Goal: Task Accomplishment & Management: Use online tool/utility

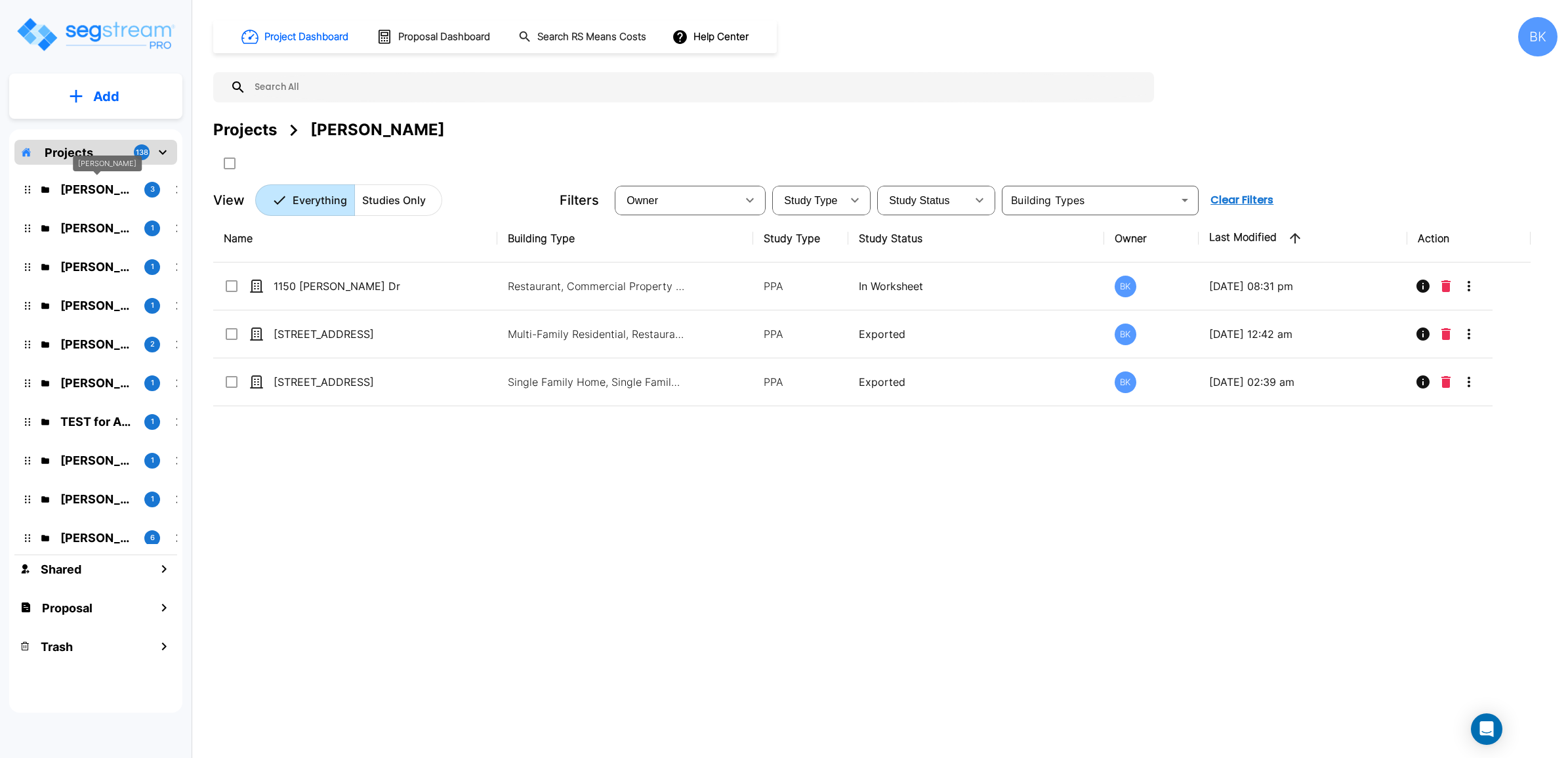
click at [112, 183] on p "[PERSON_NAME]" at bounding box center [97, 190] width 74 height 18
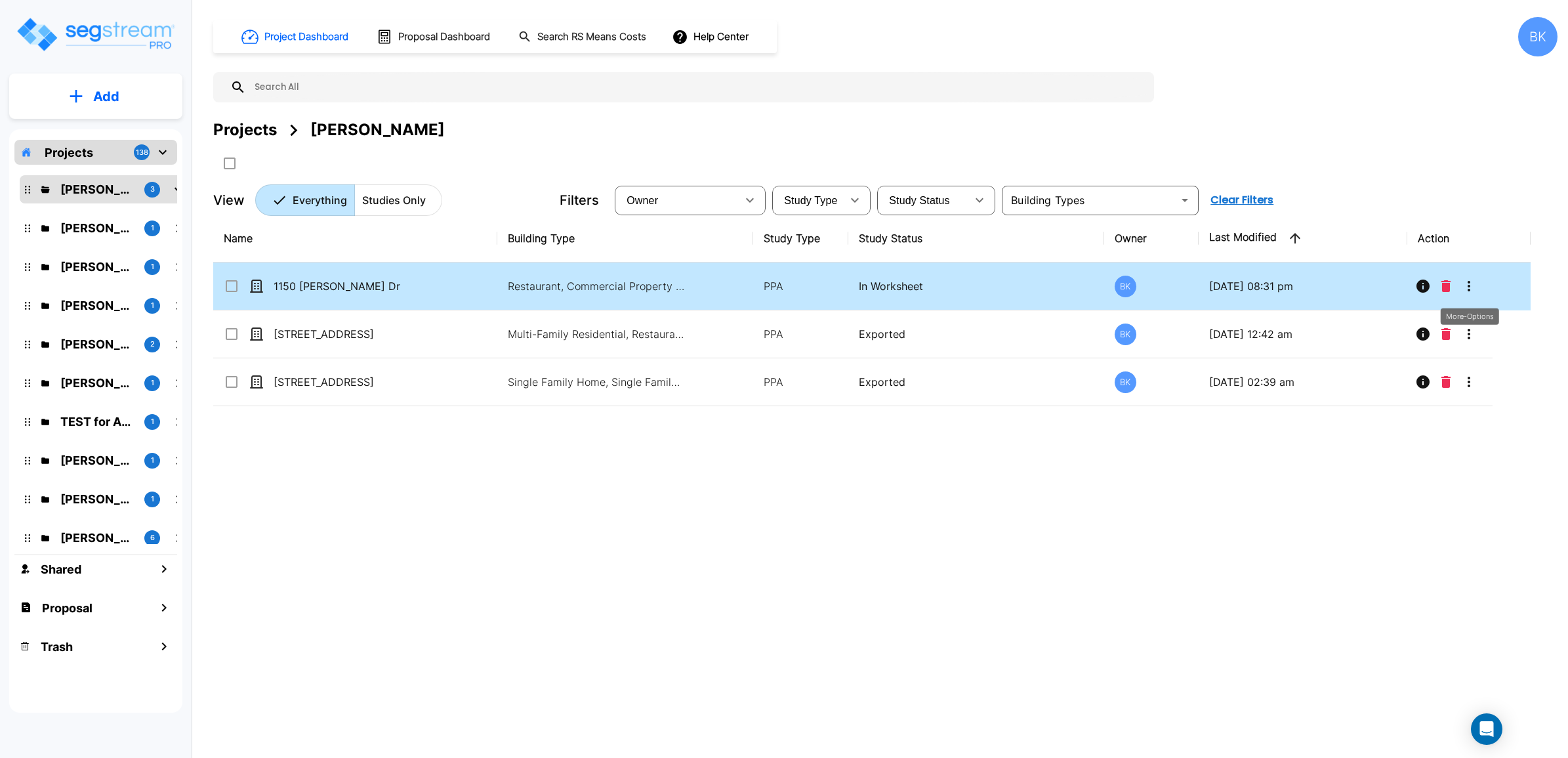
click at [1474, 284] on icon "More-Options" at bounding box center [1468, 286] width 16 height 16
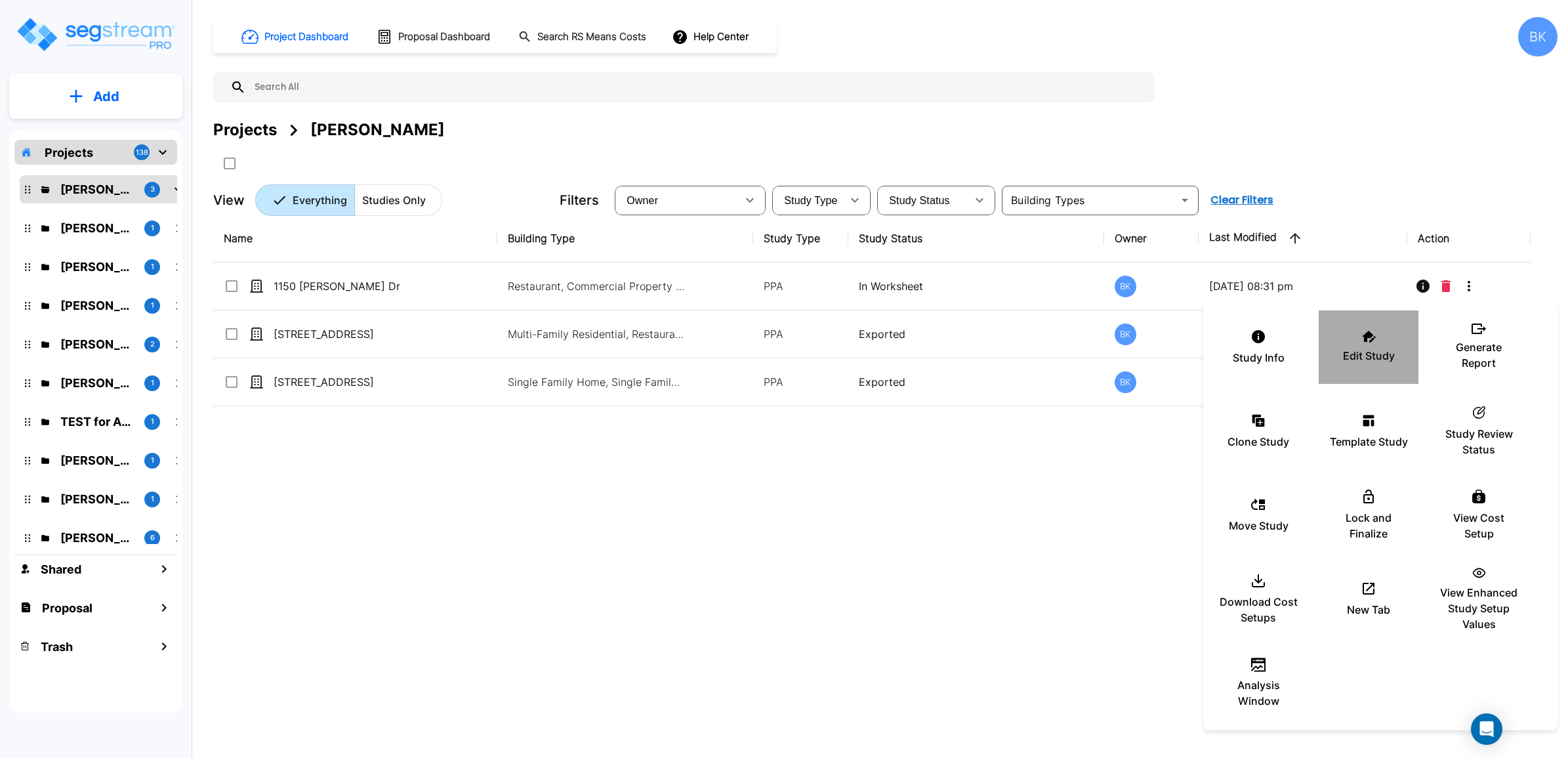
click at [1359, 345] on div "Edit Study" at bounding box center [1368, 347] width 79 height 65
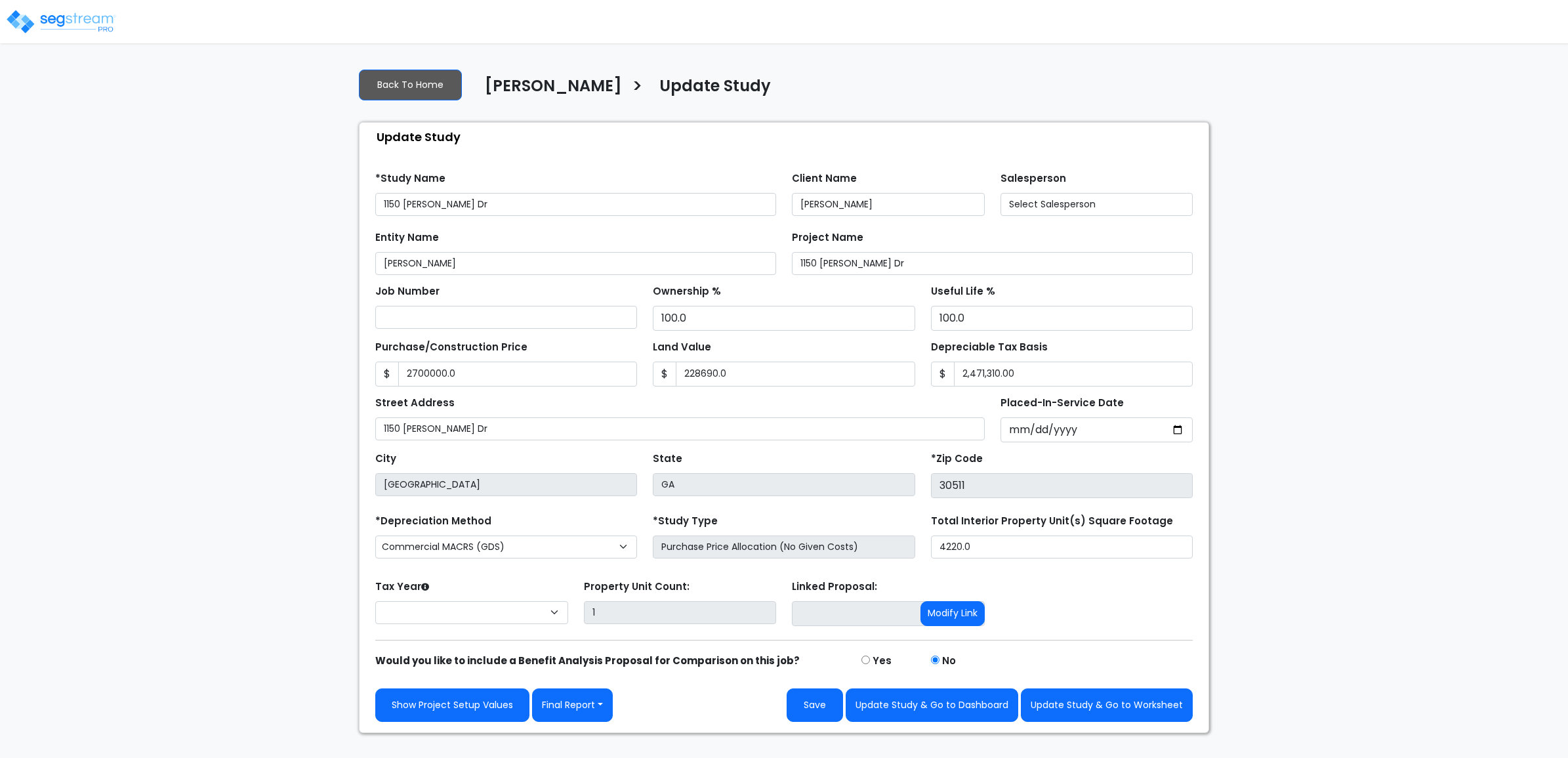
type input "2,700,000.0"
type input "228,690.0"
select select "2025"
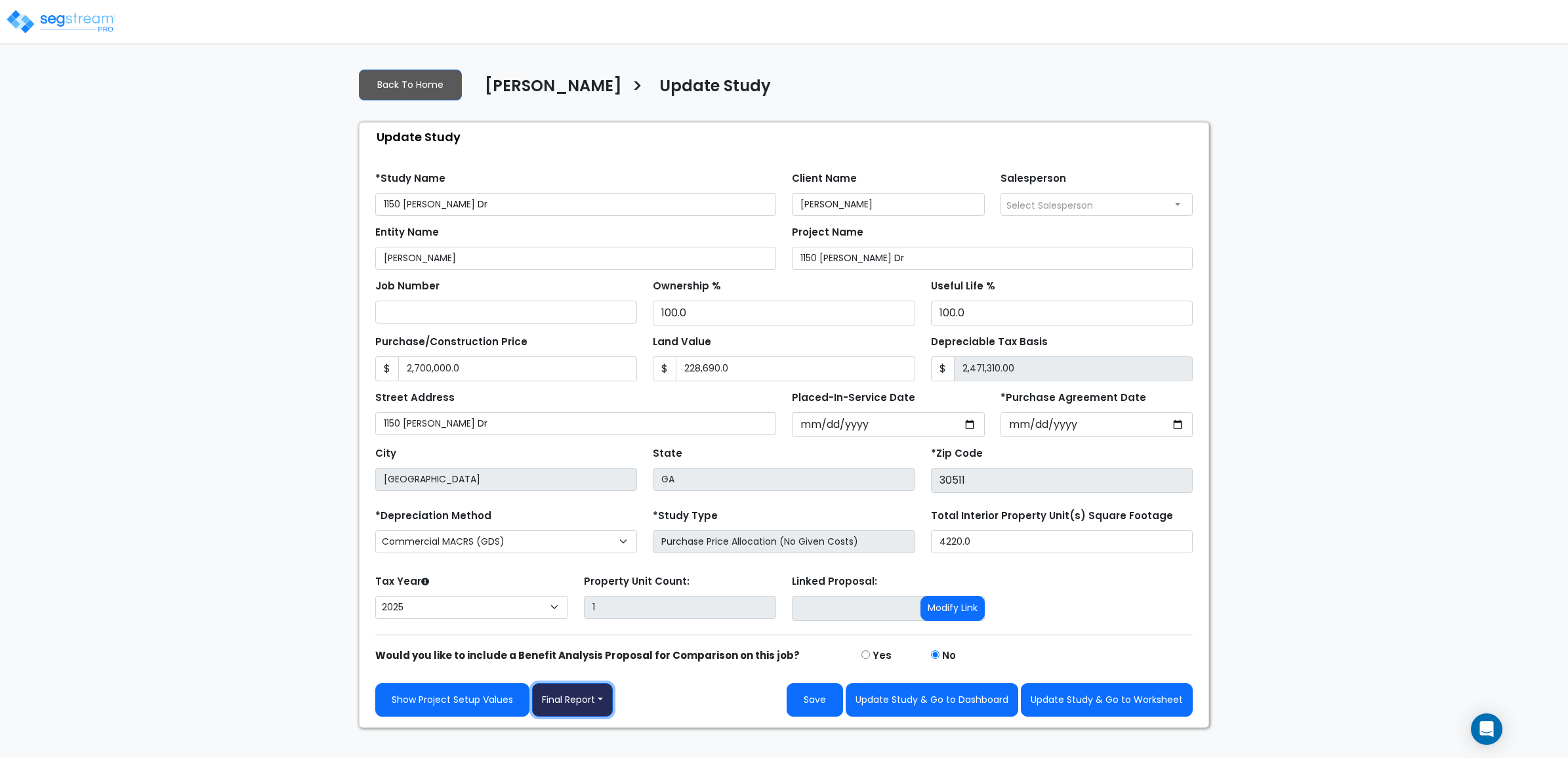
click at [552, 700] on button "Final Report" at bounding box center [572, 699] width 81 height 33
click at [584, 614] on link "Report Custom Fields" at bounding box center [601, 603] width 137 height 30
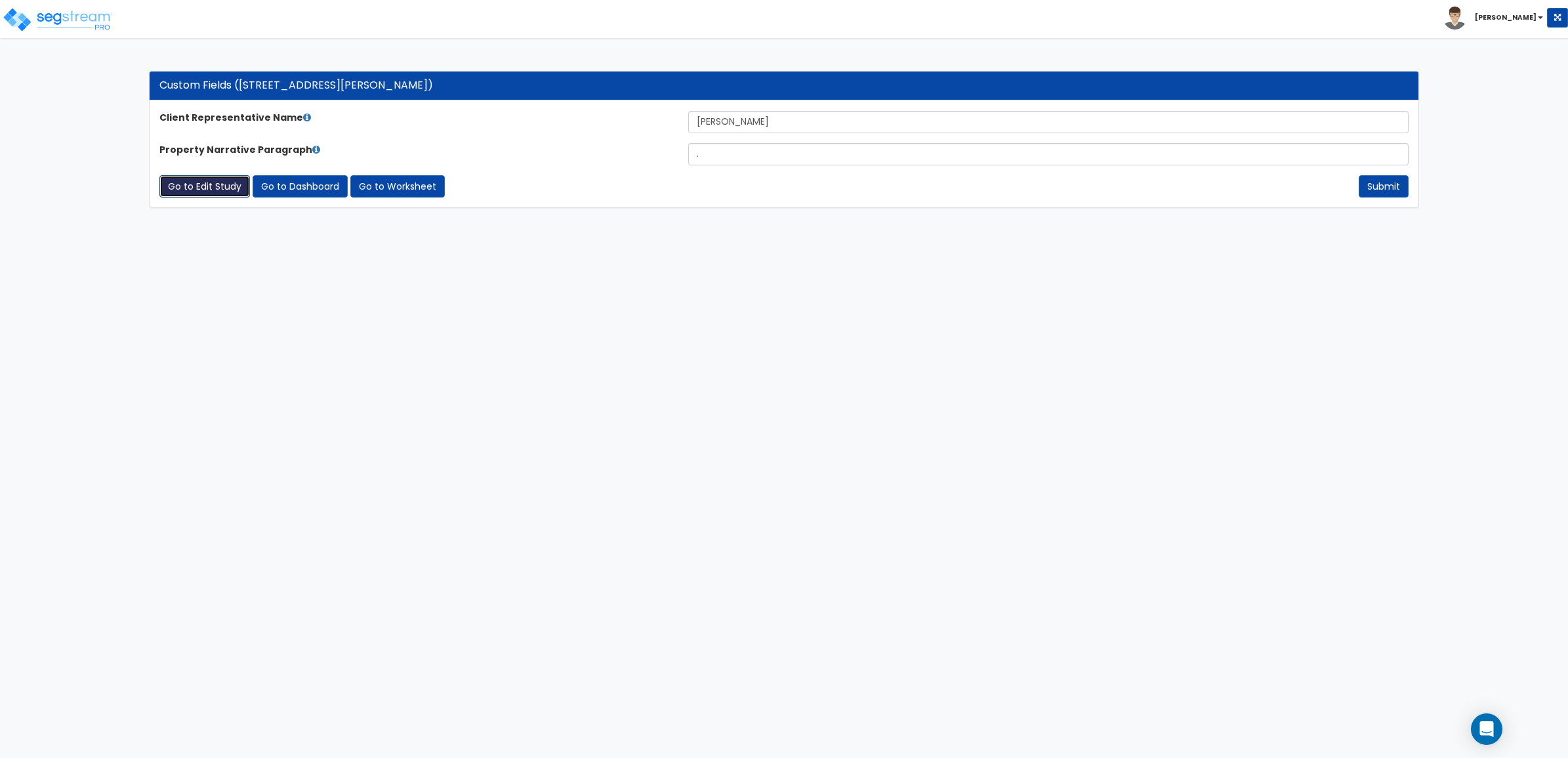
click at [205, 183] on link "Go to Edit Study" at bounding box center [205, 187] width 91 height 22
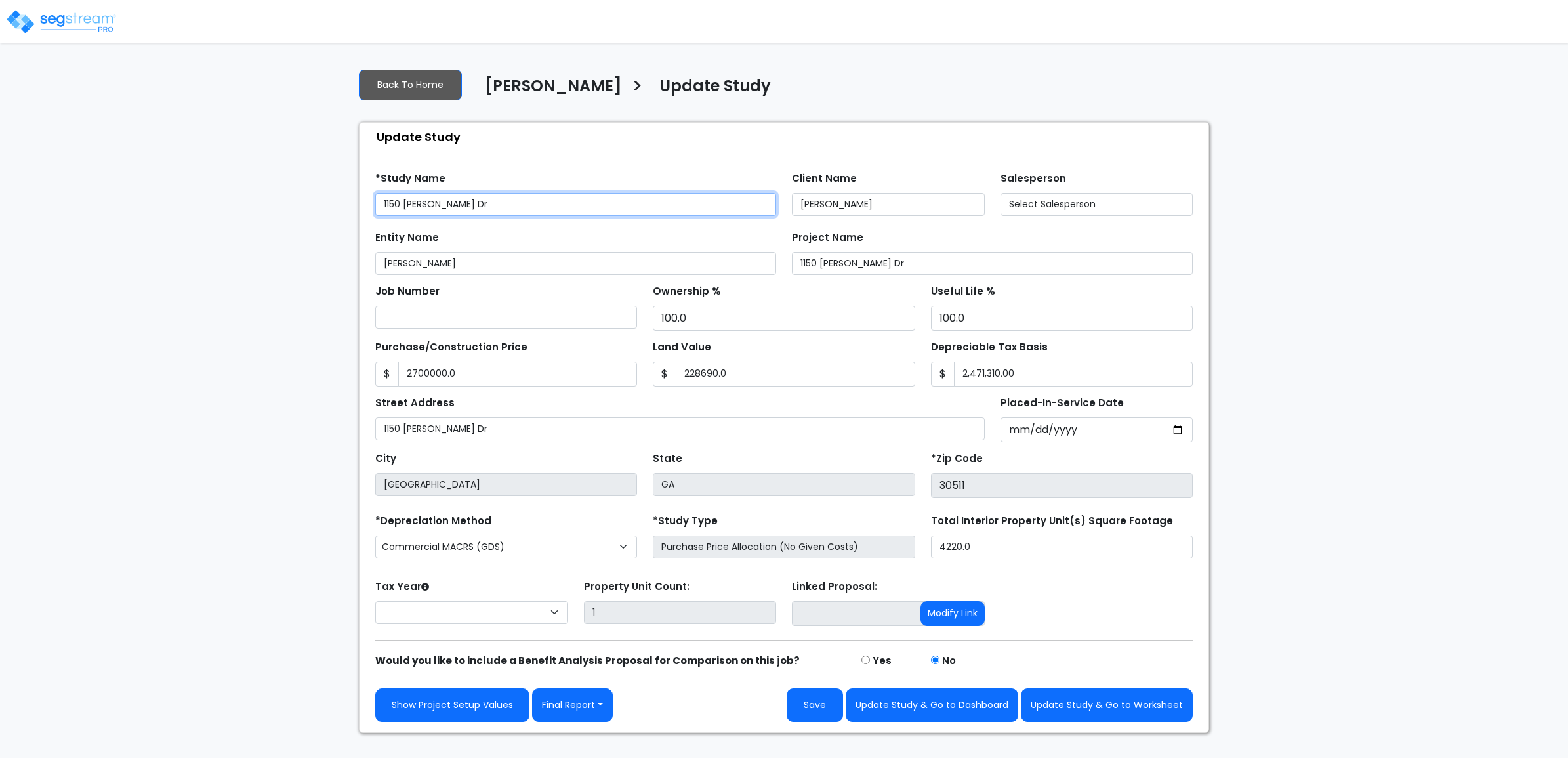
type input "2,700,000.0"
type input "228,690.0"
select select "2025"
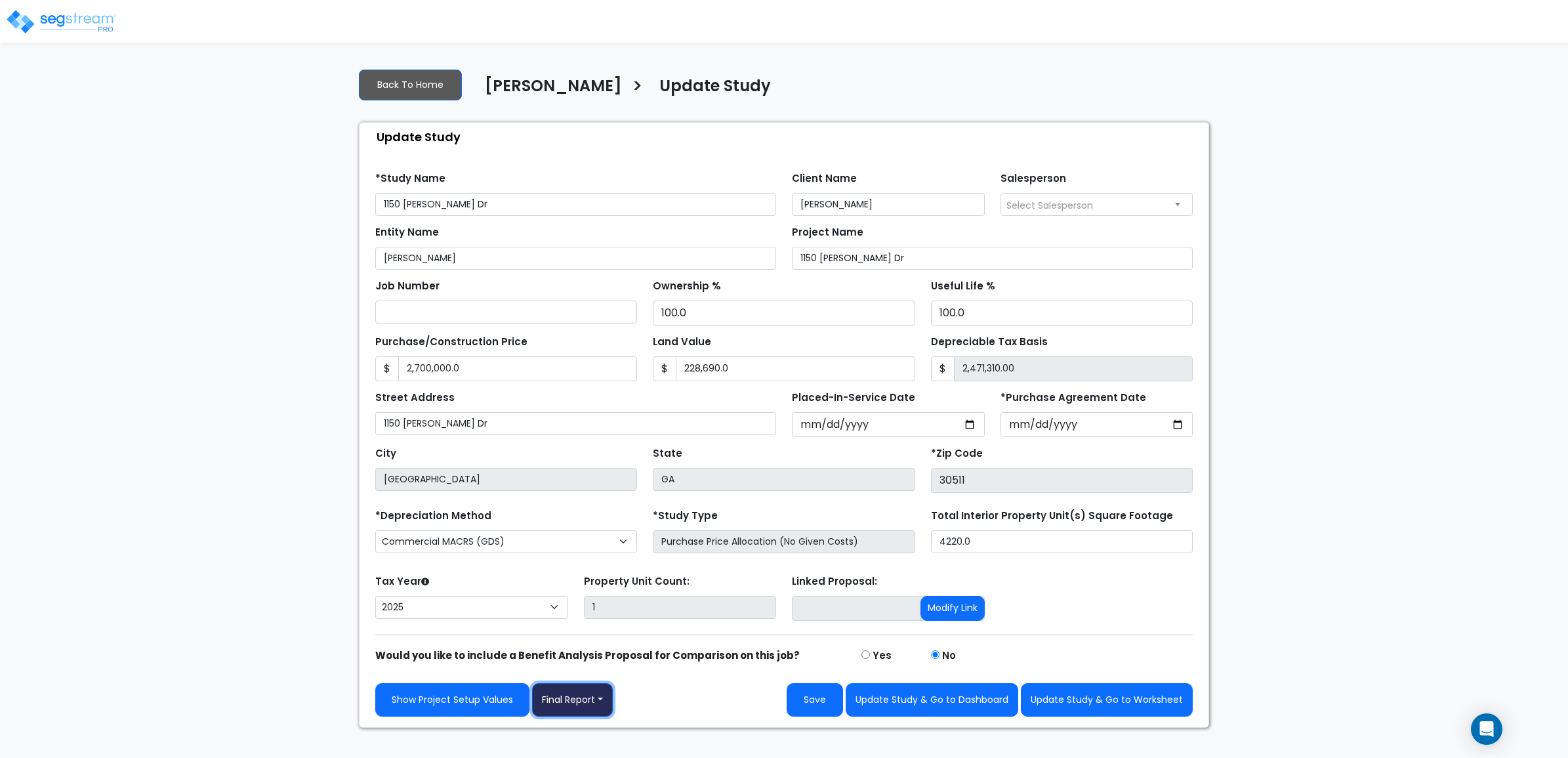
click at [604, 707] on button "Final Report" at bounding box center [572, 699] width 81 height 33
click at [605, 634] on link "Report Images" at bounding box center [601, 632] width 137 height 30
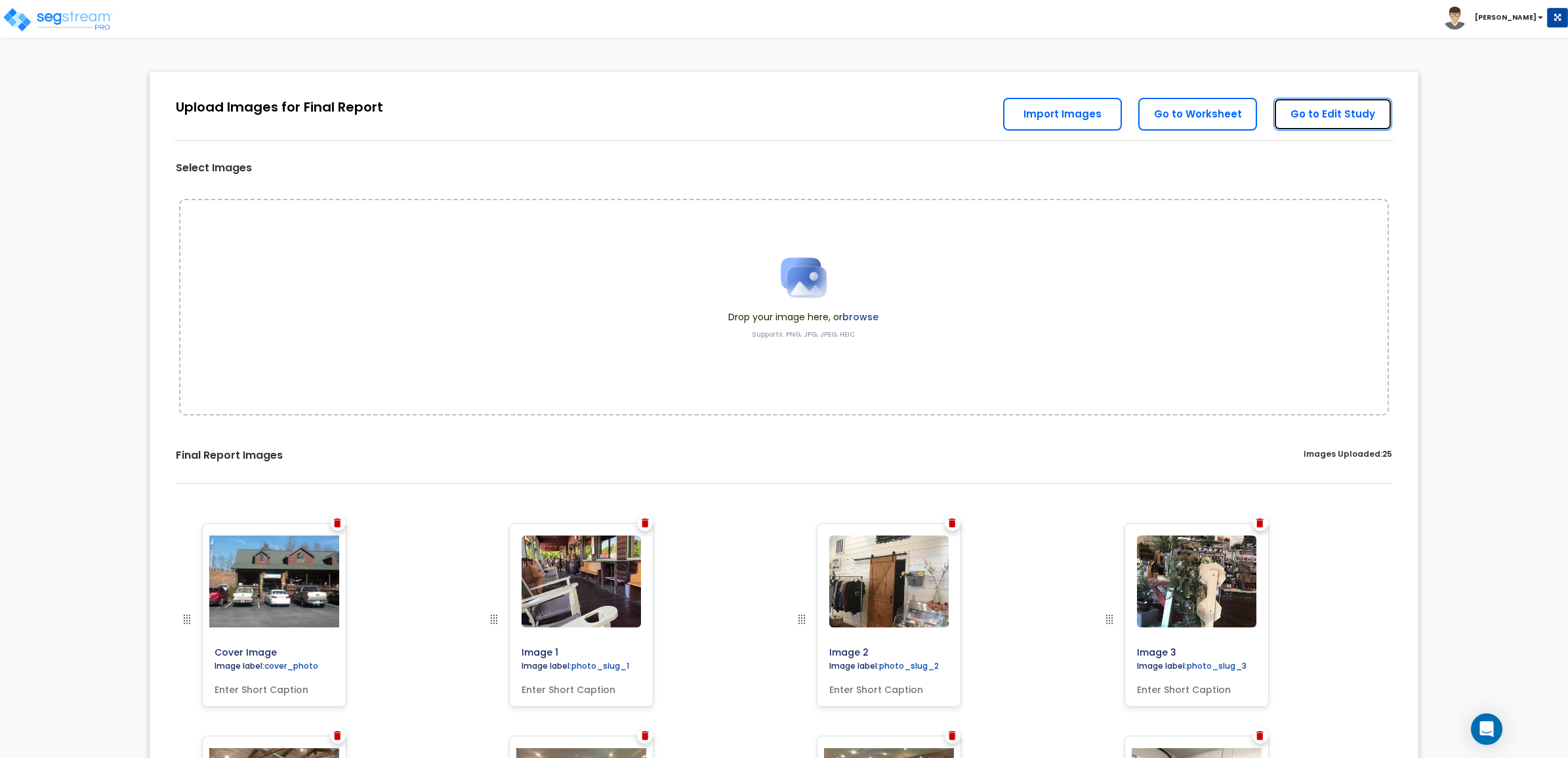
click at [1352, 114] on link "Go to Edit Study" at bounding box center [1333, 114] width 119 height 33
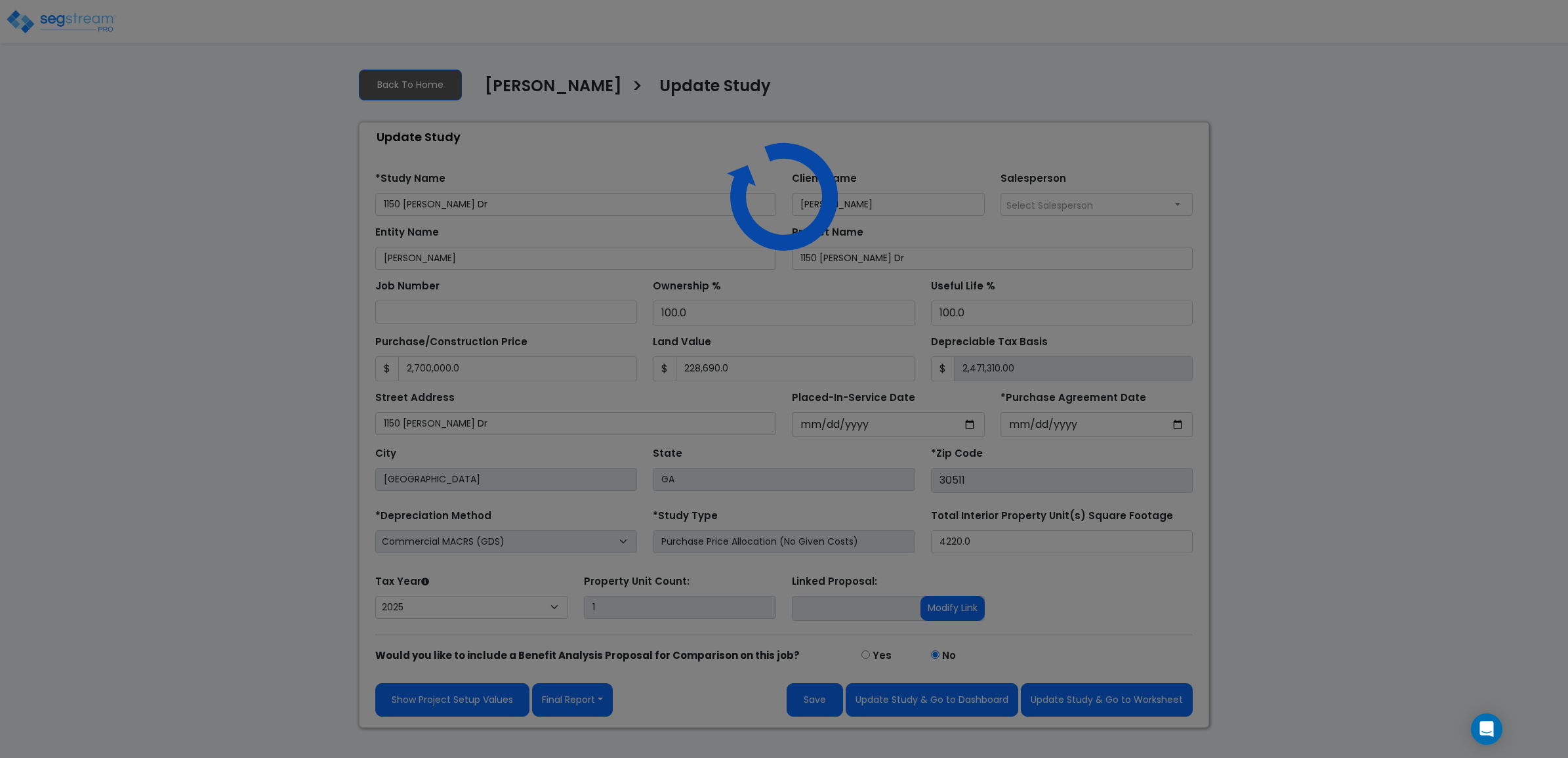
select select "2025"
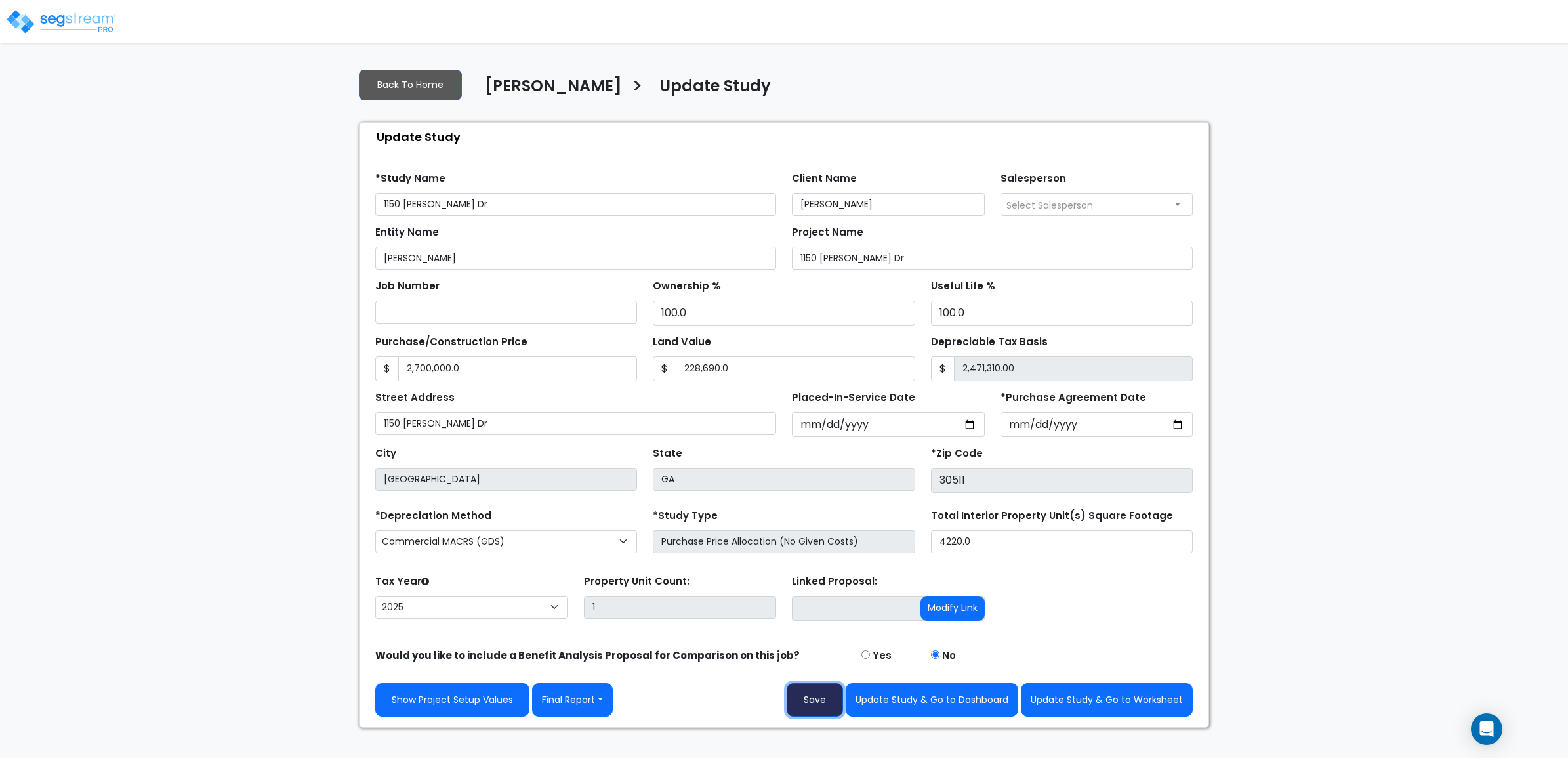
click at [824, 700] on button "Save" at bounding box center [815, 699] width 56 height 33
type input "2700000"
type input "228690"
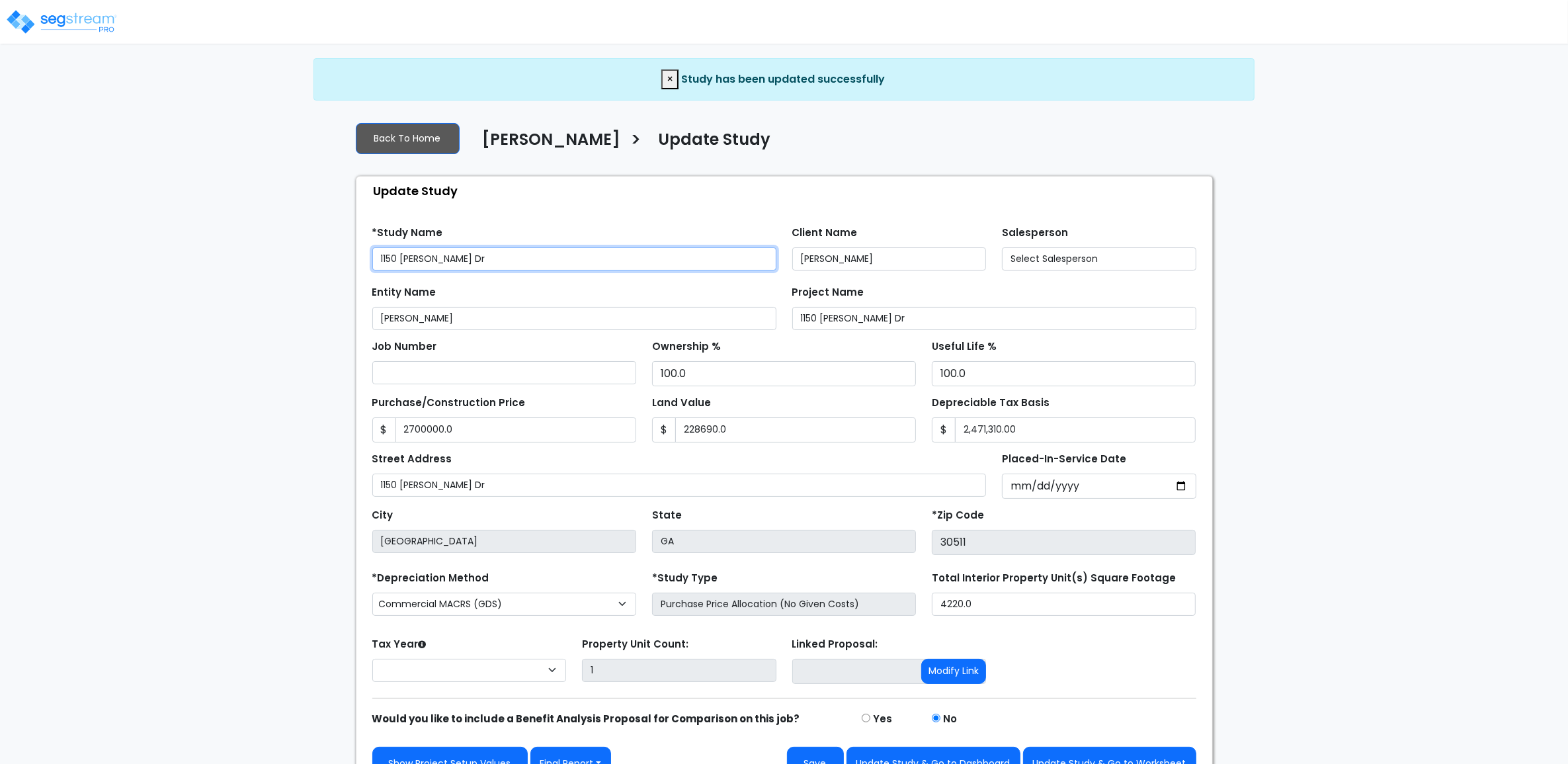
type input "2,700,000.0"
type input "228,690.0"
select select "2025"
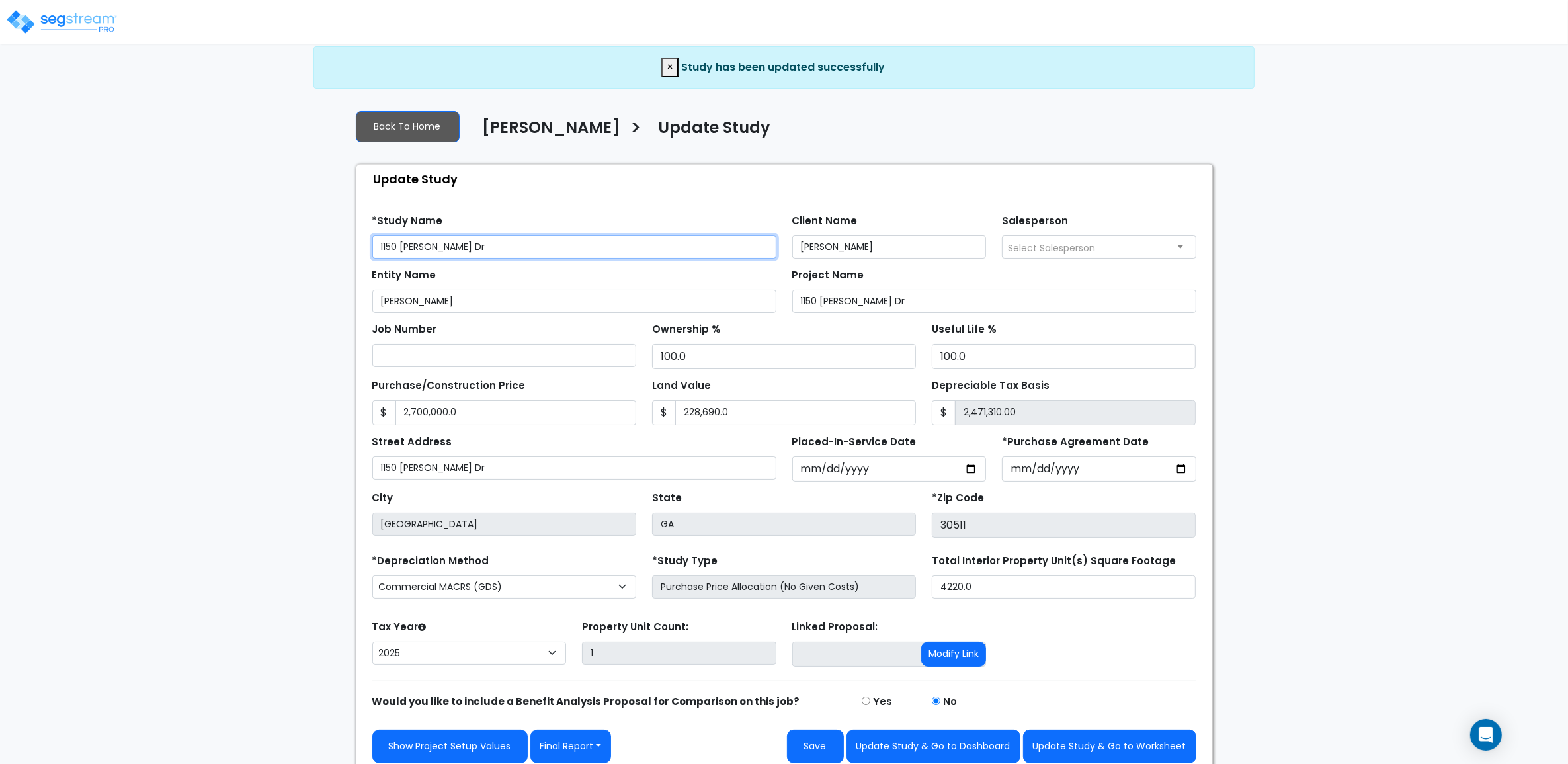
scroll to position [25, 0]
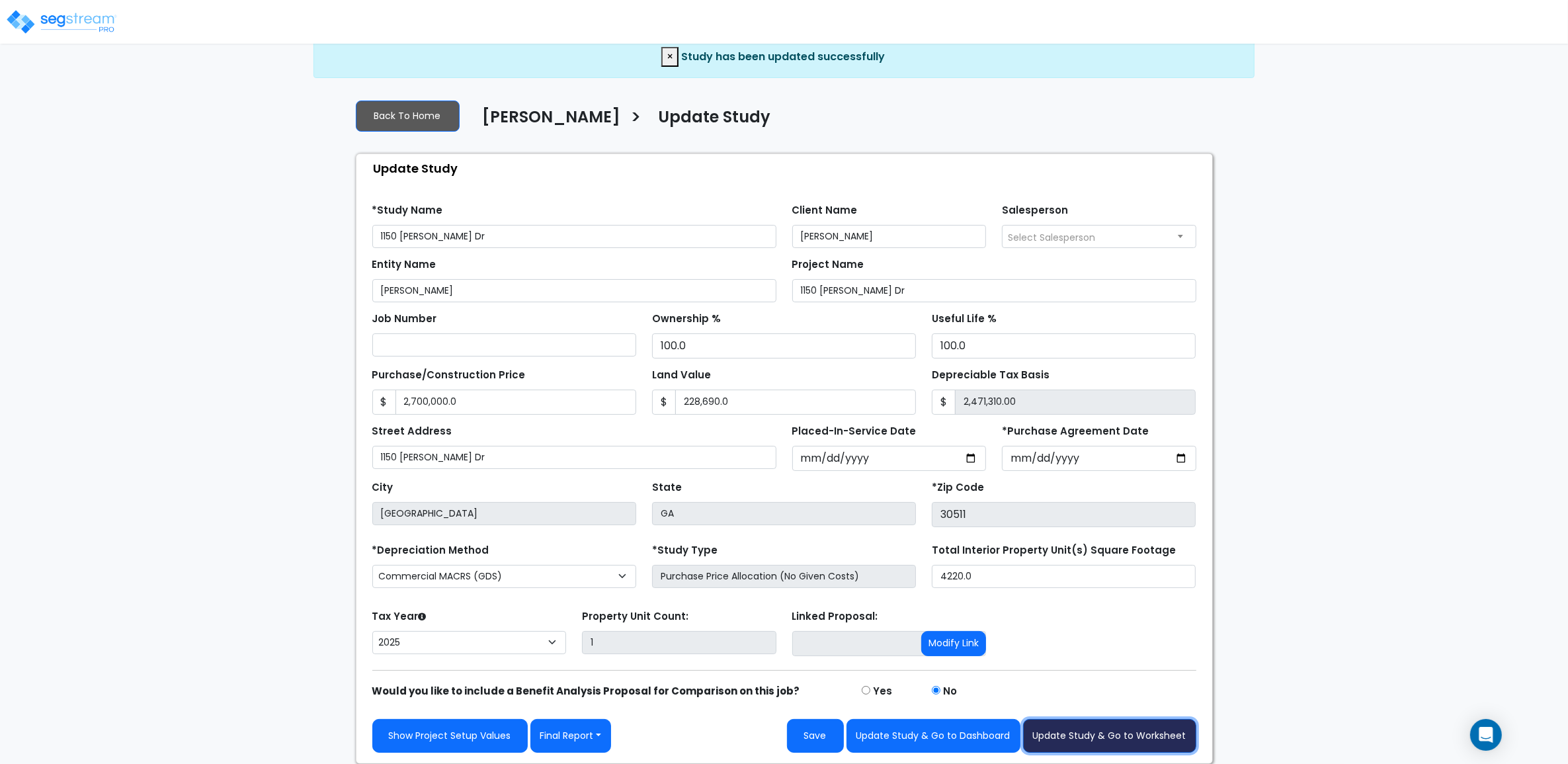
click at [1083, 736] on button "Update Study & Go to Worksheet" at bounding box center [1109, 736] width 173 height 34
type input "2700000"
type input "228690"
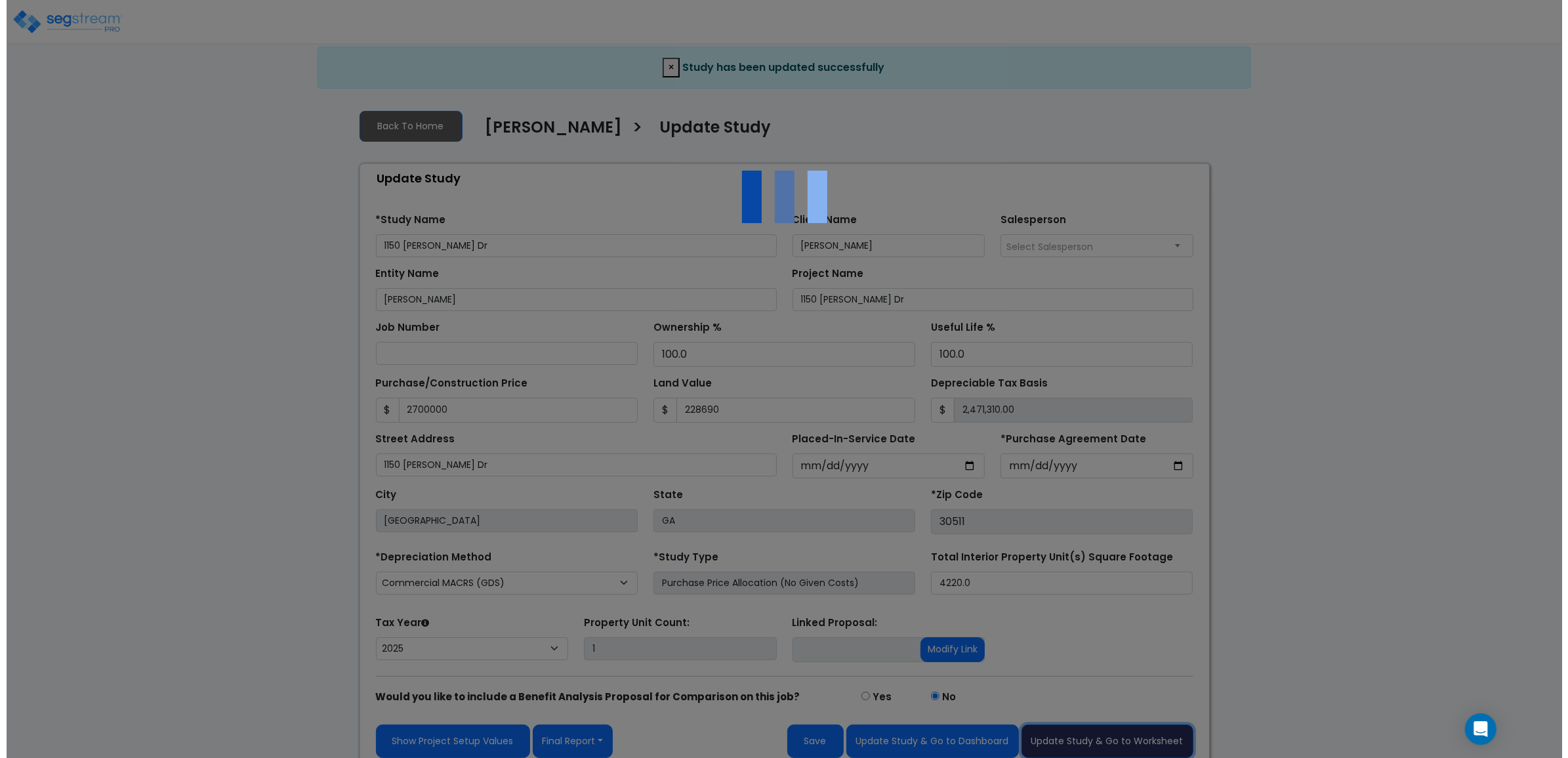
scroll to position [0, 0]
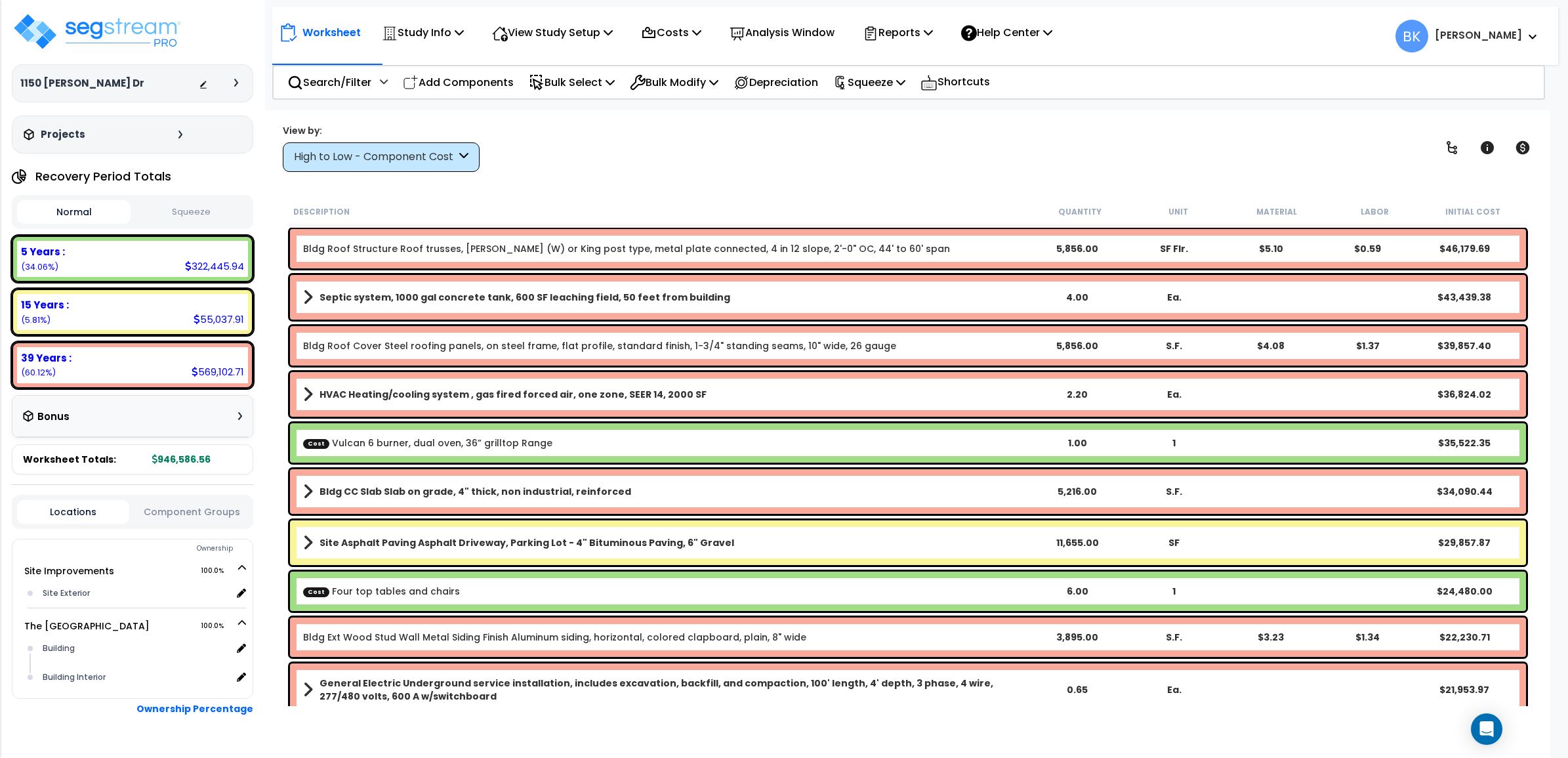
click at [345, 162] on div "High to Low - Component Cost" at bounding box center [375, 157] width 162 height 15
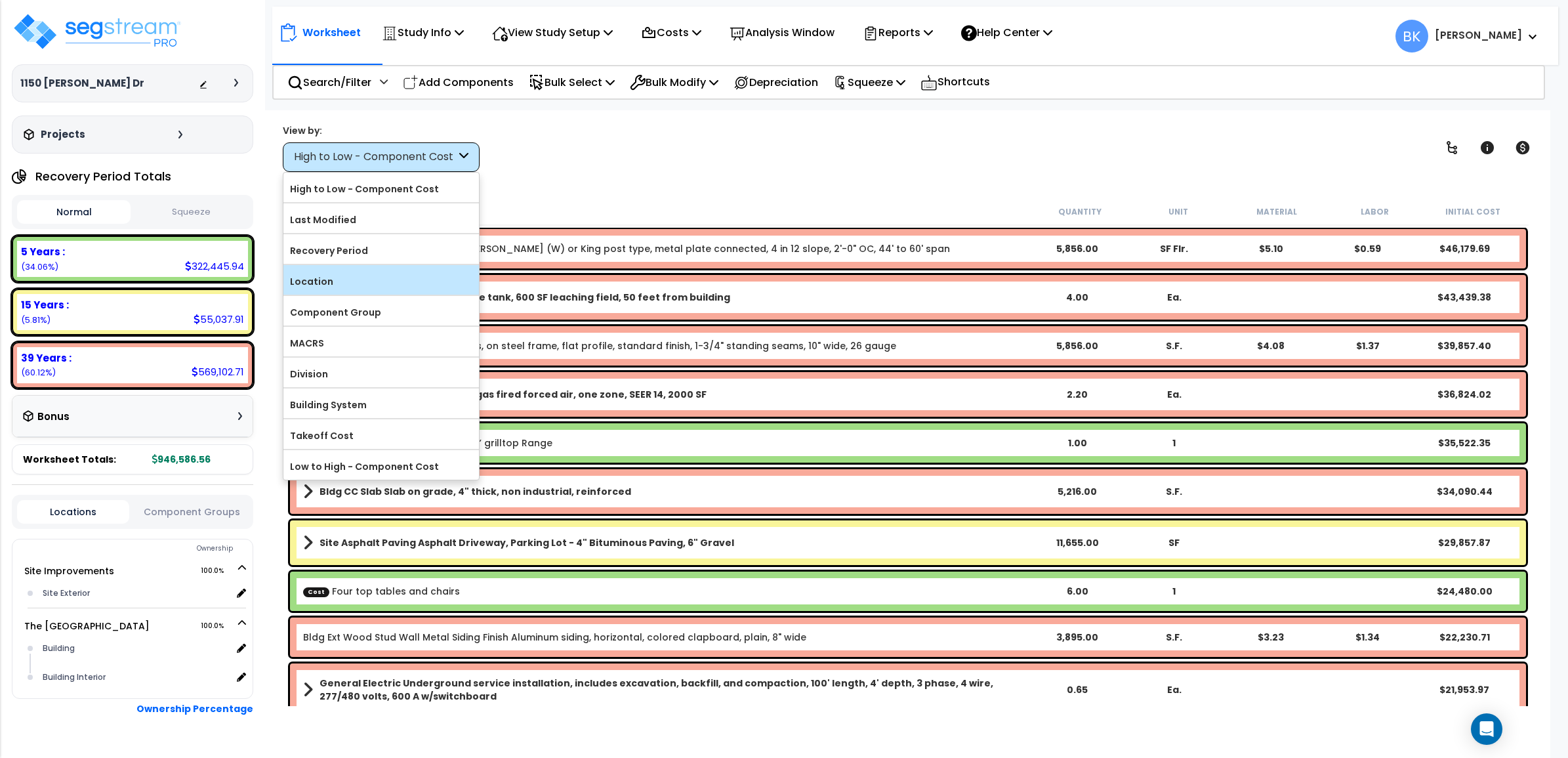
click at [328, 282] on label "Location" at bounding box center [381, 282] width 195 height 19
click at [0, 0] on input "Location" at bounding box center [0, 0] width 0 height 0
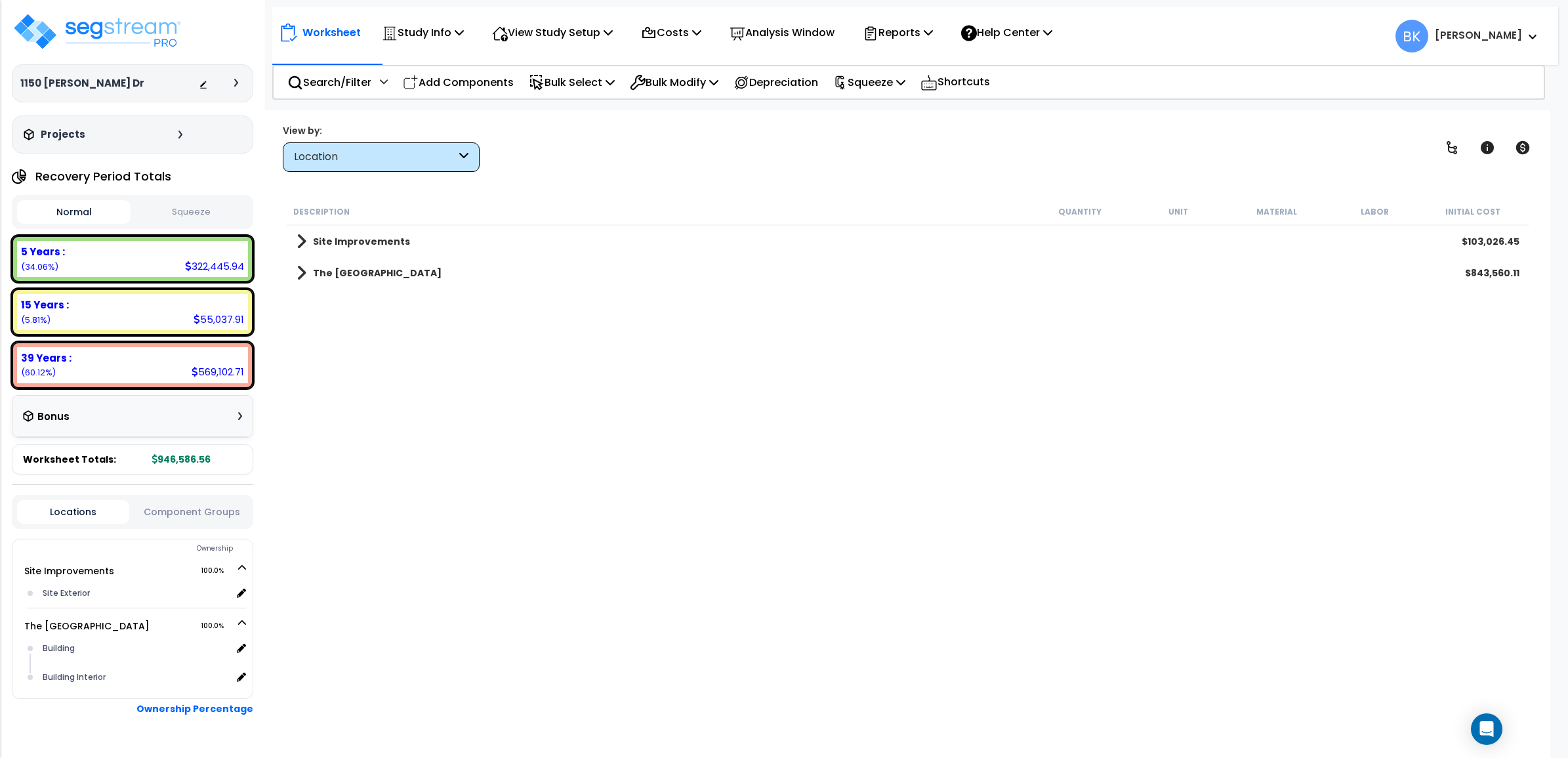
click at [301, 274] on span at bounding box center [301, 273] width 10 height 19
click at [303, 273] on span at bounding box center [301, 272] width 19 height 10
click at [304, 241] on span at bounding box center [301, 242] width 10 height 19
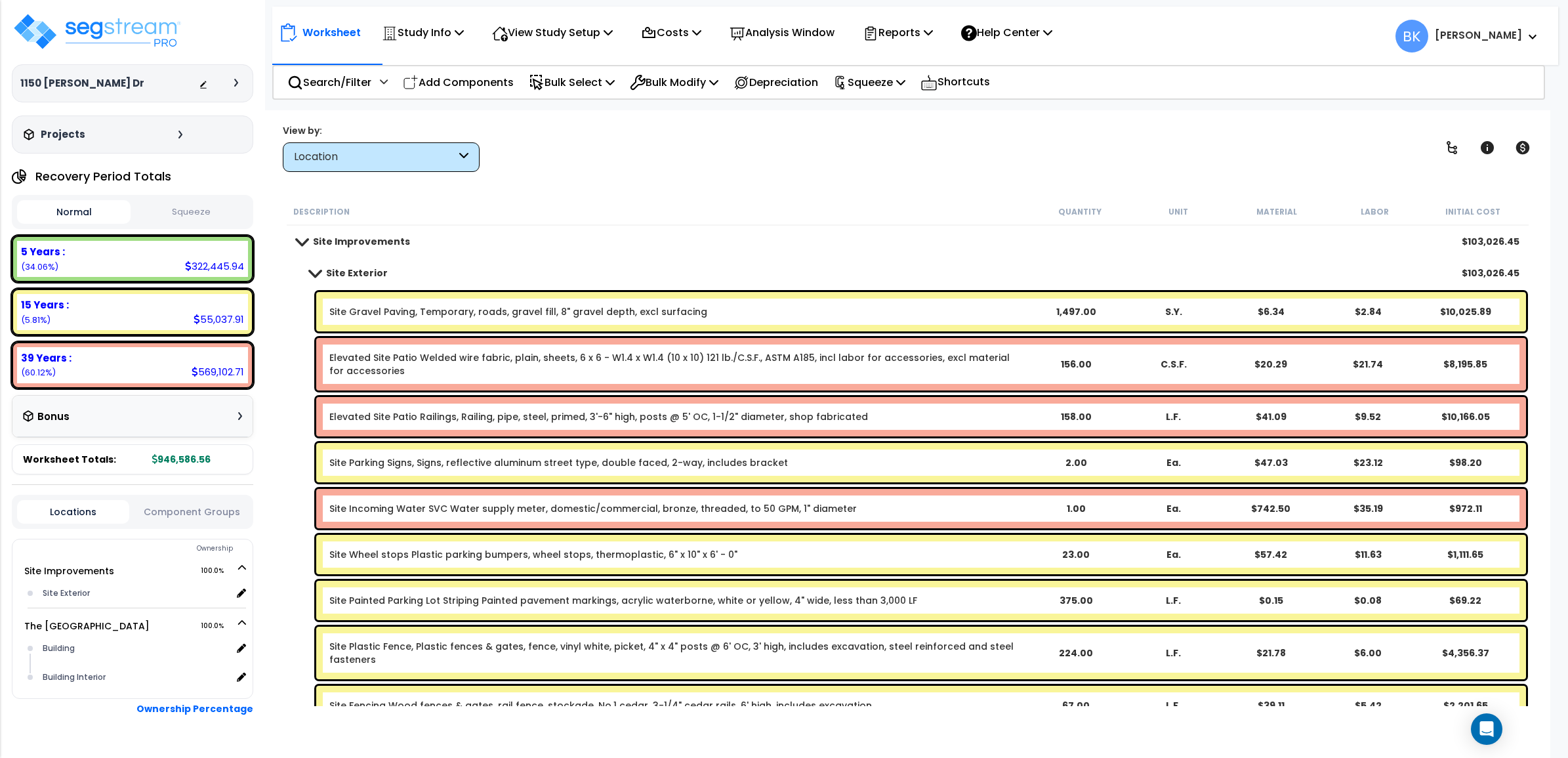
click at [419, 363] on link "Elevated Site Patio Welded wire fabric, plain, sheets, 6 x 6 - W1.4 x W1.4 (10 …" at bounding box center [677, 364] width 697 height 26
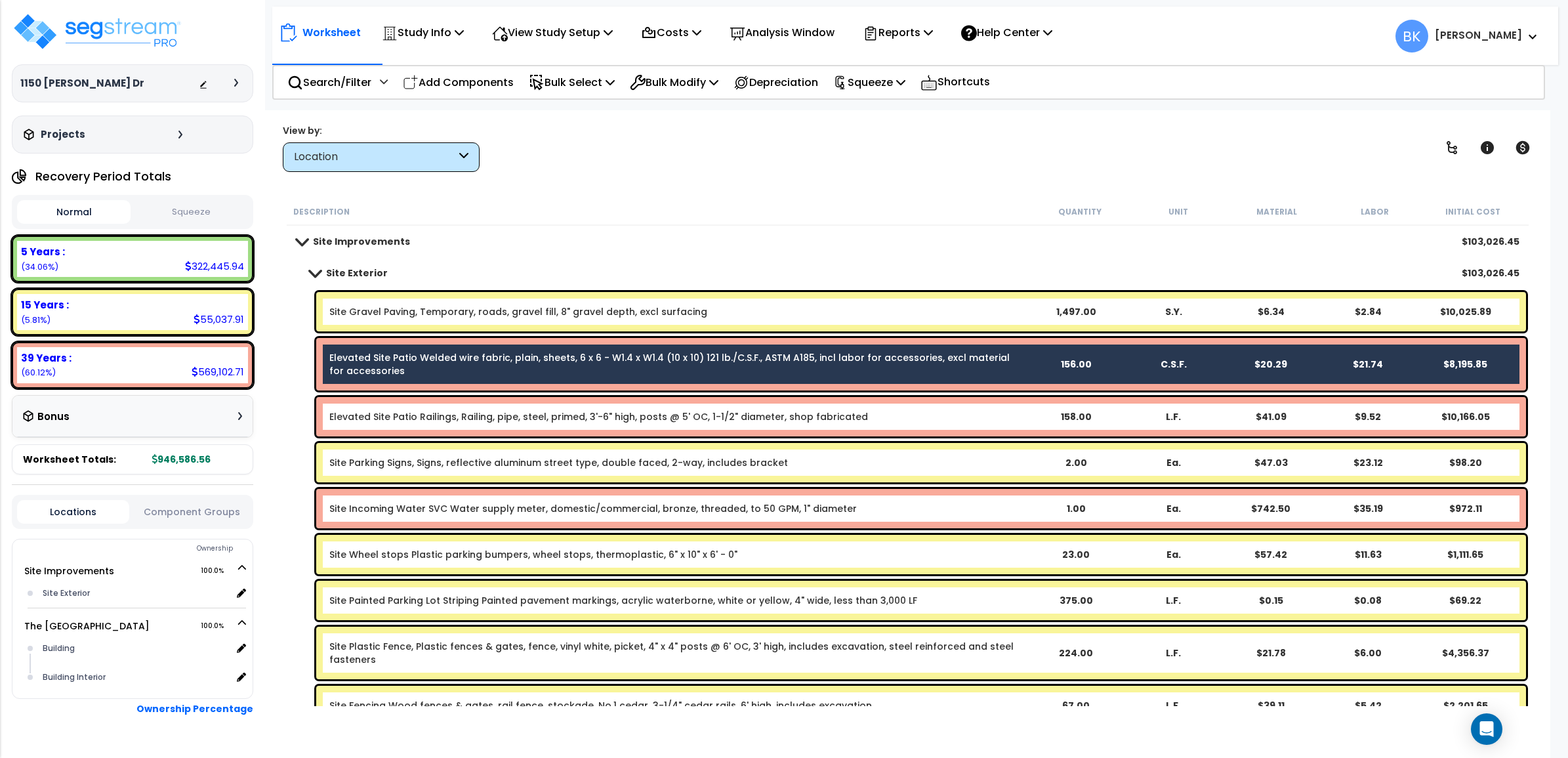
click at [433, 415] on link "Elevated Site Patio Railings, Railing, pipe, steel, primed, 3'-6" high, posts @…" at bounding box center [598, 417] width 539 height 13
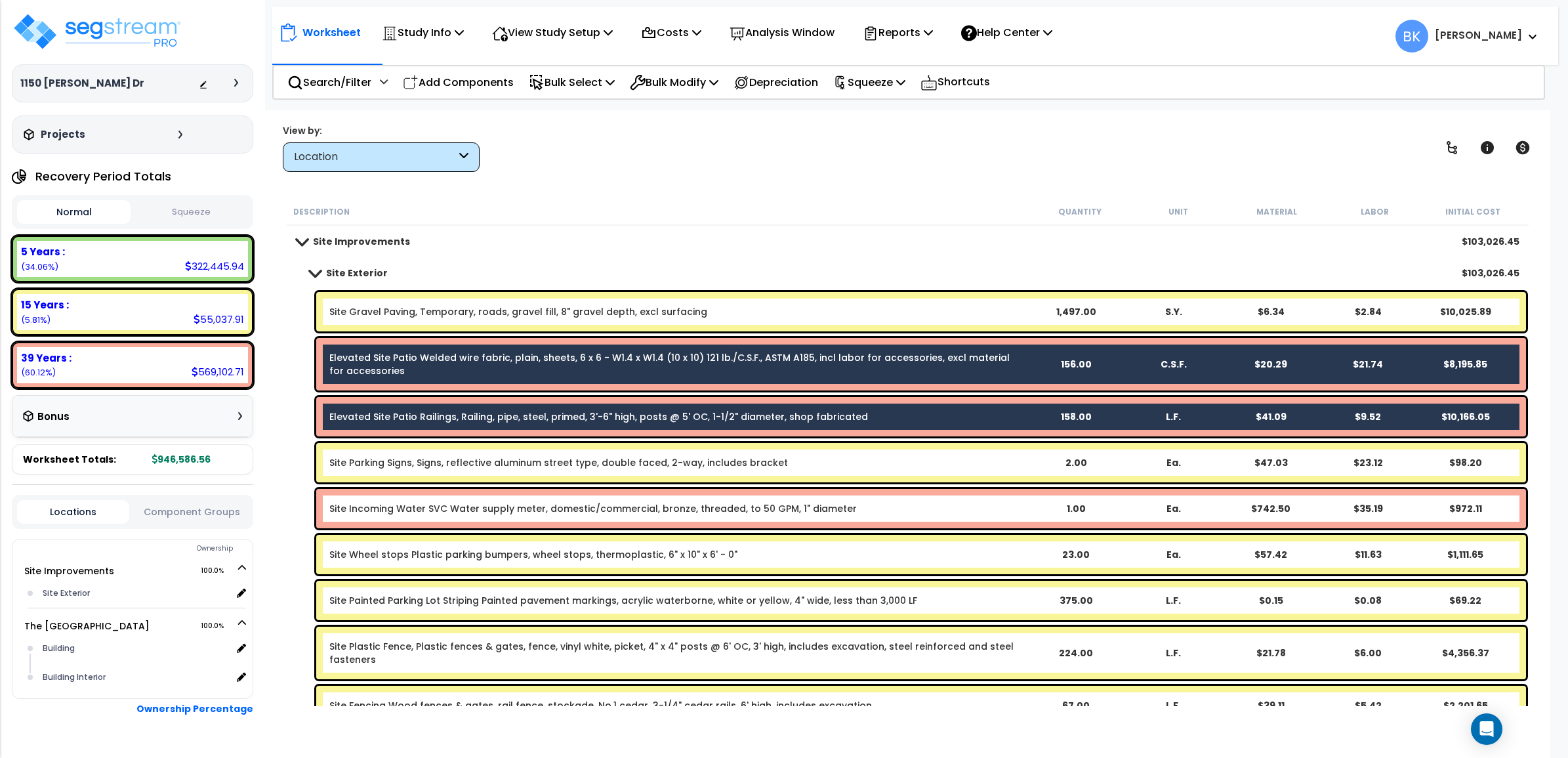
click at [424, 520] on div "Site Incoming Water SVC Water supply meter, domestic/commercial, bronze, thread…" at bounding box center [921, 508] width 1210 height 39
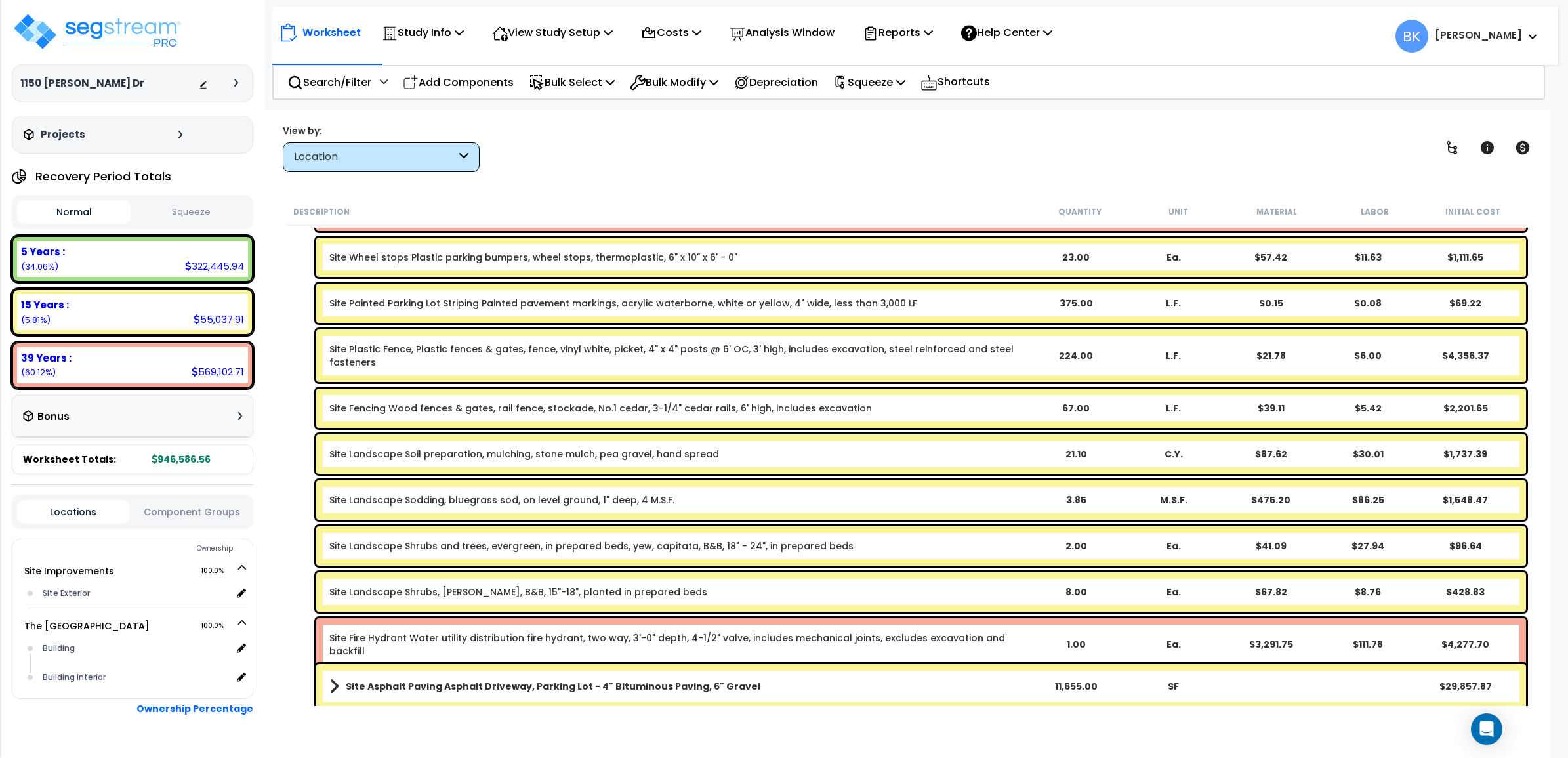
scroll to position [492, 0]
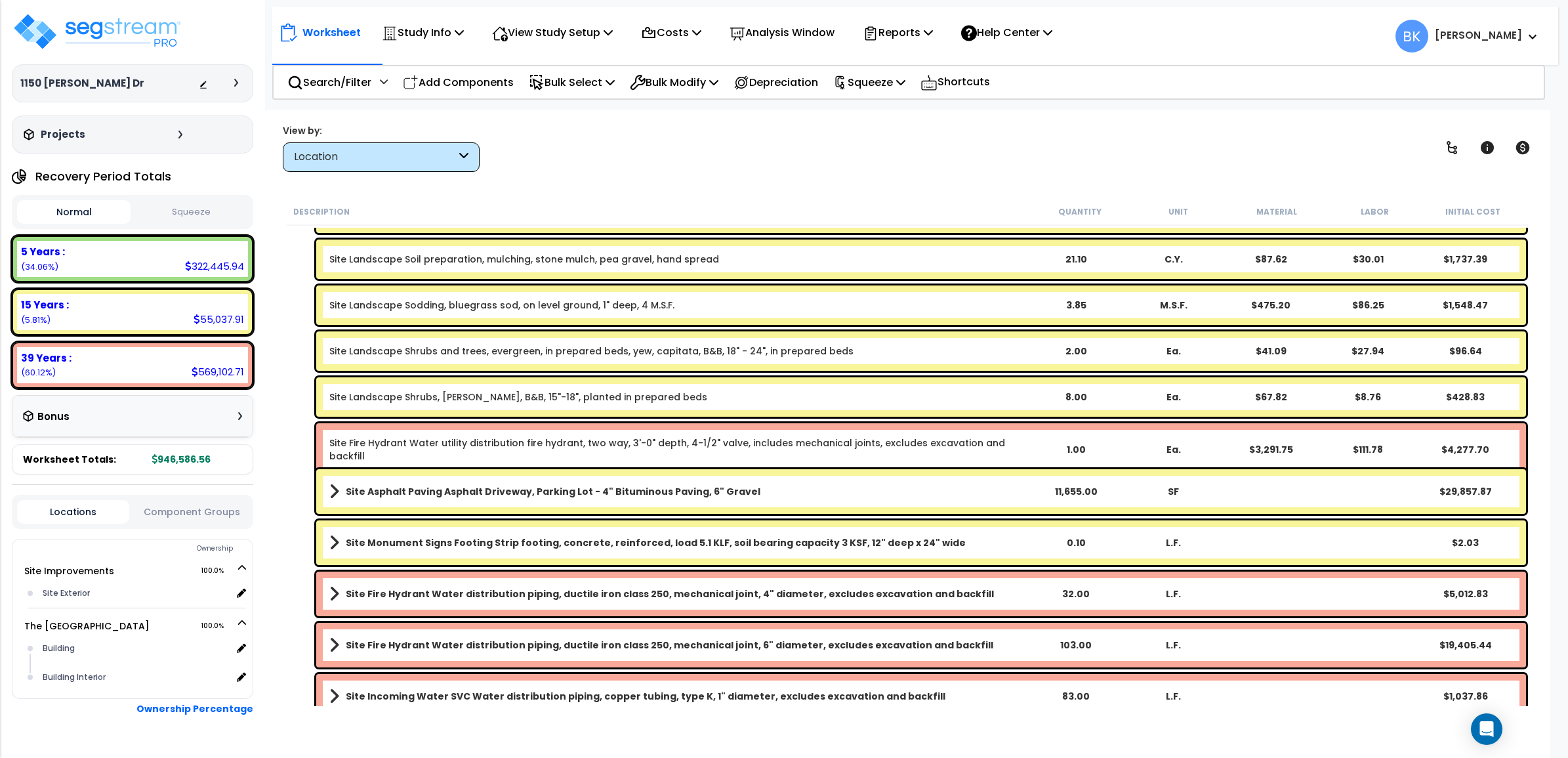
click at [427, 447] on link "Site Fire Hydrant Water utility distribution fire hydrant, two way, 3'-0" depth…" at bounding box center [677, 449] width 697 height 26
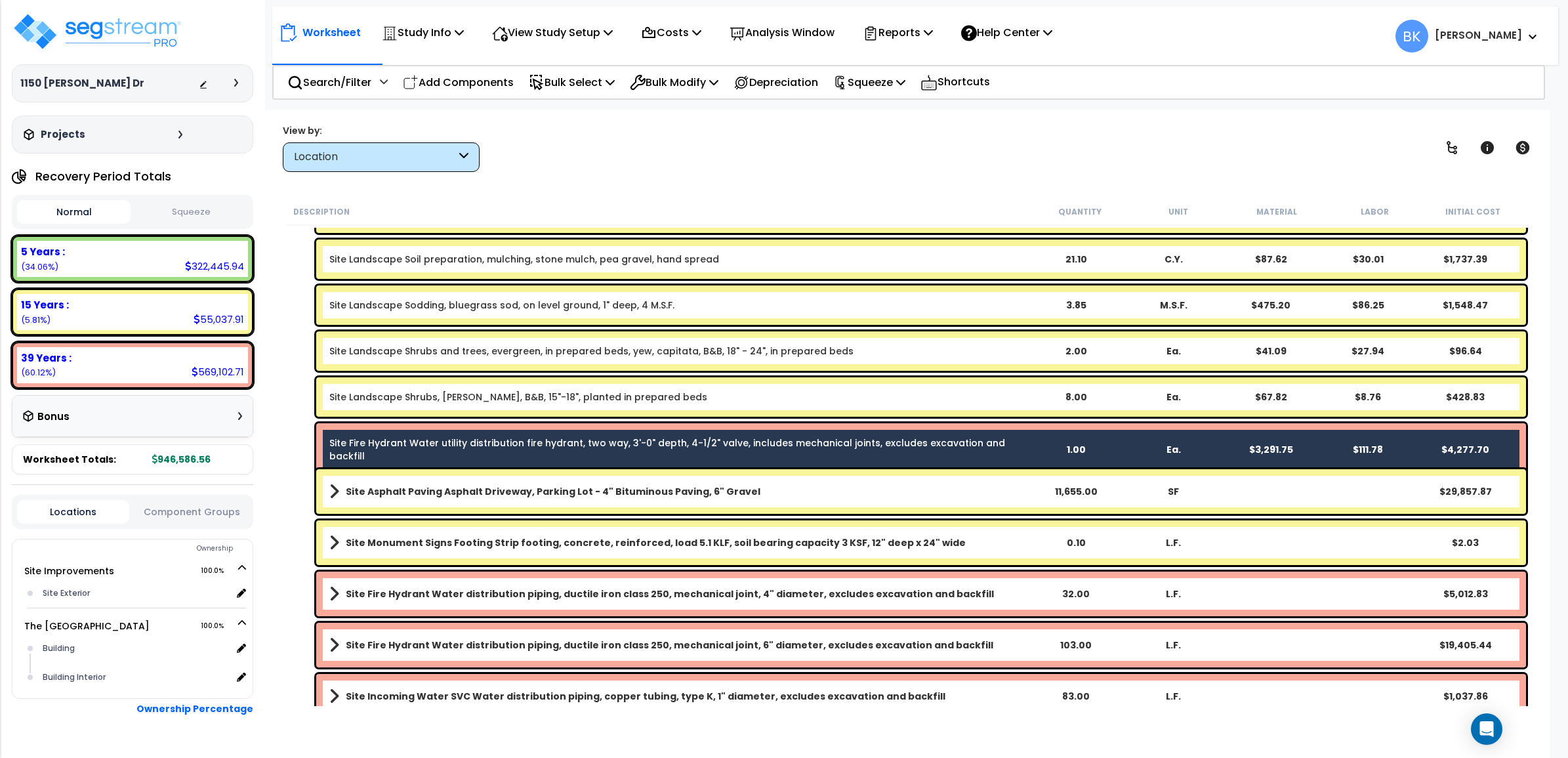
click at [419, 588] on b "Site Fire Hydrant Water distribution piping, ductile iron class 250, mechanical…" at bounding box center [669, 595] width 648 height 13
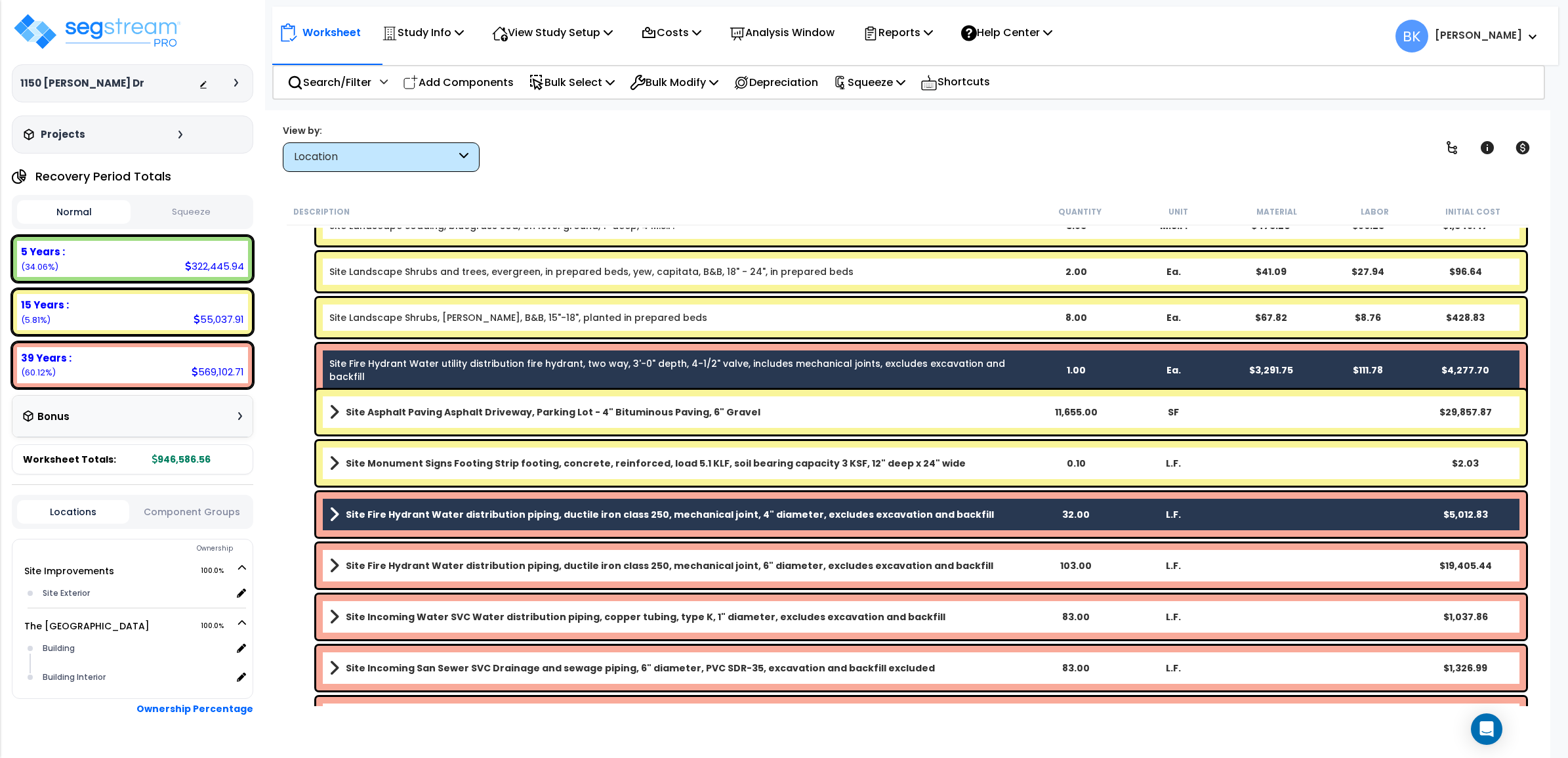
scroll to position [574, 0]
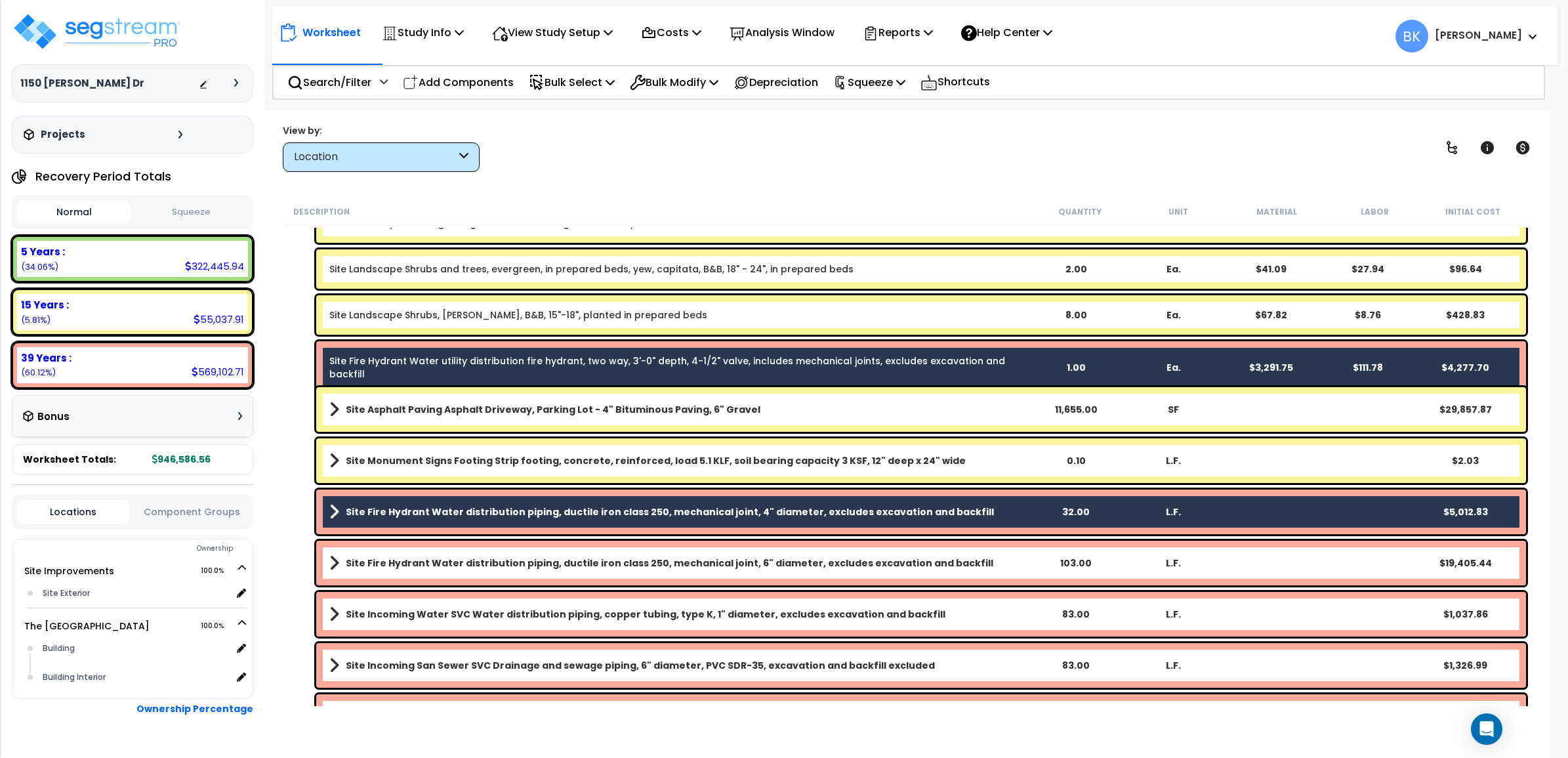
click at [420, 550] on div "Site Fire Hydrant Water distribution piping, ductile iron class 250, mechanical…" at bounding box center [921, 563] width 1210 height 45
click at [441, 621] on link "Site Incoming Water SVC Water distribution piping, copper tubing, type K, 1" di…" at bounding box center [677, 614] width 697 height 19
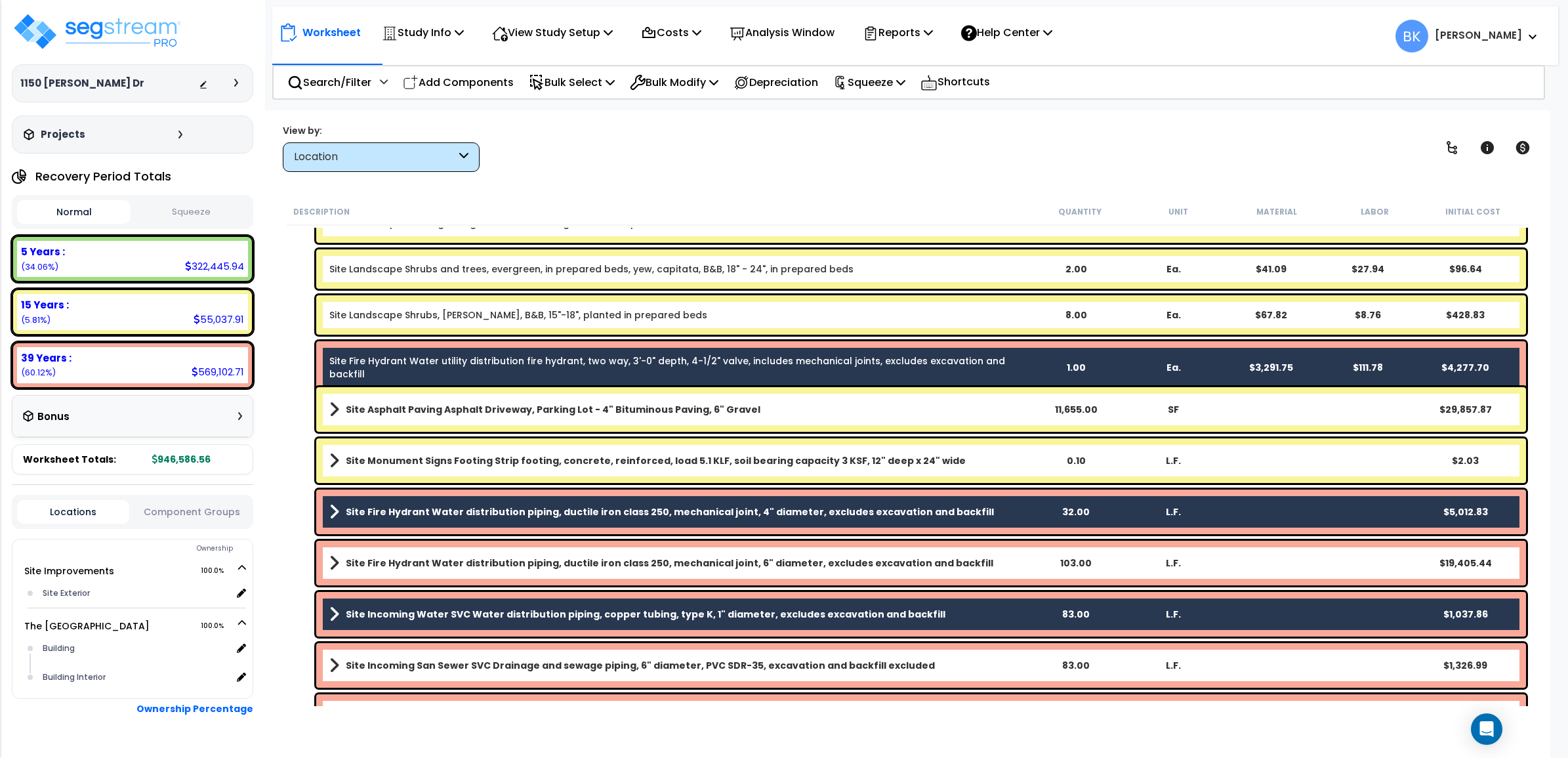
click at [448, 560] on b "Site Fire Hydrant Water distribution piping, ductile iron class 250, mechanical…" at bounding box center [669, 563] width 648 height 13
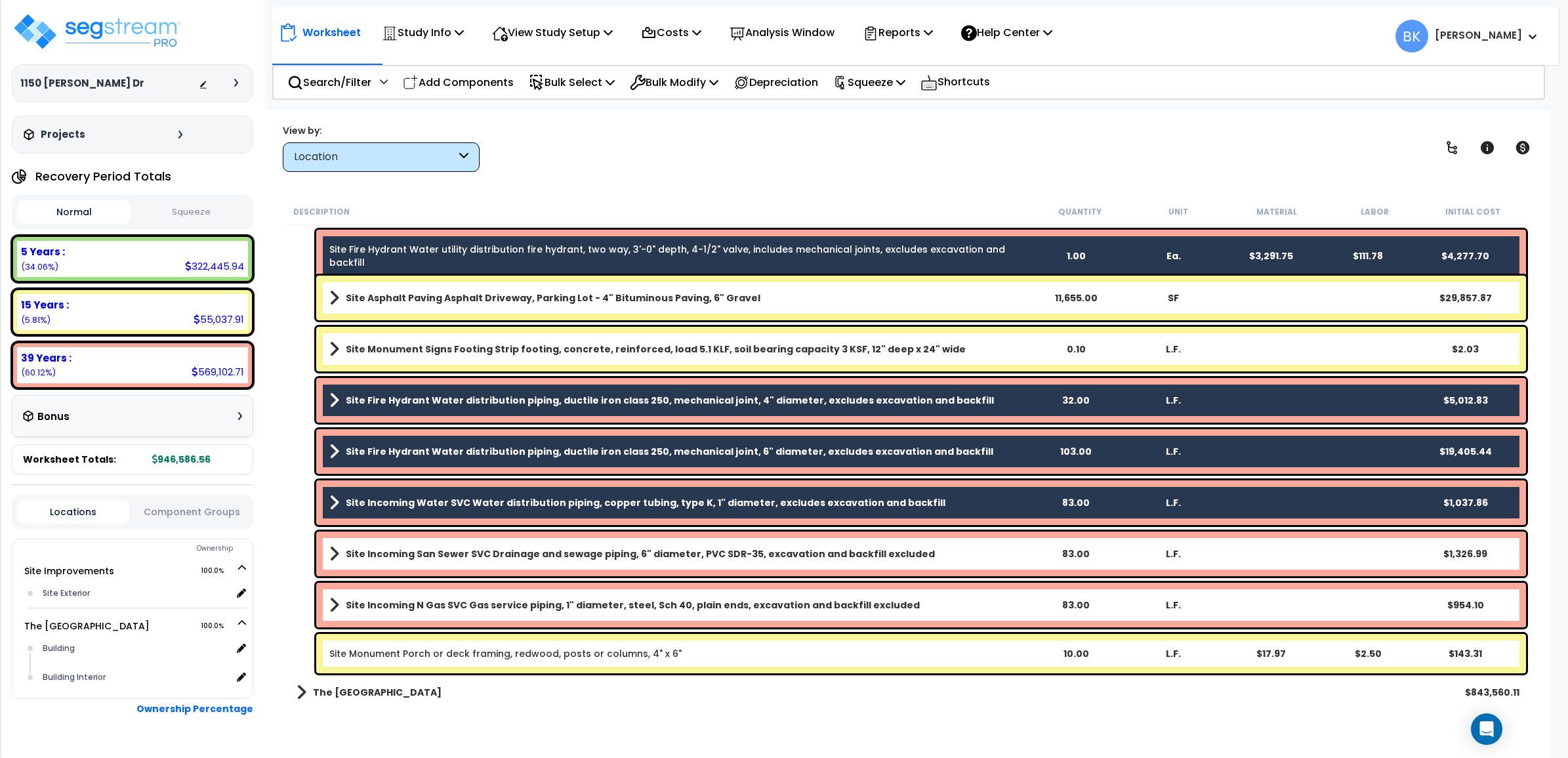
scroll to position [687, 0]
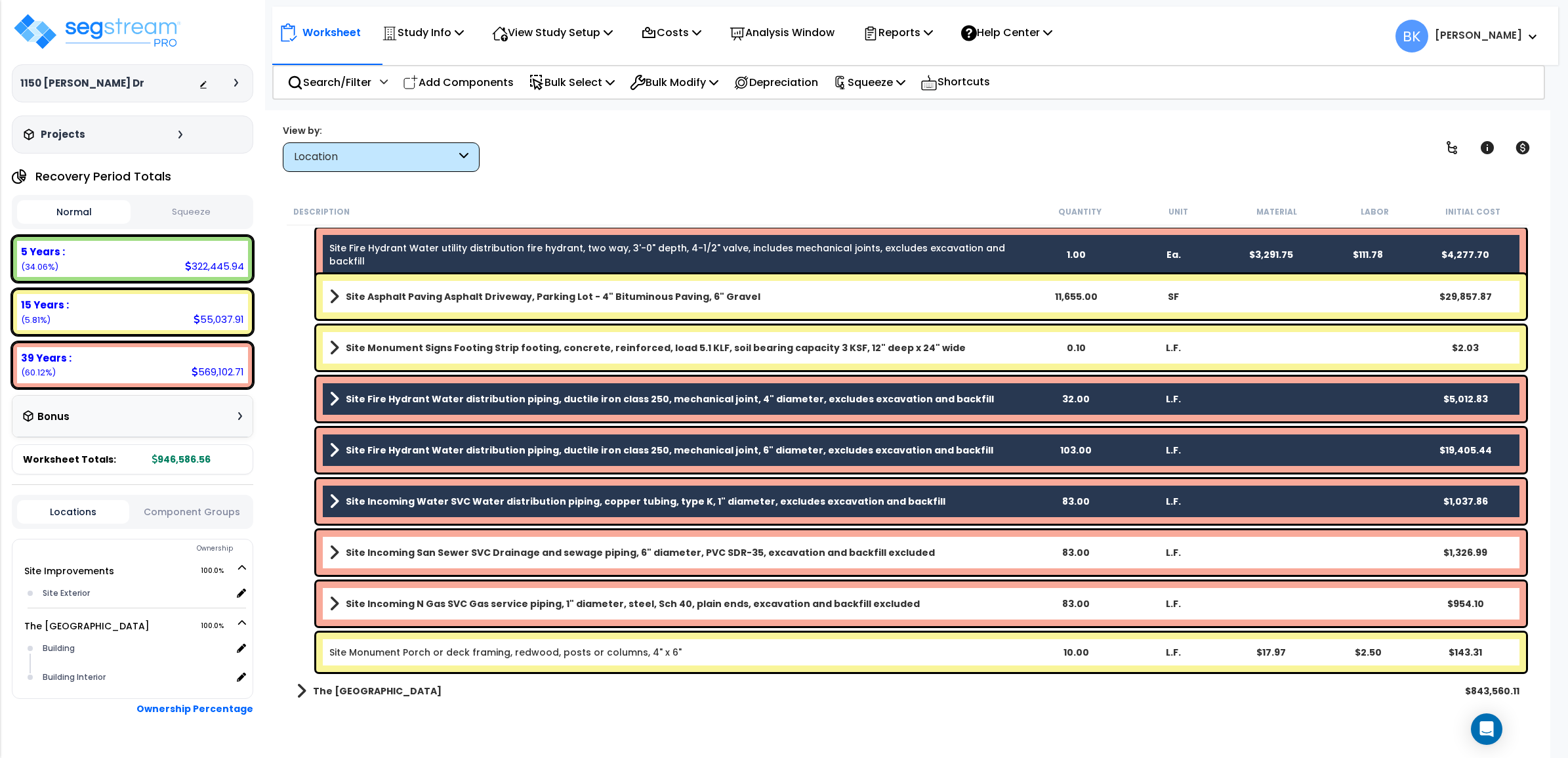
click at [443, 548] on b "Site Incoming San Sewer SVC Drainage and sewage piping, 6" diameter, PVC SDR-35…" at bounding box center [640, 553] width 589 height 13
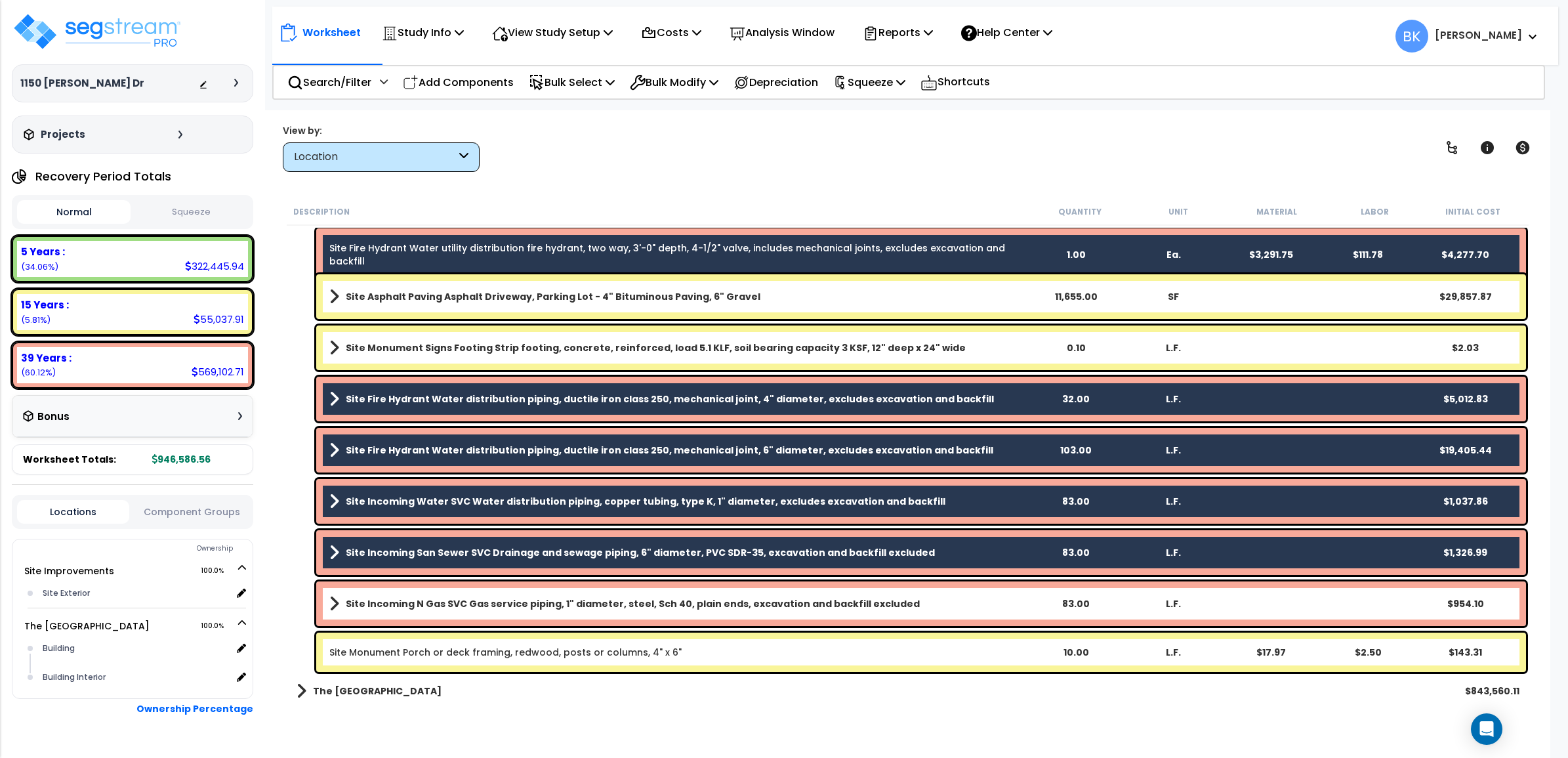
click at [426, 601] on b "Site Incoming N Gas SVC Gas service piping, 1" diameter, steel, Sch 40, plain e…" at bounding box center [632, 604] width 574 height 13
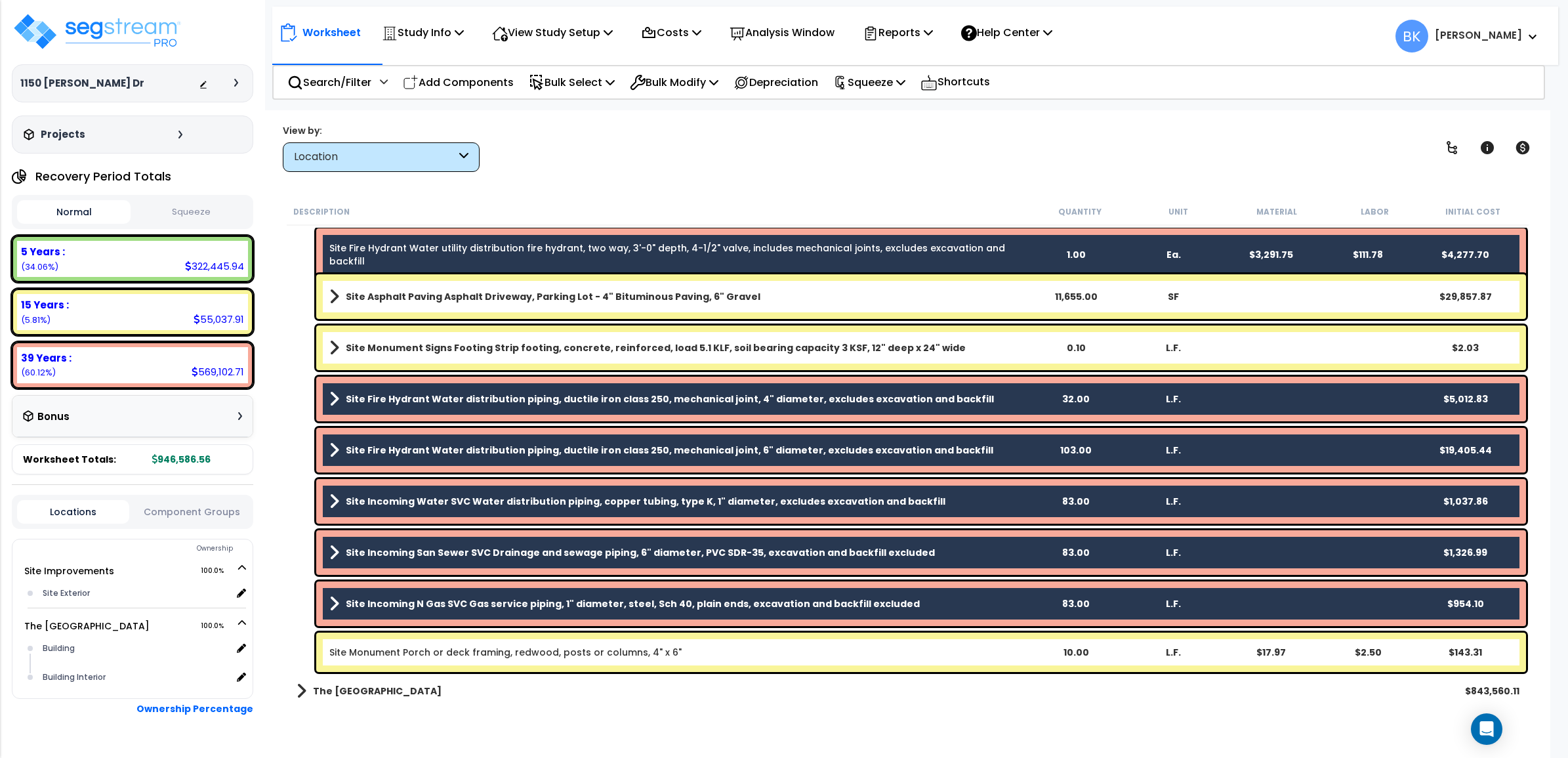
scroll to position [57, 0]
click at [715, 82] on p "Bulk Modify" at bounding box center [674, 82] width 88 height 18
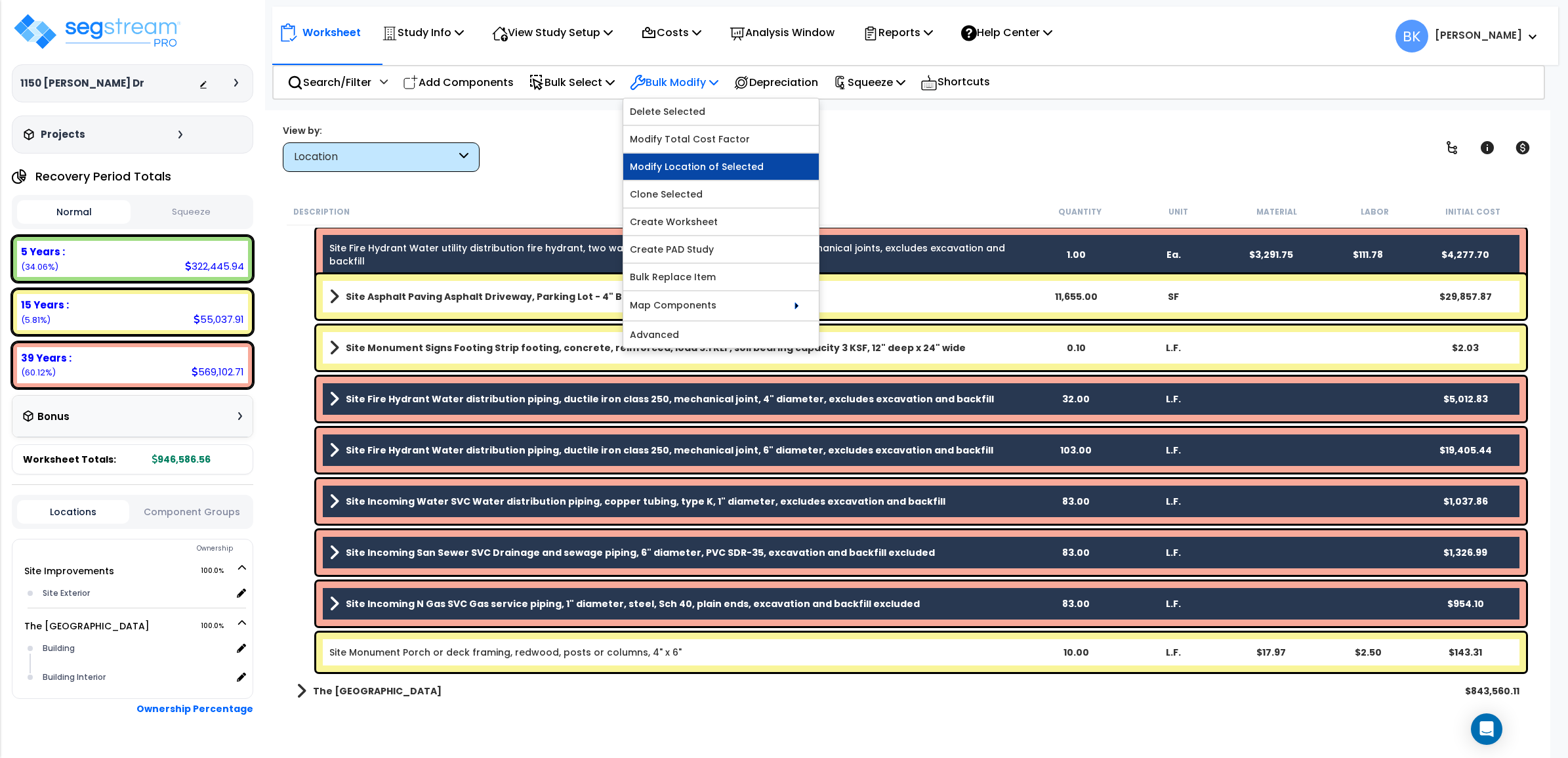
click at [700, 168] on link "Modify Location of Selected" at bounding box center [720, 166] width 195 height 26
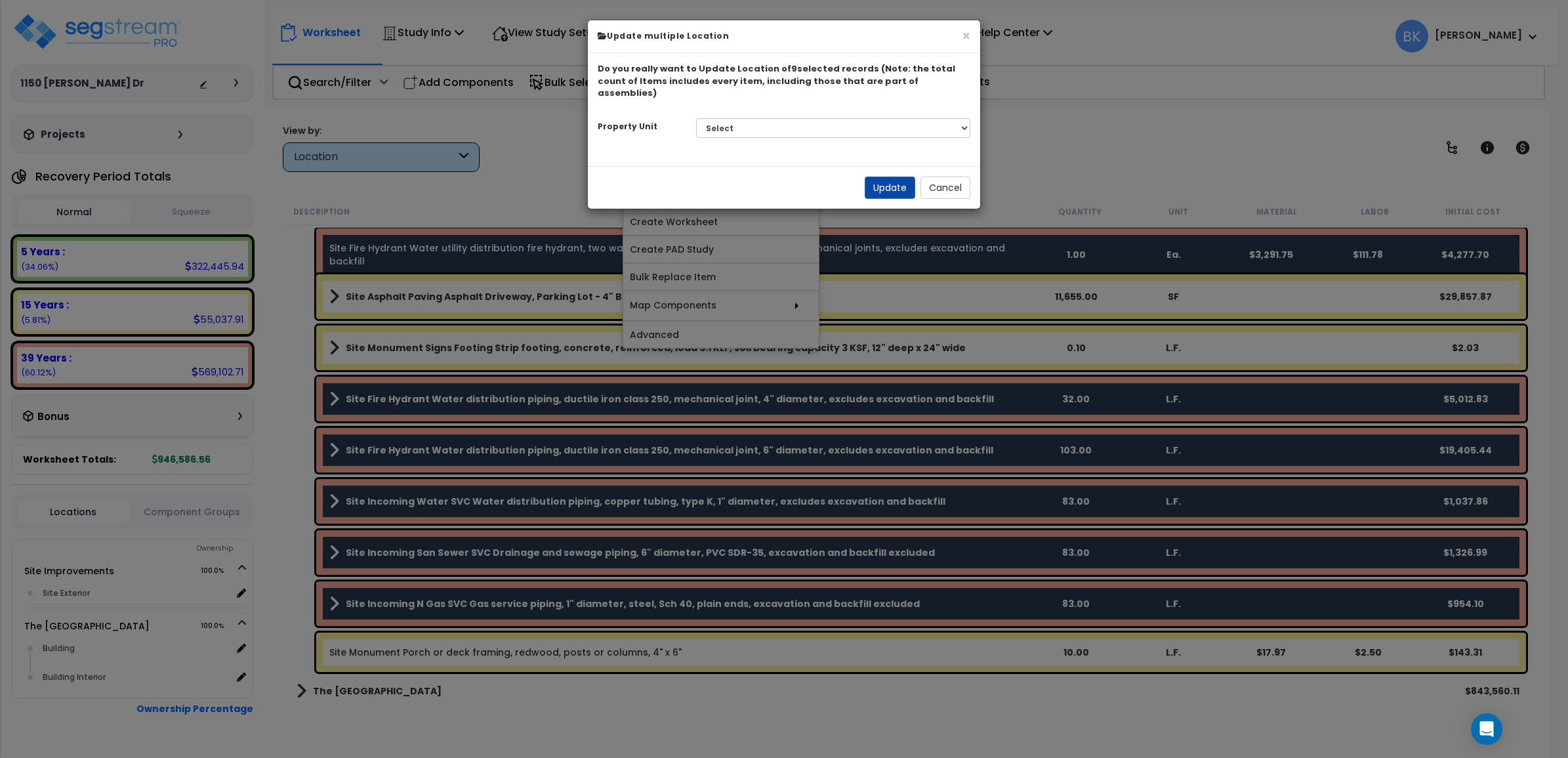
click at [760, 97] on div "Do you really want to Update Location of 9 selected records (Note: the total co…" at bounding box center [784, 103] width 392 height 80
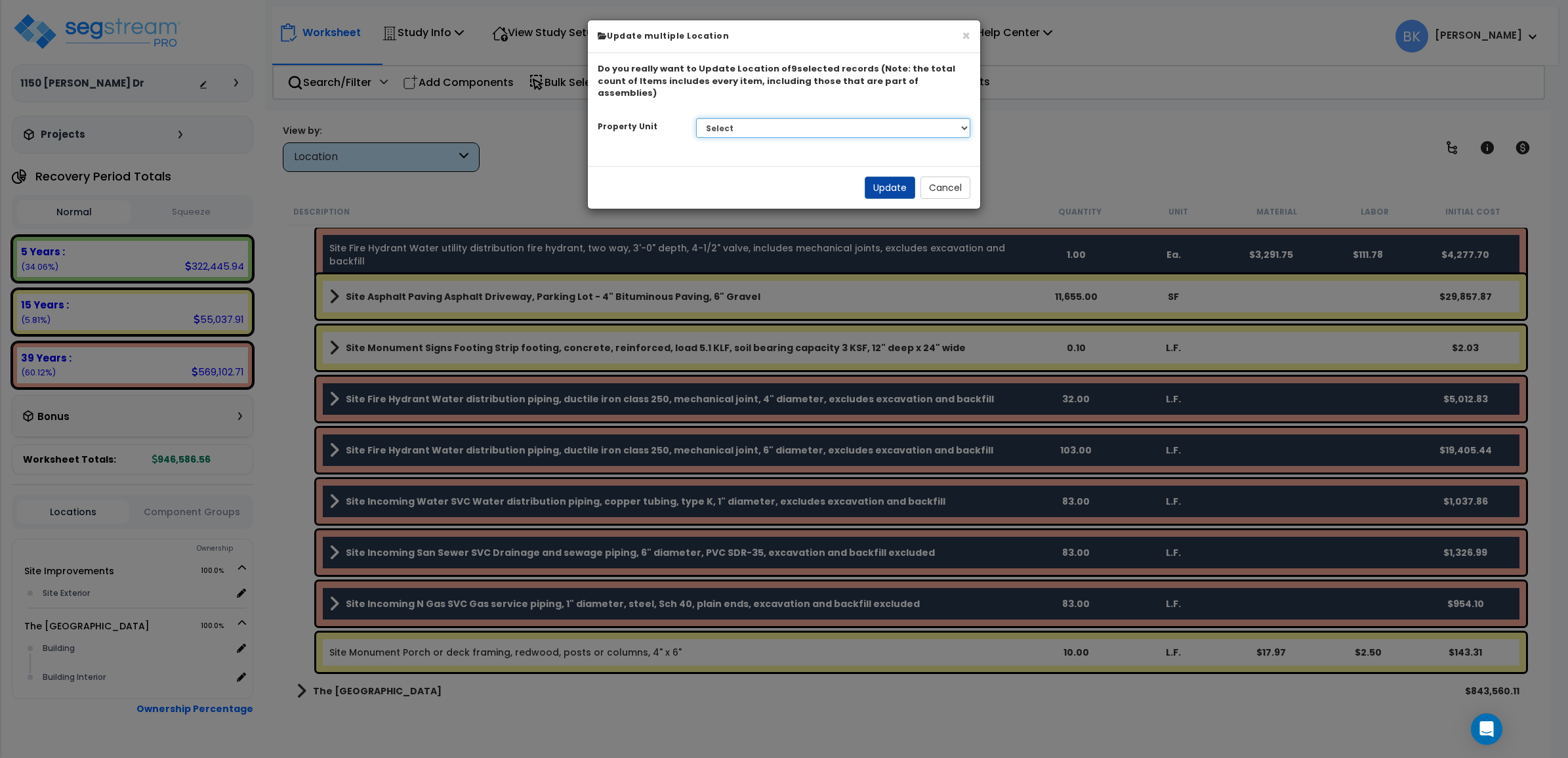
click at [749, 118] on select "Select Site Improvements The Sawmill Place" at bounding box center [833, 128] width 275 height 19
select select "173180"
click at [696, 118] on select "Select Site Improvements The Sawmill Place" at bounding box center [833, 128] width 275 height 19
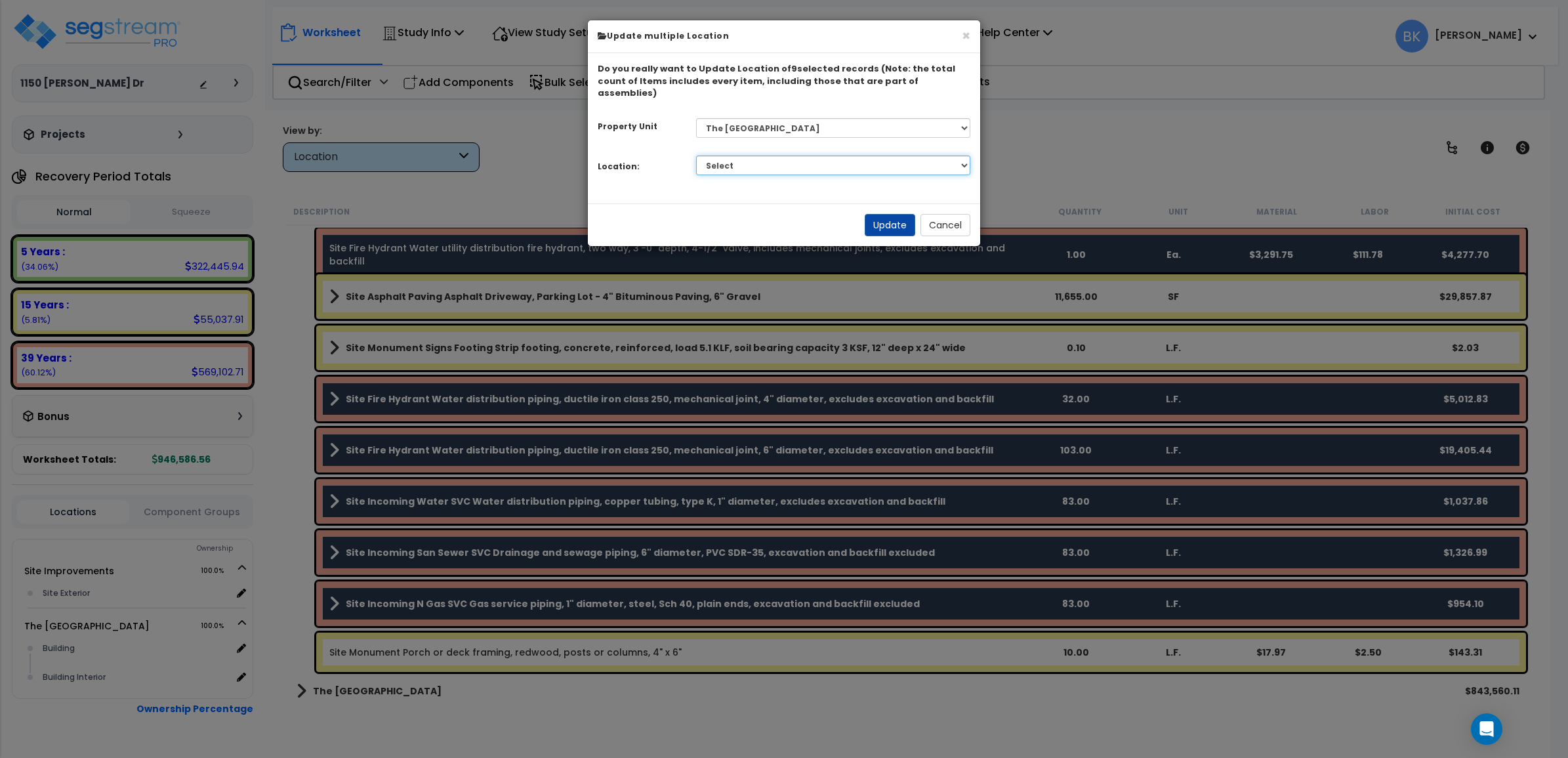
click at [765, 161] on select "Select Building Building Interior Add Additional Location" at bounding box center [833, 165] width 275 height 19
select select "6"
click at [696, 155] on select "Select Building Building Interior Add Additional Location" at bounding box center [833, 165] width 275 height 19
click at [880, 214] on button "Update" at bounding box center [890, 225] width 51 height 22
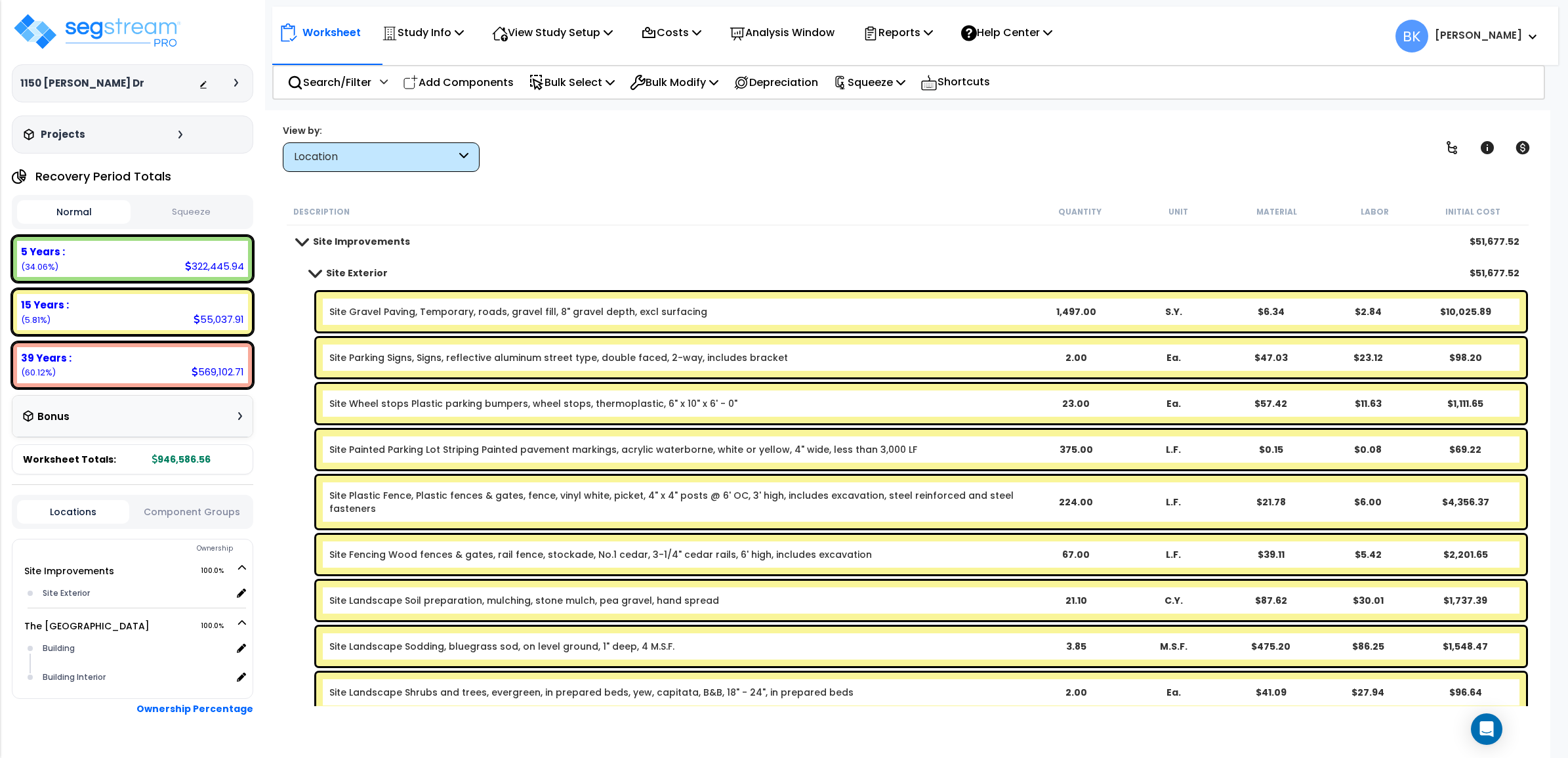
scroll to position [0, 0]
click at [299, 241] on span at bounding box center [301, 241] width 19 height 10
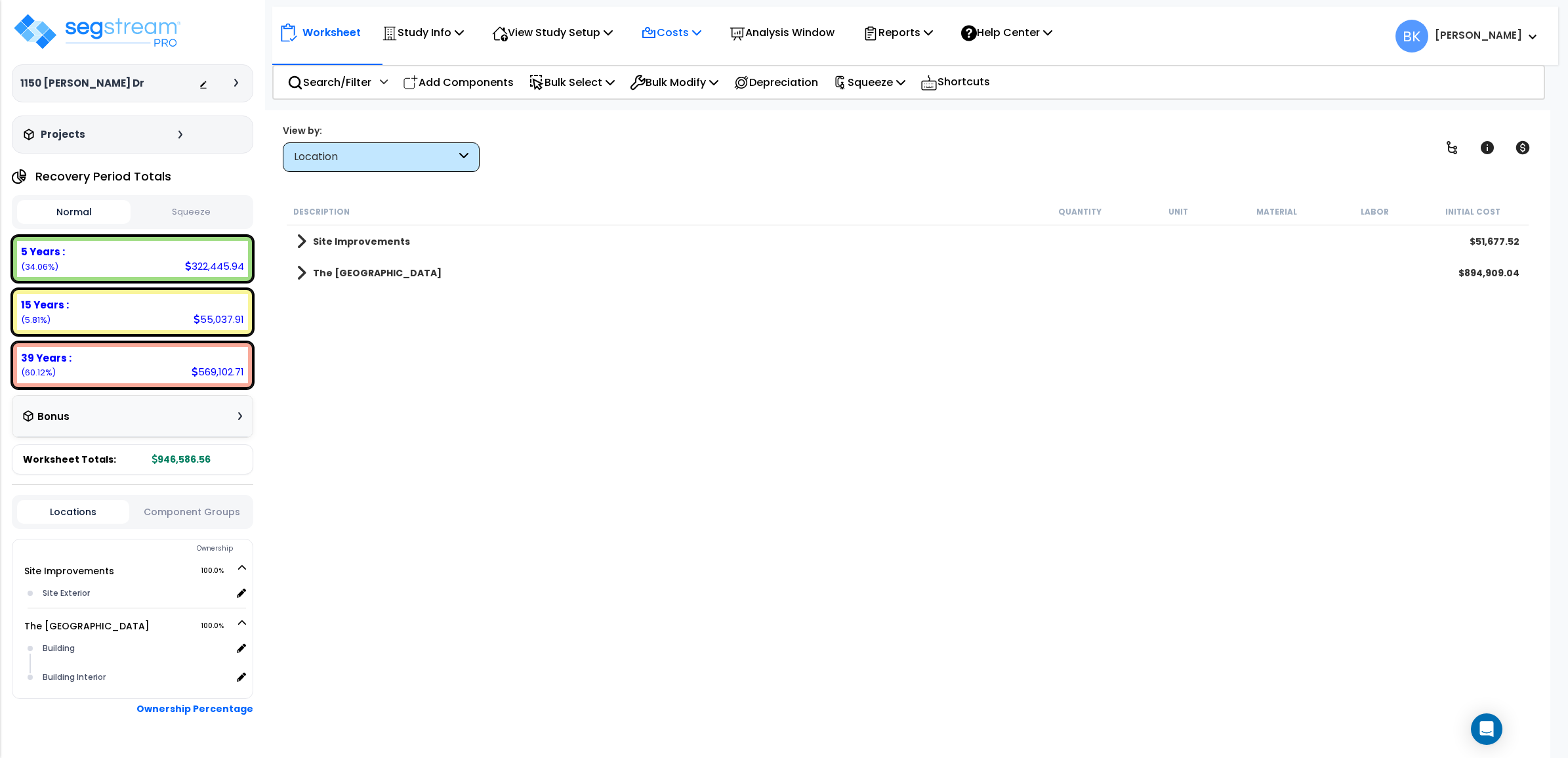
click at [657, 26] on icon at bounding box center [648, 33] width 16 height 16
click at [680, 91] on link "Direct Costs" at bounding box center [699, 89] width 130 height 26
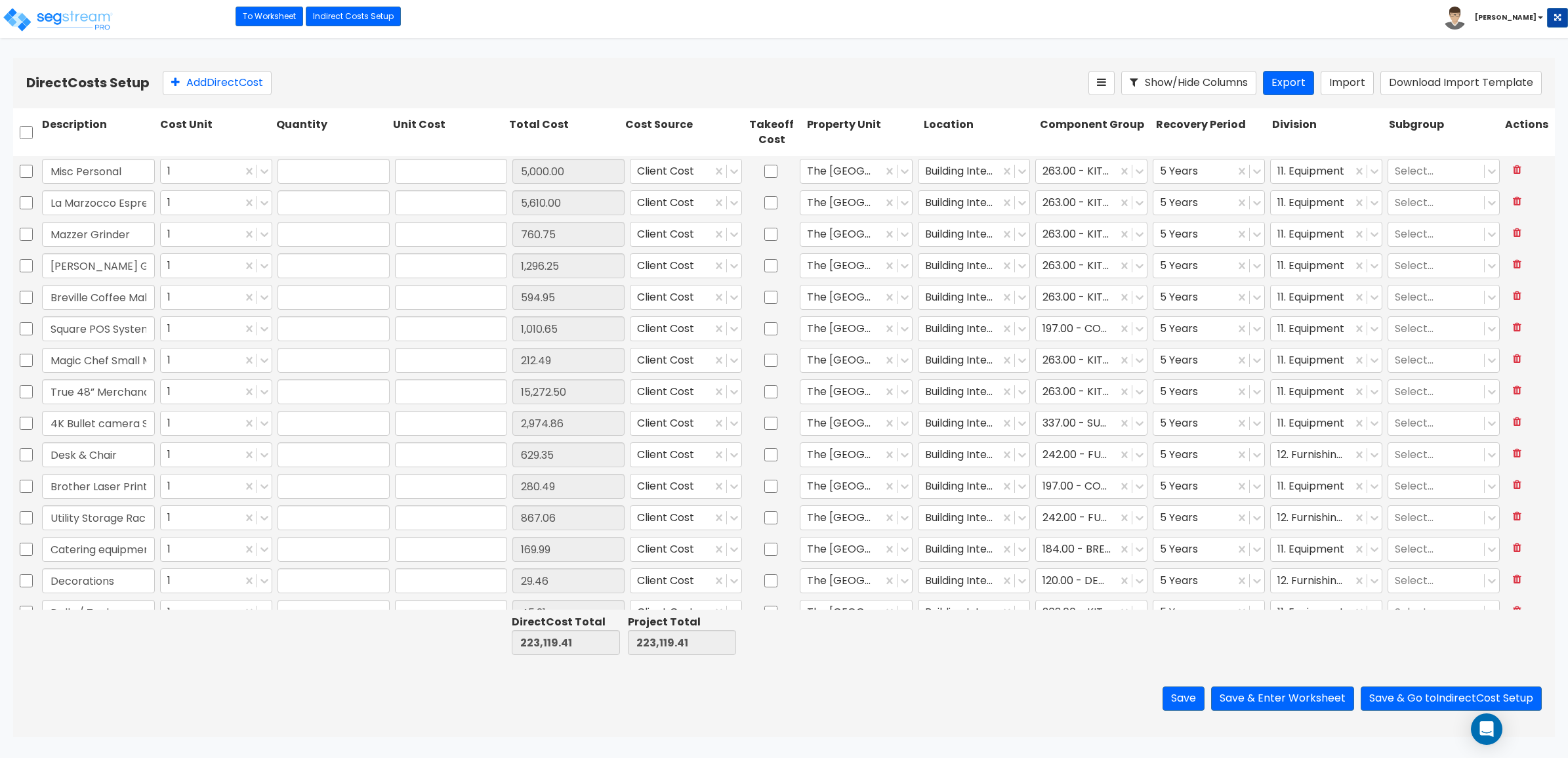
type input "1.00"
type input "5,000.00"
type input "1.00"
type input "5,610.00"
type input "1.00"
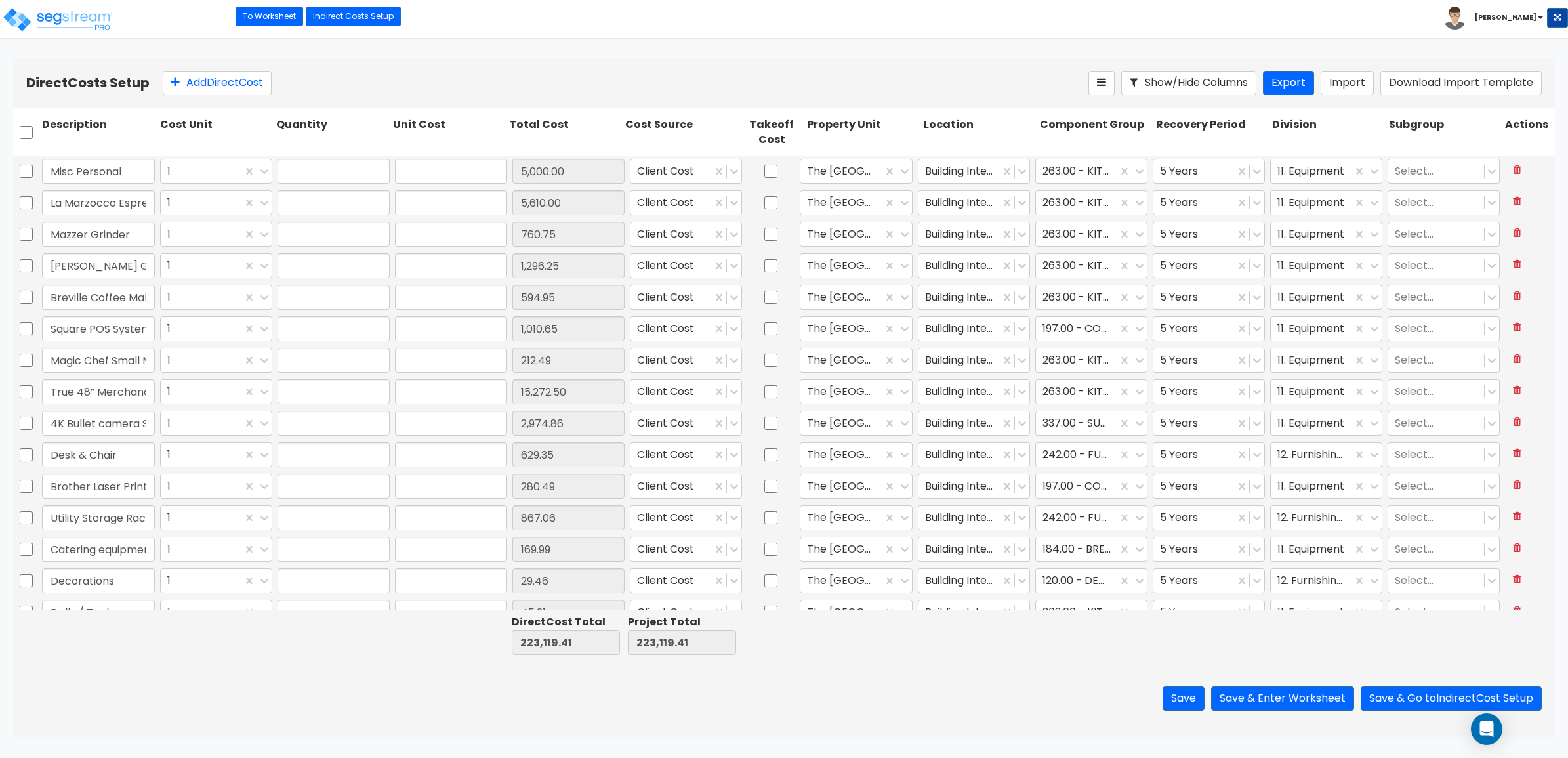
type input "760.75"
type input "1.00"
type input "1,296.25"
type input "1.00"
type input "594.95"
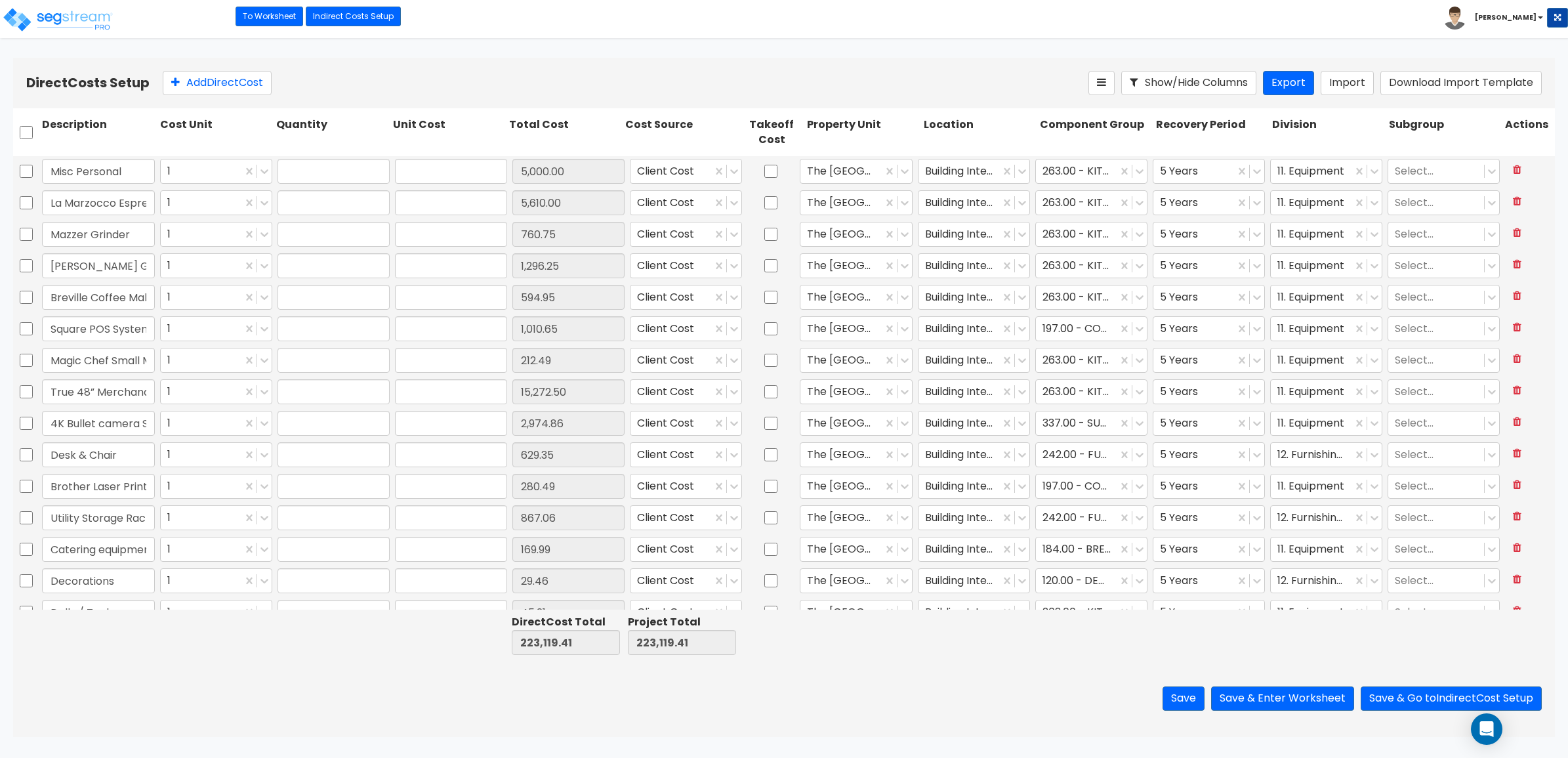
type input "1.00"
type input "1,010.65"
type input "1.00"
type input "212.49"
type input "2.00"
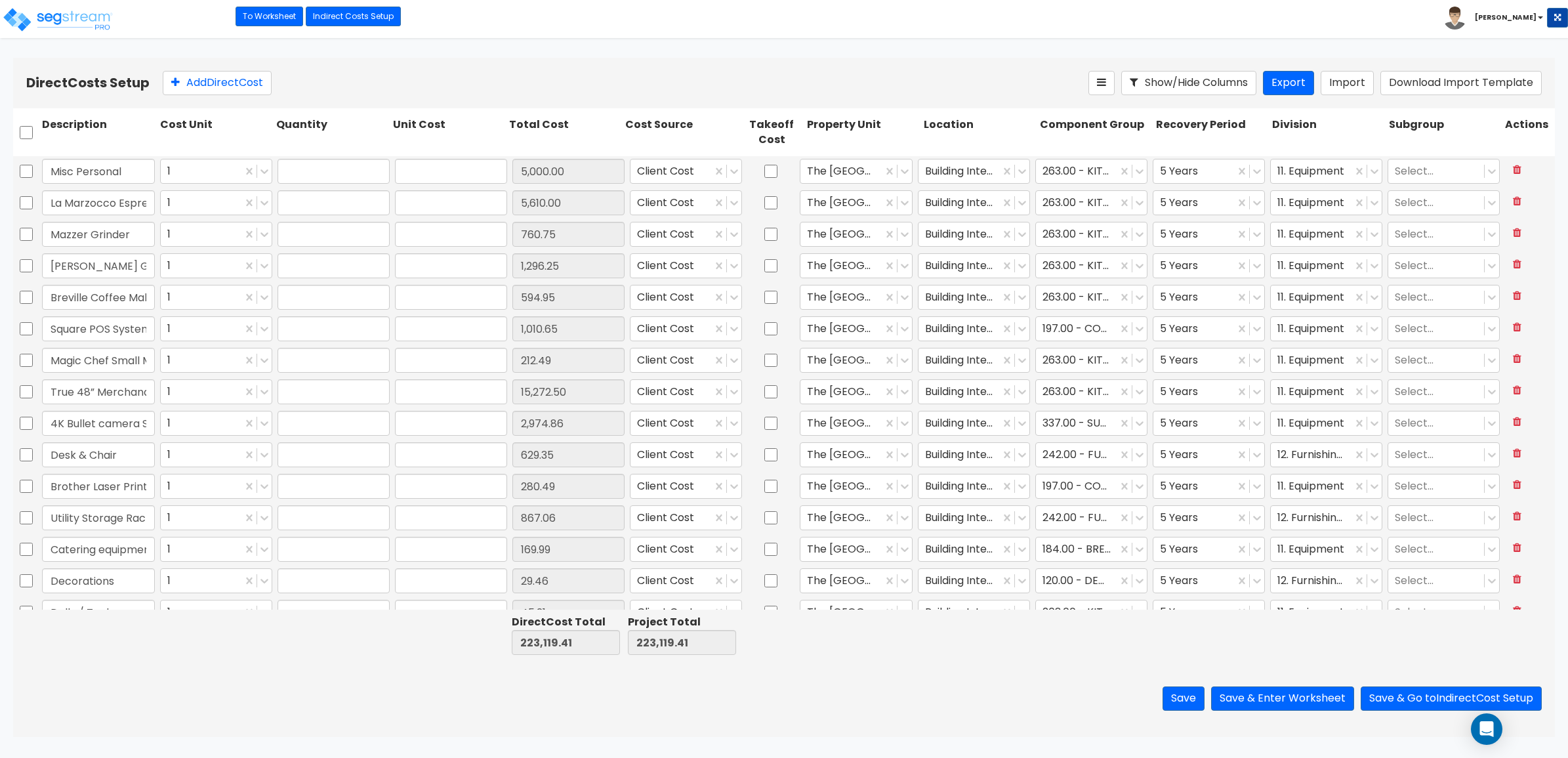
type input "7,636.25"
type input "14.00"
type input "212.49"
type input "1.00"
type input "629.35"
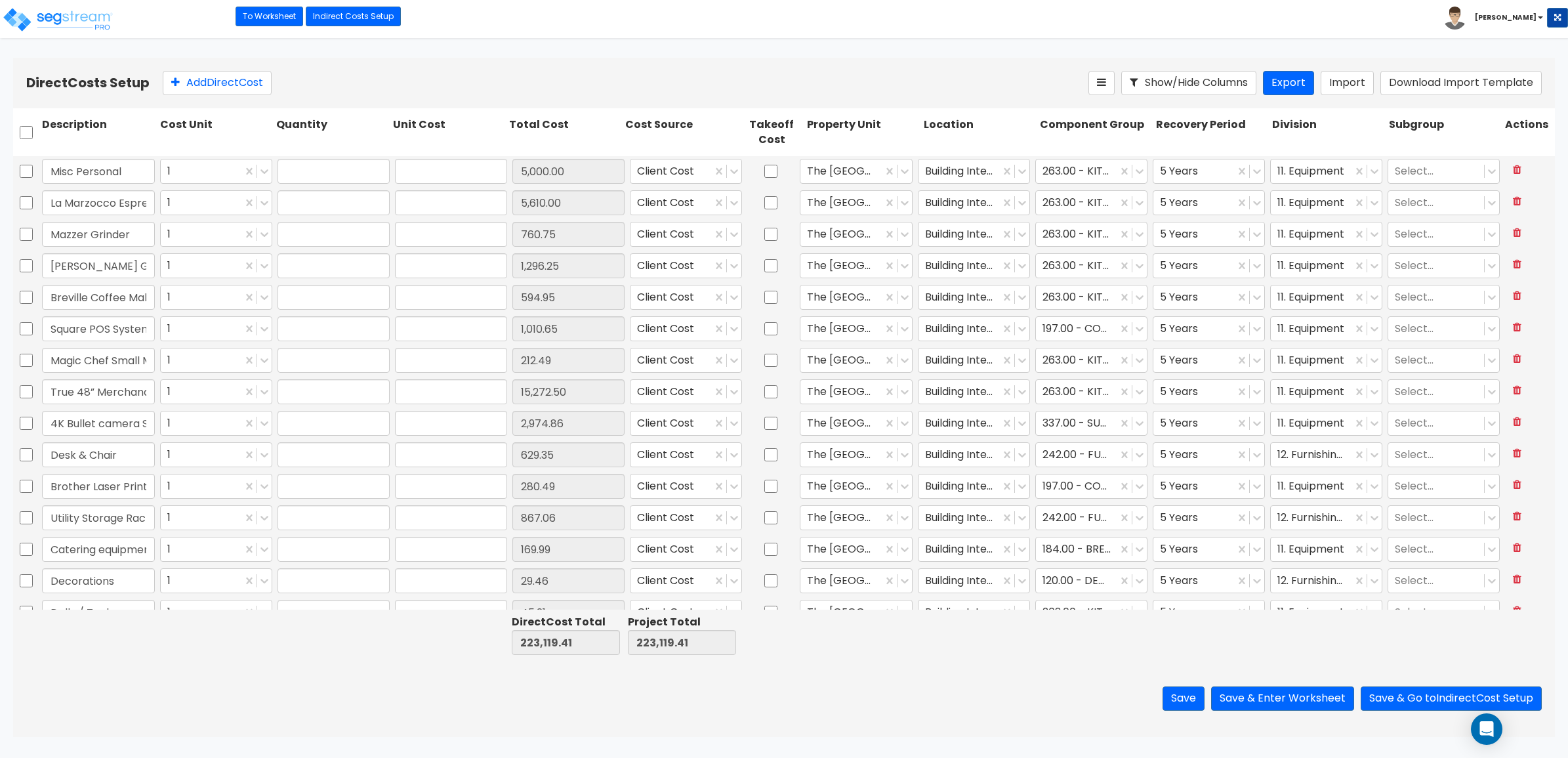
type input "1.00"
type input "280.49"
type input "9.00"
type input "96.34"
type input "1.00"
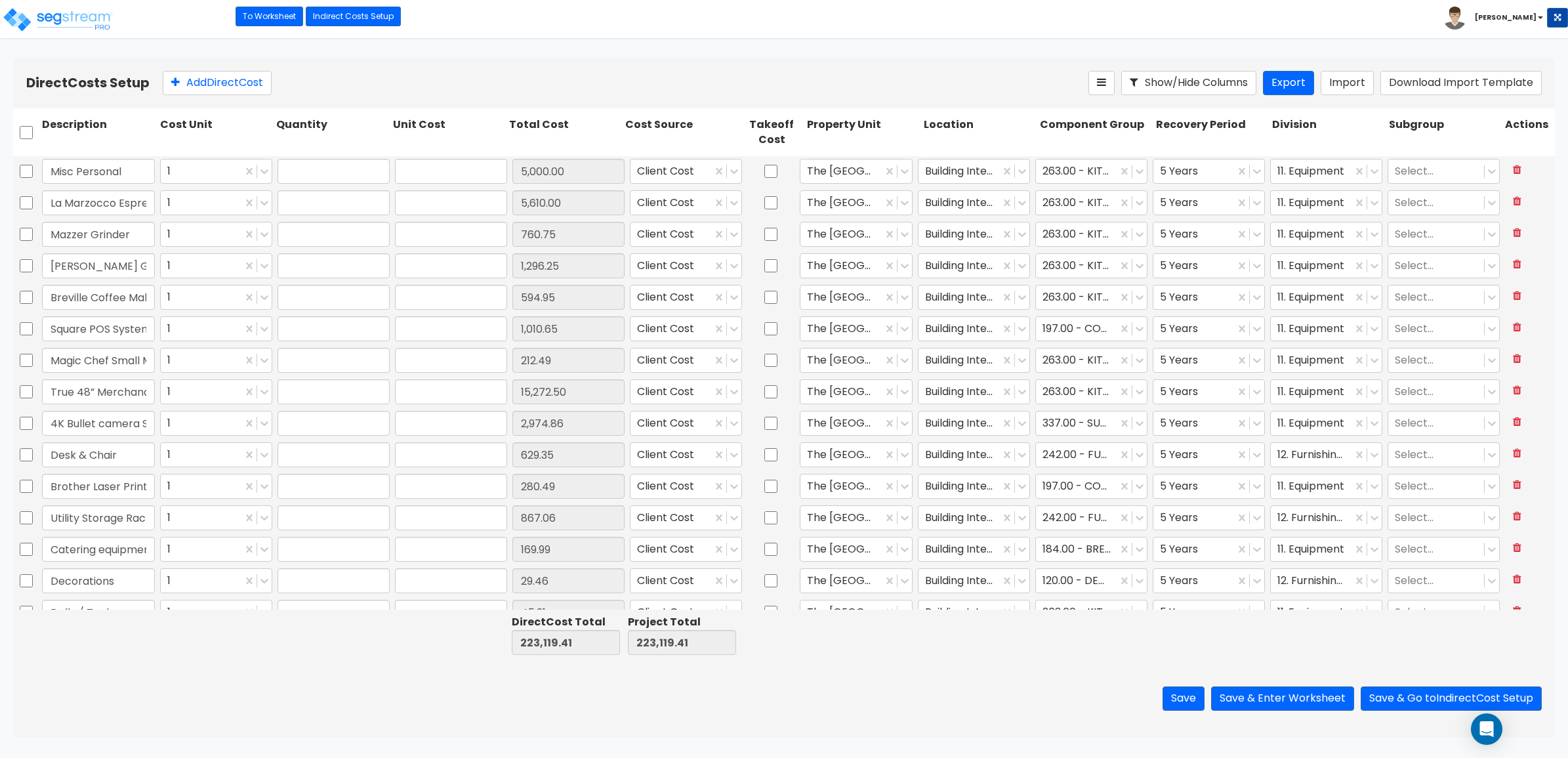
type input "169.99"
type input "1.00"
type input "29.46"
type input "1.00"
type input "45.21"
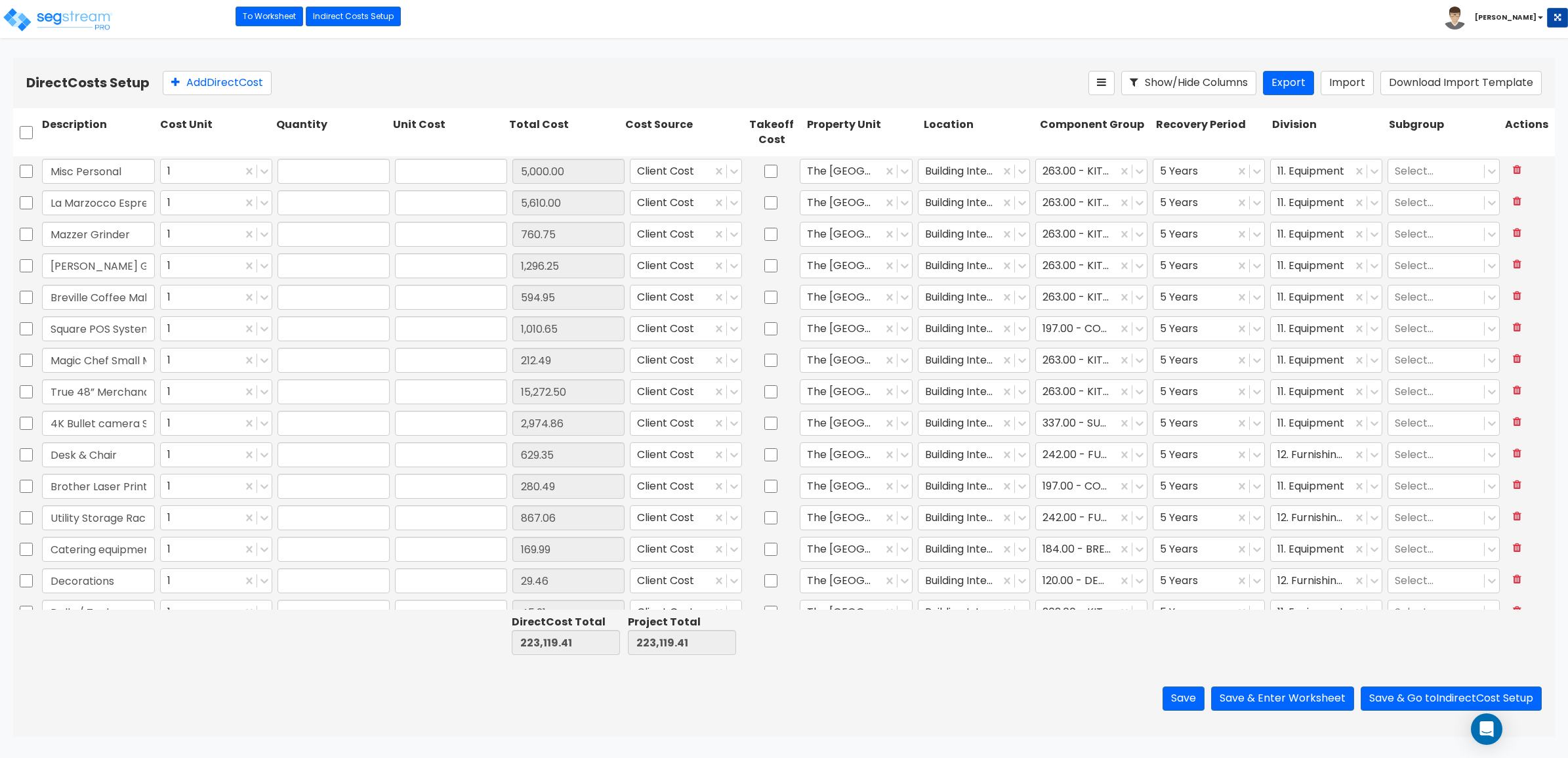
type input "20.00"
type input "15.25"
type input "20.00"
type input "16.98"
type input "2.00"
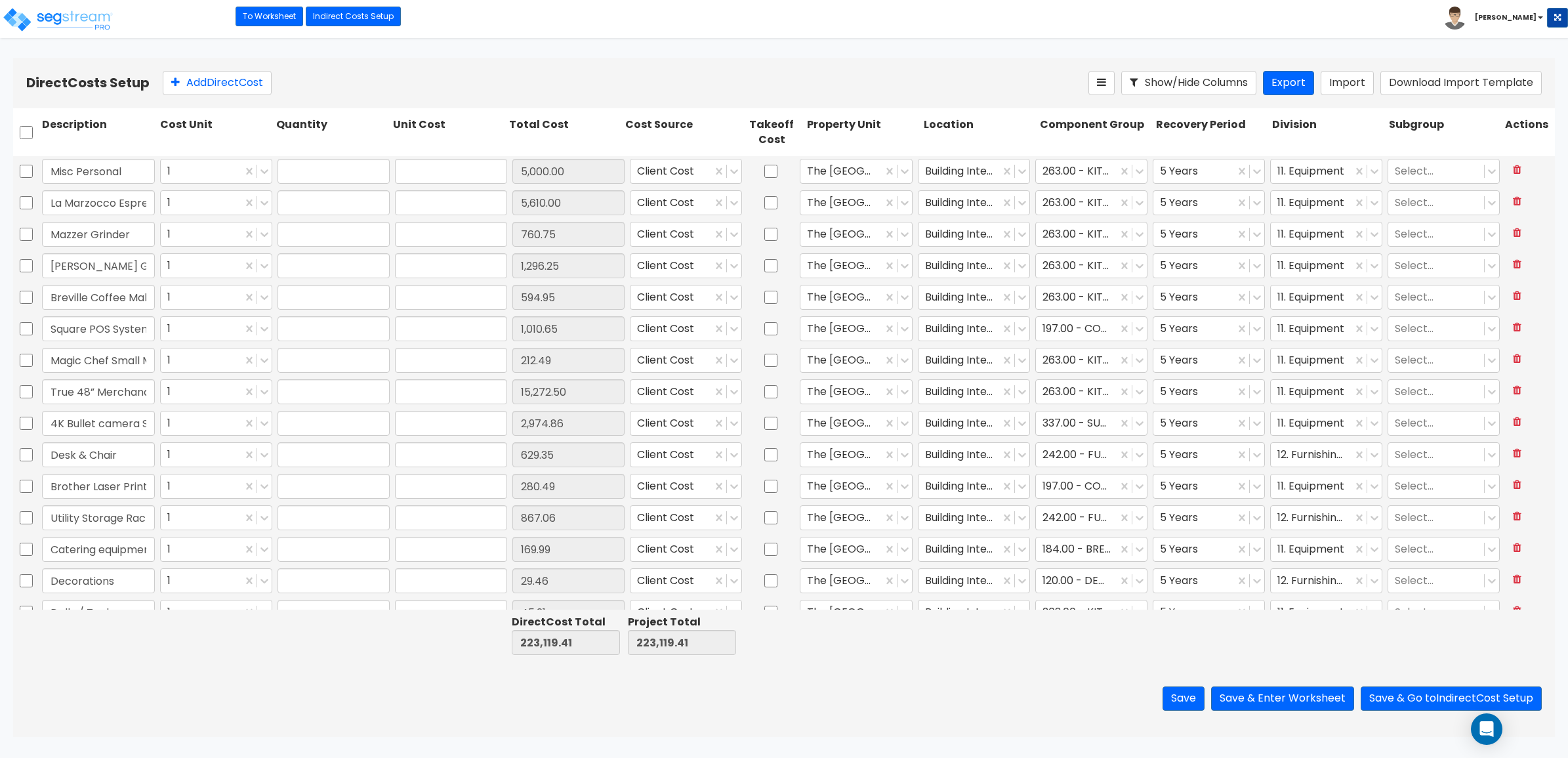
type input "254.99"
type input "1.00"
type input "10,712.16"
type input "1.00"
type input "10,181.30"
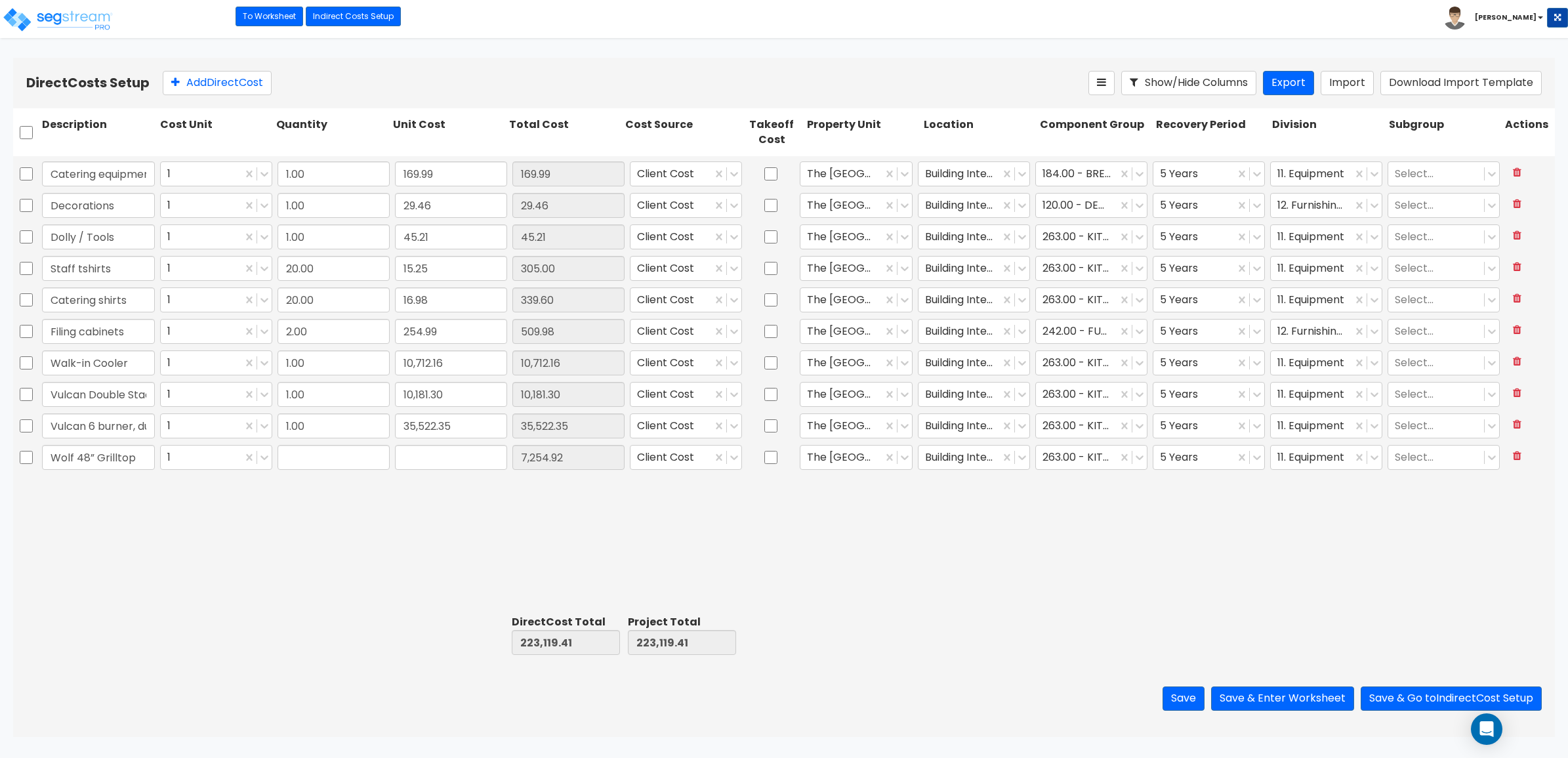
type input "1.00"
type input "7,254.92"
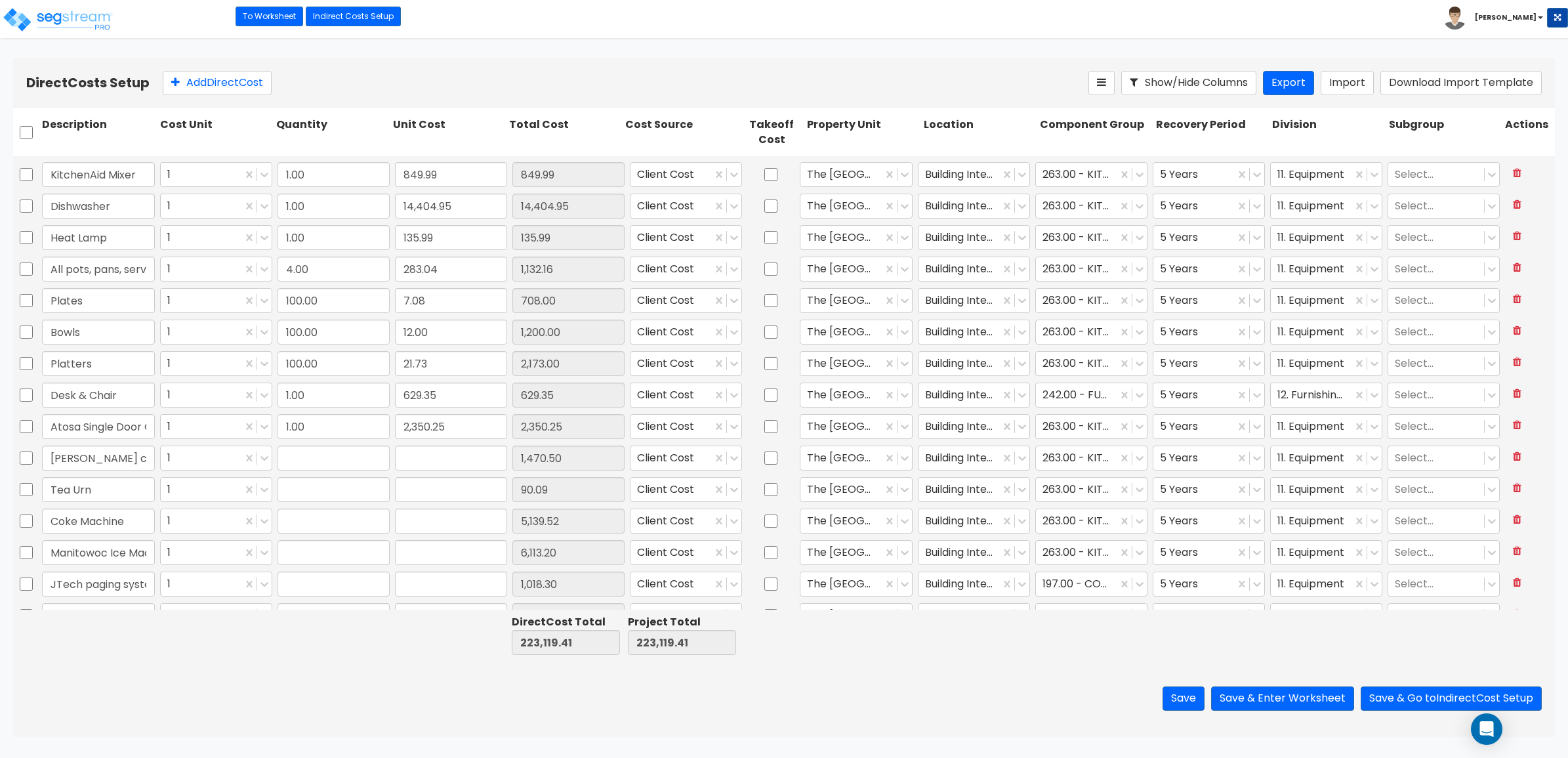
type input "2.00"
type input "735.25"
type input "1.00"
type input "90.09"
type input "1.00"
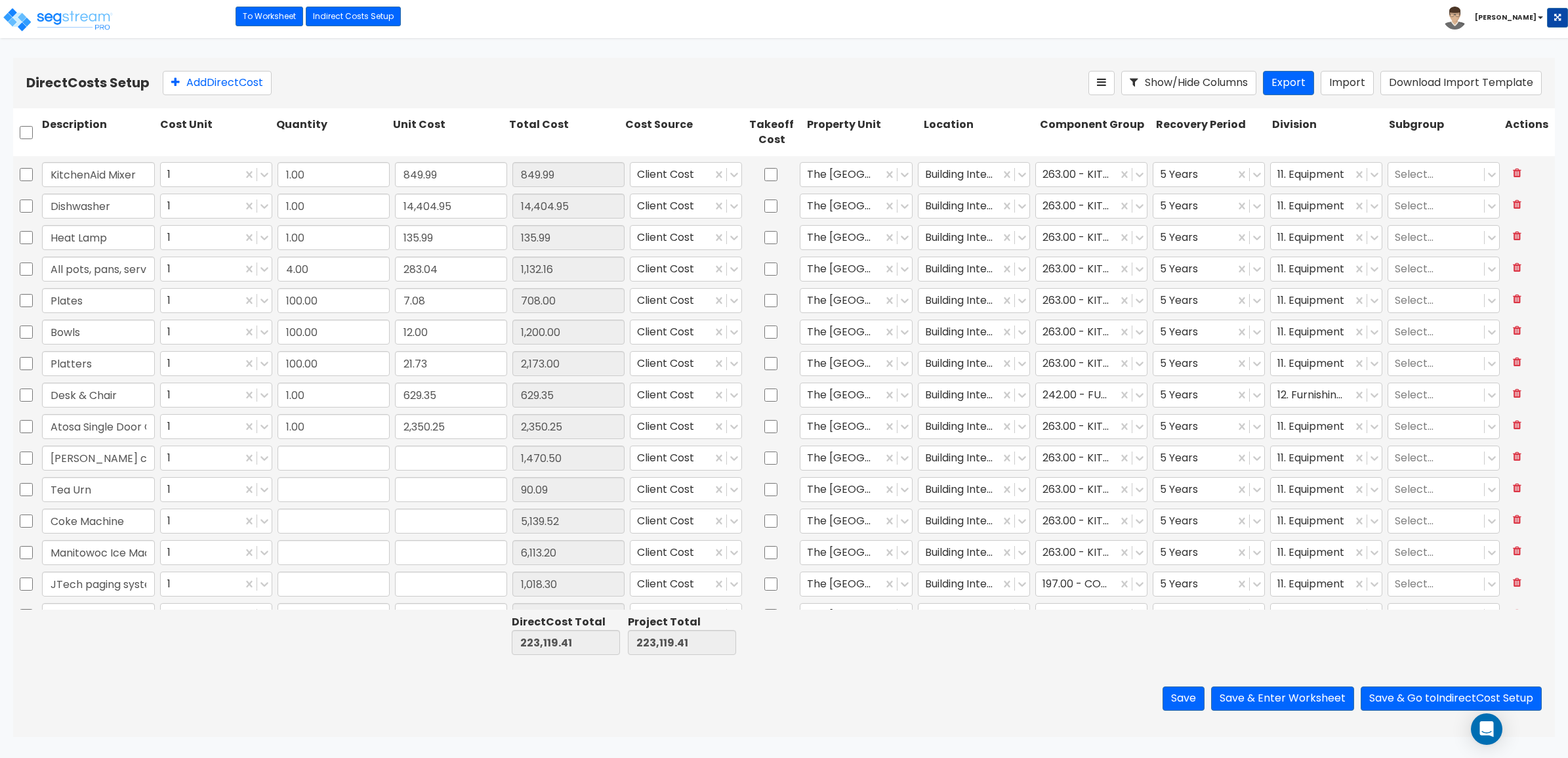
type input "5,139.52"
type input "1.00"
type input "6,113.20"
type input "1.00"
type input "1,018.30"
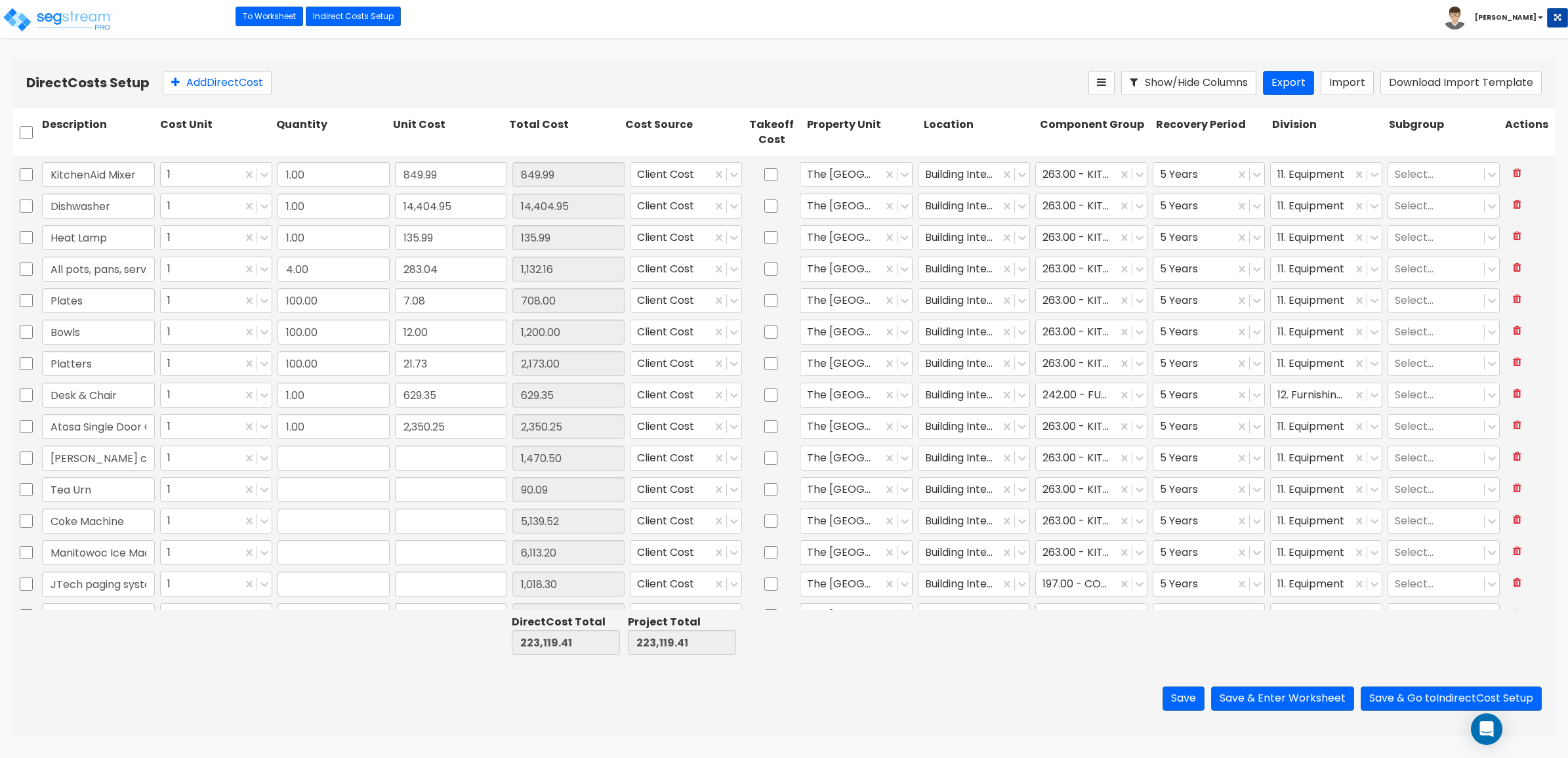
type input "1.00"
type input "2,804.15"
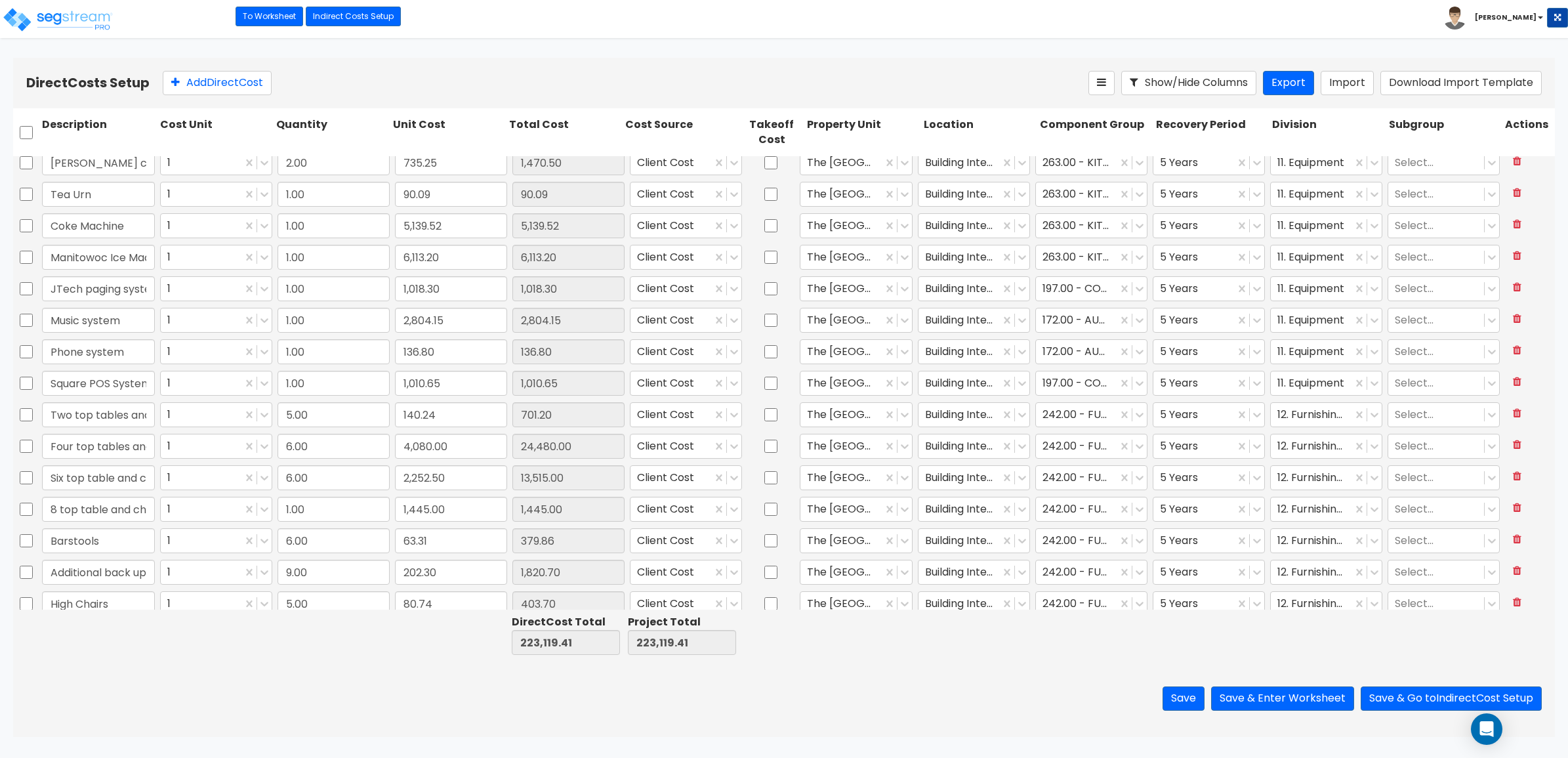
type input "1.00"
type input "195.49"
type input "100.00"
type input "4.24"
type input "100.00"
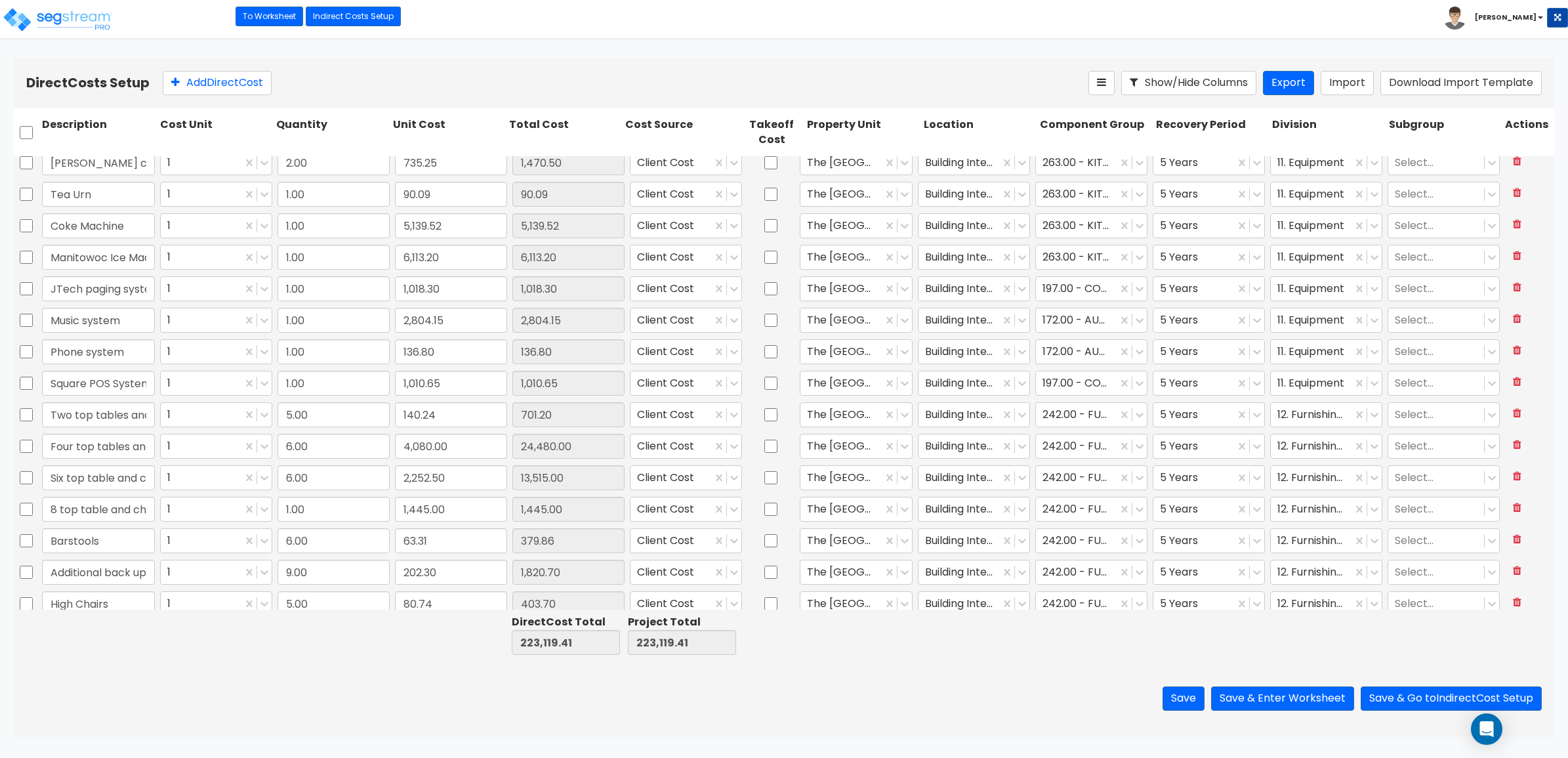
type input "3.35"
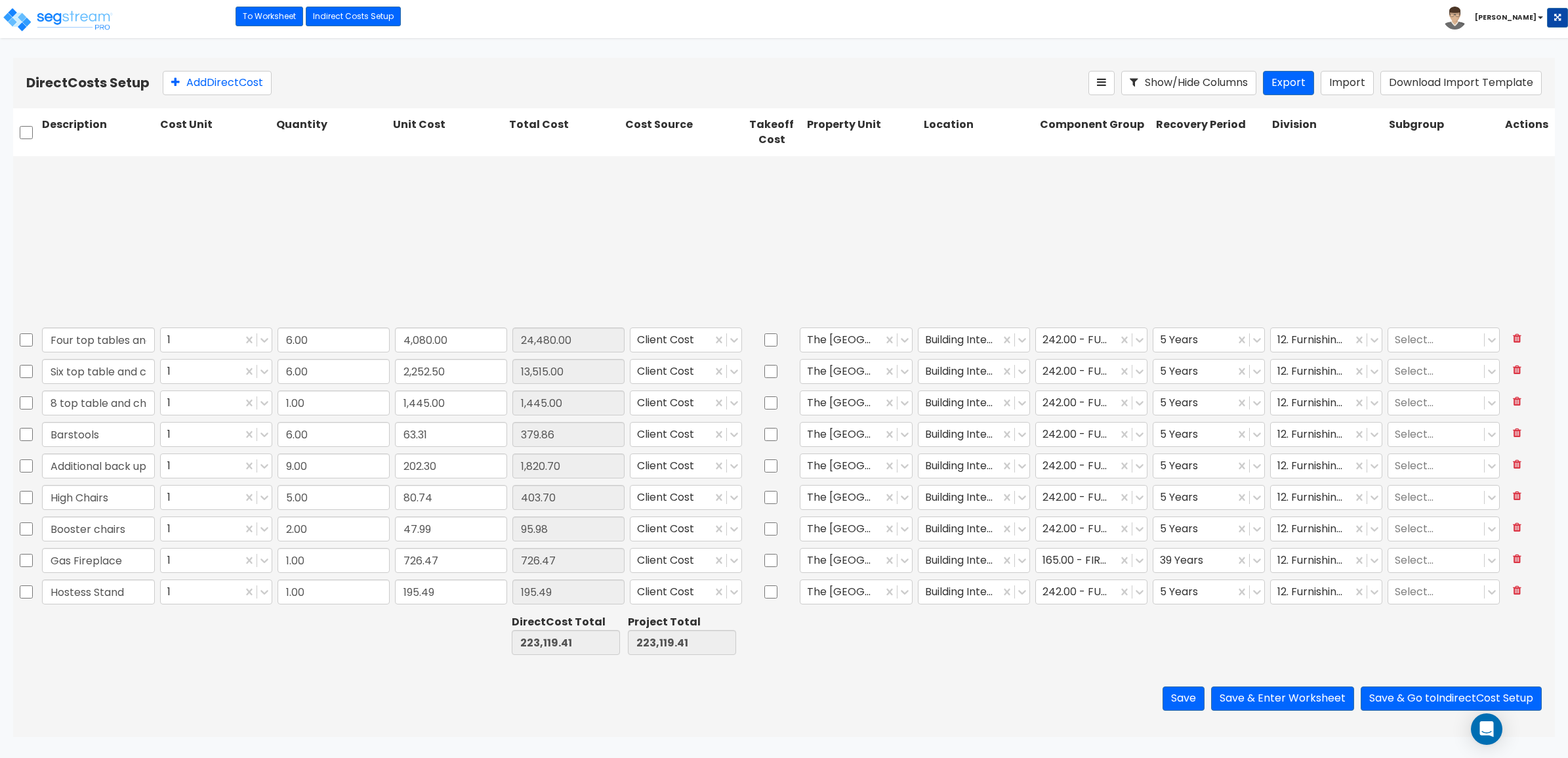
type input "4.00"
type input "25.06"
type input "4.00"
type input "189.55"
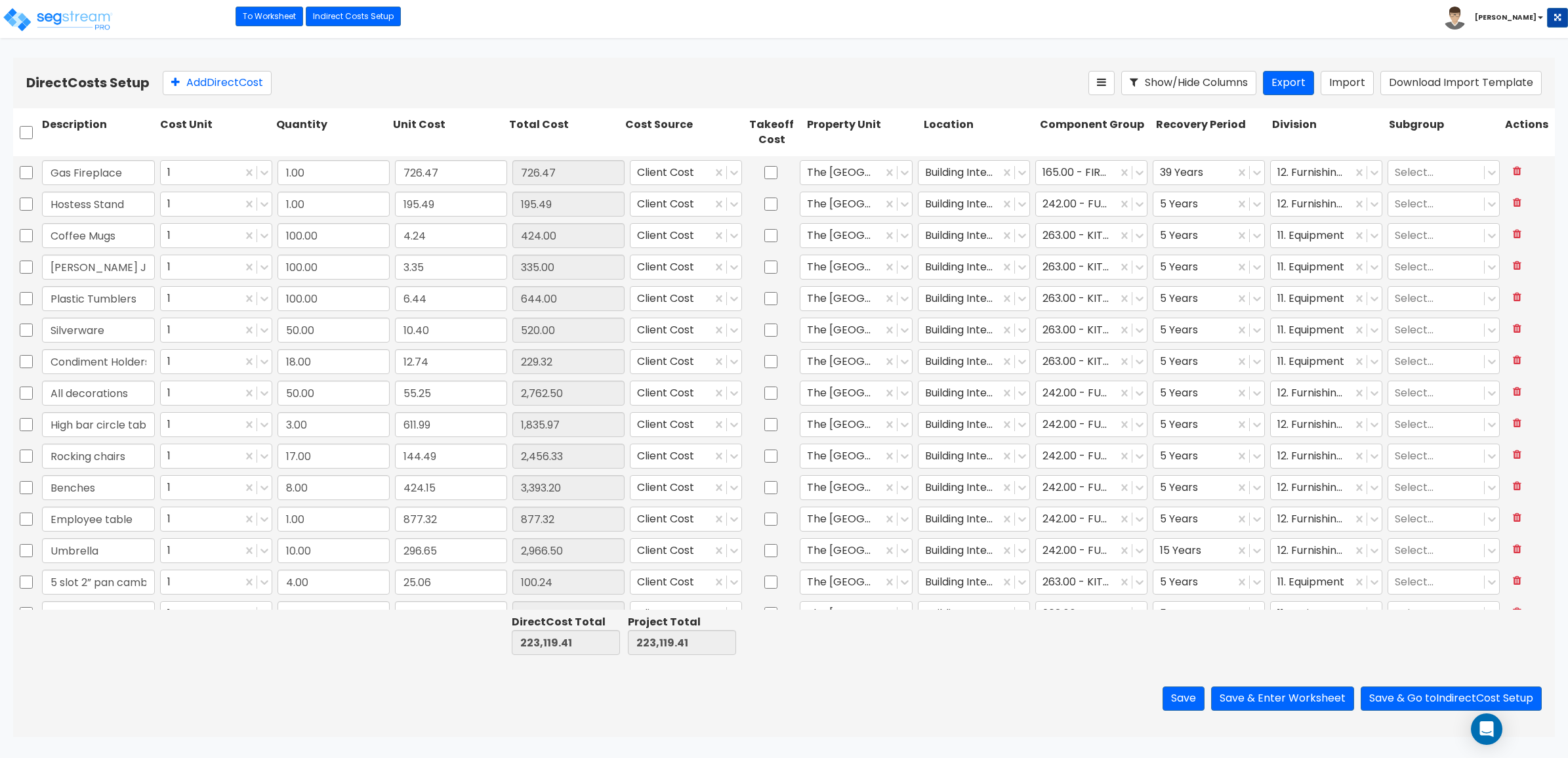
type input "1.00"
type input "84.98"
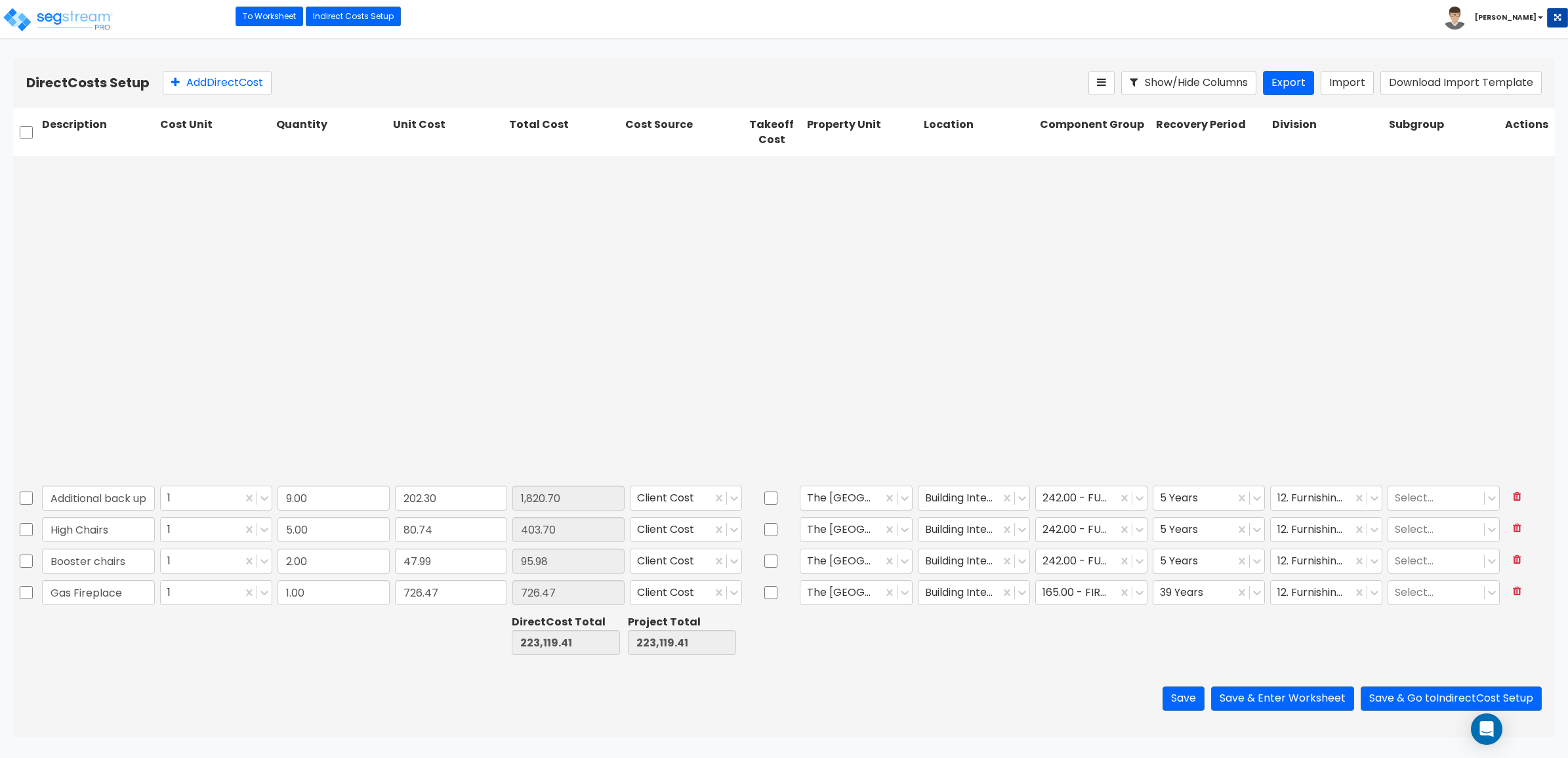
scroll to position [1454, 0]
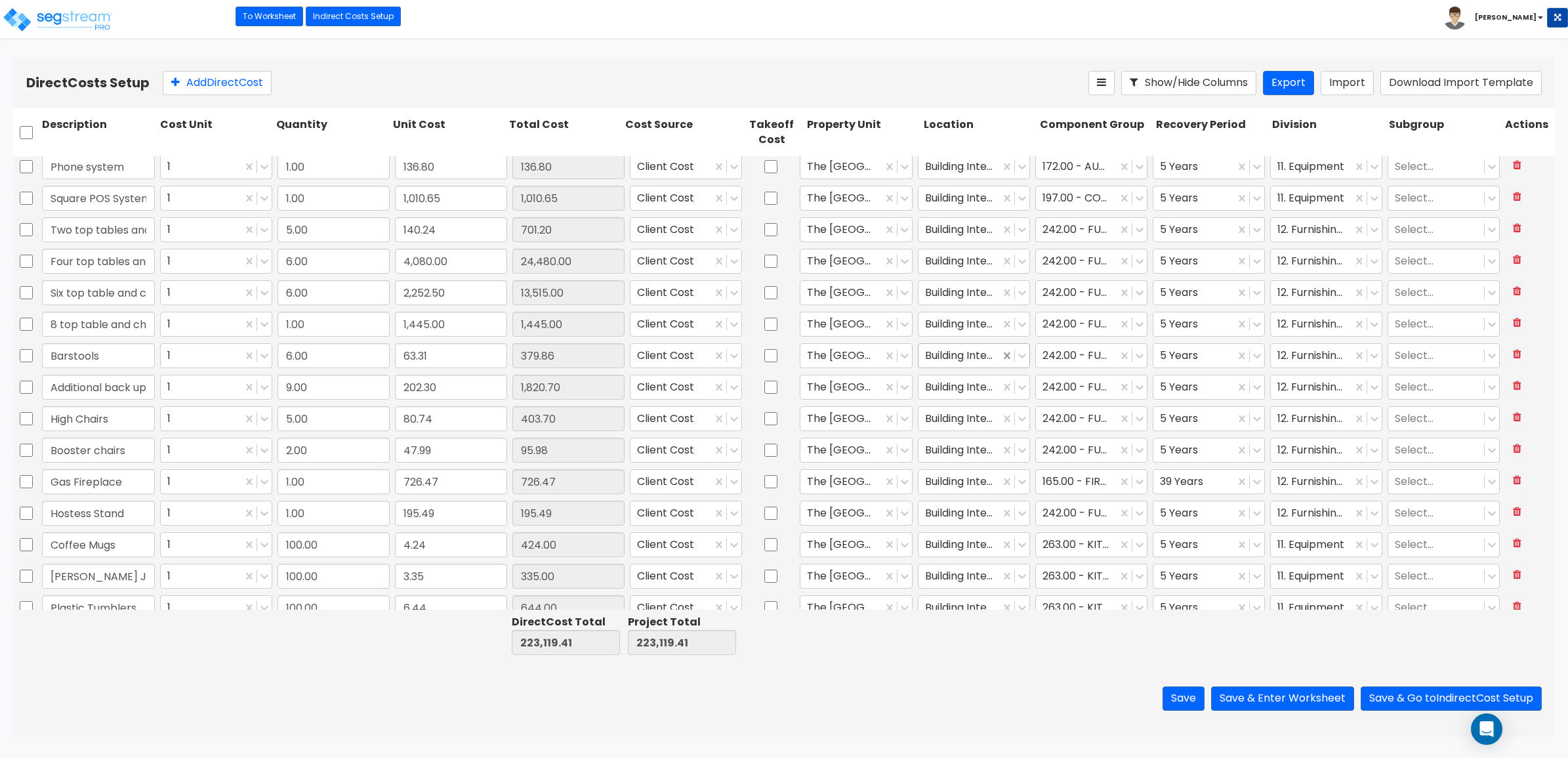
type input "1.00"
type input "90.09"
type input "1.00"
type input "5,139.52"
type input "1.00"
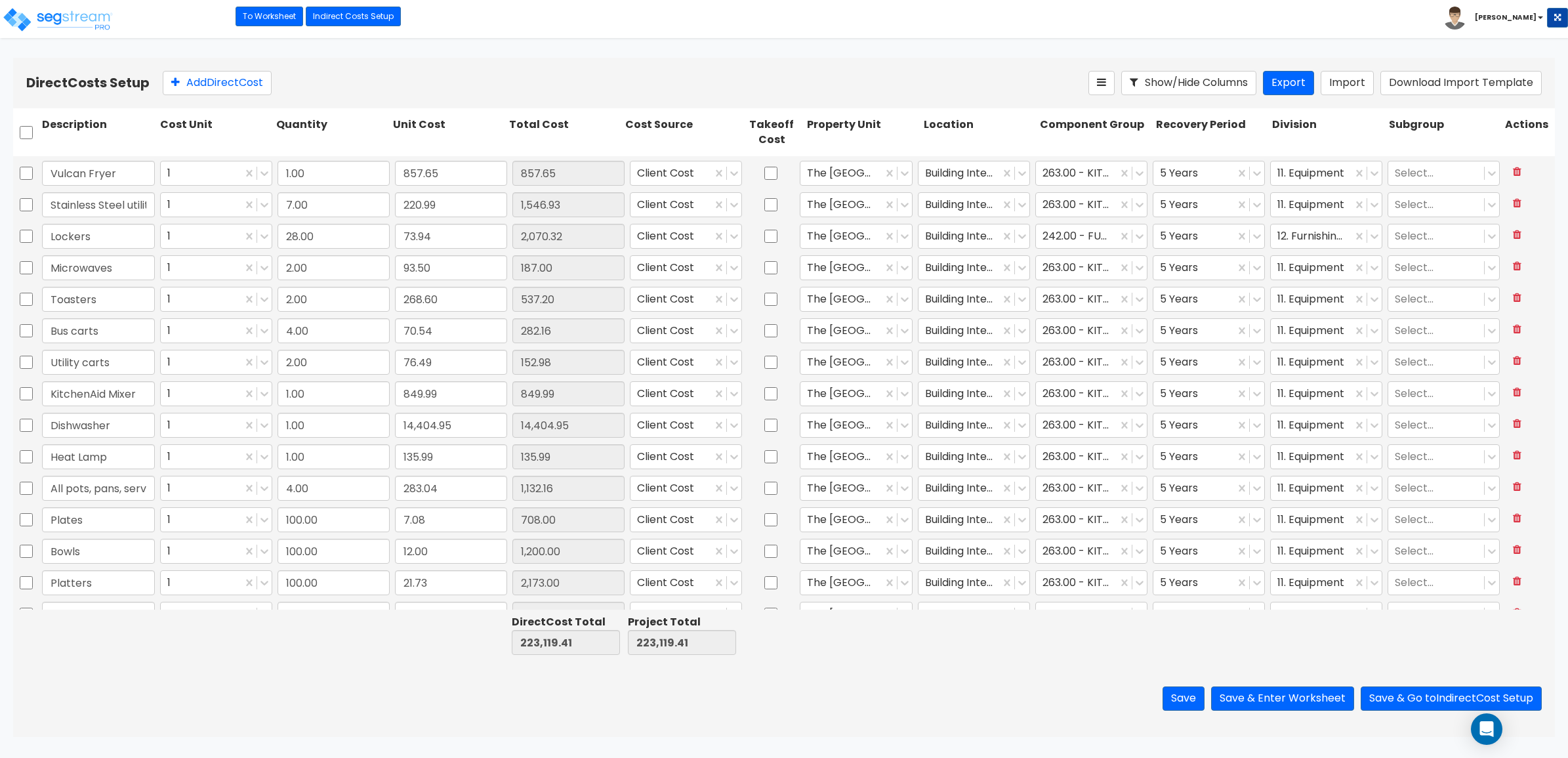
type input "3,853.05"
type input "1.00"
type input "45.21"
type input "1.00"
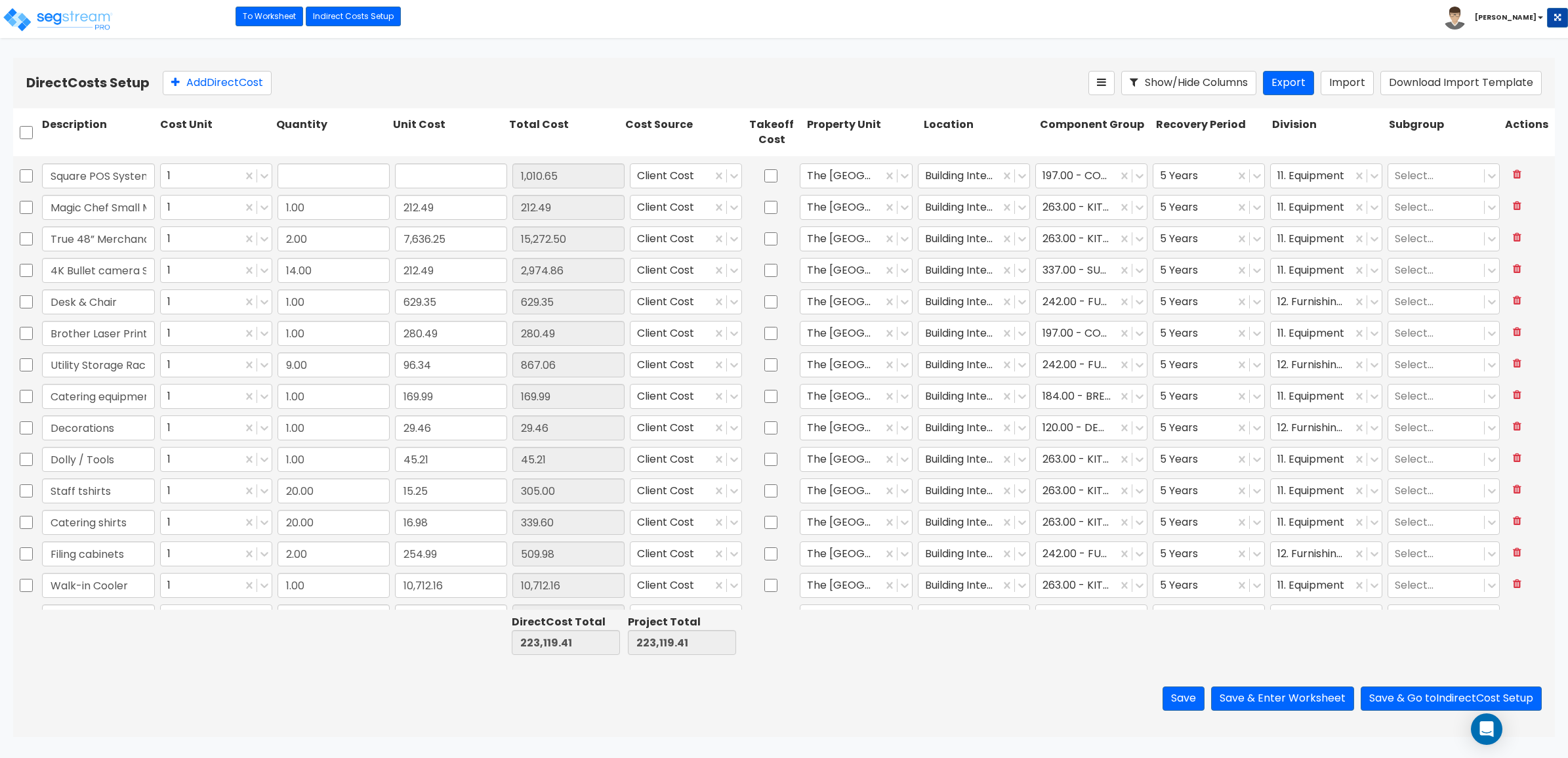
type input "1,010.65"
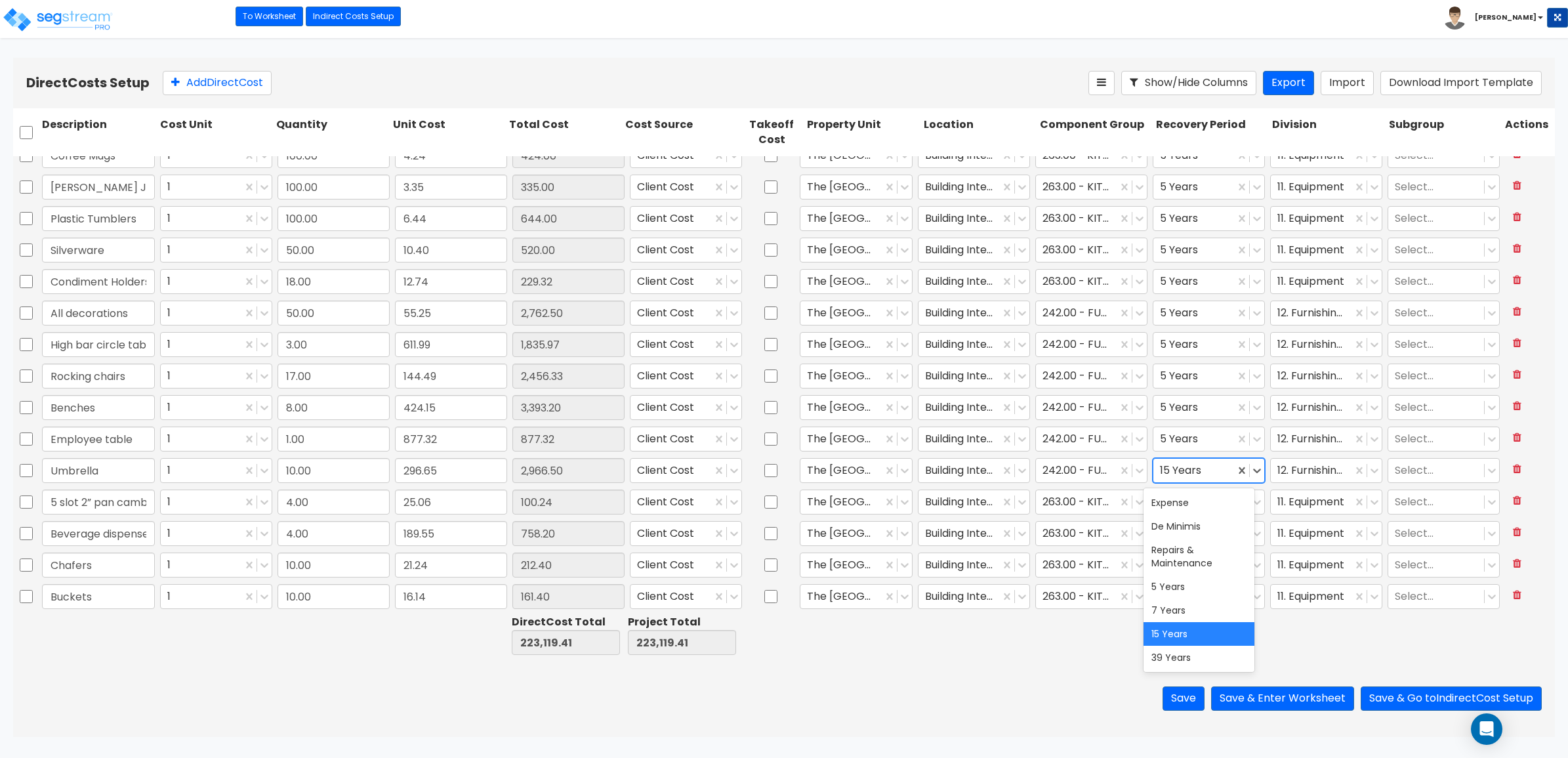
click at [1191, 470] on div at bounding box center [1194, 470] width 68 height 18
click at [1169, 585] on div "5 Years" at bounding box center [1199, 587] width 111 height 24
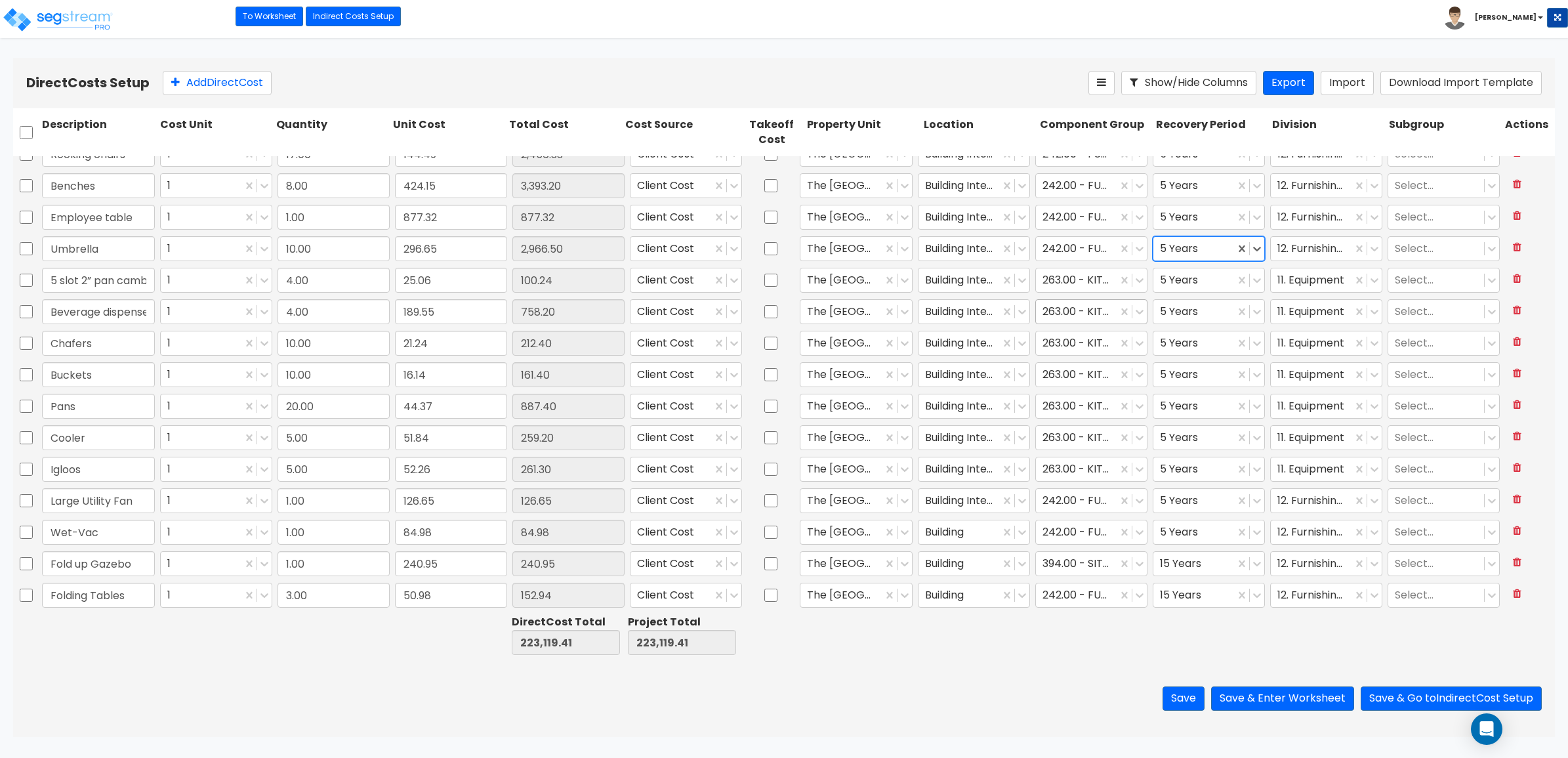
scroll to position [2193, 0]
click at [1136, 595] on icon at bounding box center [1139, 594] width 8 height 4
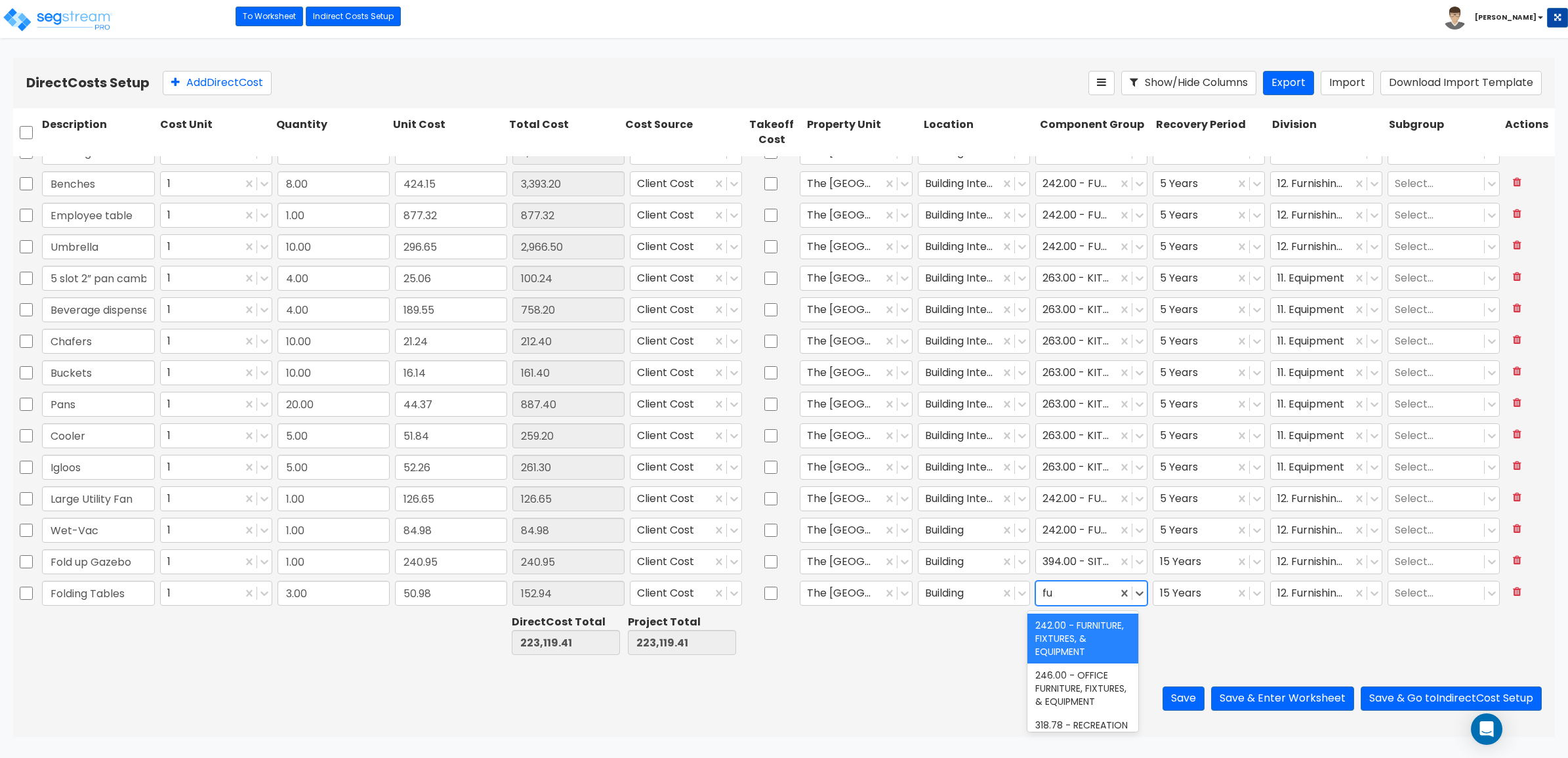
type input "fur"
click at [1070, 716] on div "394.00 - SITE FURNITURE" at bounding box center [1082, 710] width 111 height 36
click at [1074, 247] on div at bounding box center [1076, 247] width 68 height 18
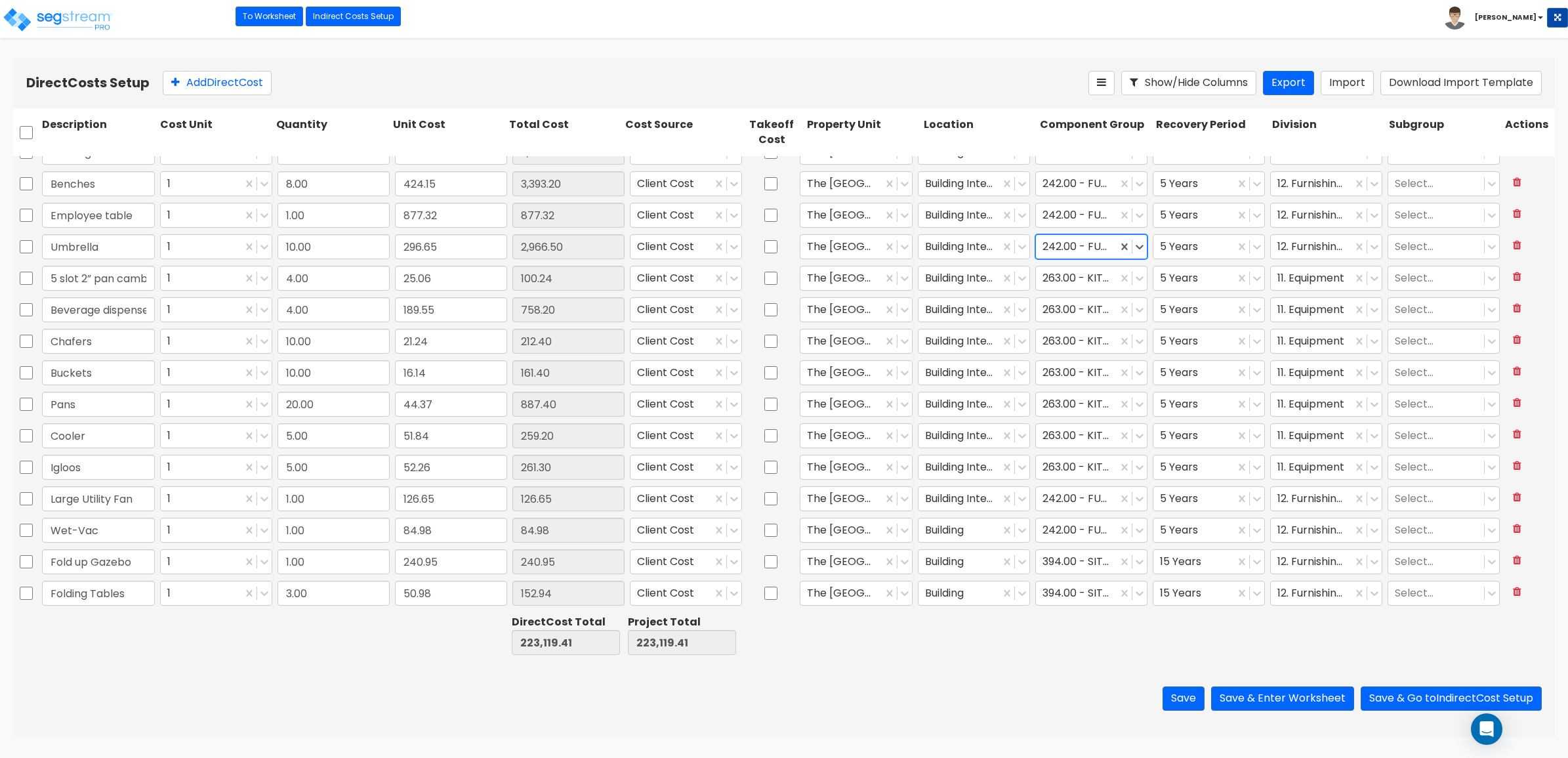
click at [1096, 247] on div at bounding box center [1076, 247] width 68 height 18
click at [1019, 676] on div "Save Save & Enter Worksheet Save & Go to Indirect Cost Setup" at bounding box center [784, 699] width 1542 height 77
click at [1288, 706] on button "Save & Enter Worksheet" at bounding box center [1282, 699] width 143 height 25
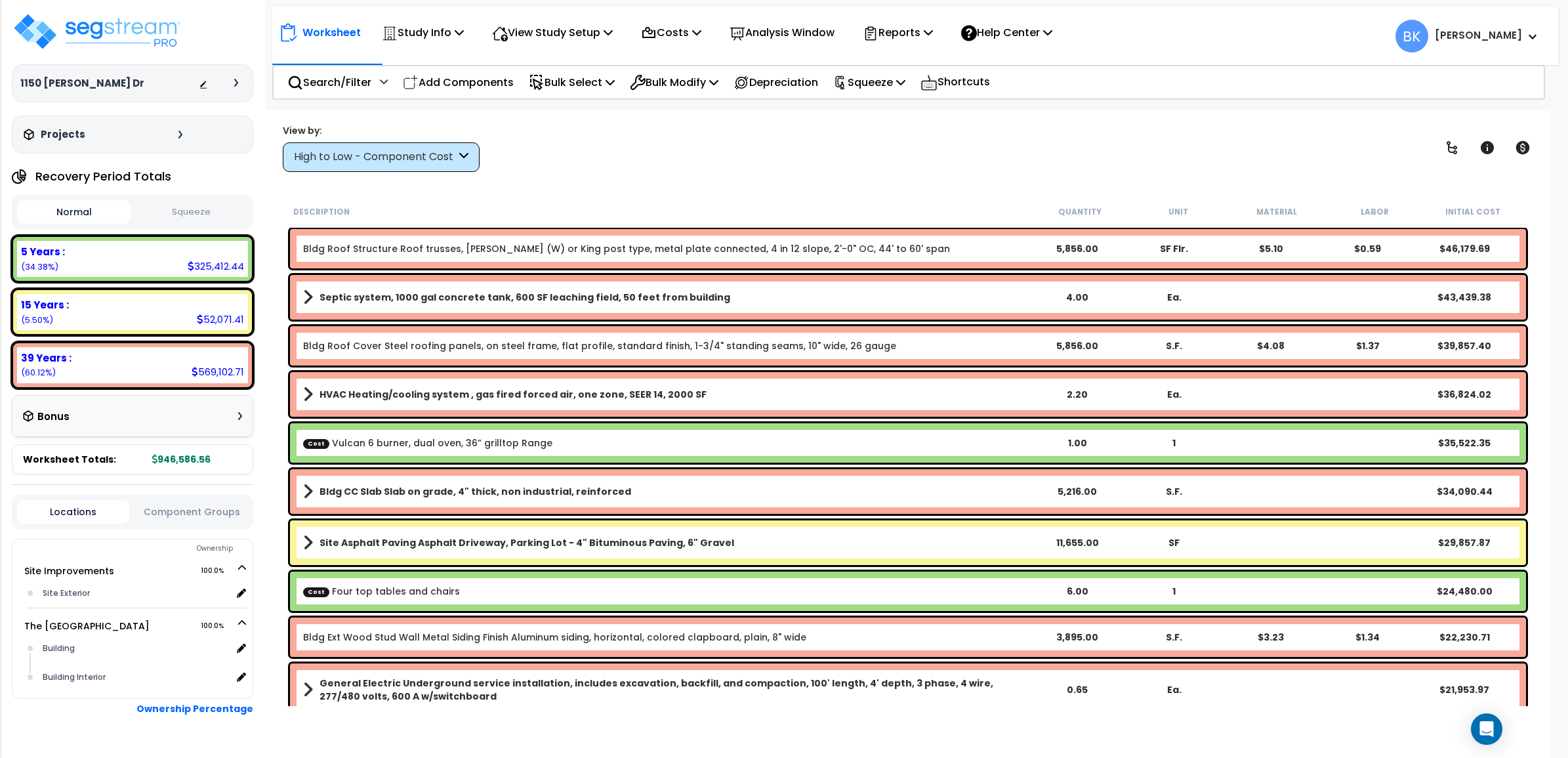
click at [434, 158] on div "High to Low - Component Cost" at bounding box center [375, 157] width 162 height 15
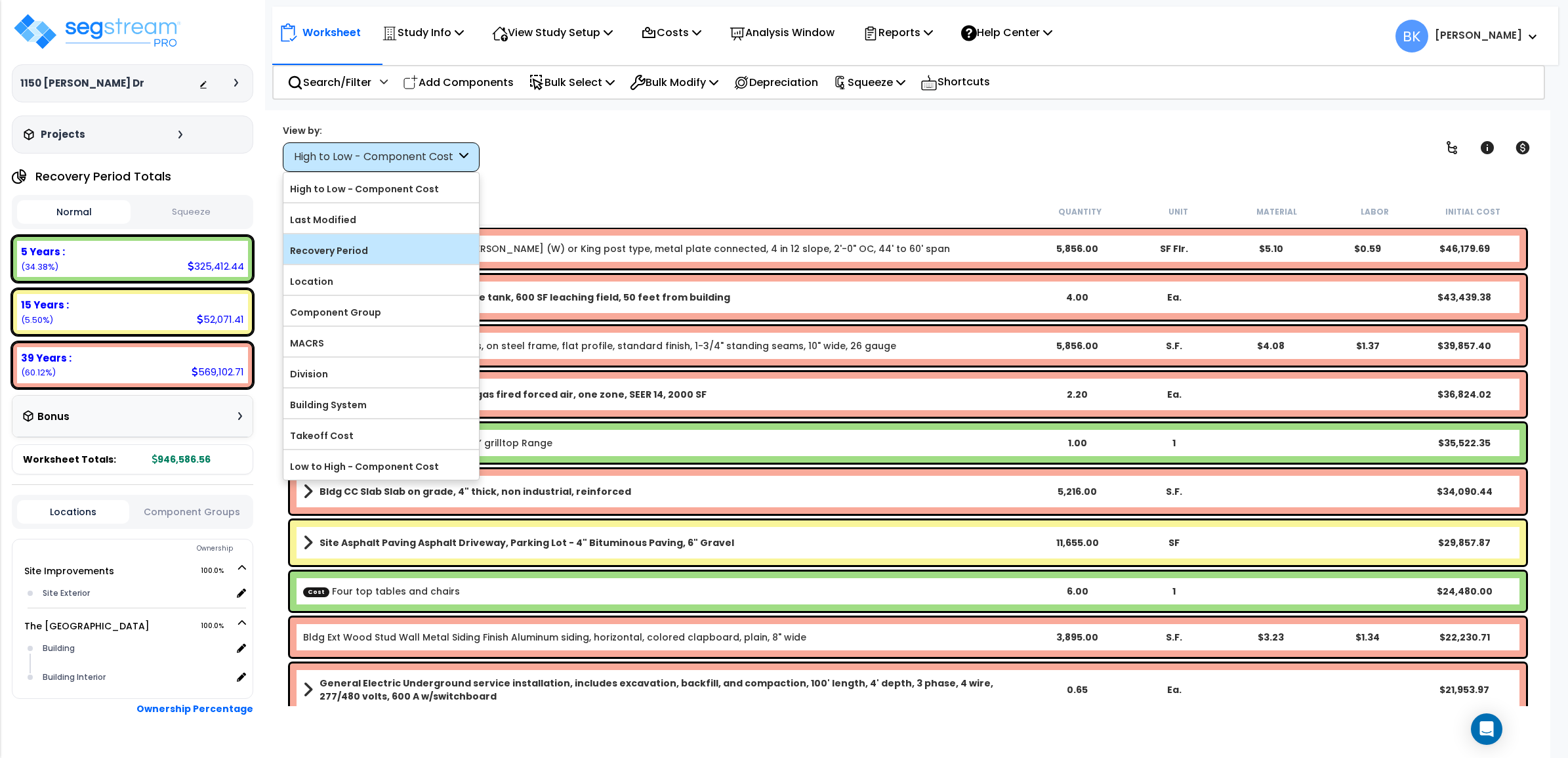
click at [362, 253] on label "Recovery Period" at bounding box center [381, 250] width 195 height 19
click at [0, 0] on input "Recovery Period" at bounding box center [0, 0] width 0 height 0
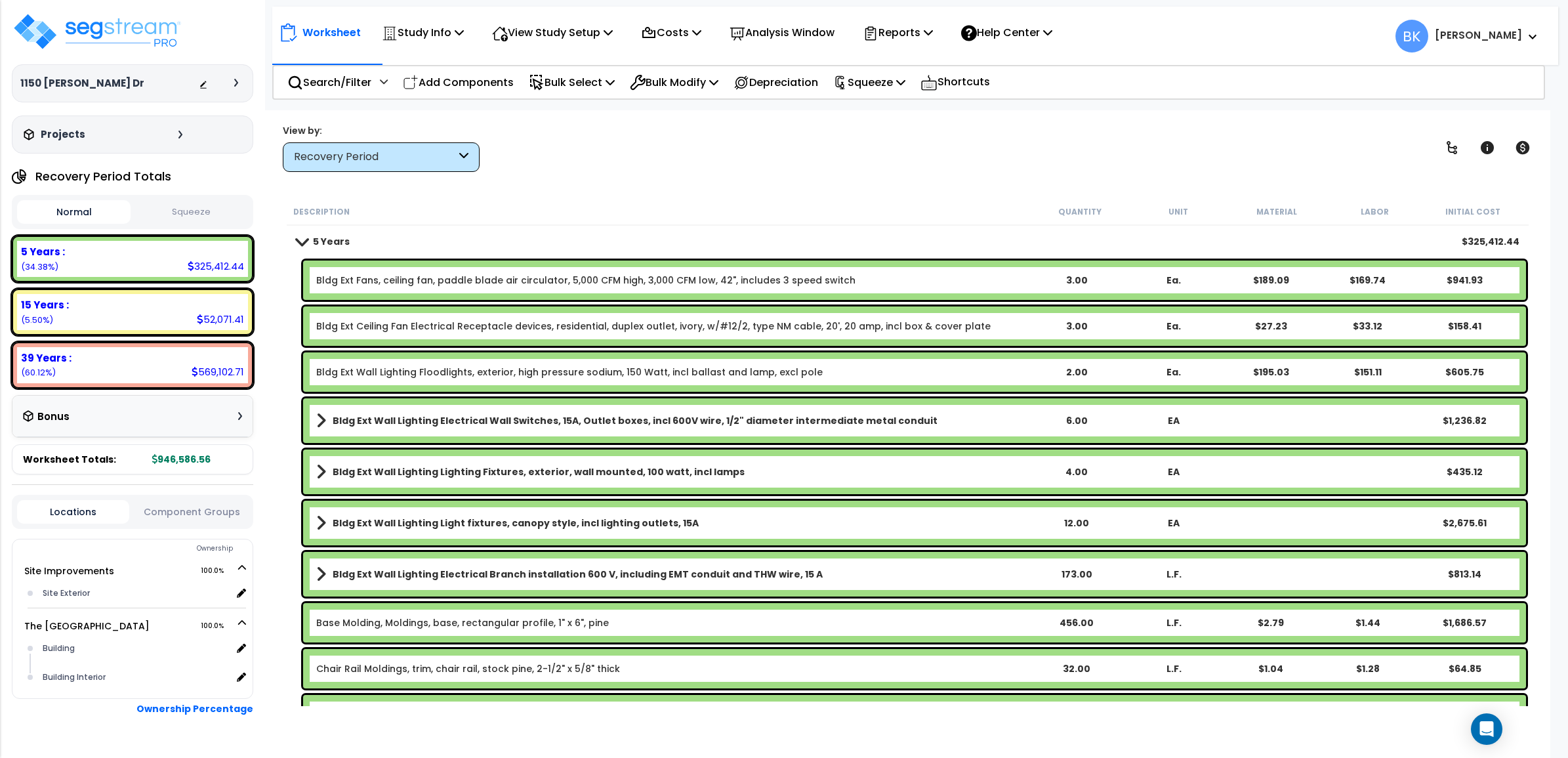
click at [332, 241] on b "5 Years" at bounding box center [331, 242] width 36 height 13
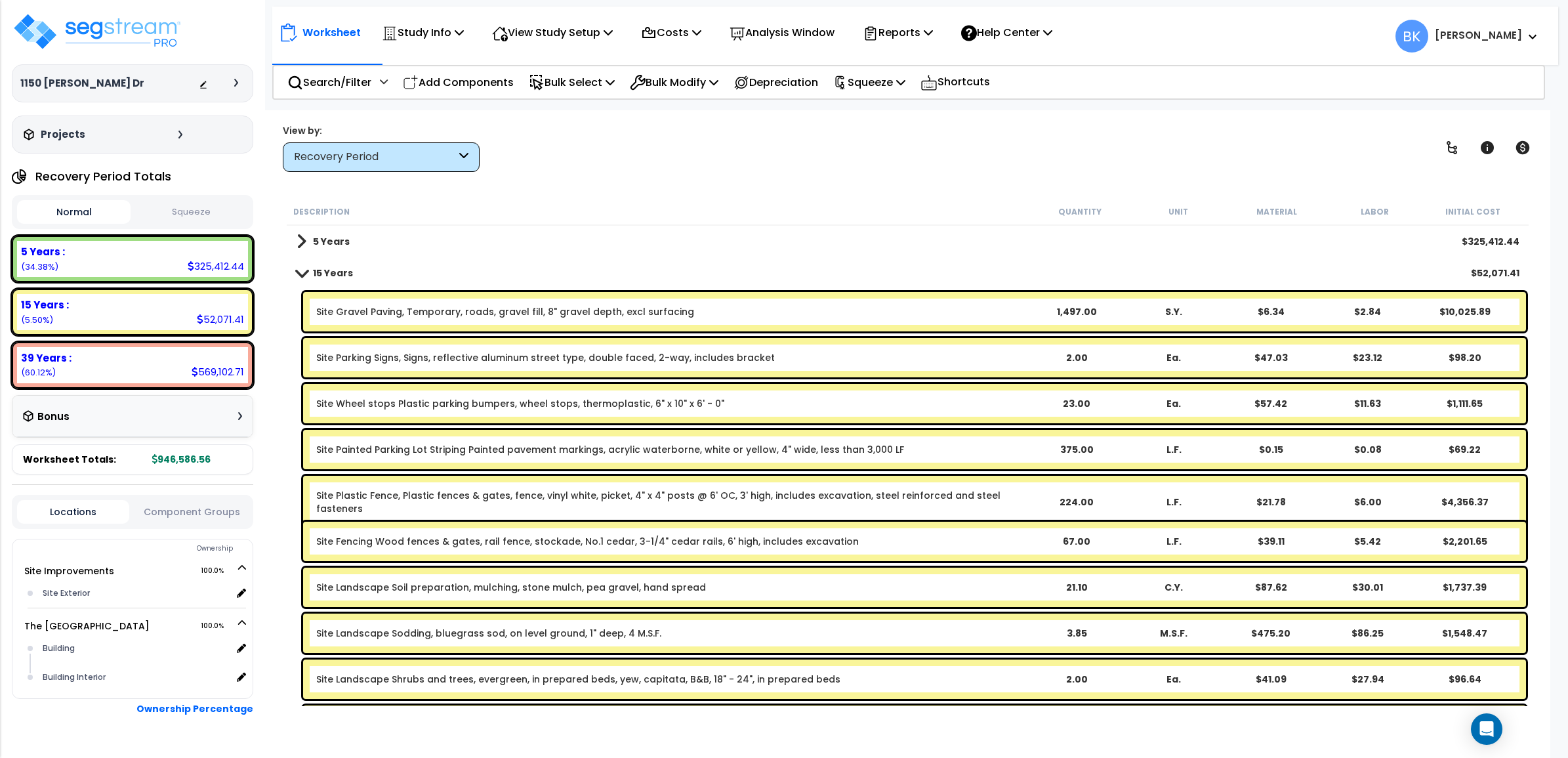
click at [334, 273] on b "15 Years" at bounding box center [333, 273] width 40 height 13
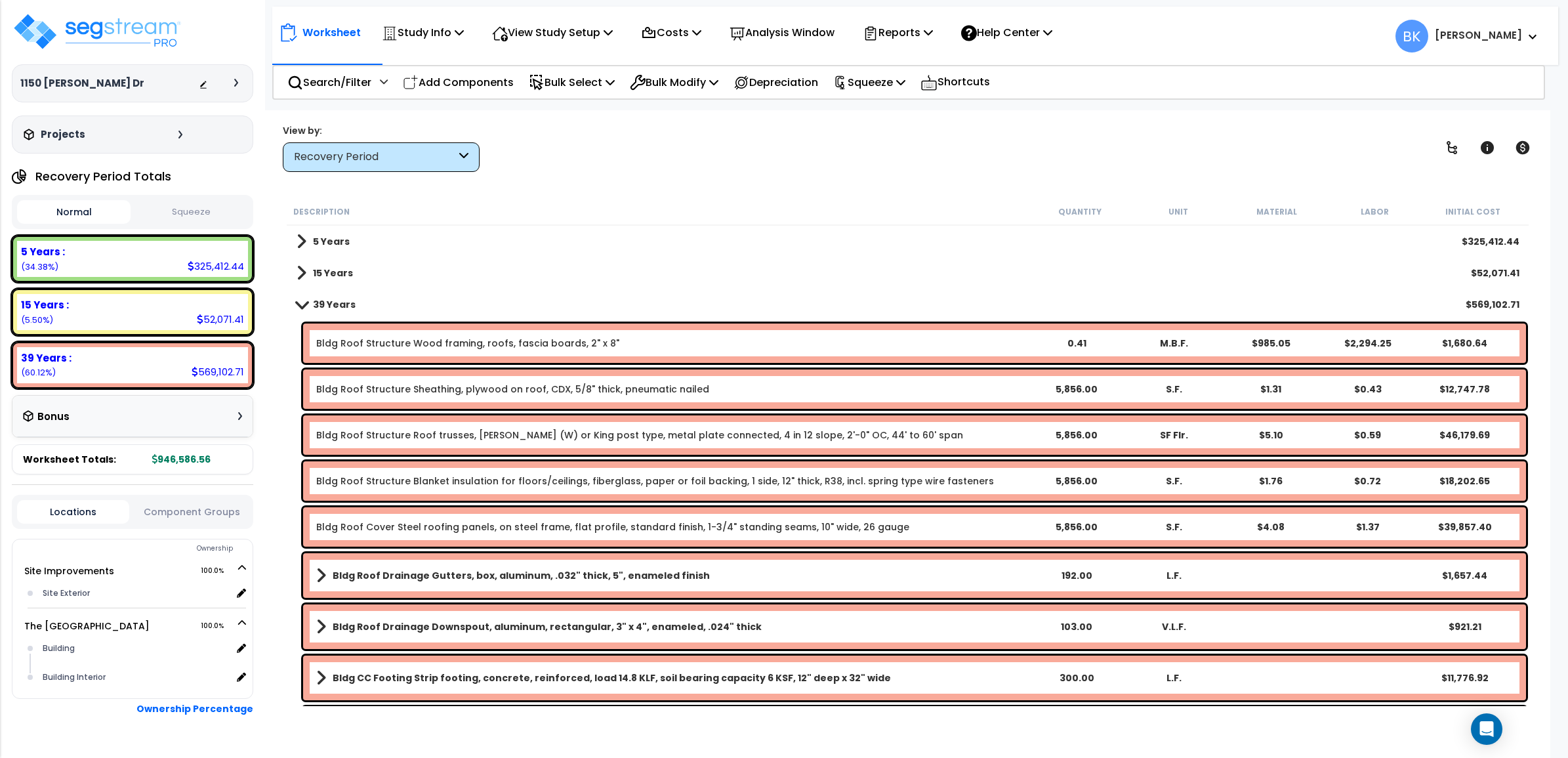
click at [334, 302] on b "39 Years" at bounding box center [334, 305] width 42 height 13
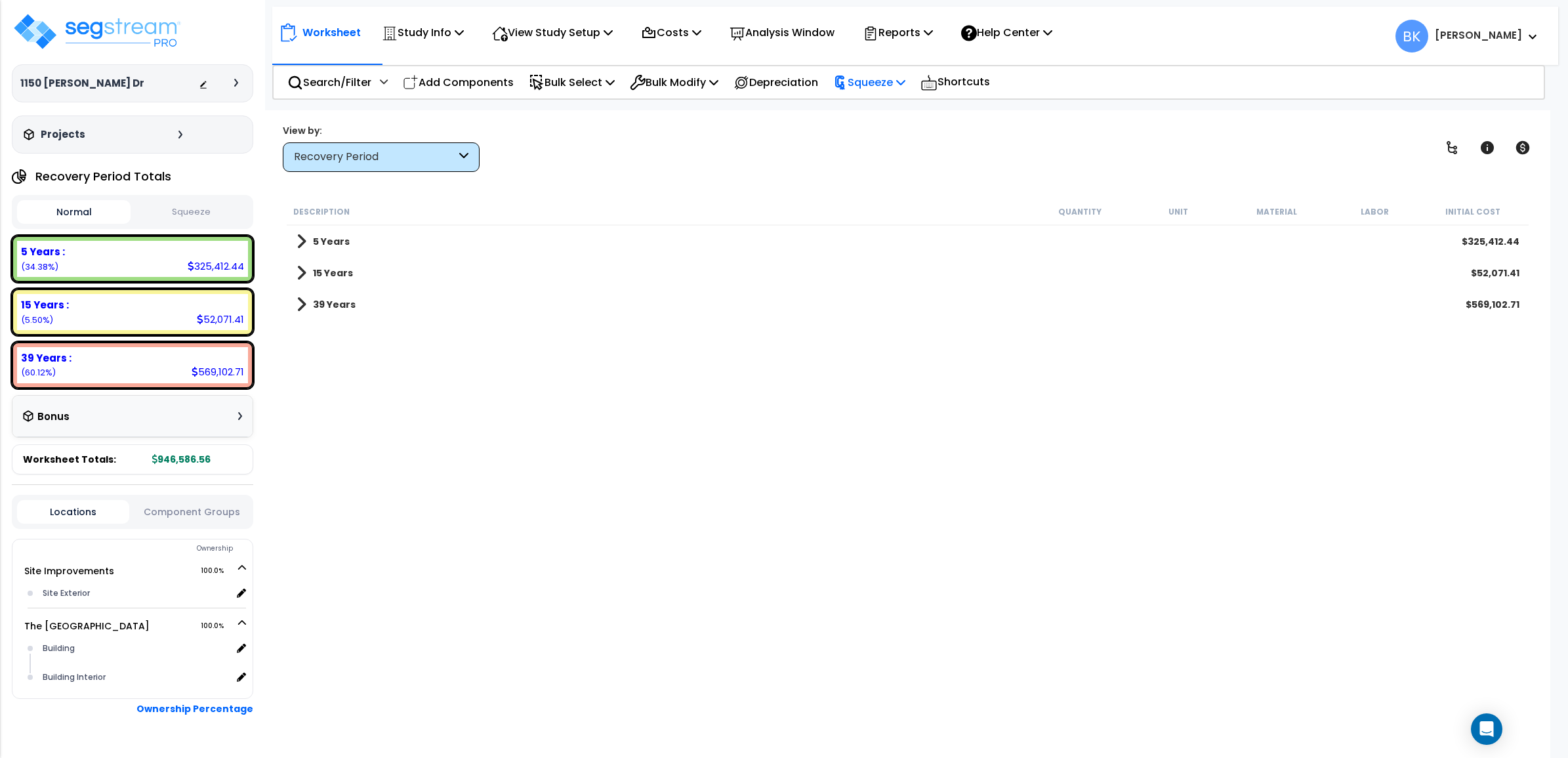
click at [896, 74] on p "Squeeze" at bounding box center [869, 82] width 72 height 18
click at [896, 76] on p "Squeeze" at bounding box center [869, 82] width 72 height 18
click at [929, 33] on p "Reports" at bounding box center [897, 33] width 71 height 18
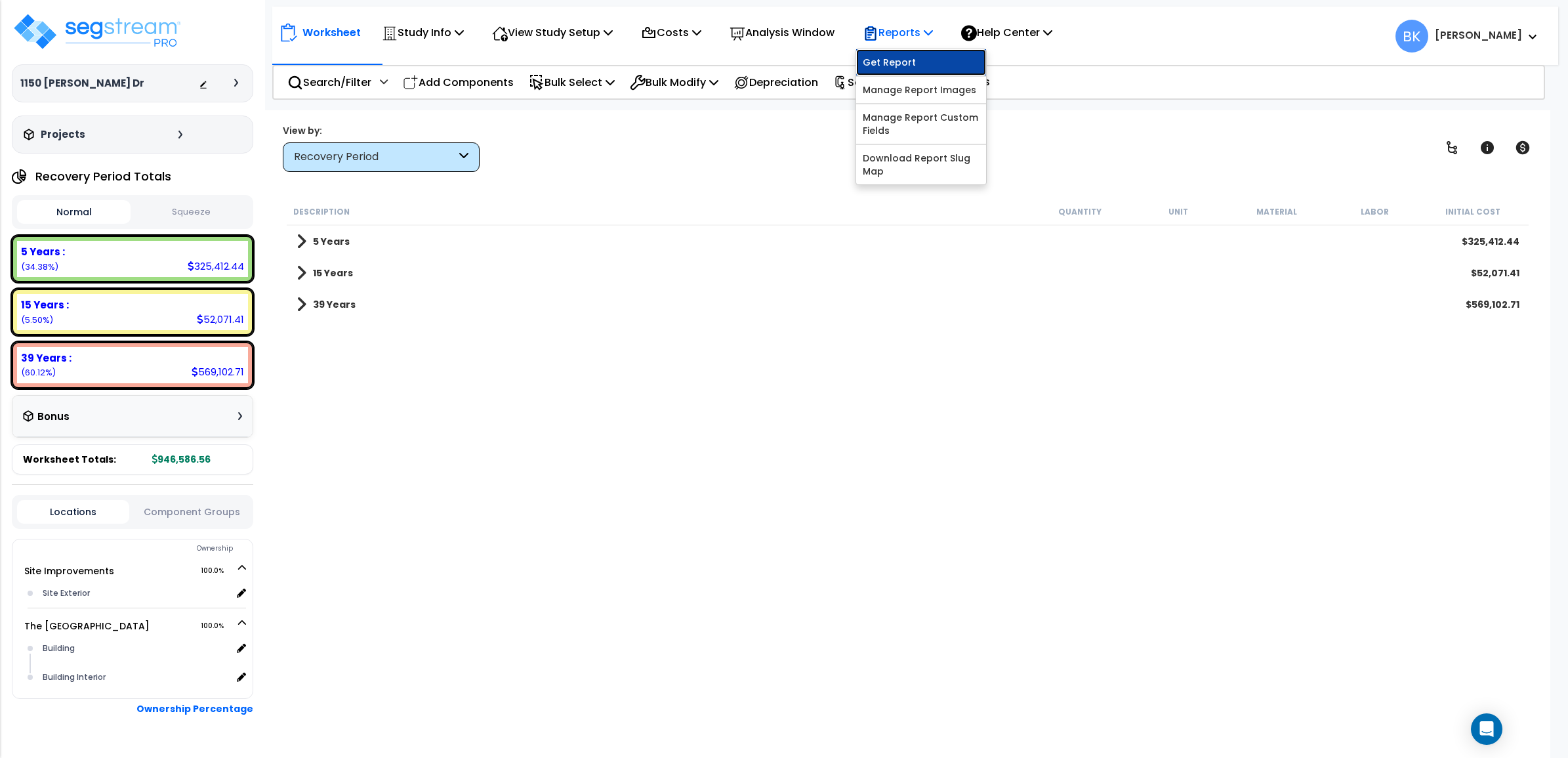
click at [917, 54] on link "Get Report" at bounding box center [921, 62] width 130 height 26
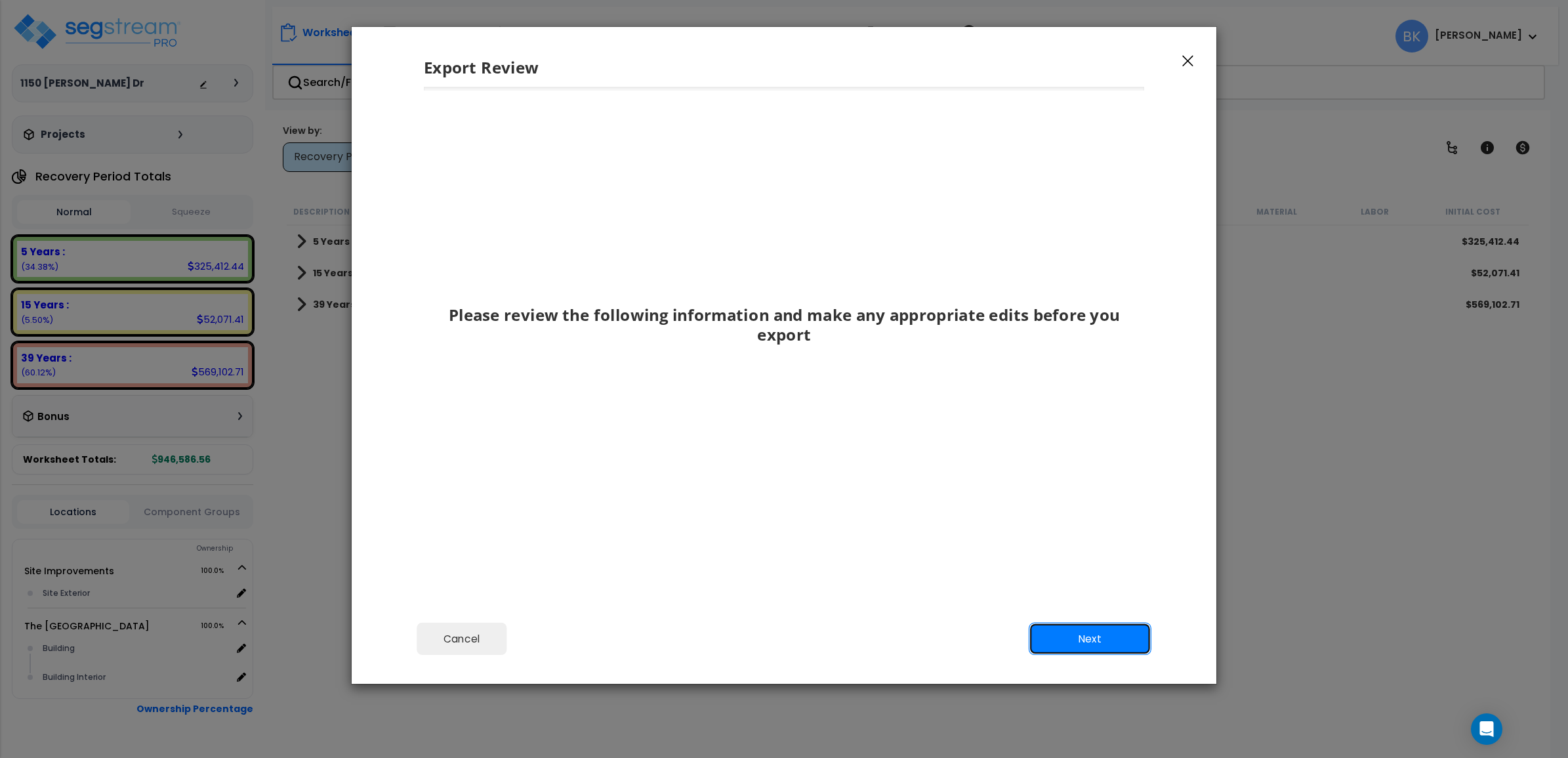
click at [1142, 634] on button "Next" at bounding box center [1090, 639] width 123 height 33
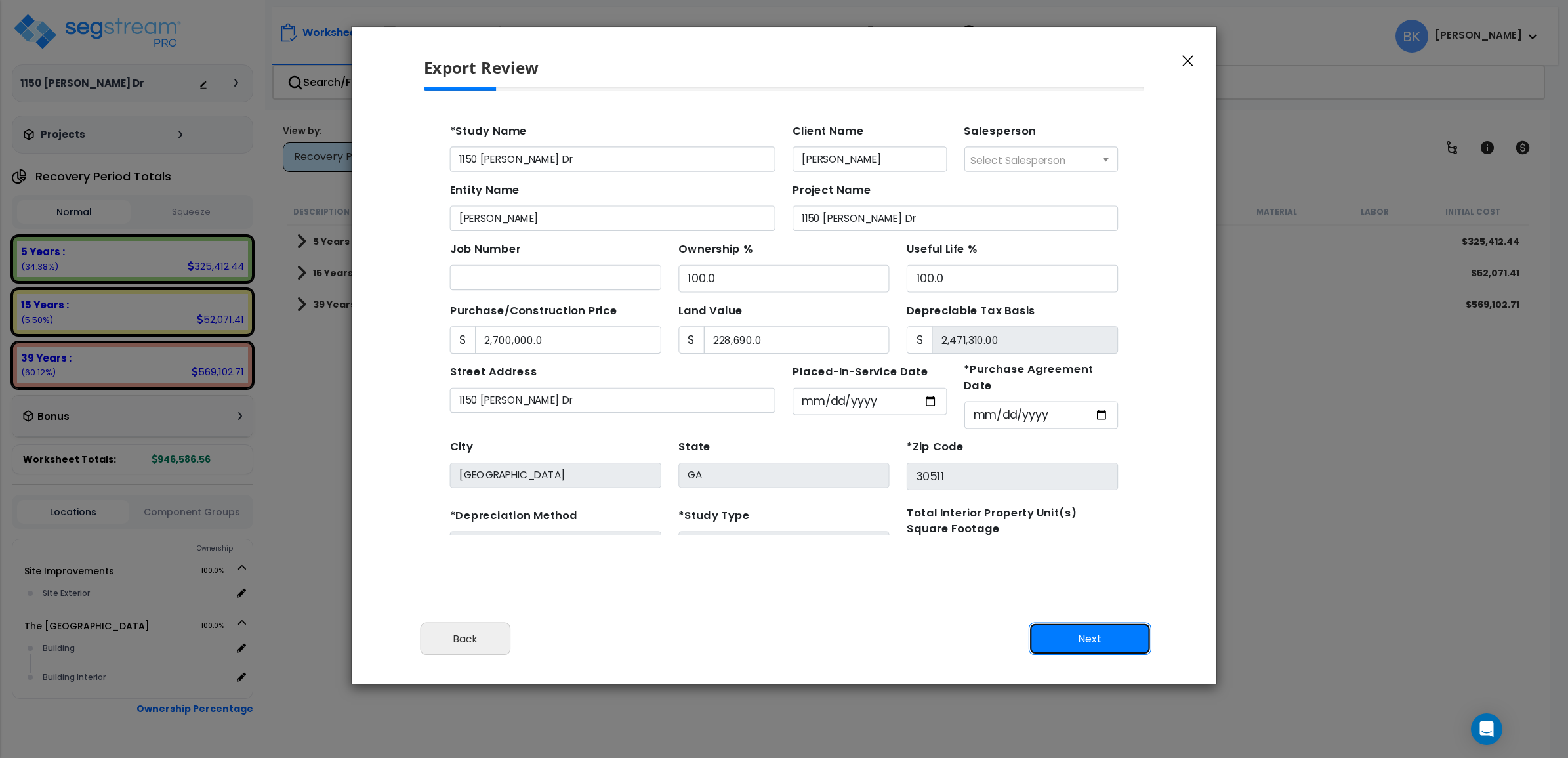
click at [1093, 629] on button "Next" at bounding box center [1090, 639] width 123 height 33
type input "2700000"
type input "228690"
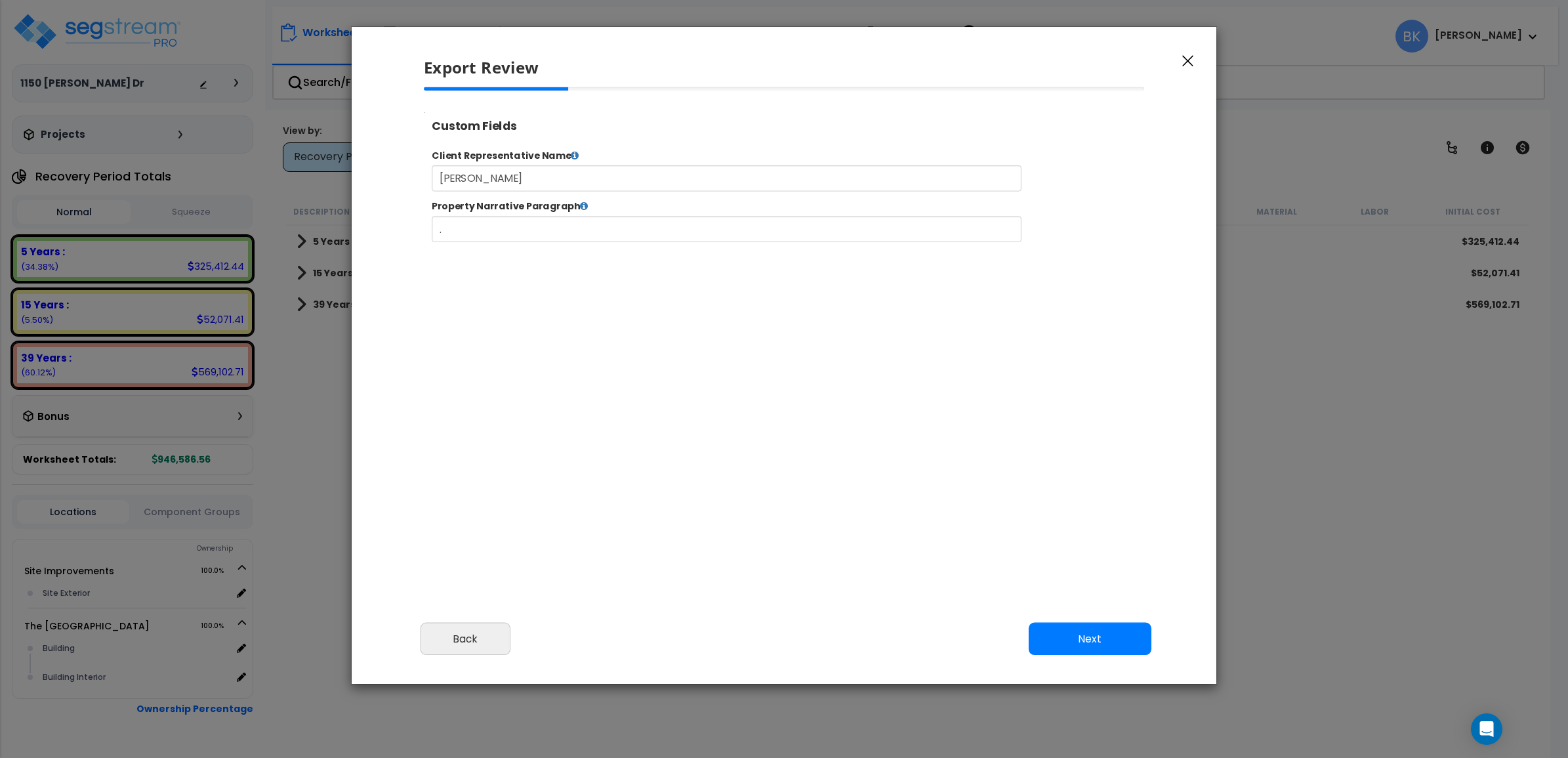
select select "2025"
click at [1089, 623] on button "Next" at bounding box center [1090, 639] width 123 height 33
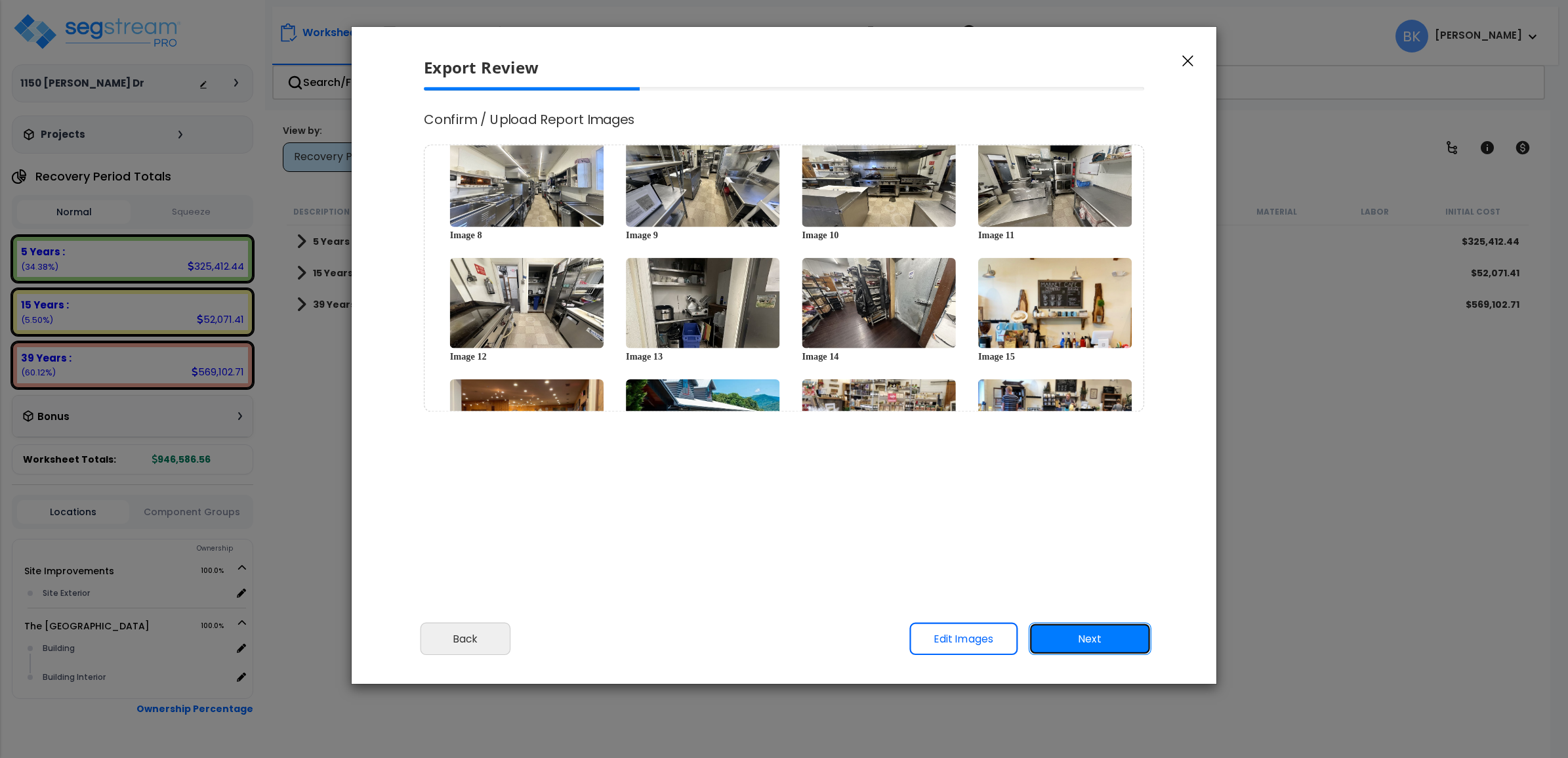
scroll to position [246, 0]
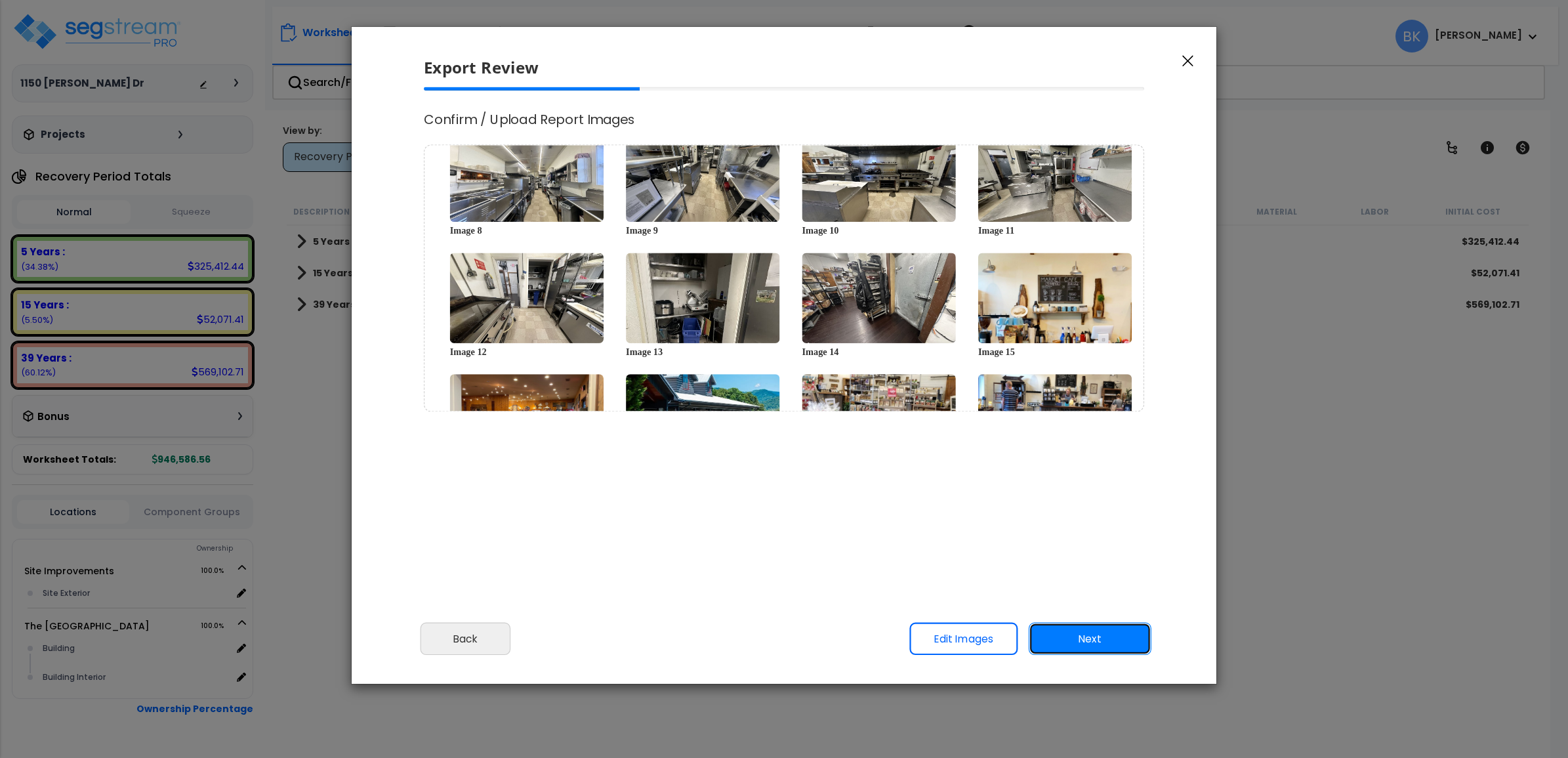
click at [1084, 644] on button "Next" at bounding box center [1090, 639] width 123 height 33
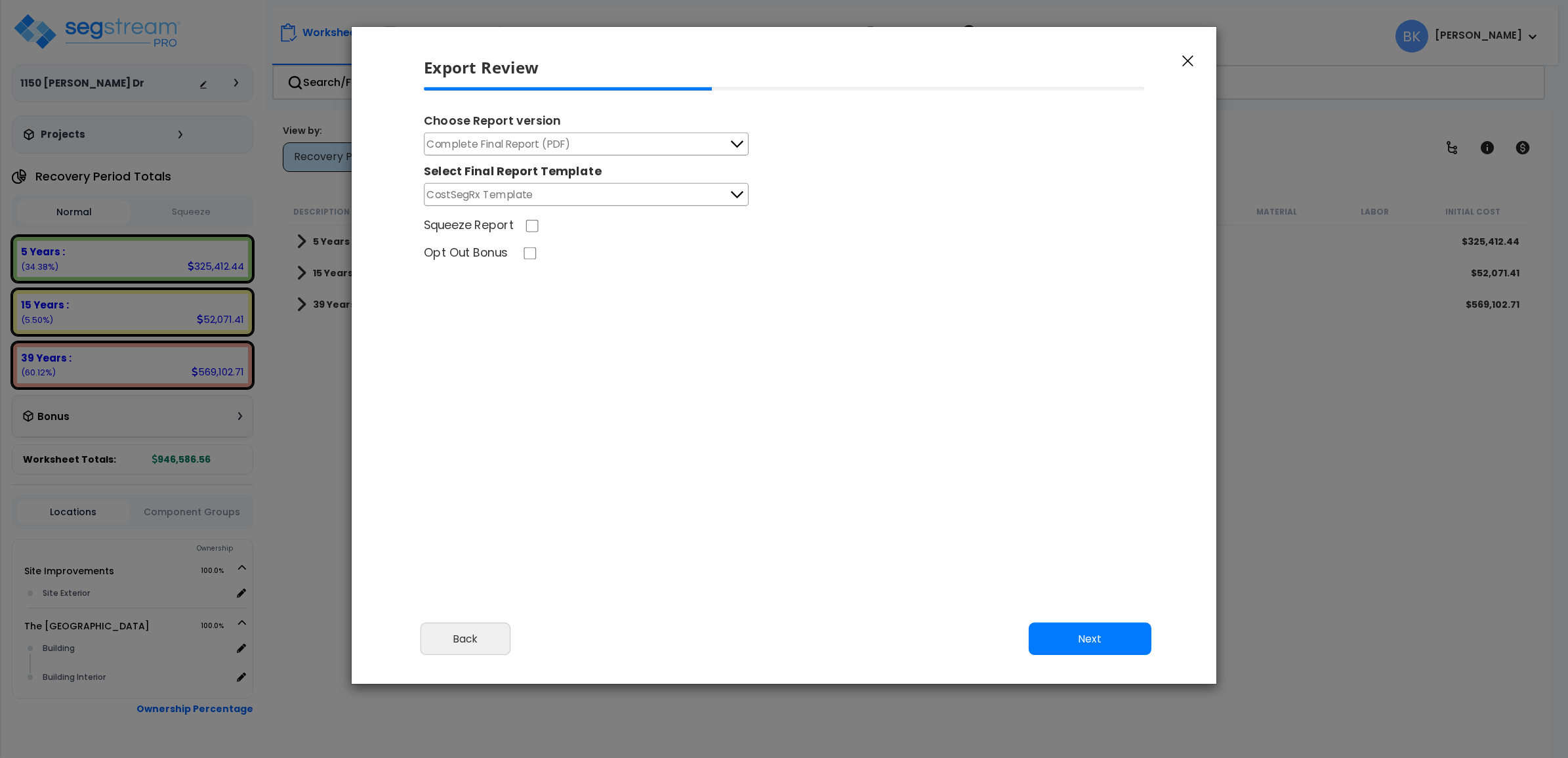
click at [578, 133] on button "Complete Final Report (PDF)" at bounding box center [586, 143] width 325 height 23
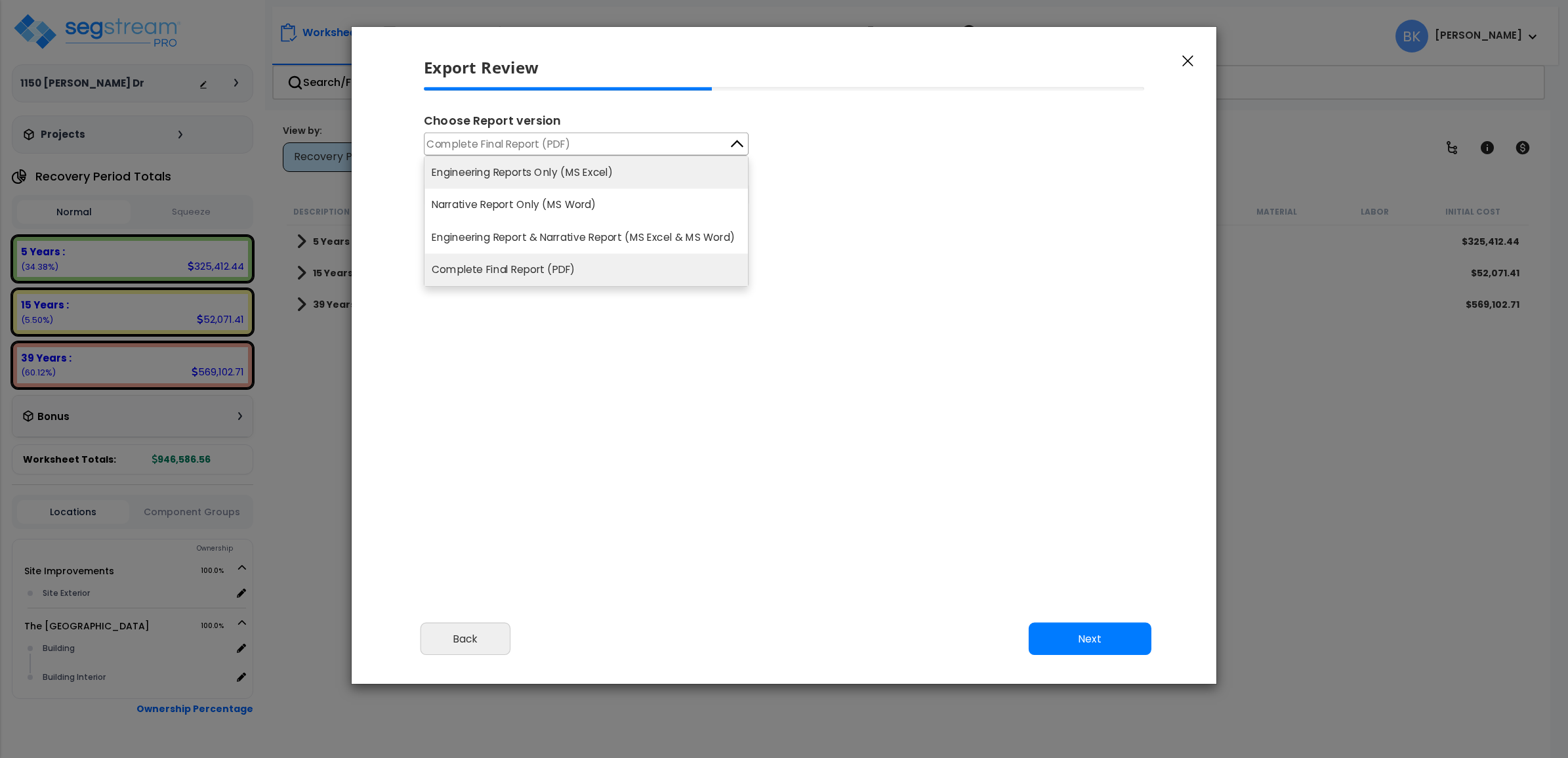
click at [576, 172] on li "Engineering Reports Only (MS Excel)" at bounding box center [585, 172] width 323 height 32
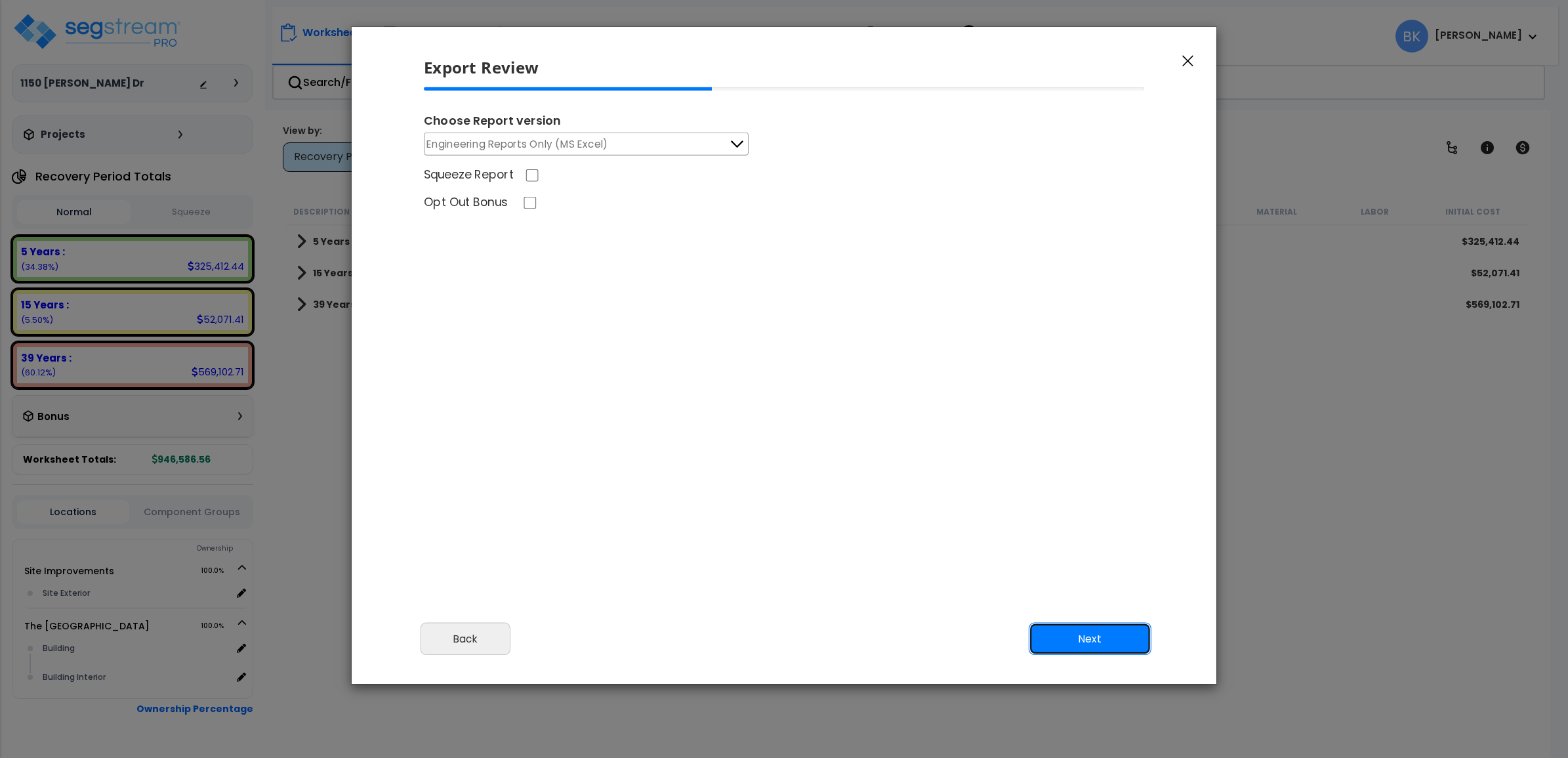
drag, startPoint x: 1122, startPoint y: 637, endPoint x: 1119, endPoint y: 628, distance: 9.5
click at [1122, 635] on button "Next" at bounding box center [1090, 639] width 123 height 33
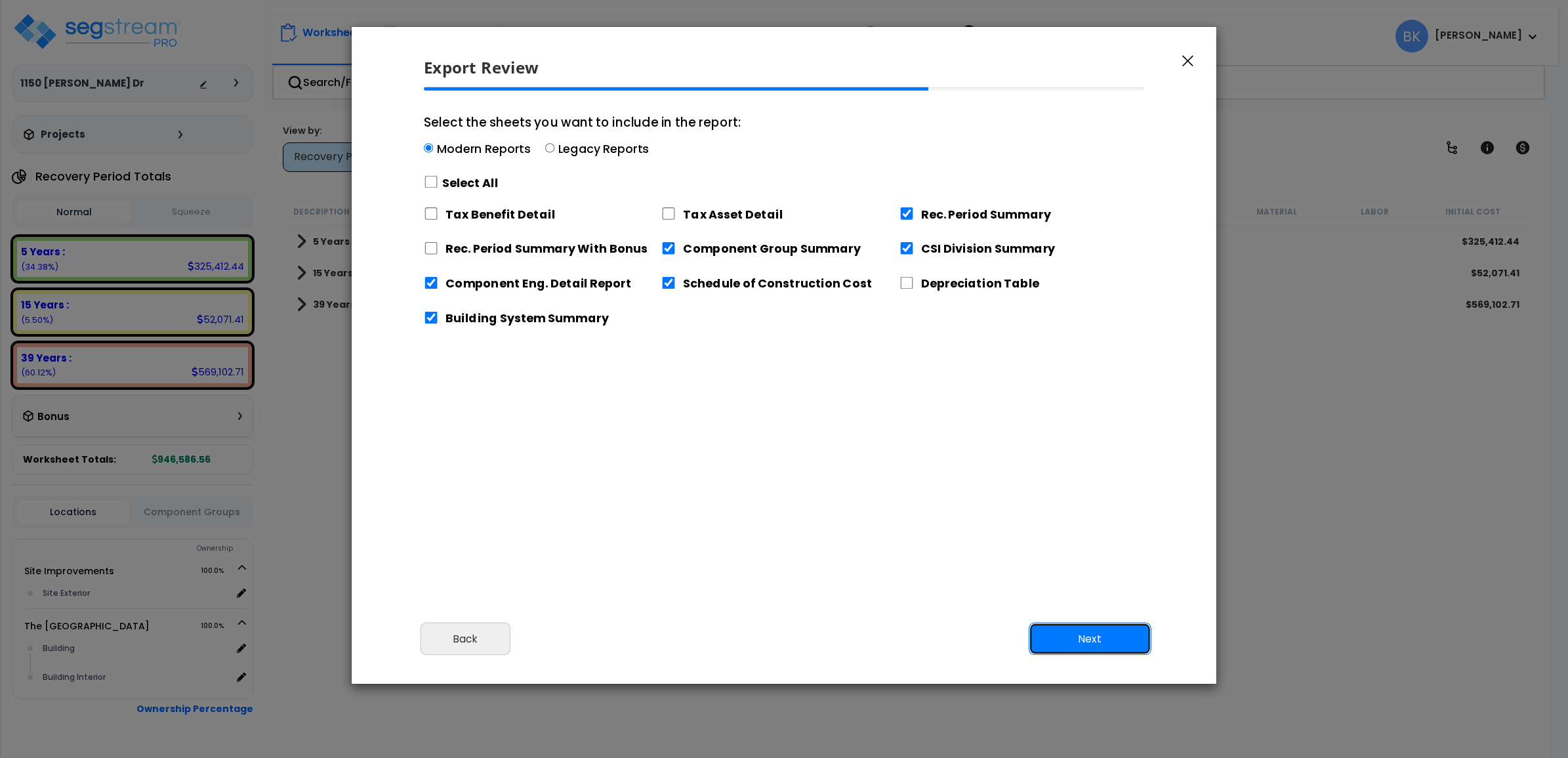
click at [1077, 641] on button "Next" at bounding box center [1090, 639] width 123 height 33
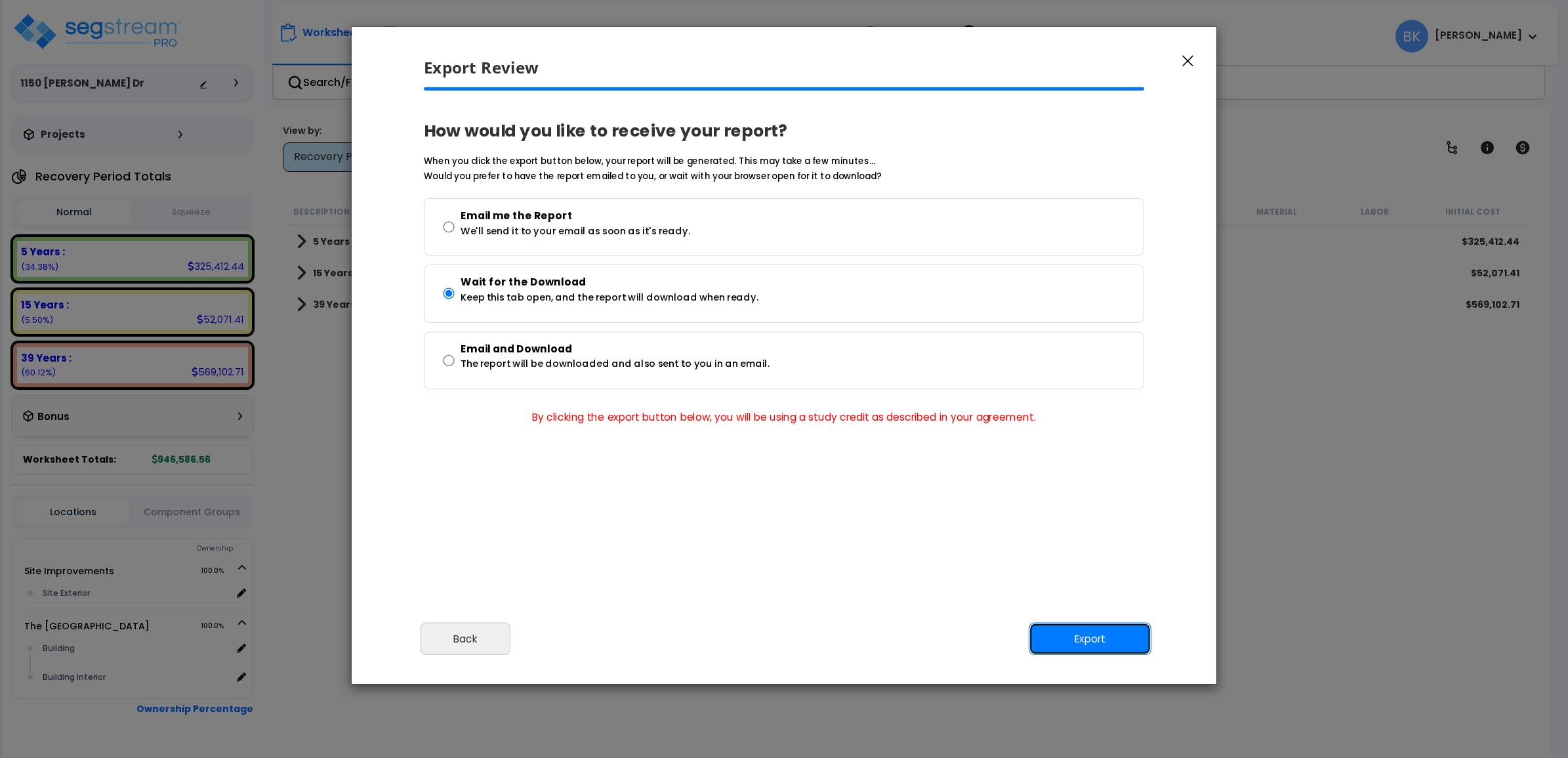
click at [1070, 644] on button "Export" at bounding box center [1090, 639] width 123 height 33
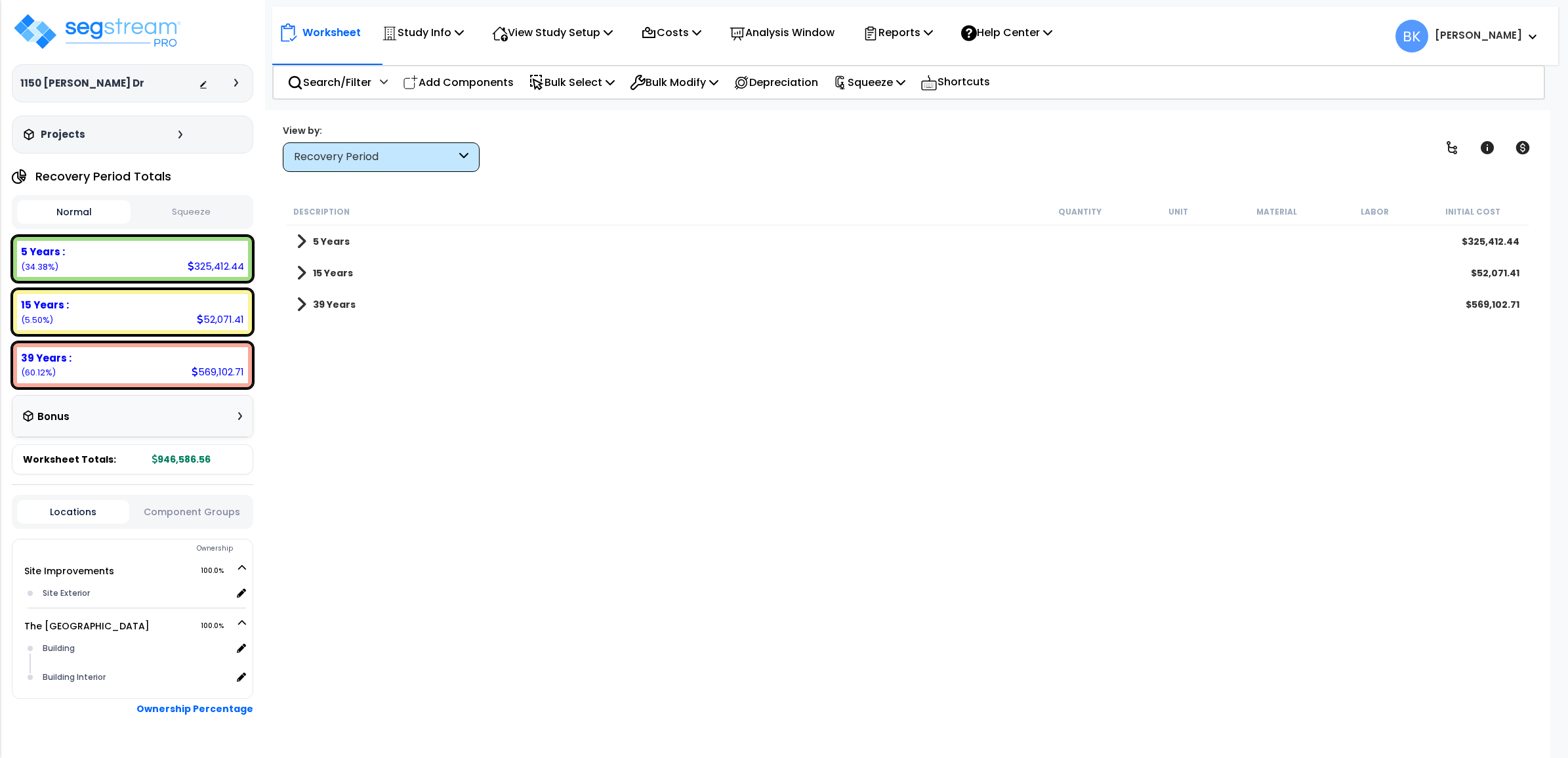
drag, startPoint x: 374, startPoint y: 159, endPoint x: 377, endPoint y: 262, distance: 103.0
click at [374, 159] on div "Recovery Period" at bounding box center [375, 157] width 162 height 15
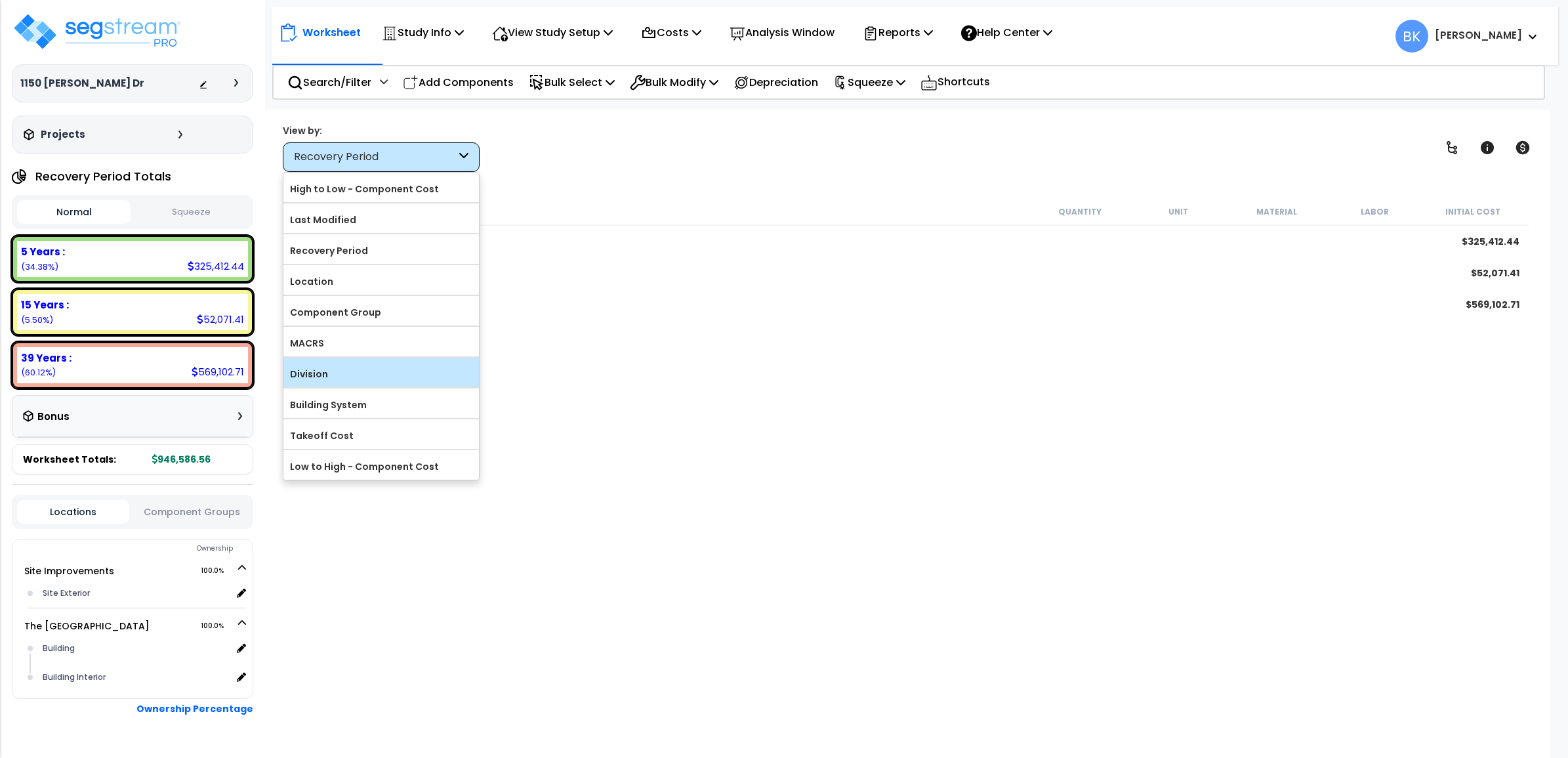
scroll to position [57, 0]
click at [326, 273] on label "Location" at bounding box center [381, 282] width 195 height 19
click at [0, 0] on input "Location" at bounding box center [0, 0] width 0 height 0
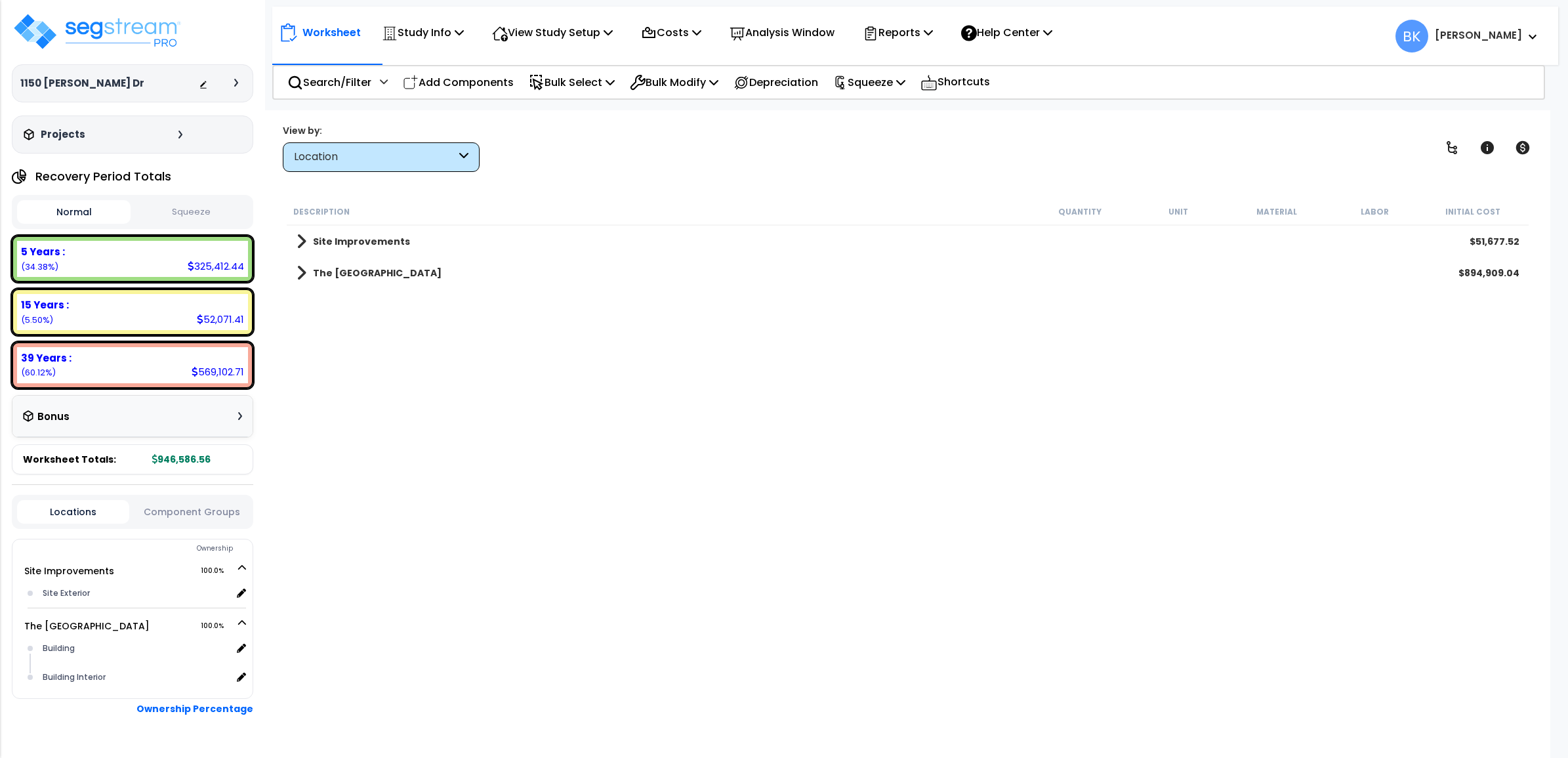
scroll to position [0, 0]
click at [303, 271] on span at bounding box center [301, 273] width 10 height 19
click at [313, 306] on span at bounding box center [314, 304] width 10 height 19
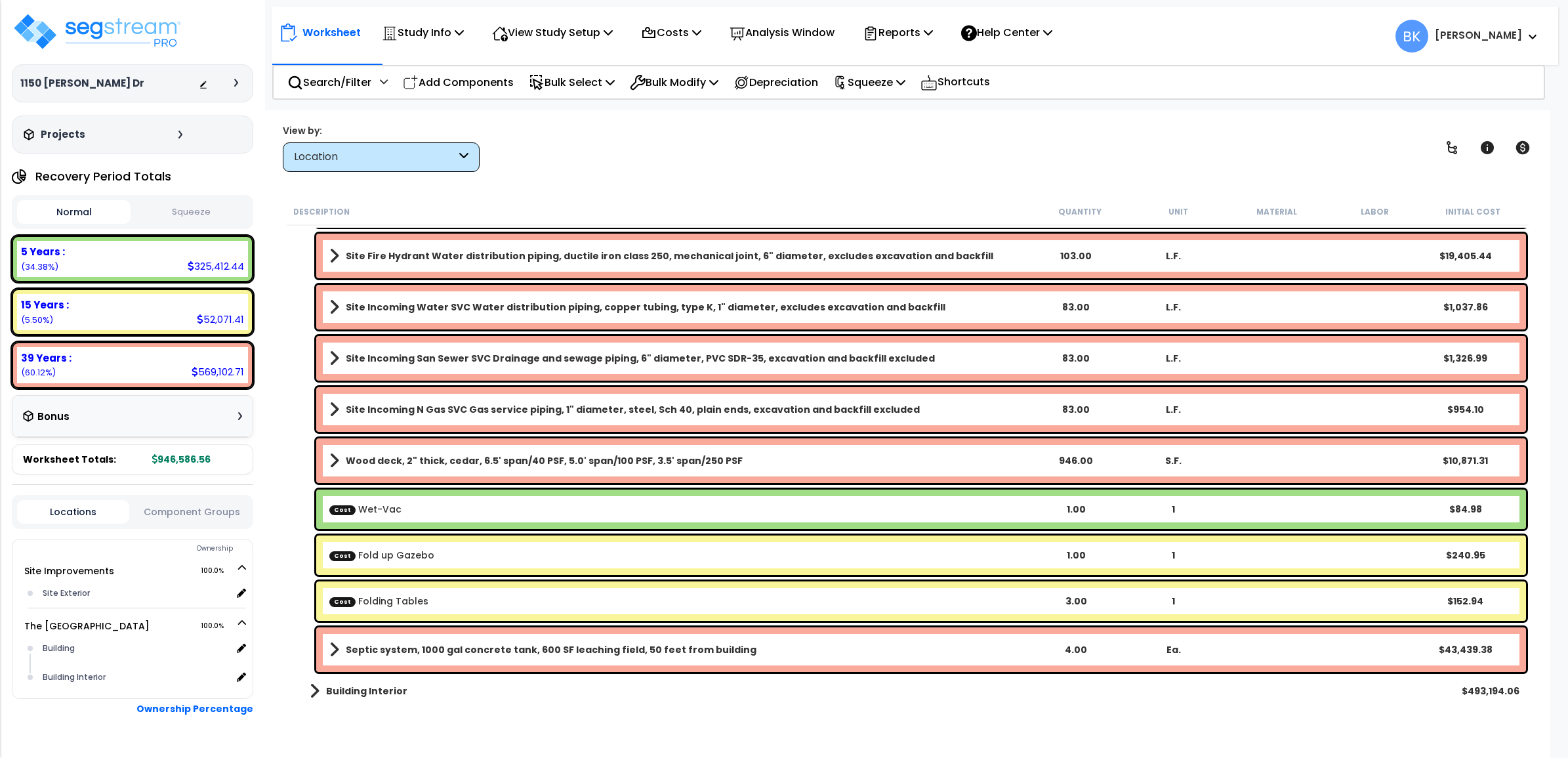
scroll to position [57, 0]
click at [640, 547] on div "Cost Fold up Gazebo 1.00 1 $240.95" at bounding box center [921, 555] width 1210 height 39
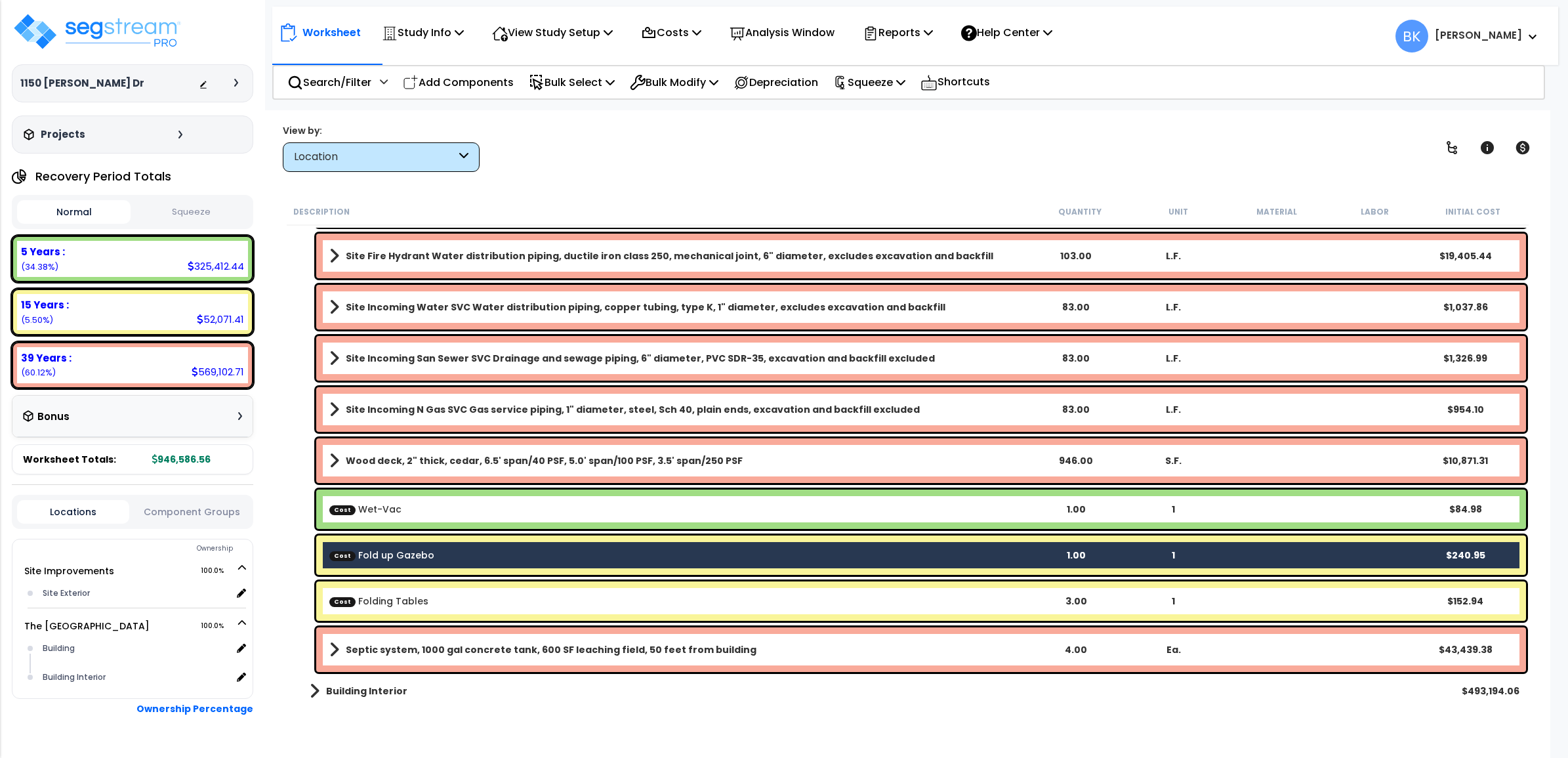
click at [602, 607] on b "Cost Folding Tables" at bounding box center [677, 601] width 697 height 13
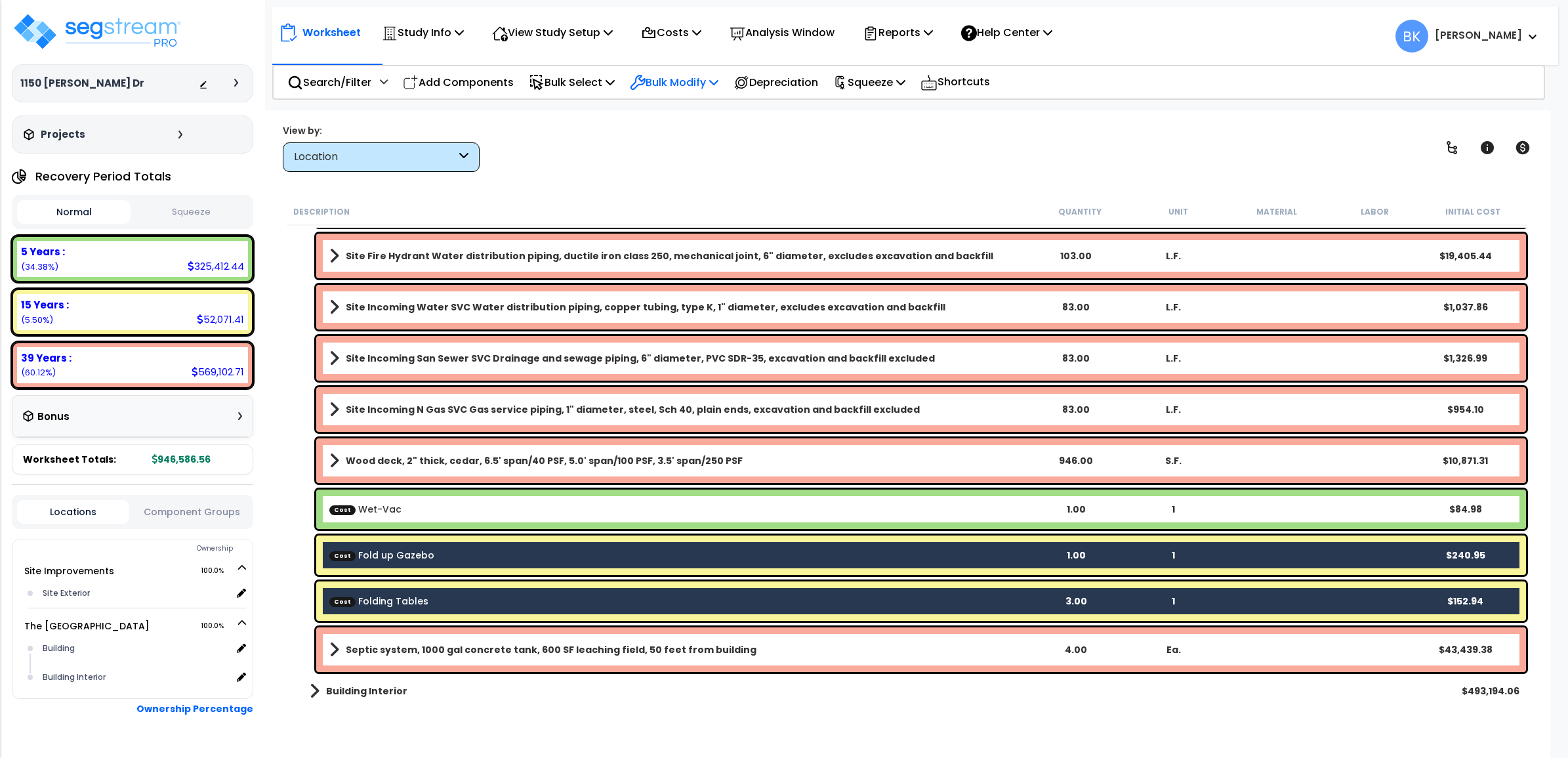
click at [689, 81] on p "Bulk Modify" at bounding box center [674, 82] width 88 height 18
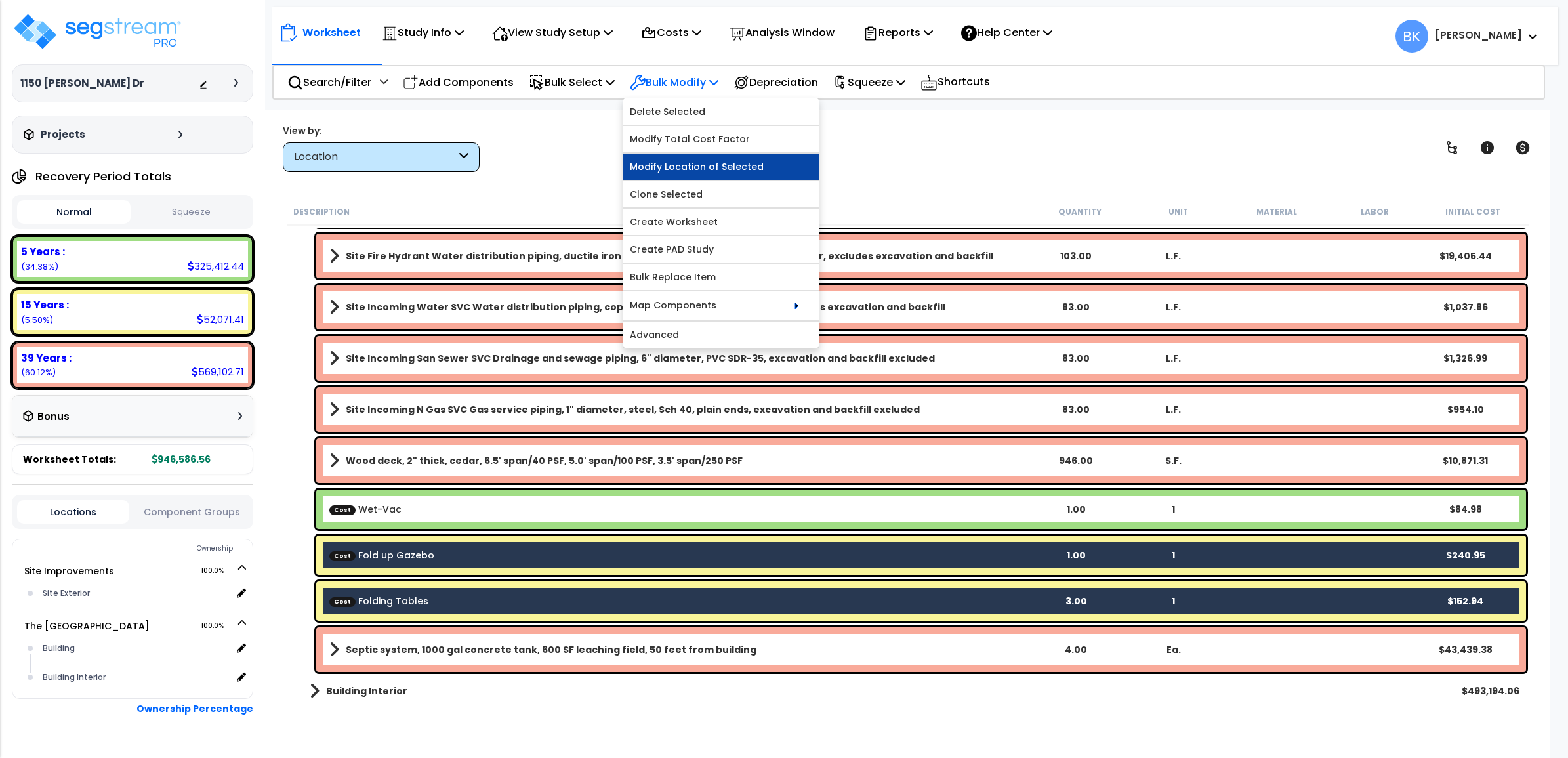
click at [703, 156] on link "Modify Location of Selected" at bounding box center [720, 166] width 195 height 26
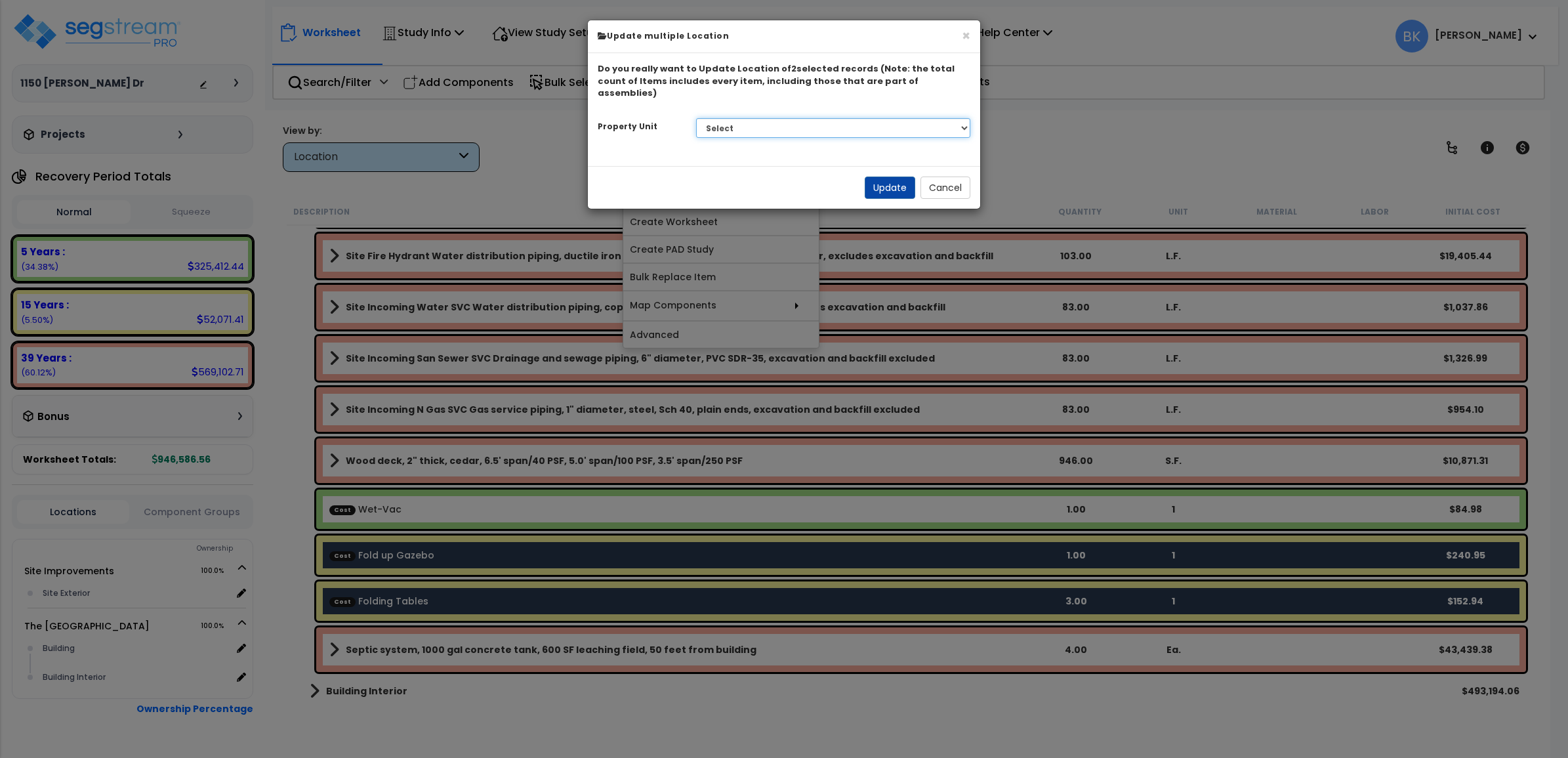
click at [742, 120] on select "Select Site Improvements The Sawmill Place" at bounding box center [833, 128] width 275 height 19
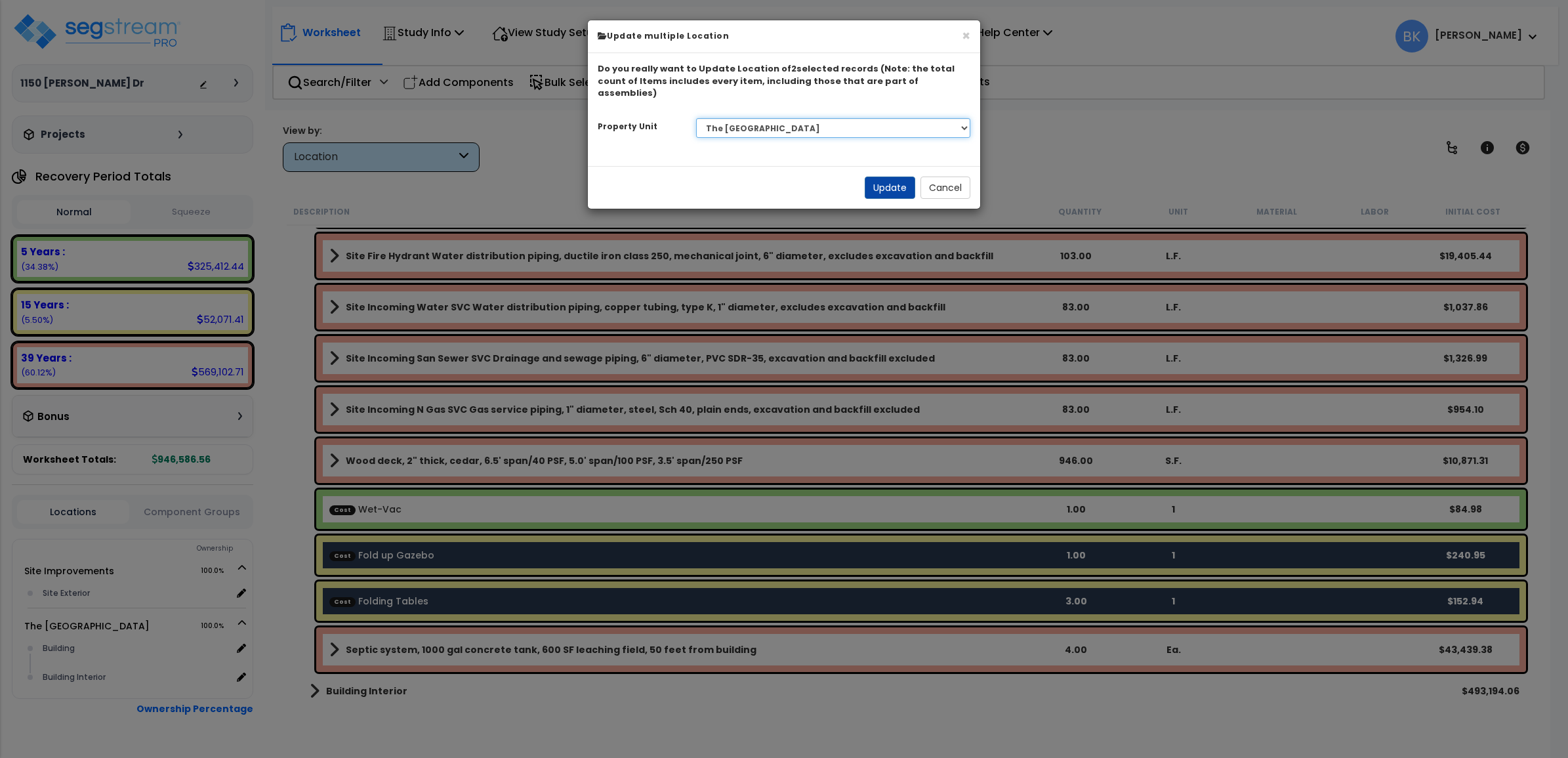
click at [696, 118] on select "Select Site Improvements The Sawmill Place" at bounding box center [833, 128] width 275 height 19
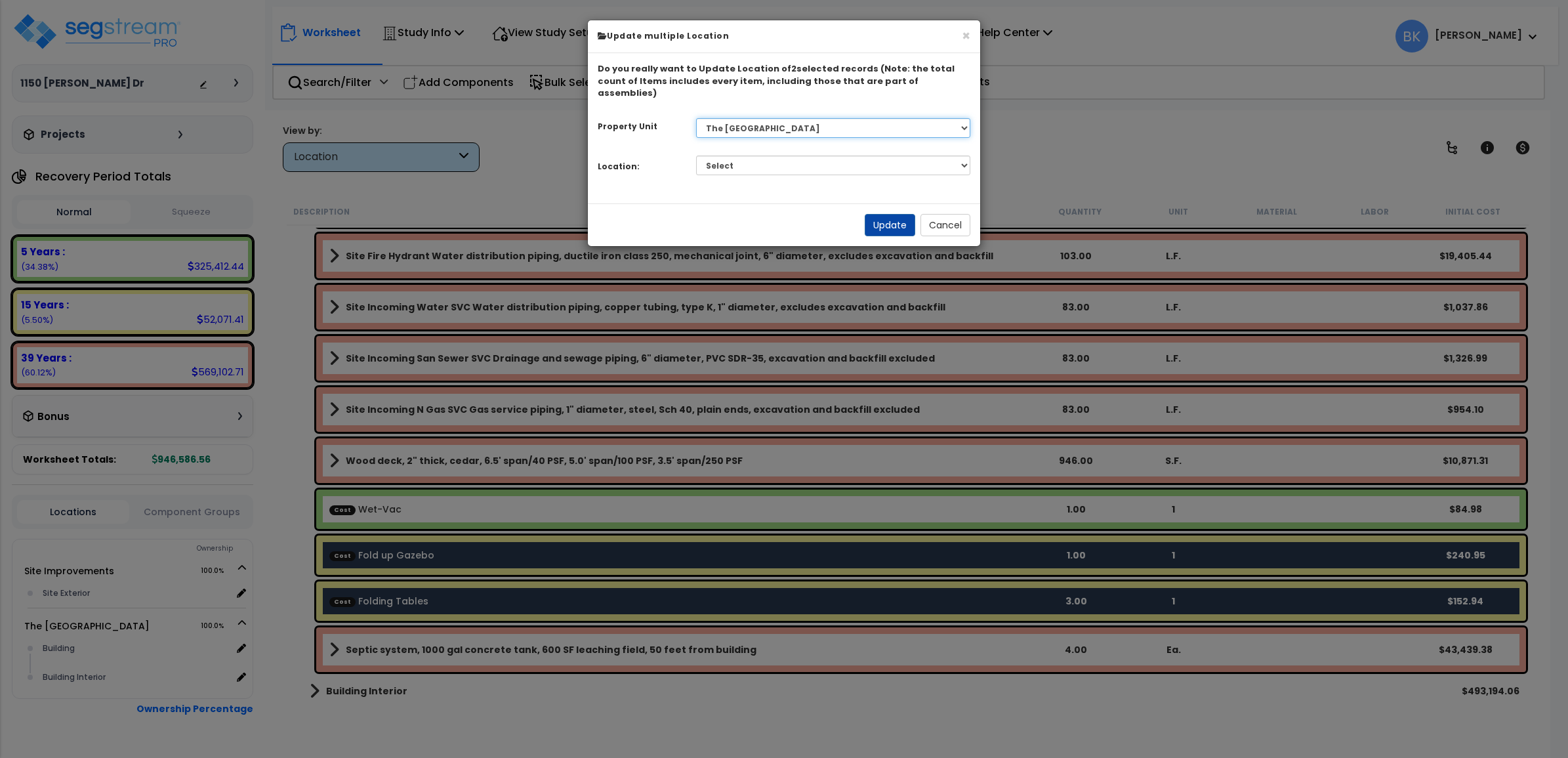
click at [735, 118] on select "Select Site Improvements The Sawmill Place" at bounding box center [833, 128] width 275 height 19
select select "173184"
click at [696, 118] on select "Select Site Improvements The Sawmill Place" at bounding box center [833, 128] width 275 height 19
click at [739, 155] on select "Select Building Building Interior Add Additional Location" at bounding box center [833, 165] width 275 height 19
select select "462"
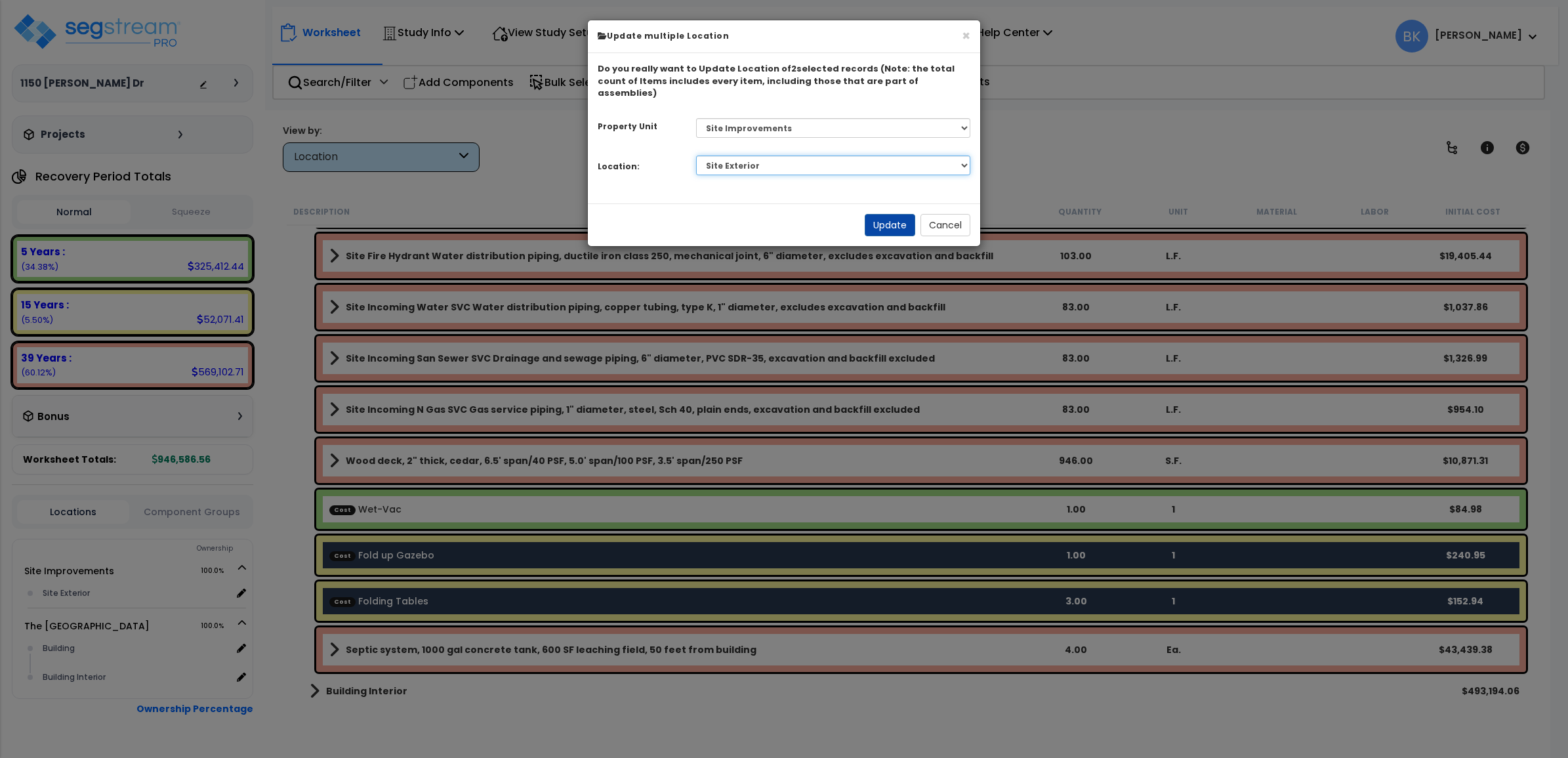
click at [696, 155] on select "Select Site Exterior Add Additional Location" at bounding box center [833, 165] width 275 height 19
click at [897, 216] on button "Update" at bounding box center [890, 225] width 51 height 22
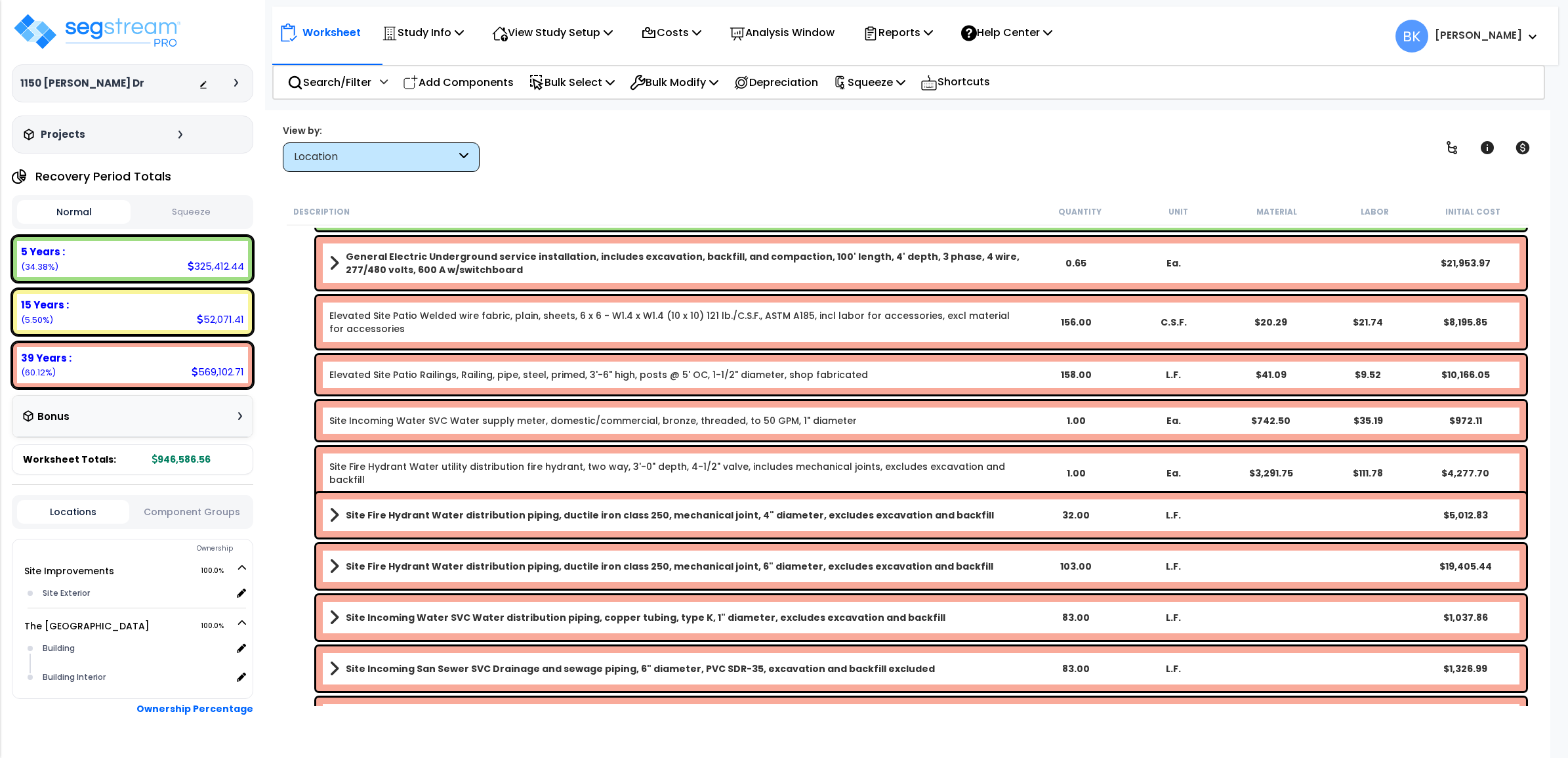
scroll to position [1332, 0]
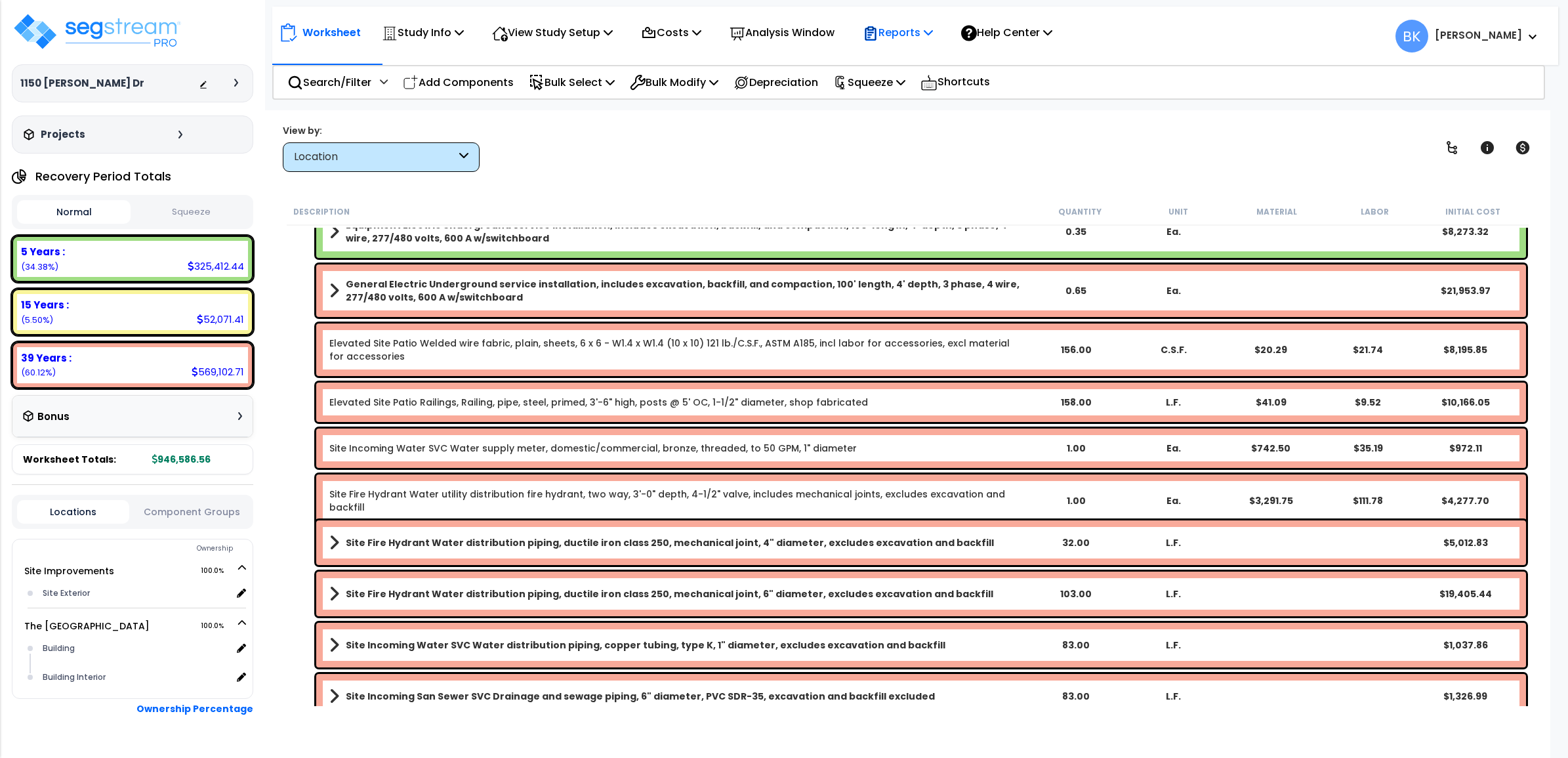
click at [910, 24] on p "Reports" at bounding box center [897, 33] width 71 height 18
click at [919, 61] on link "Get Report" at bounding box center [921, 62] width 130 height 26
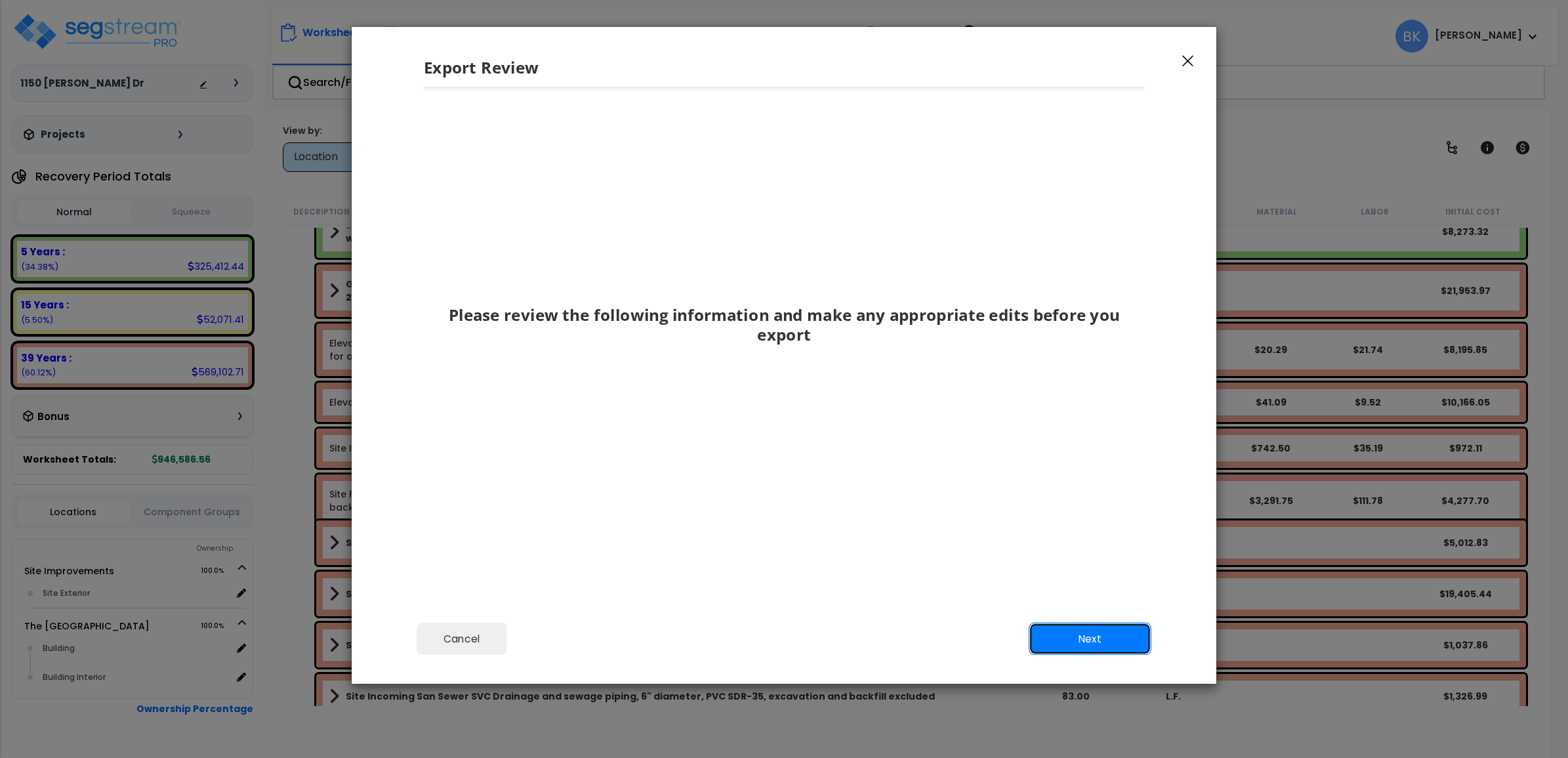
click at [1117, 640] on button "Next" at bounding box center [1090, 639] width 123 height 33
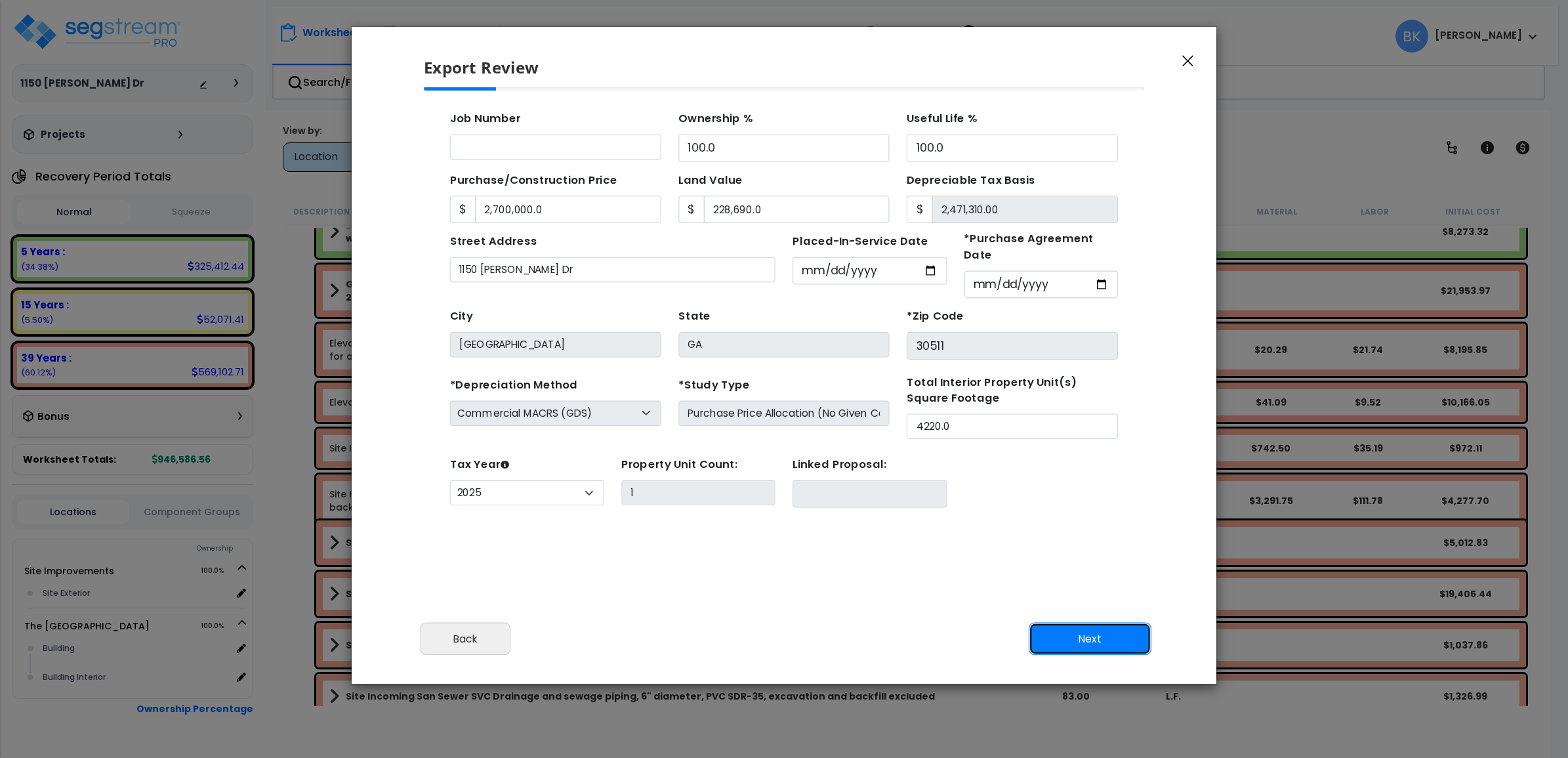
click at [1116, 644] on button "Next" at bounding box center [1090, 639] width 123 height 33
type input "2700000"
type input "228690"
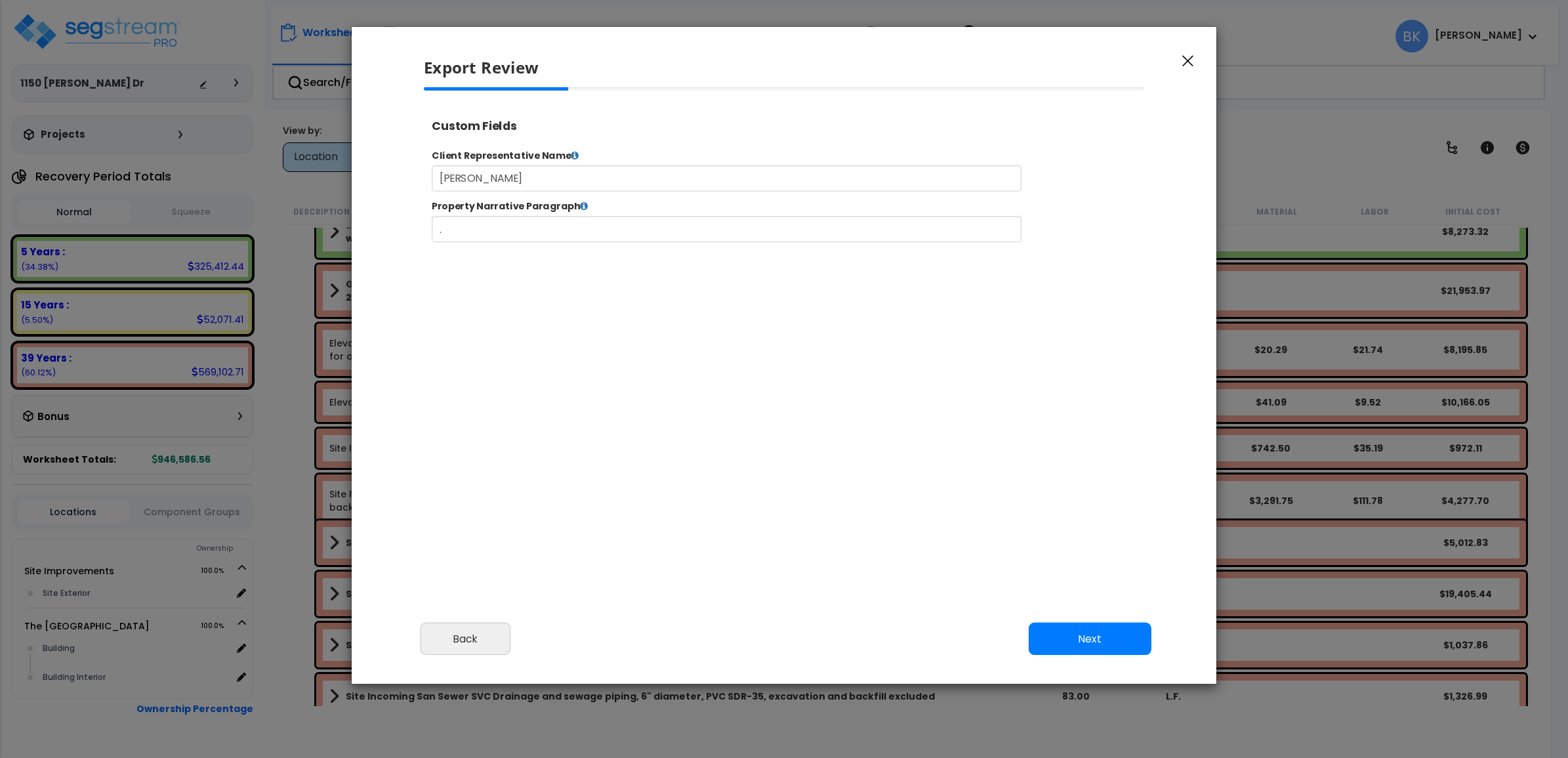
select select "2025"
click at [1093, 644] on button "Next" at bounding box center [1090, 639] width 123 height 33
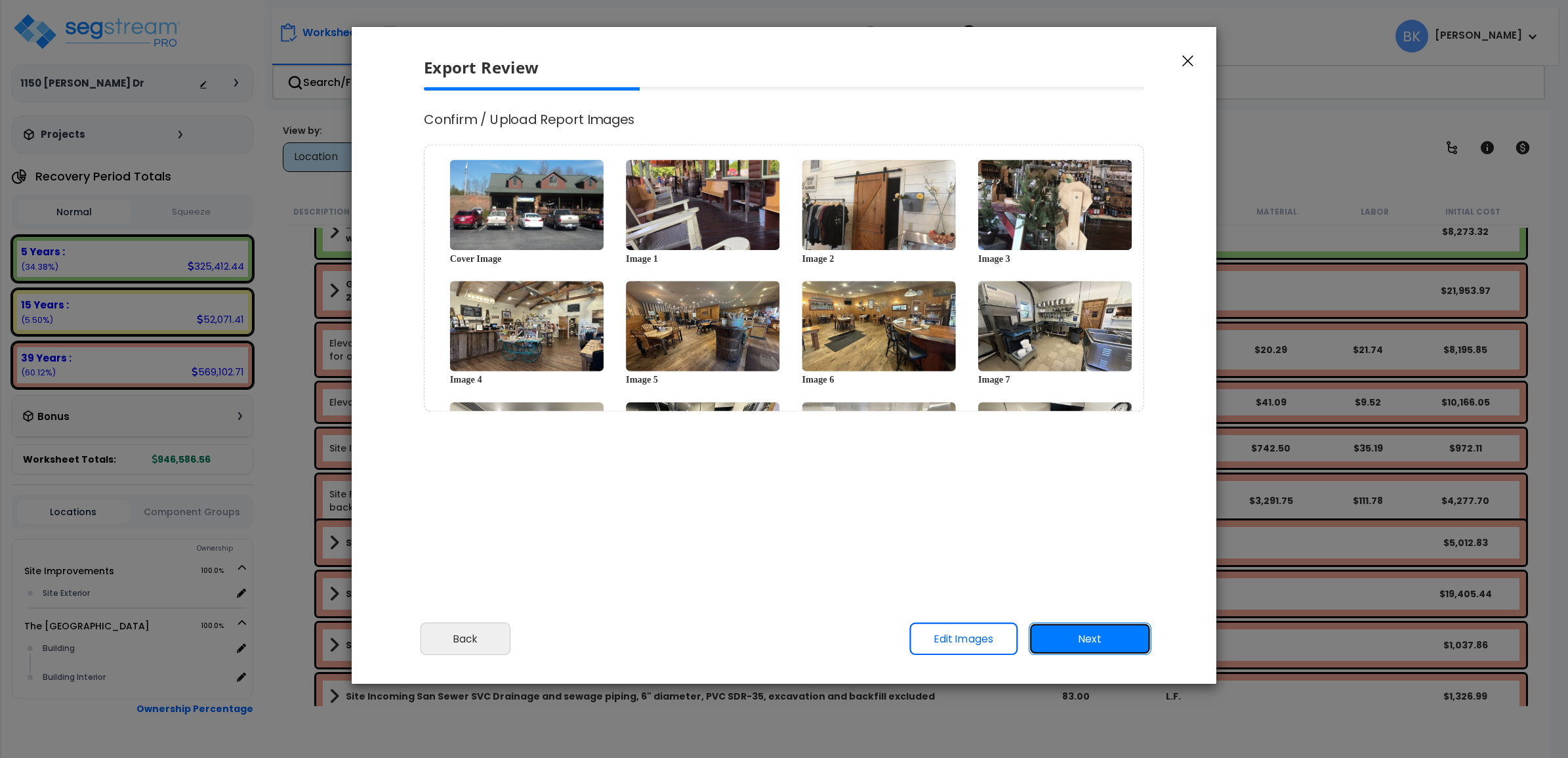
click at [1090, 644] on button "Next" at bounding box center [1090, 639] width 123 height 33
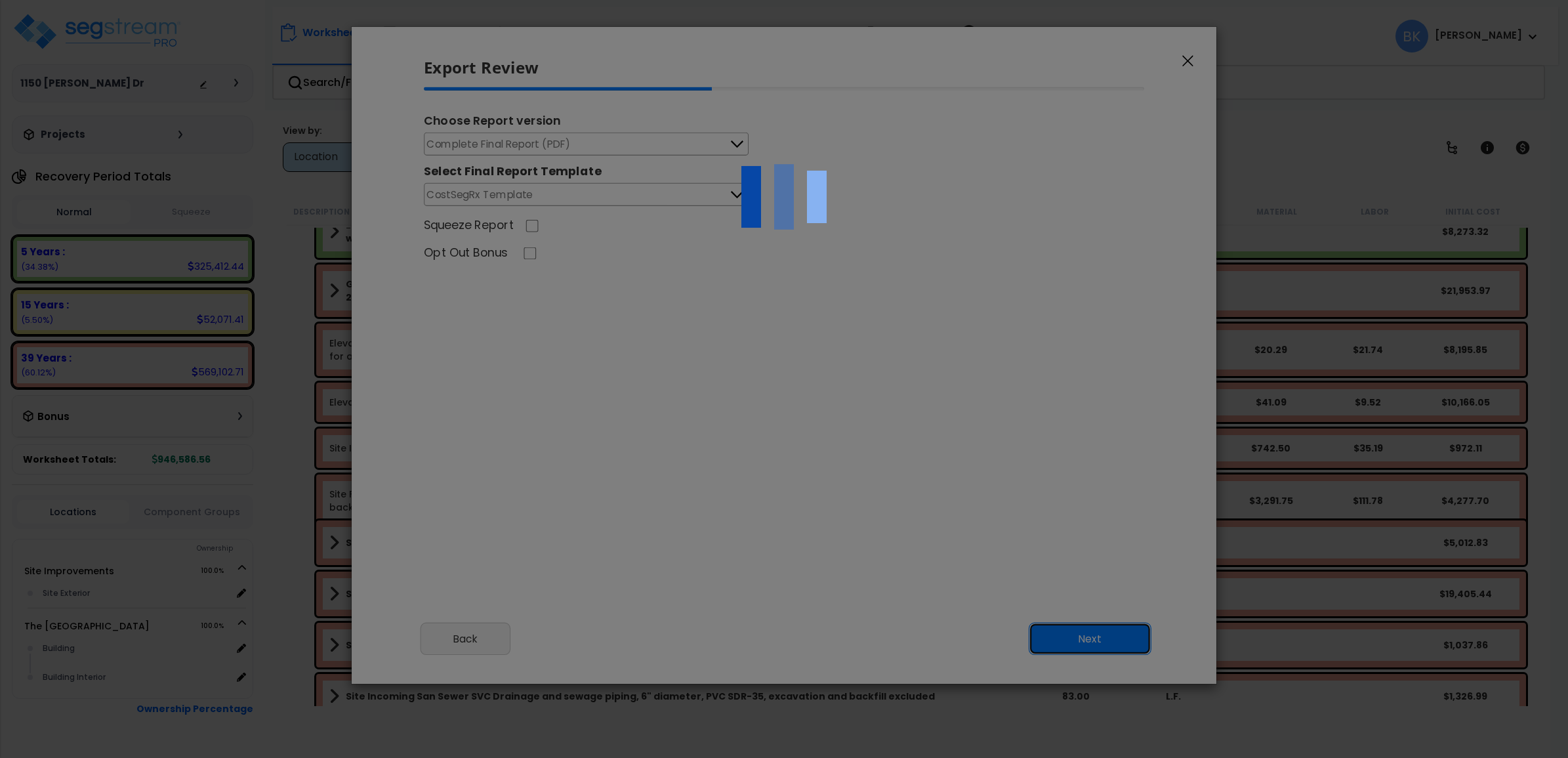
scroll to position [0, 0]
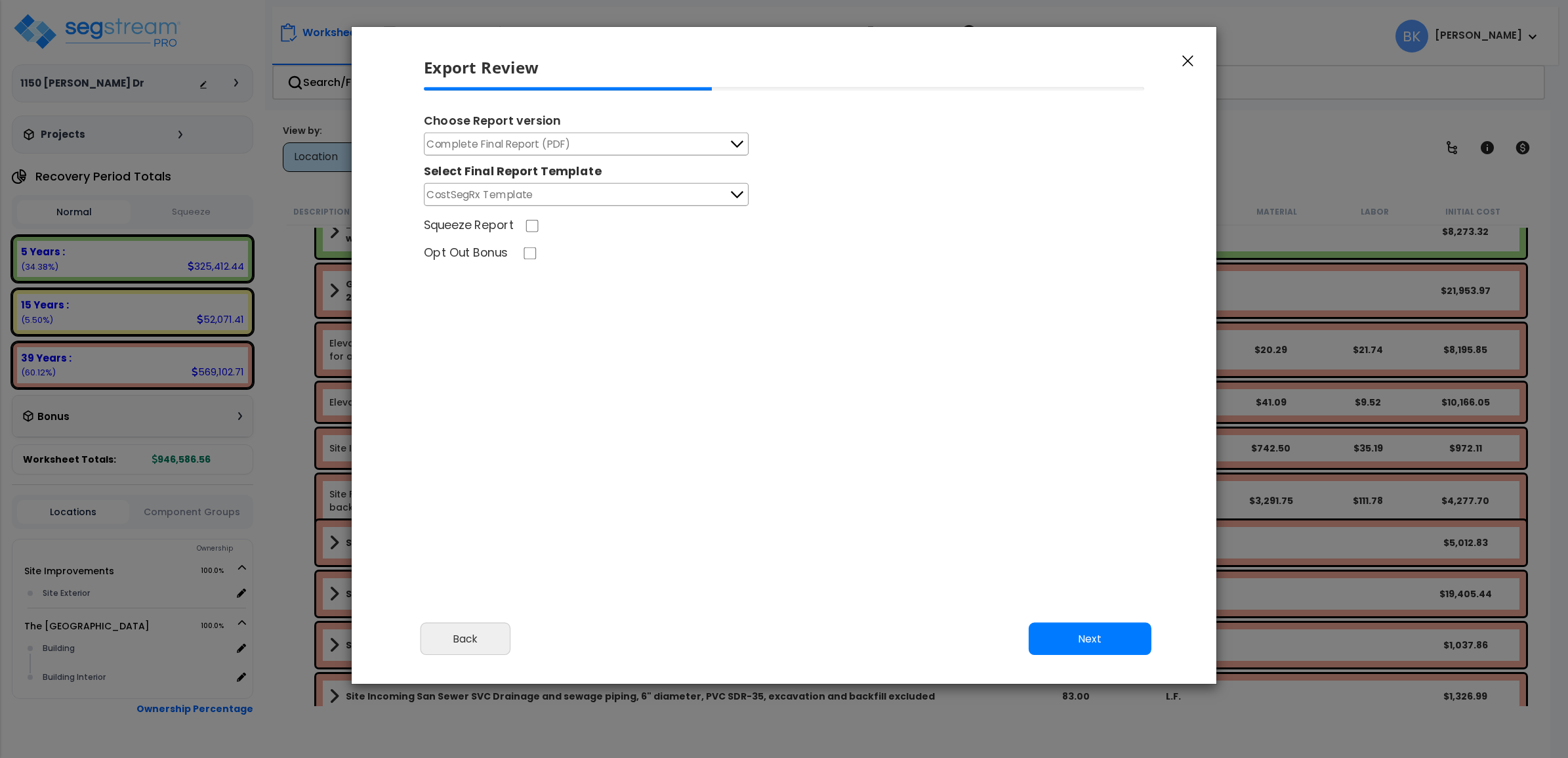
click at [555, 137] on span "Complete Final Report (PDF)" at bounding box center [498, 144] width 143 height 16
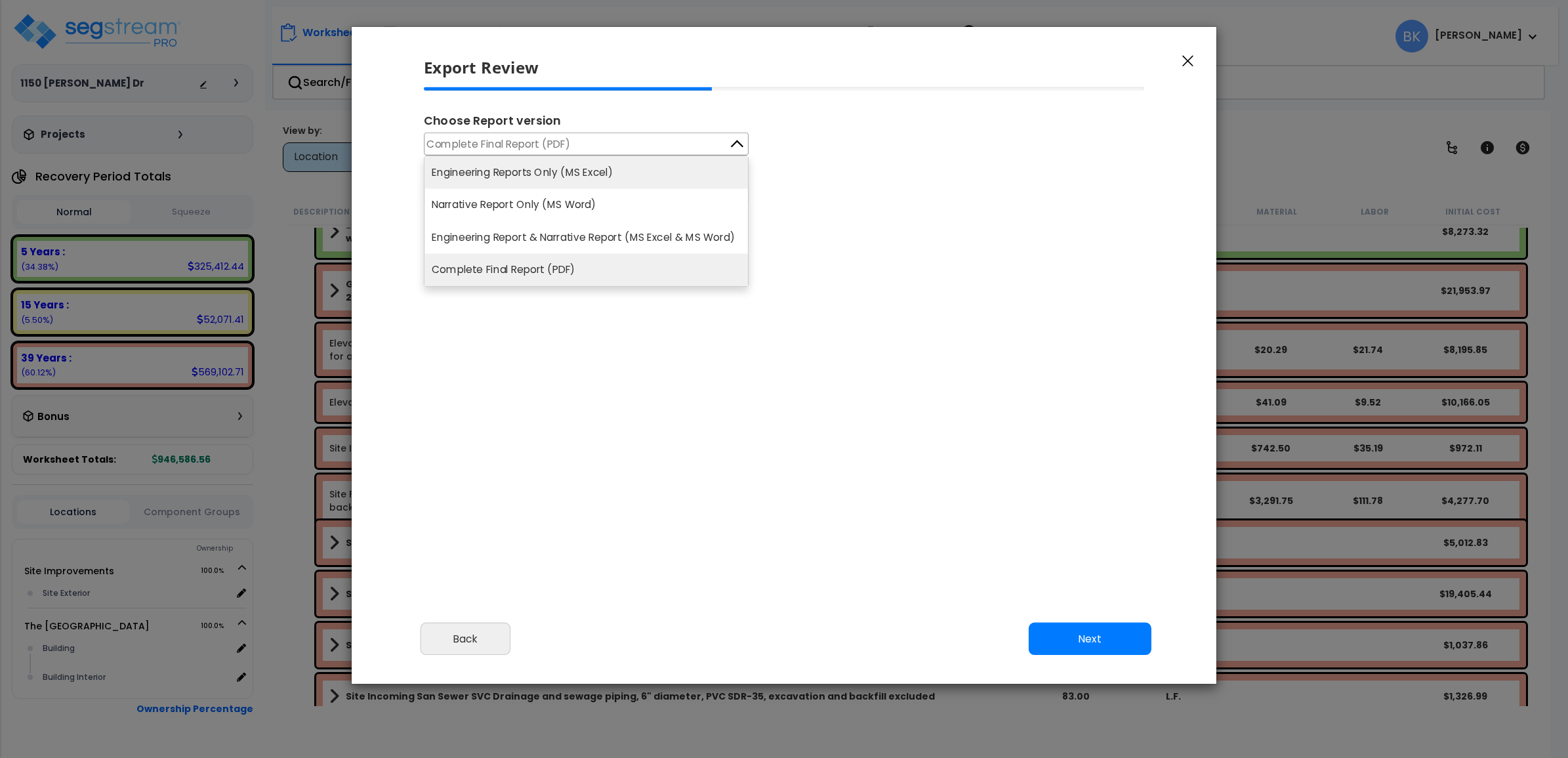
click at [553, 175] on li "Engineering Reports Only (MS Excel)" at bounding box center [585, 172] width 323 height 32
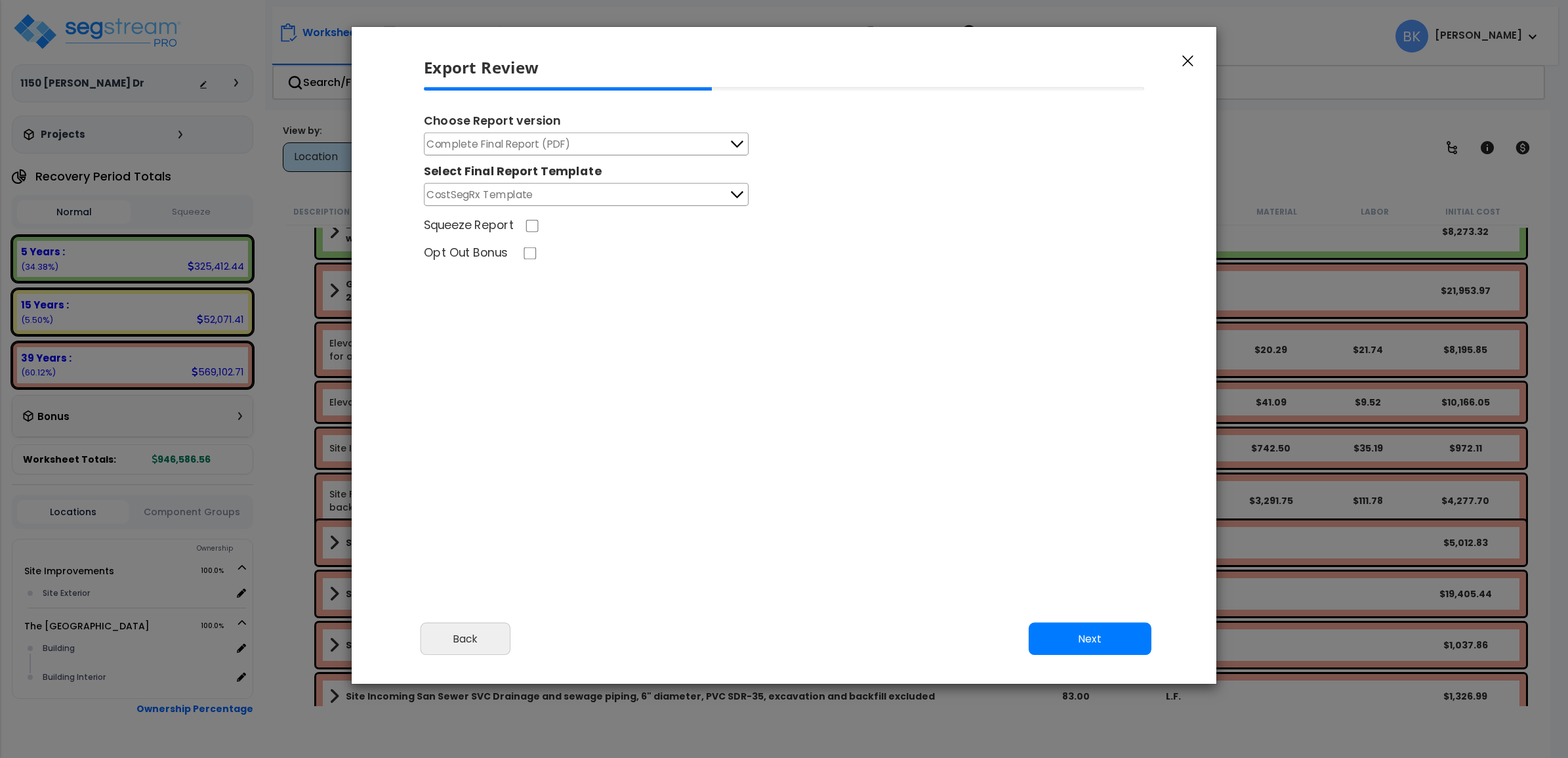
click at [549, 135] on button "Complete Final Report (PDF)" at bounding box center [586, 143] width 325 height 23
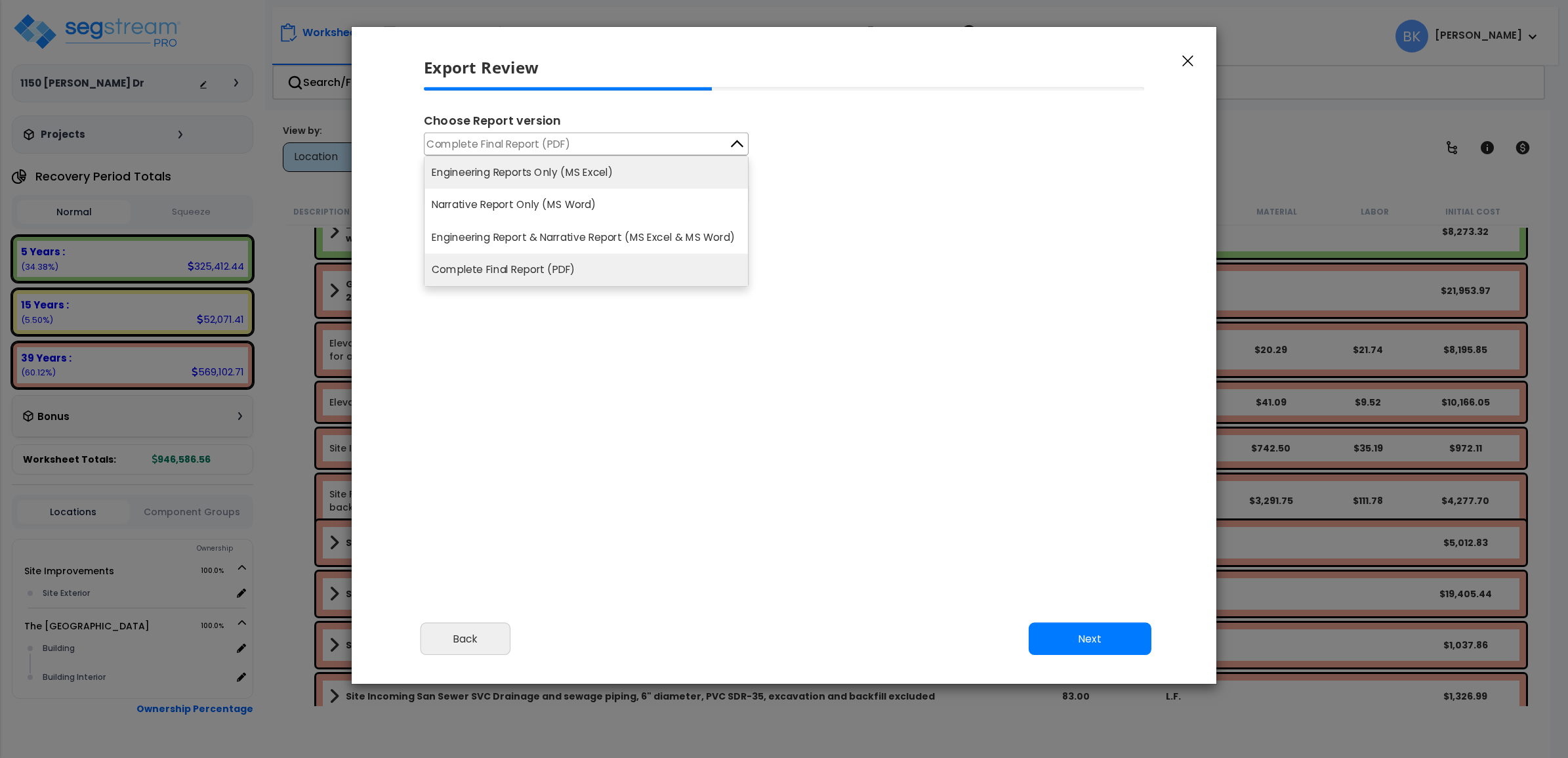
click at [559, 172] on li "Engineering Reports Only (MS Excel)" at bounding box center [585, 172] width 323 height 32
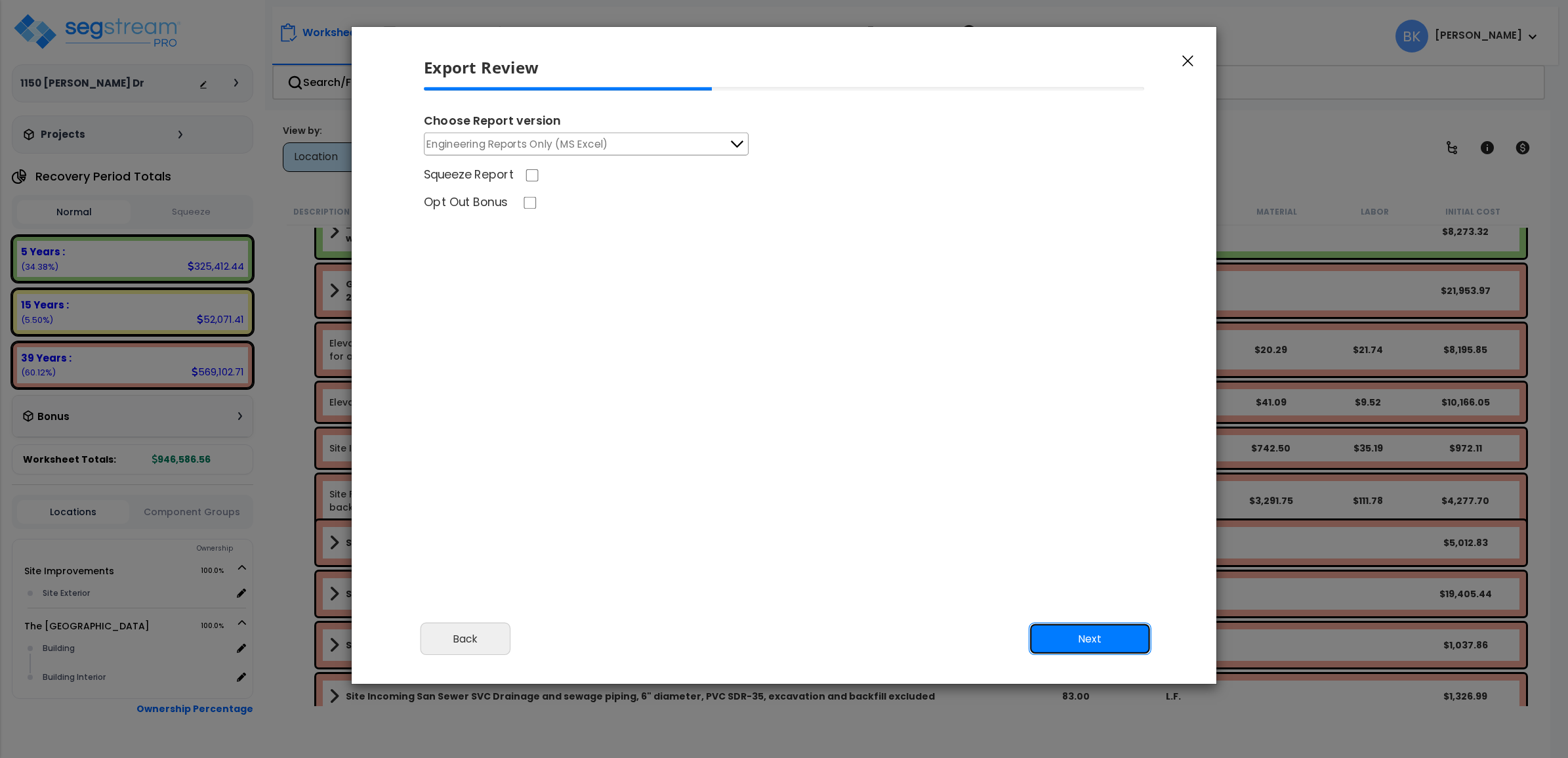
click at [1109, 632] on button "Next" at bounding box center [1090, 639] width 123 height 33
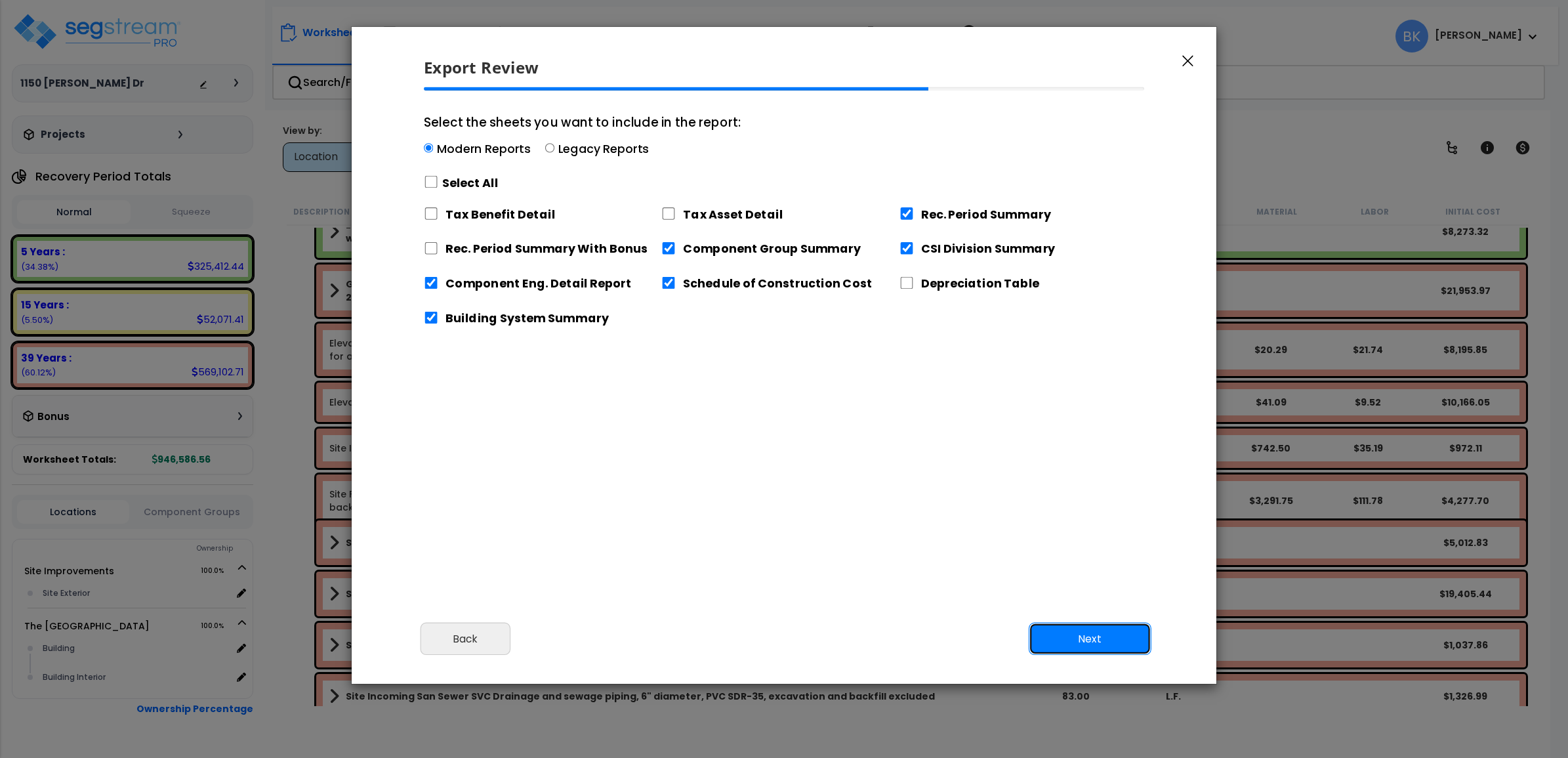
click at [1054, 633] on button "Next" at bounding box center [1090, 639] width 123 height 33
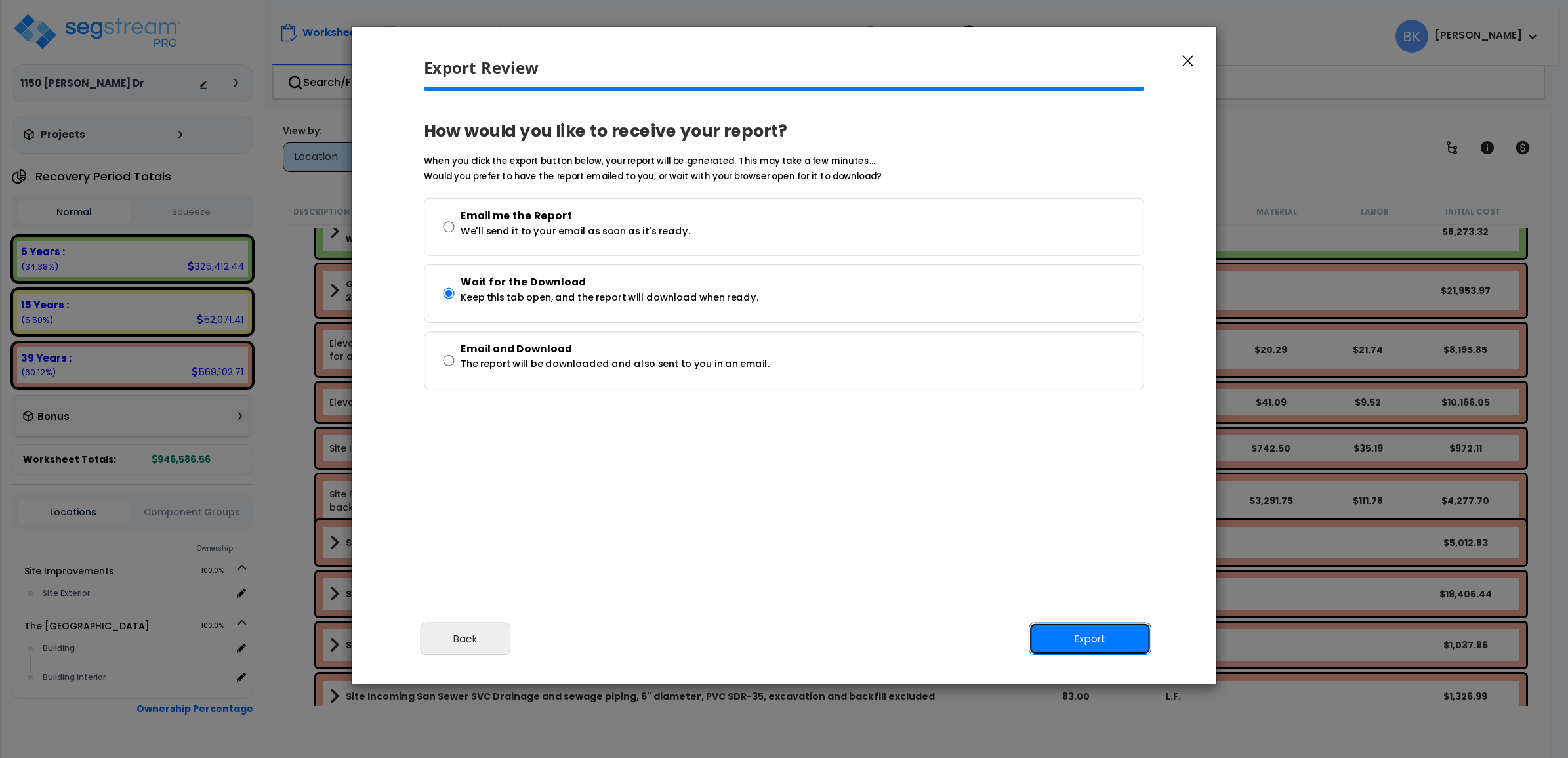
click at [1059, 635] on button "Export" at bounding box center [1090, 639] width 123 height 33
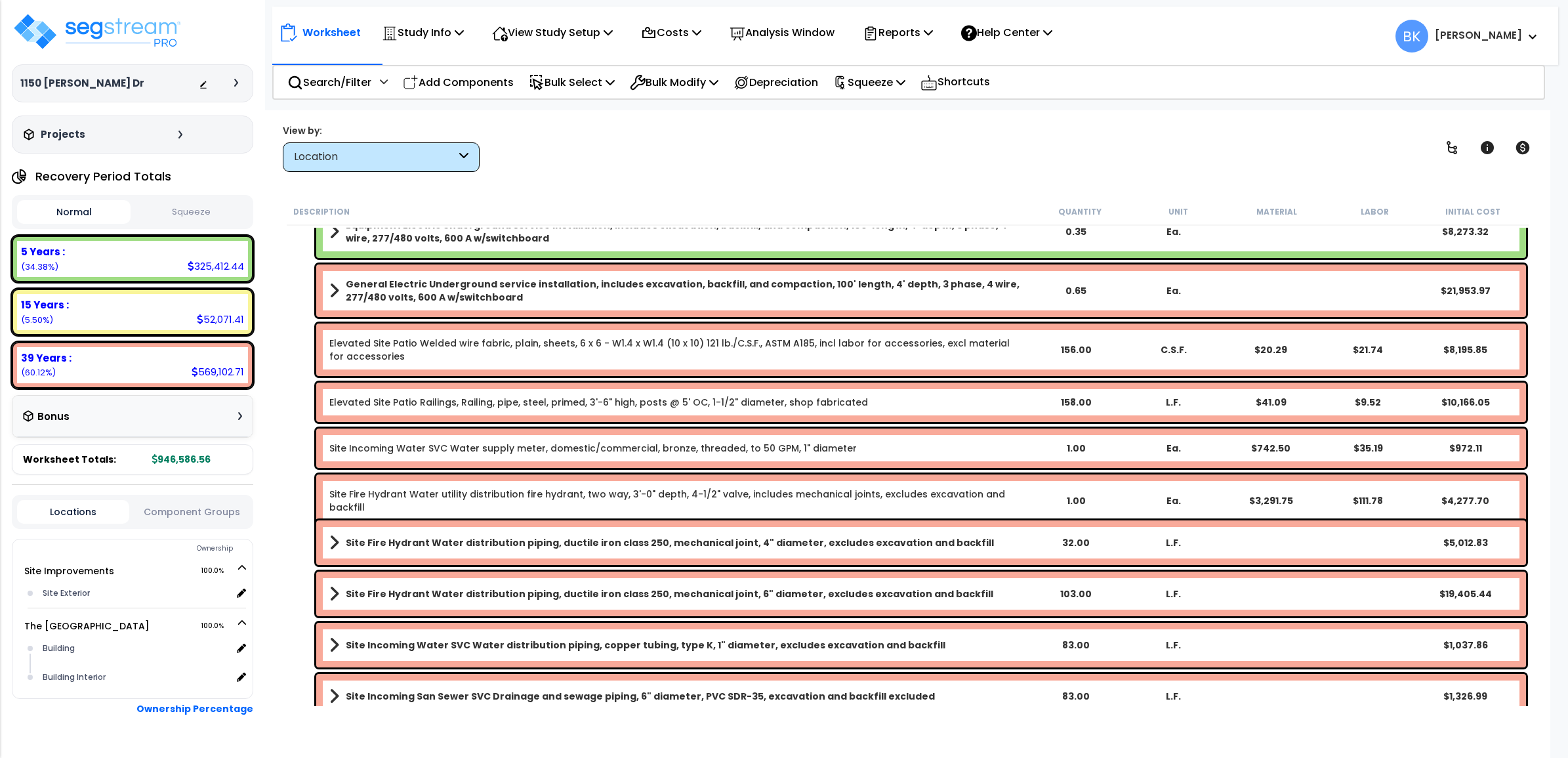
drag, startPoint x: 1034, startPoint y: 184, endPoint x: 1037, endPoint y: 178, distance: 6.7
click at [1034, 183] on div "Worksheet Study Info Study Setup Add Property Unit Template study Clone study BK" at bounding box center [908, 489] width 1286 height 758
click at [891, 76] on p "Squeeze" at bounding box center [869, 82] width 72 height 18
click at [891, 103] on link "Squeeze" at bounding box center [891, 111] width 130 height 26
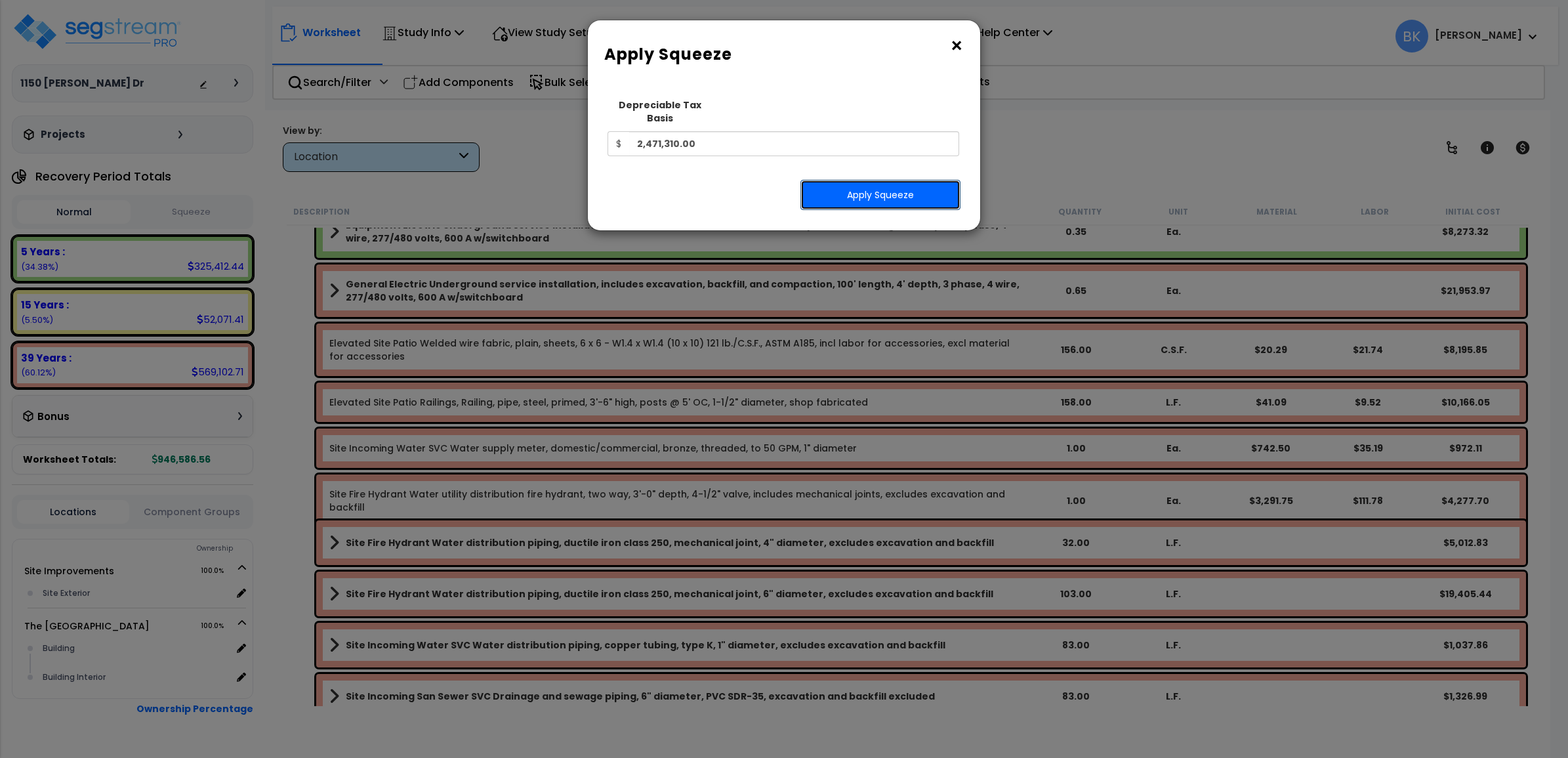
click at [851, 186] on button "Apply Squeeze" at bounding box center [881, 195] width 160 height 30
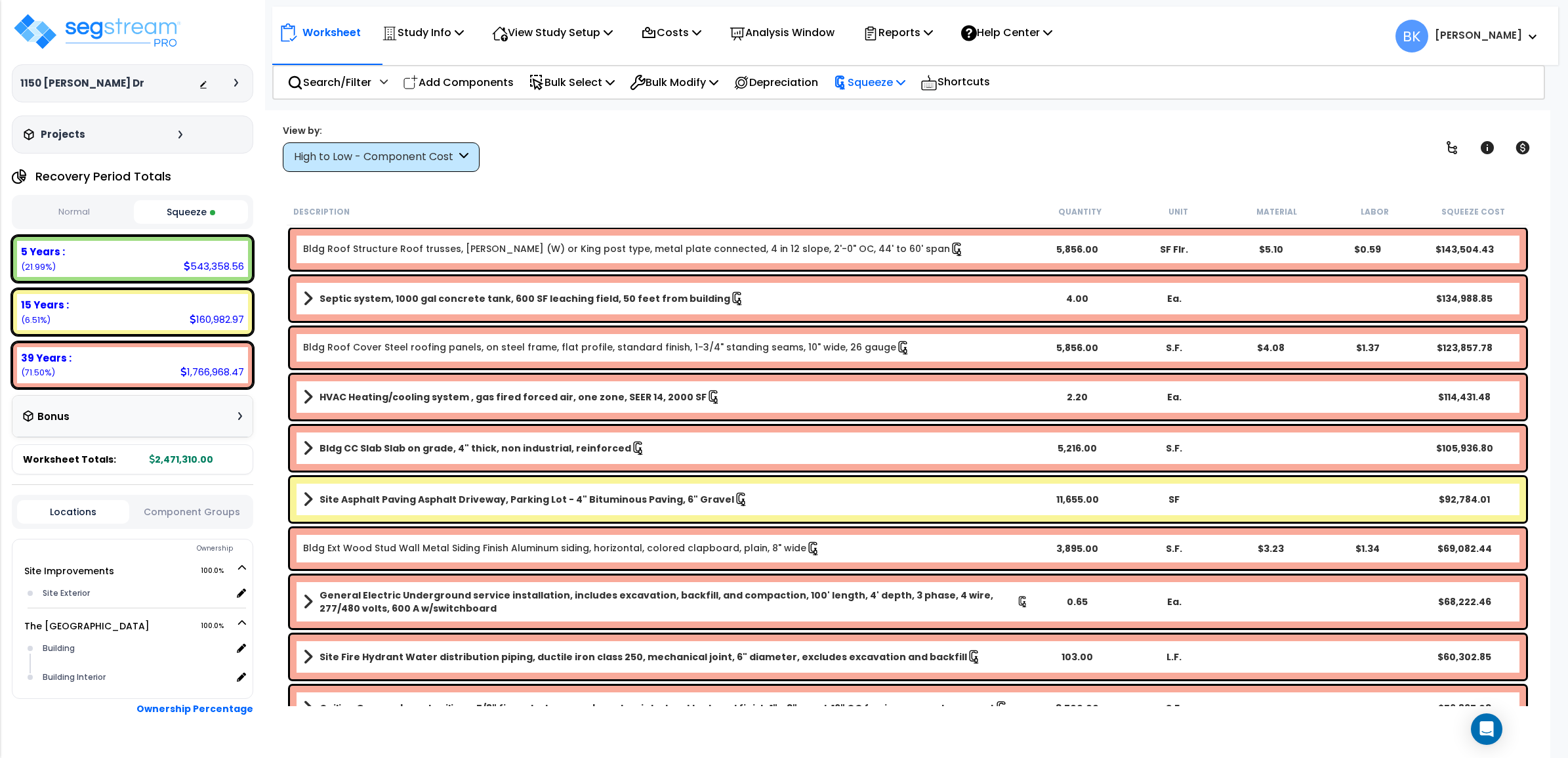
click at [871, 82] on p "Squeeze" at bounding box center [869, 82] width 72 height 18
click at [917, 33] on p "Reports" at bounding box center [897, 33] width 71 height 18
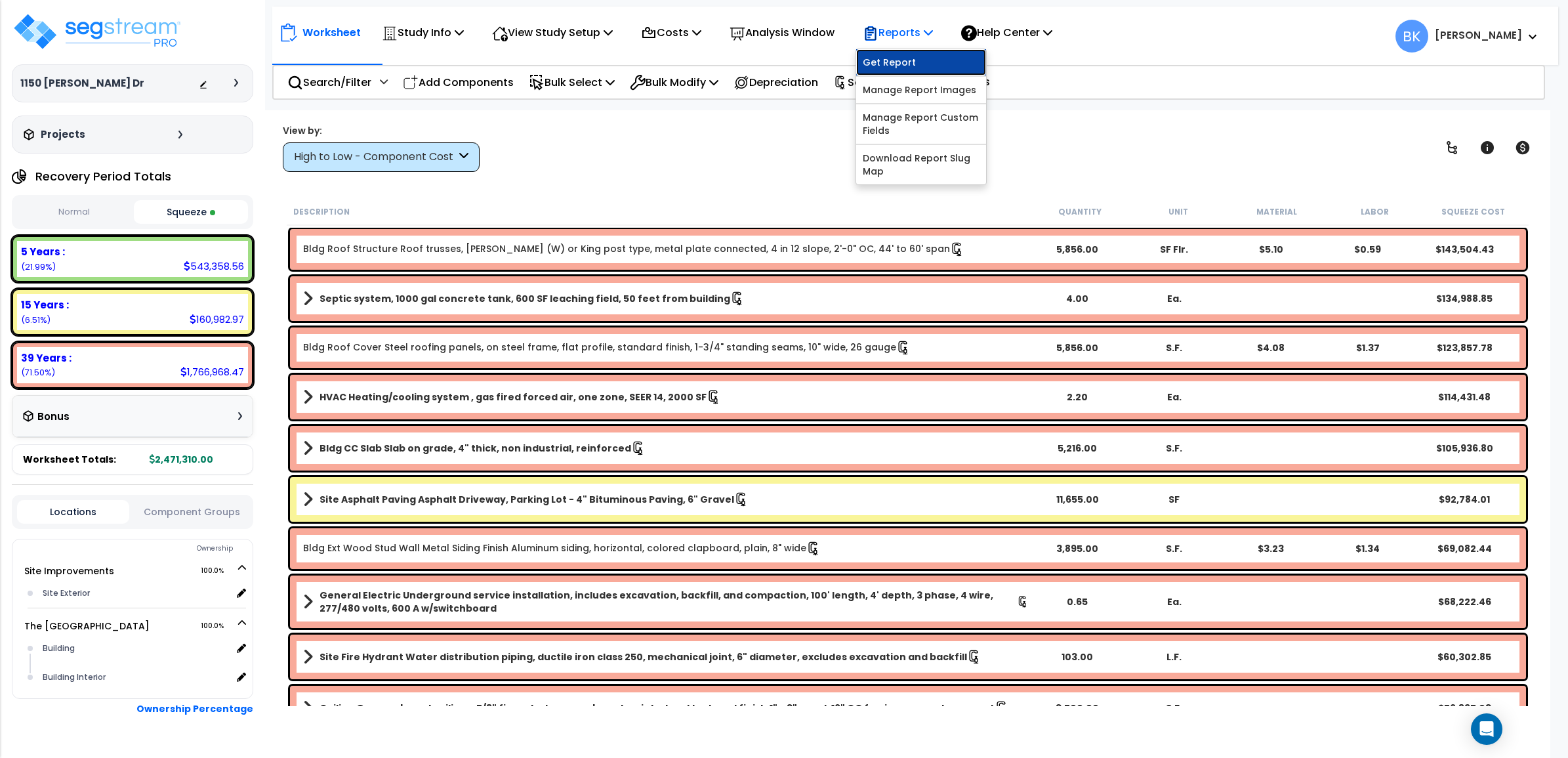
click at [919, 68] on link "Get Report" at bounding box center [921, 62] width 130 height 26
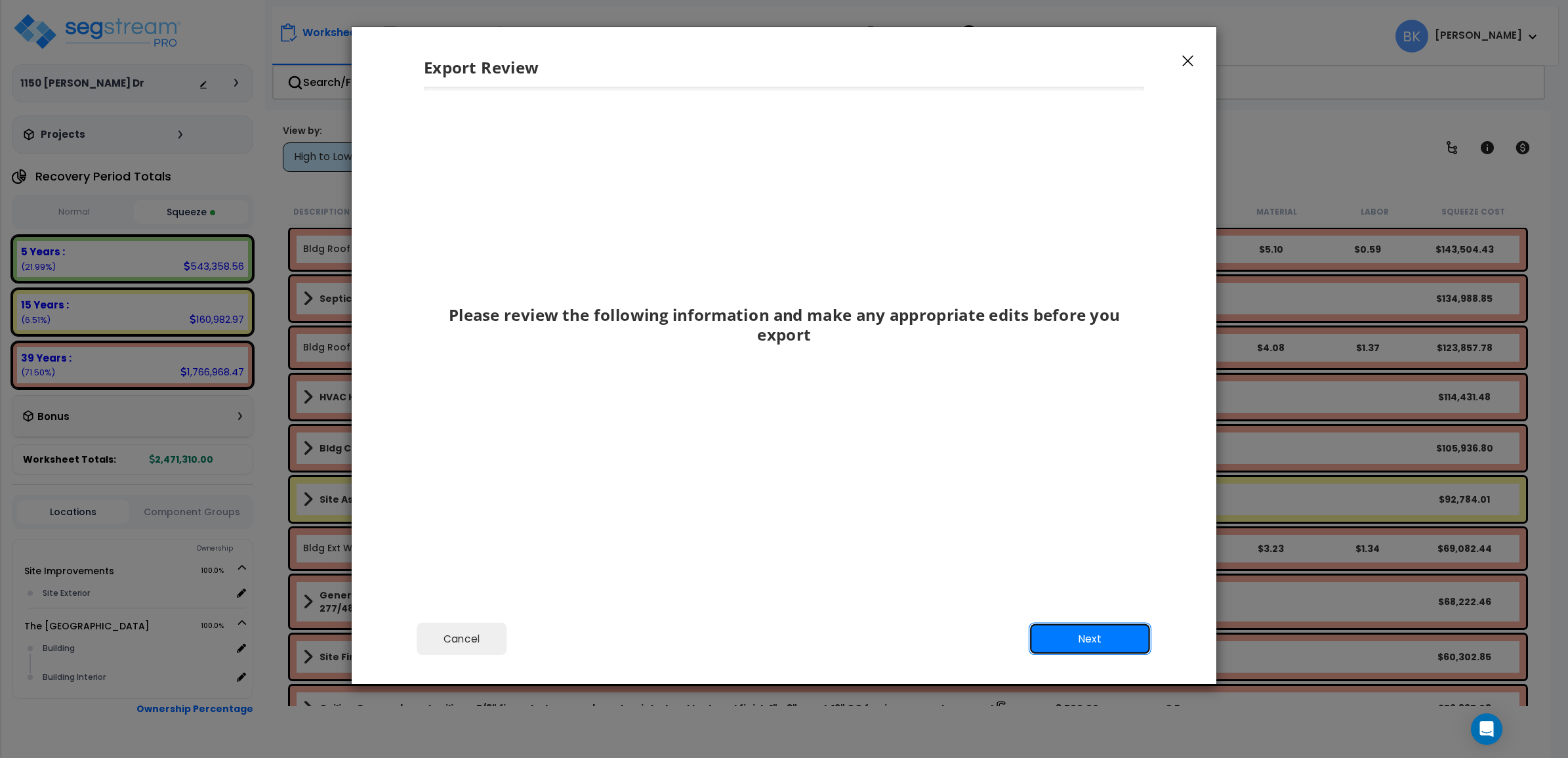
click at [1076, 627] on button "Next" at bounding box center [1090, 639] width 123 height 33
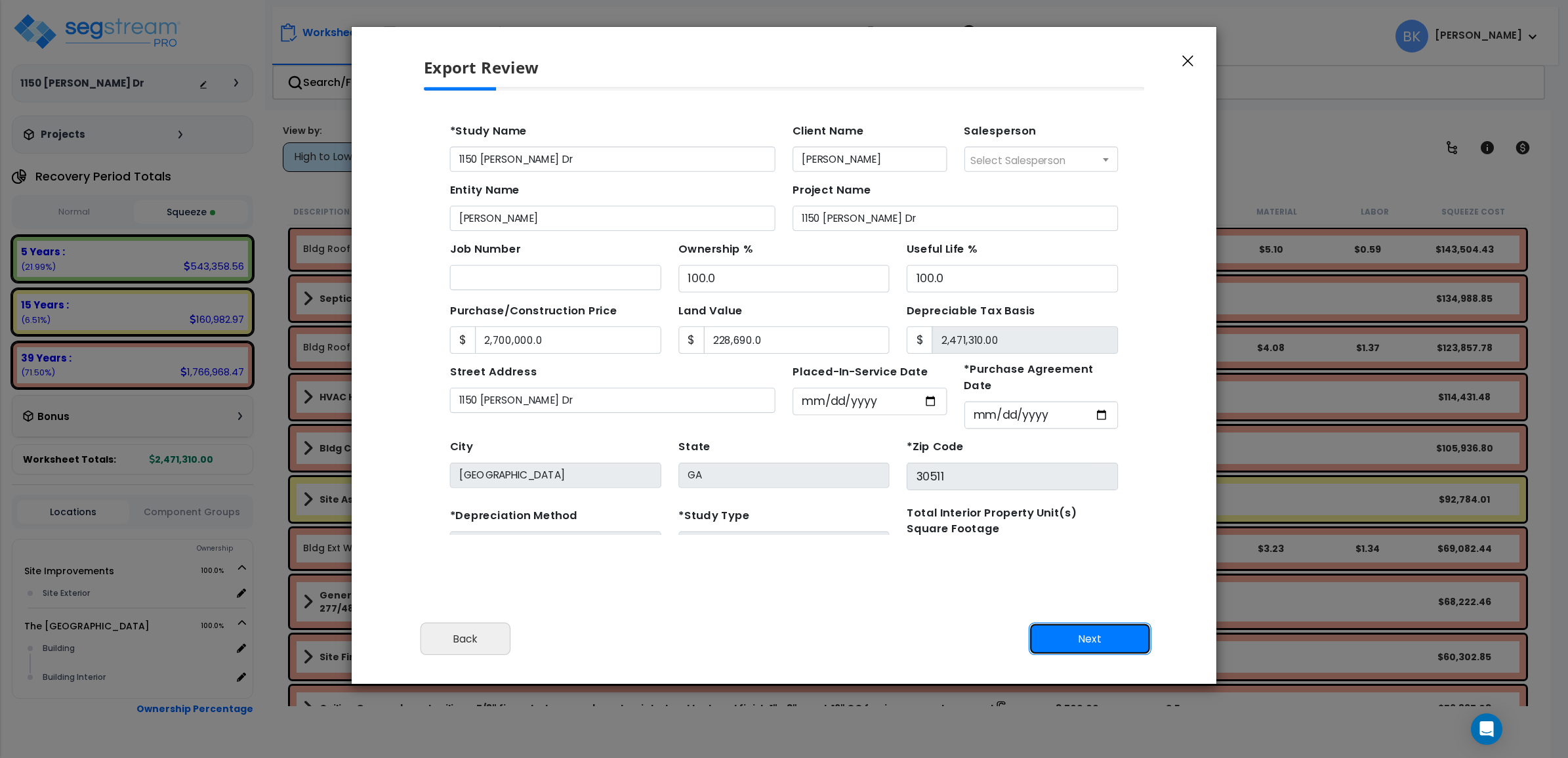
click at [1070, 637] on button "Next" at bounding box center [1090, 639] width 123 height 33
type input "2700000"
type input "228690"
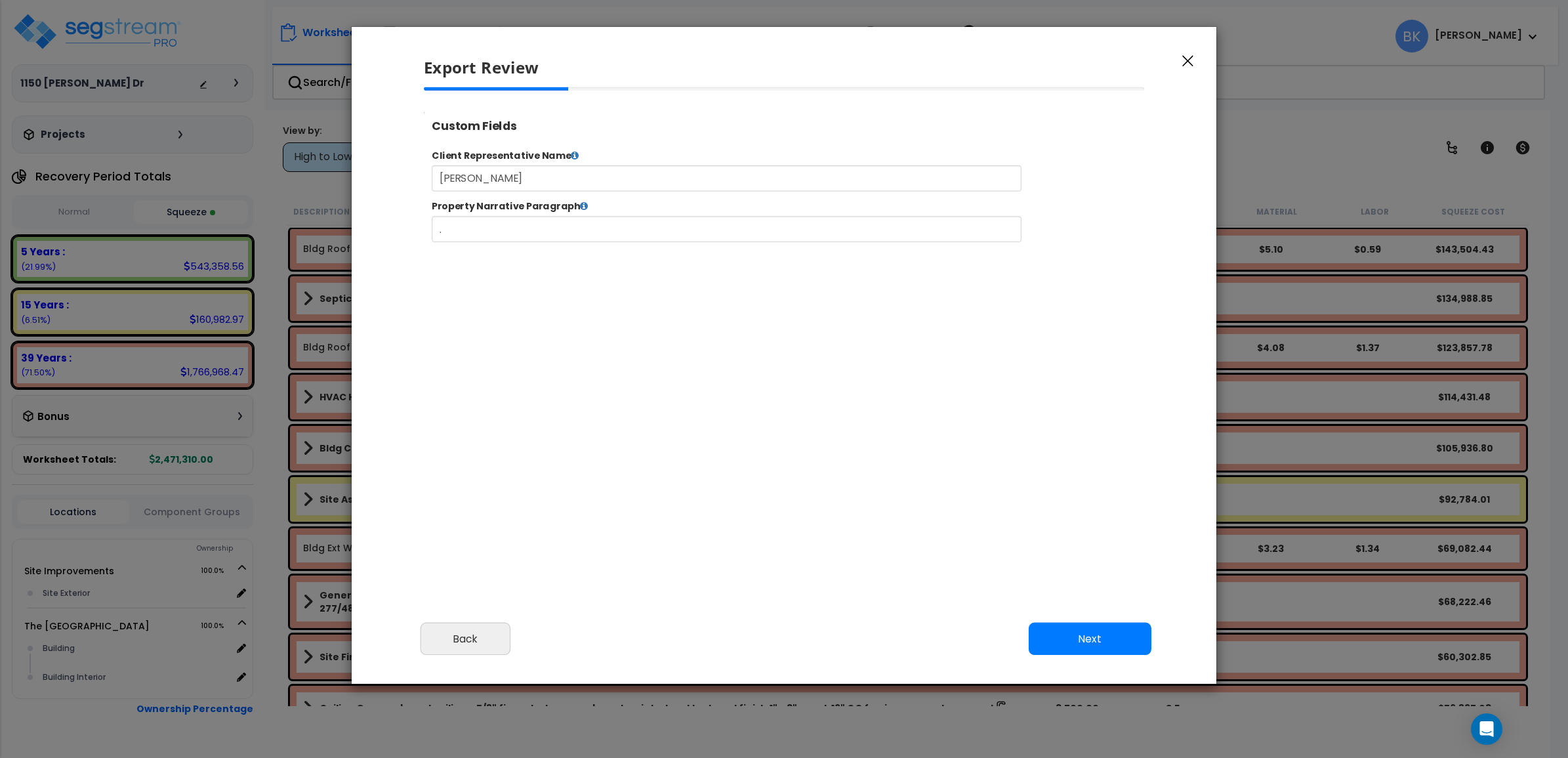
select select "2025"
click at [1063, 633] on button "Next" at bounding box center [1090, 639] width 123 height 33
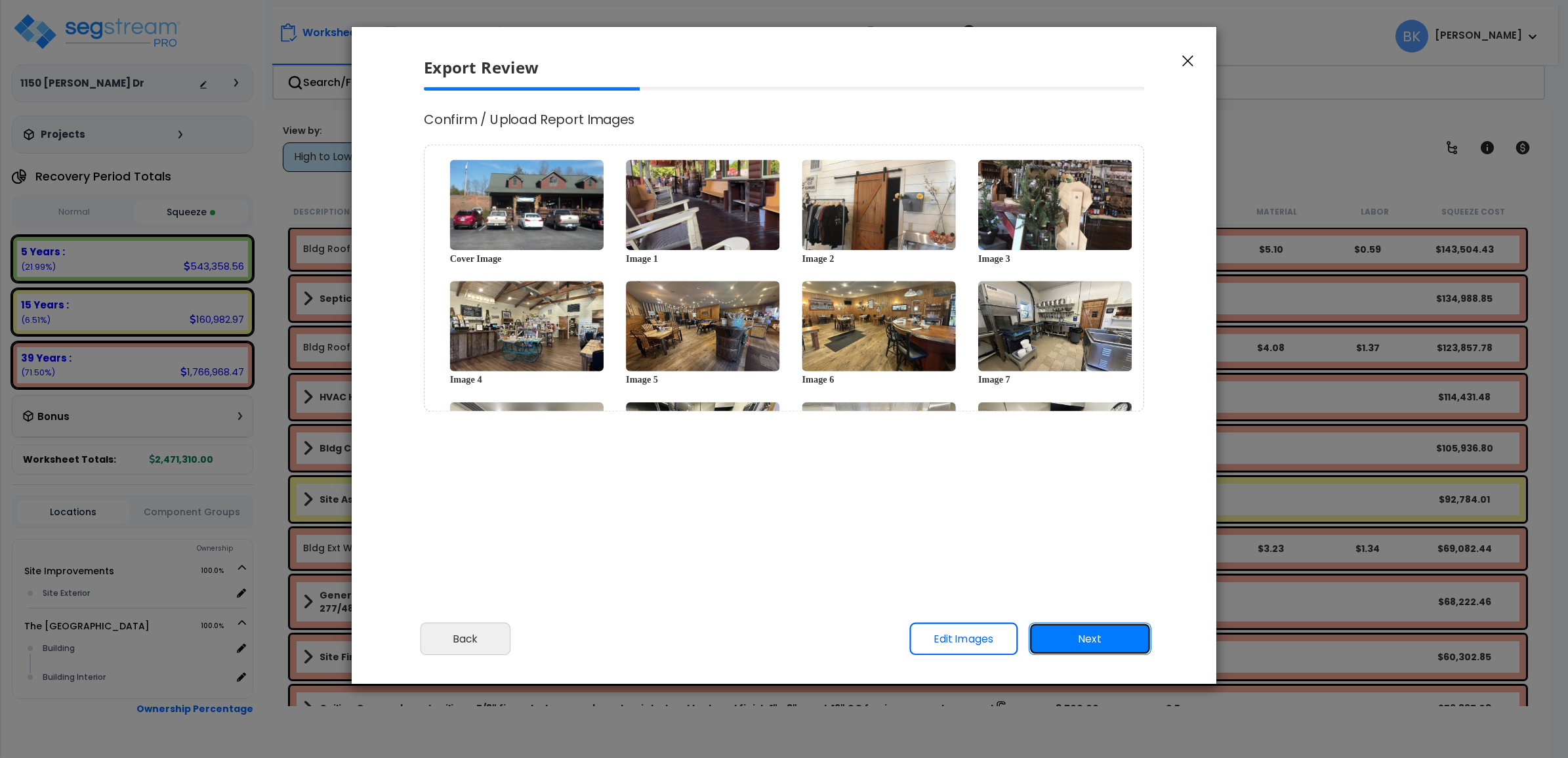
scroll to position [0, 0]
click at [1061, 631] on button "Next" at bounding box center [1090, 639] width 123 height 33
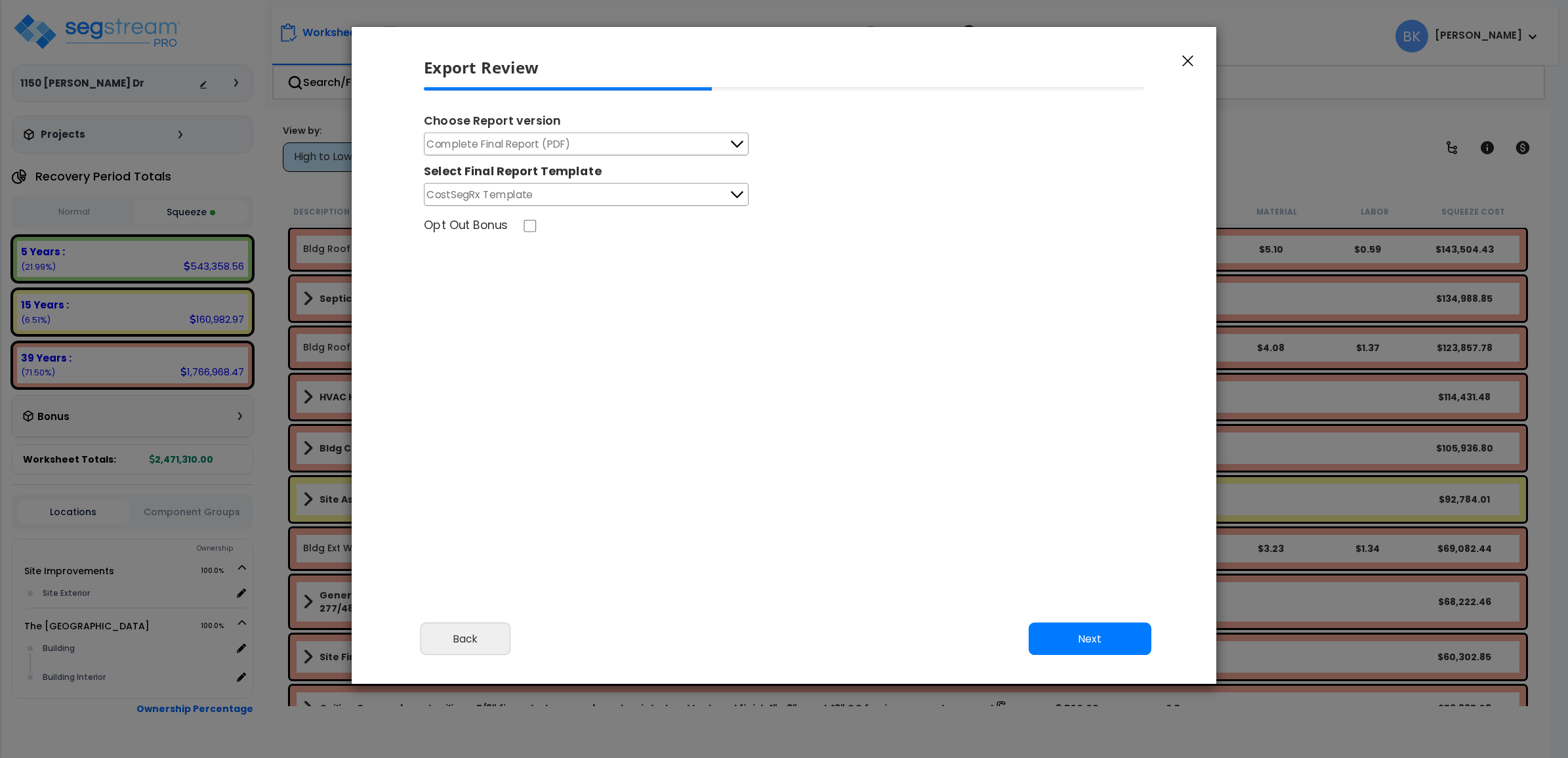
click at [579, 139] on button "Complete Final Report (PDF)" at bounding box center [586, 143] width 325 height 23
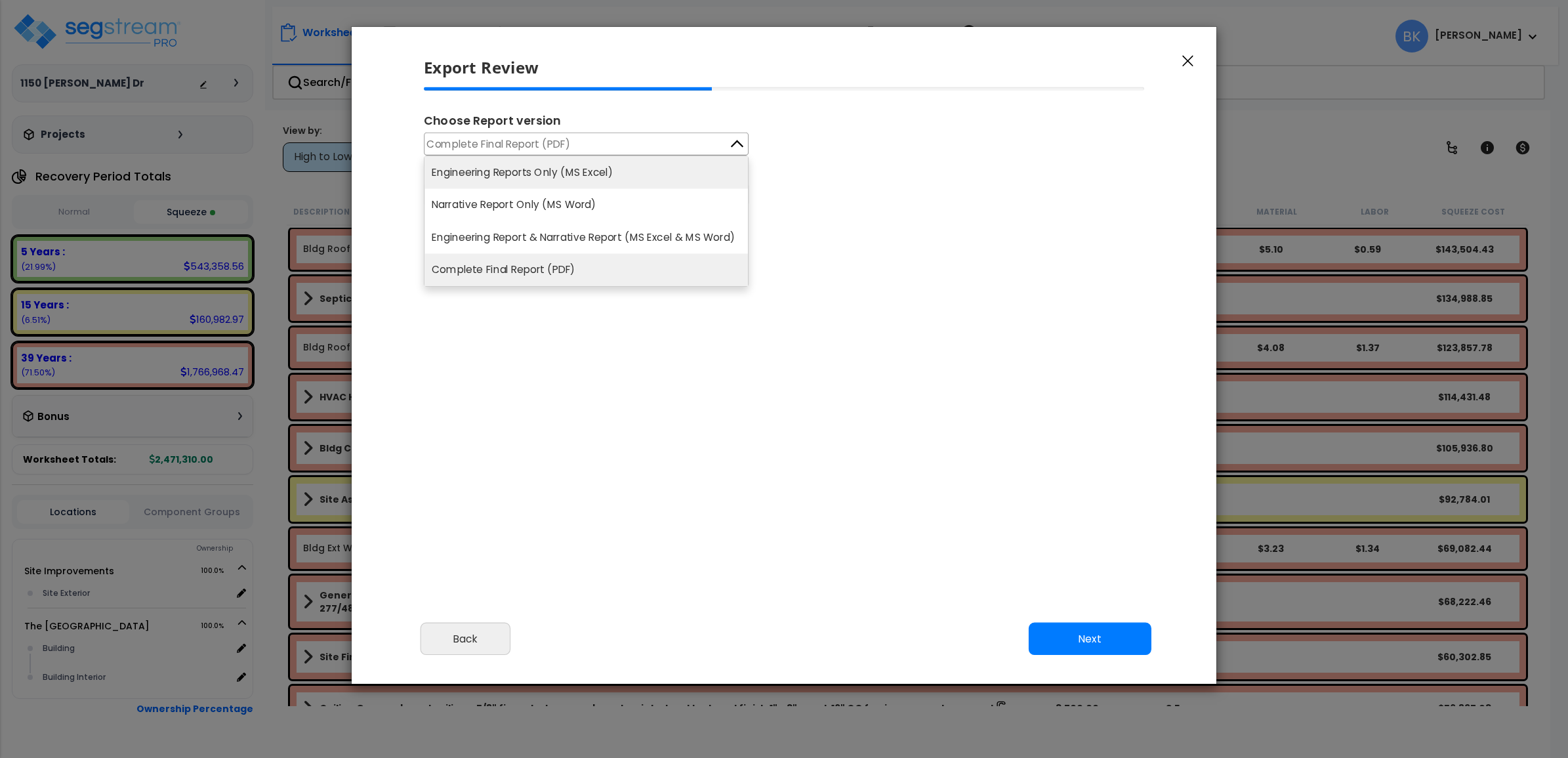
click at [559, 162] on li "Engineering Reports Only (MS Excel)" at bounding box center [585, 172] width 323 height 32
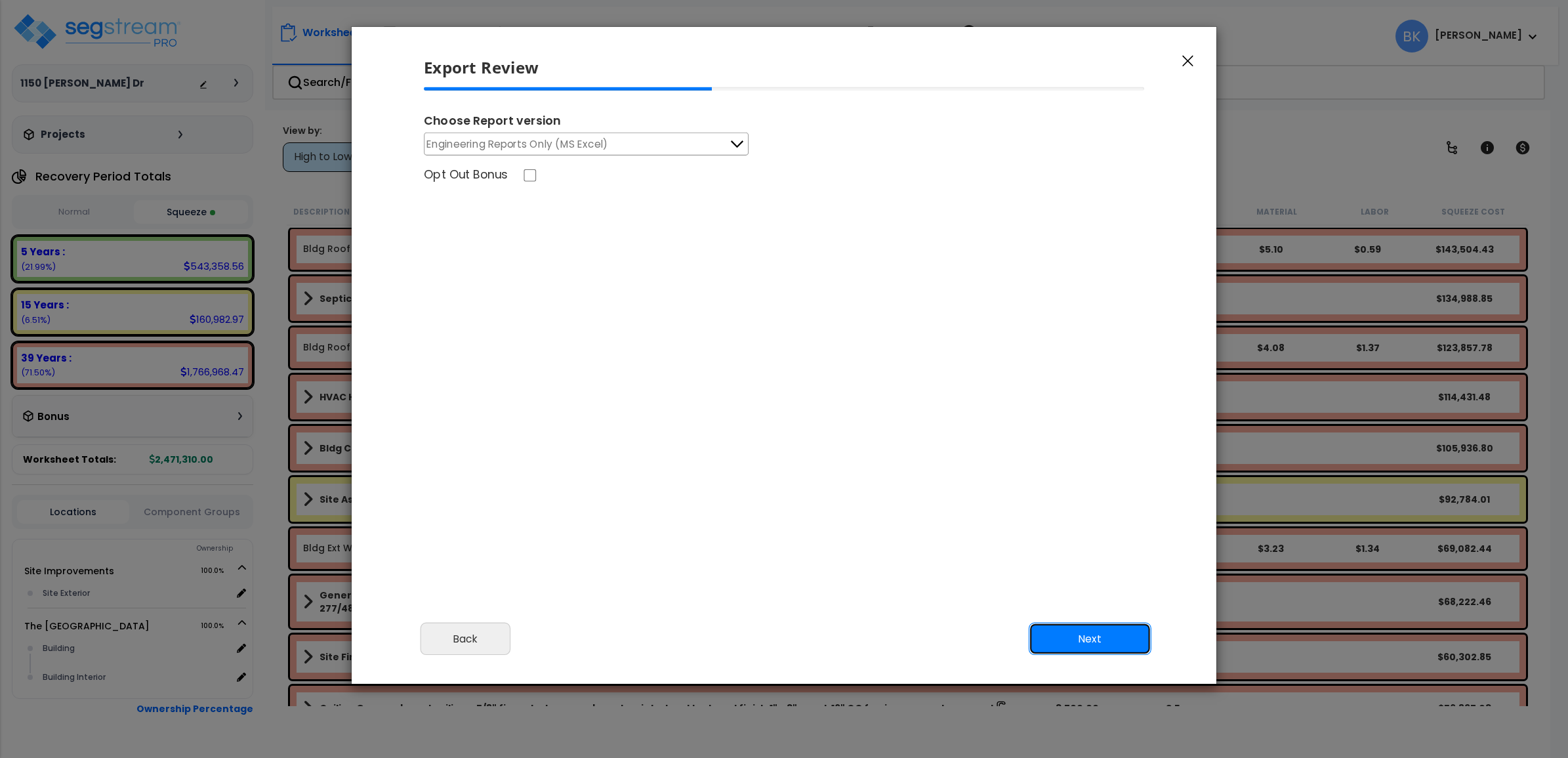
click at [1114, 652] on button "Next" at bounding box center [1090, 639] width 123 height 33
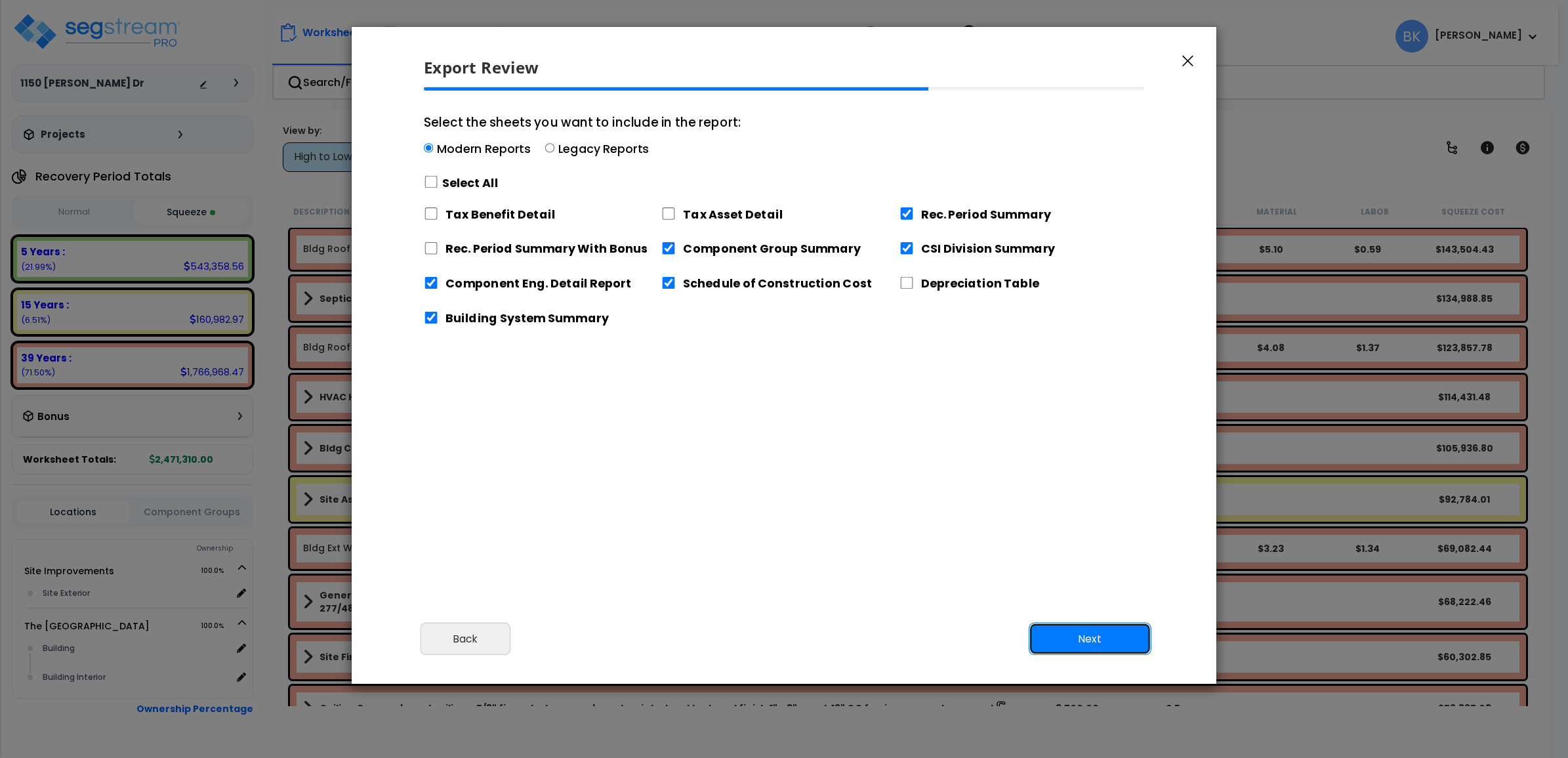
click at [1112, 647] on button "Next" at bounding box center [1090, 639] width 123 height 33
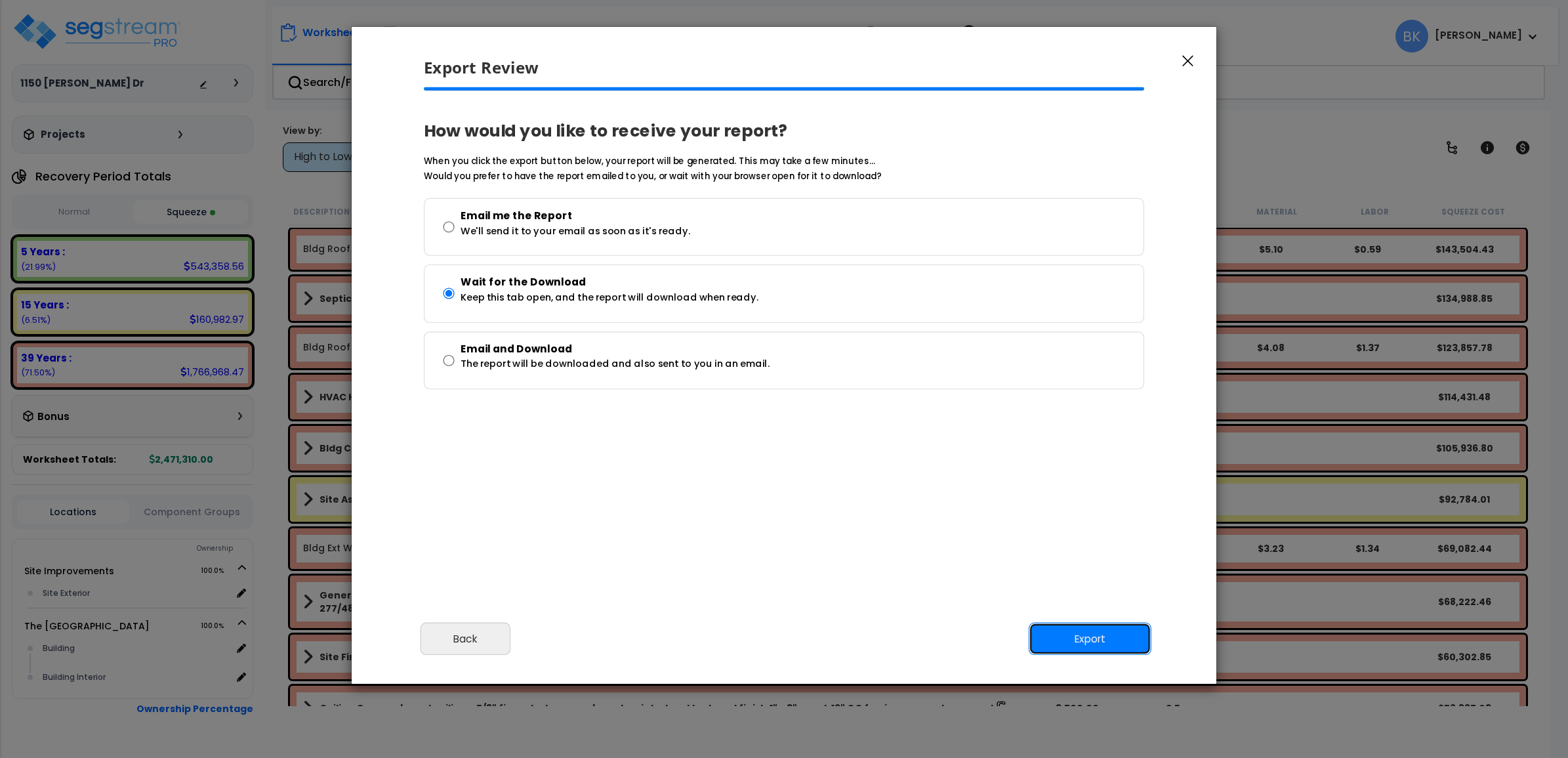
click at [1127, 642] on button "Export" at bounding box center [1090, 639] width 123 height 33
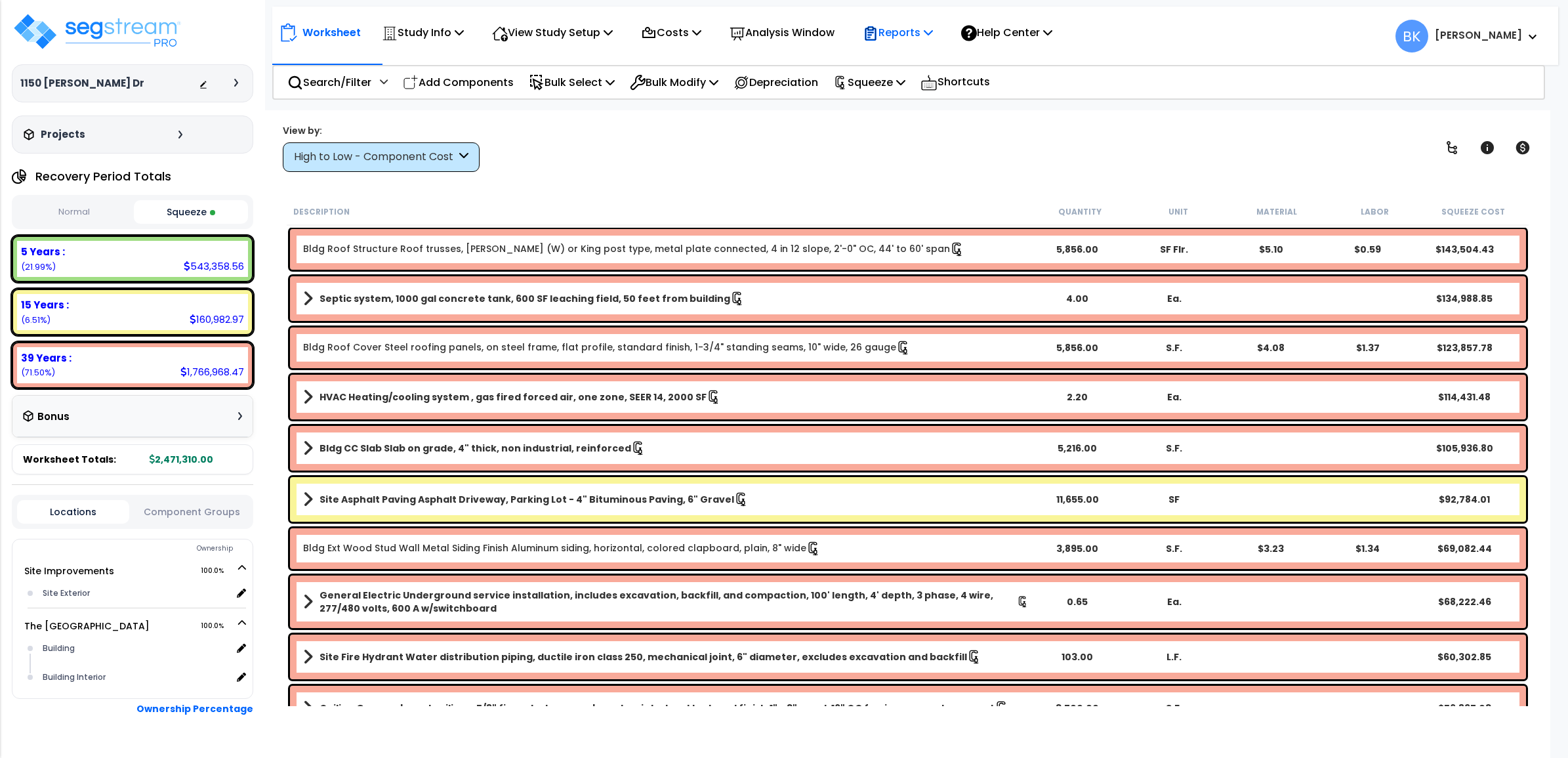
click at [917, 40] on p "Reports" at bounding box center [897, 33] width 71 height 18
click at [912, 62] on link "Get Report" at bounding box center [921, 62] width 130 height 26
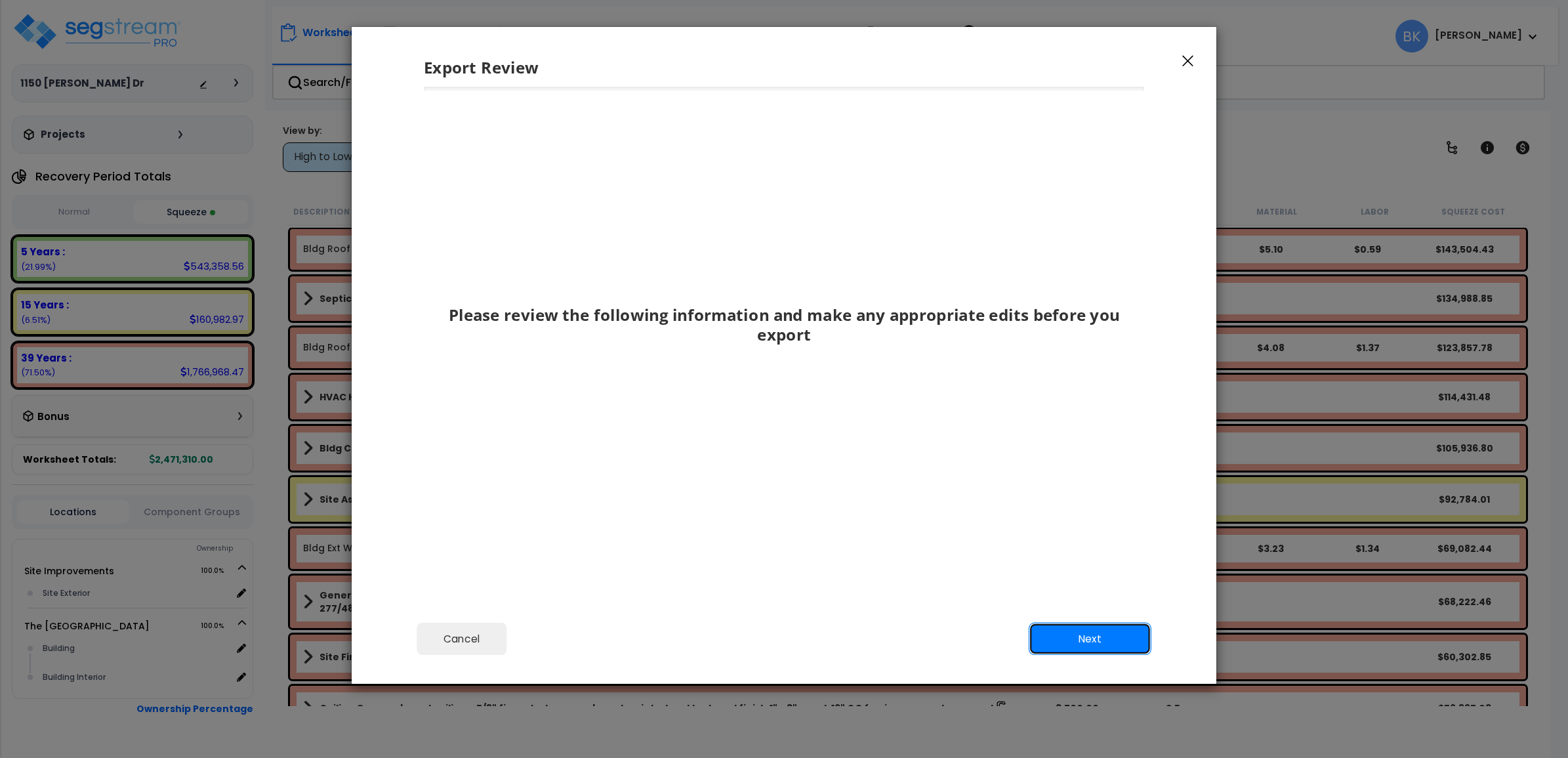
click at [1090, 644] on button "Next" at bounding box center [1090, 639] width 123 height 33
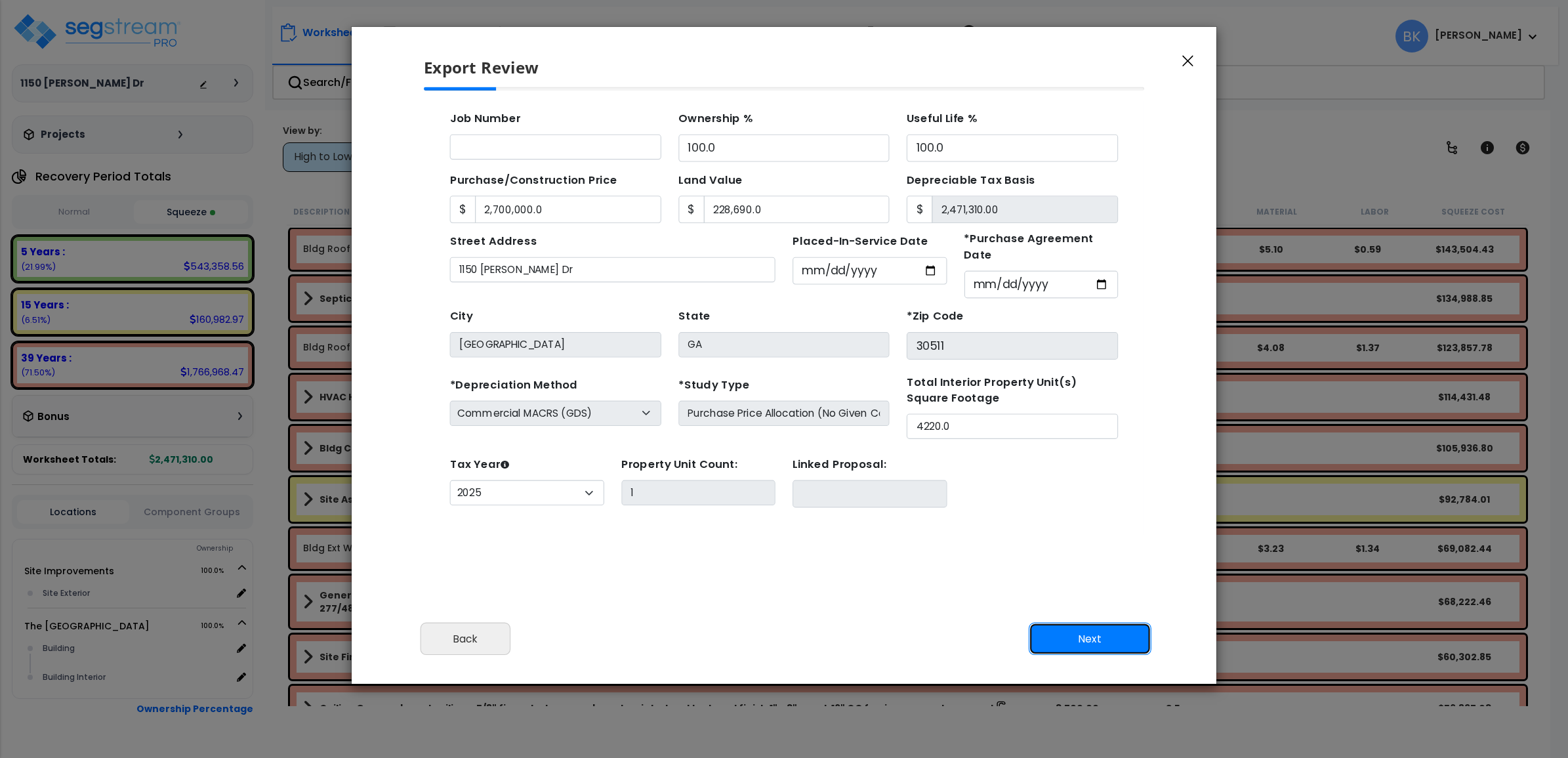
click at [1090, 644] on button "Next" at bounding box center [1090, 639] width 123 height 33
type input "2700000"
type input "228690"
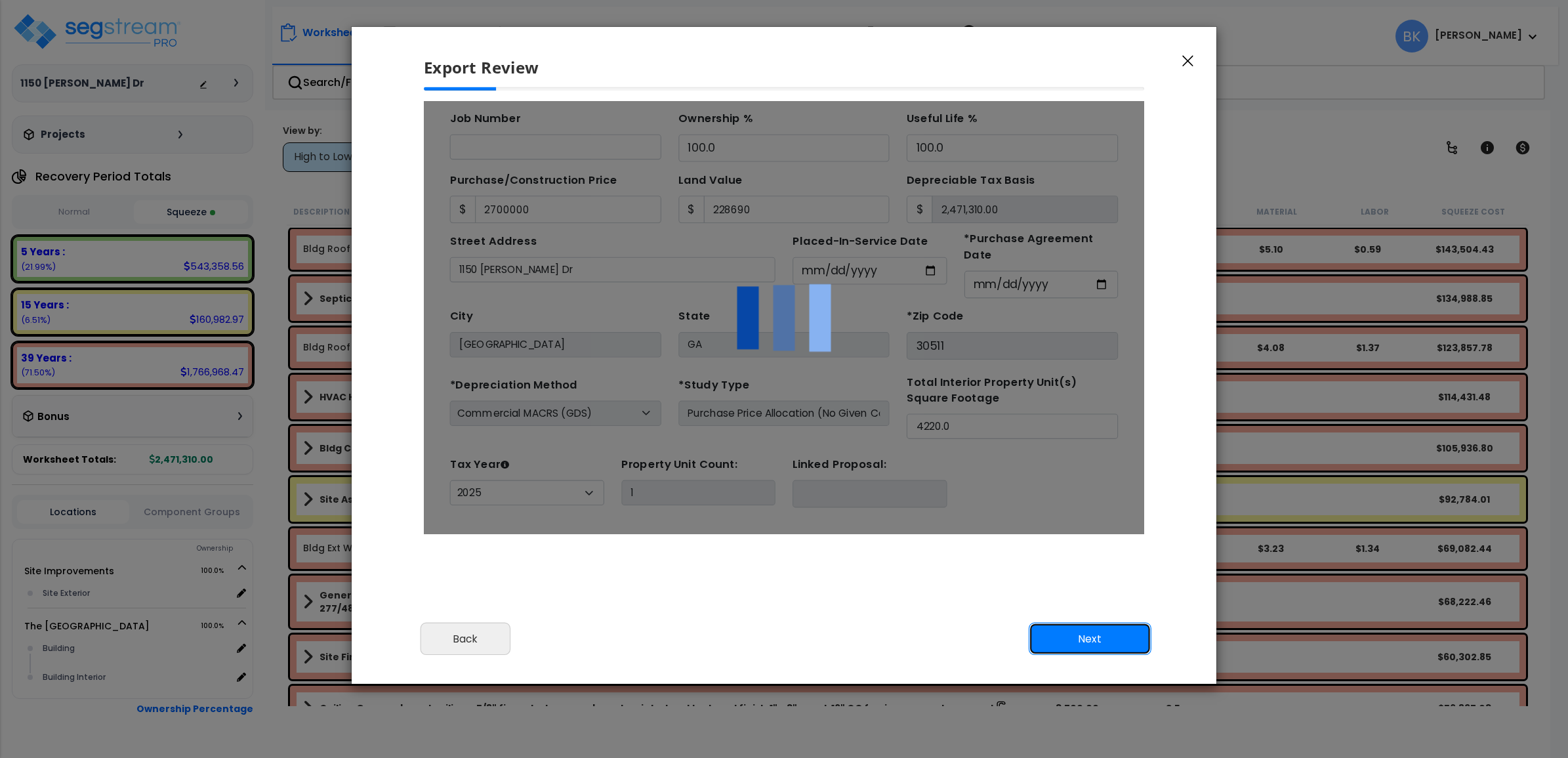
scroll to position [0, 0]
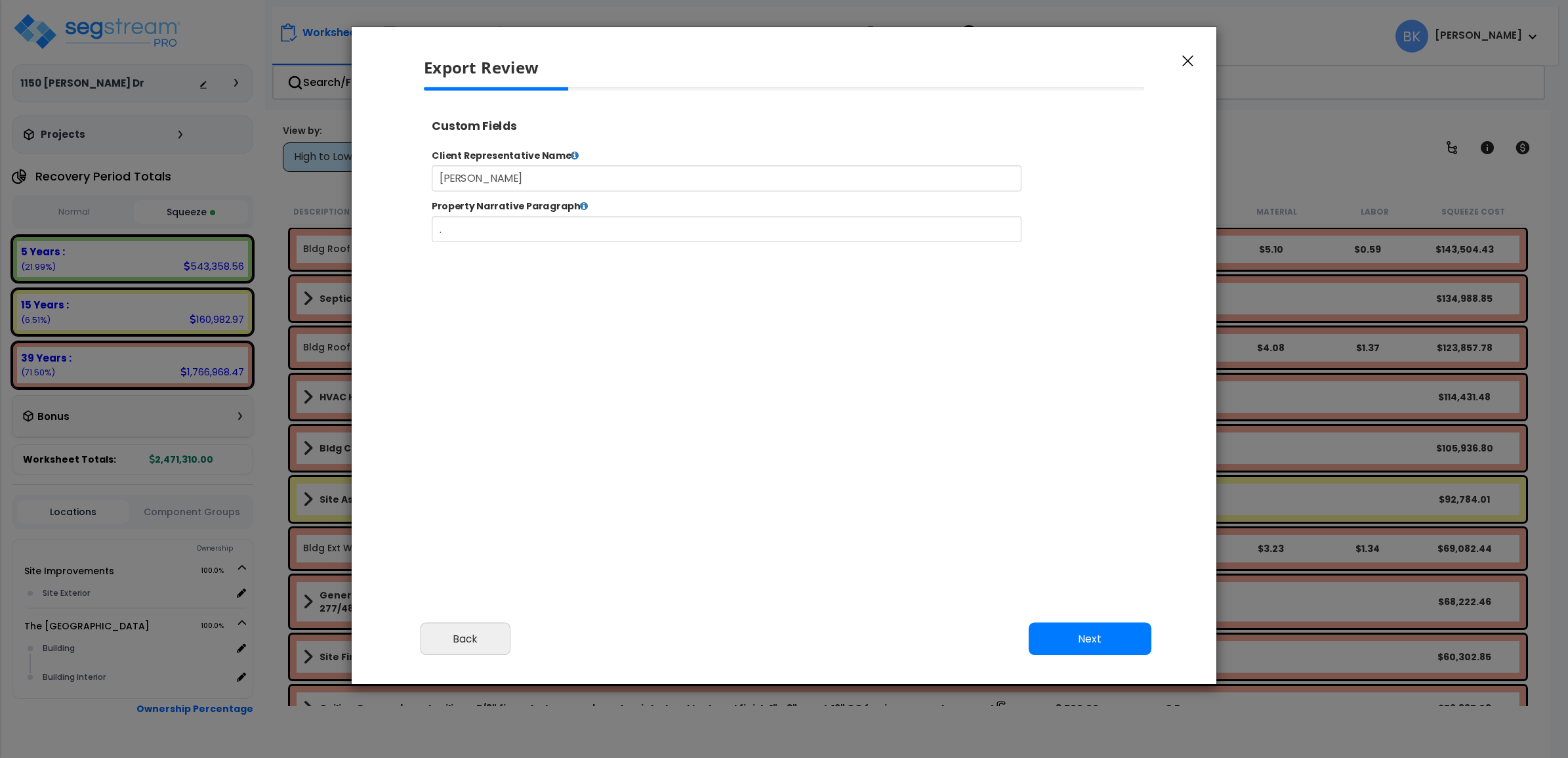
select select "2025"
click at [1100, 638] on button "Next" at bounding box center [1090, 639] width 123 height 33
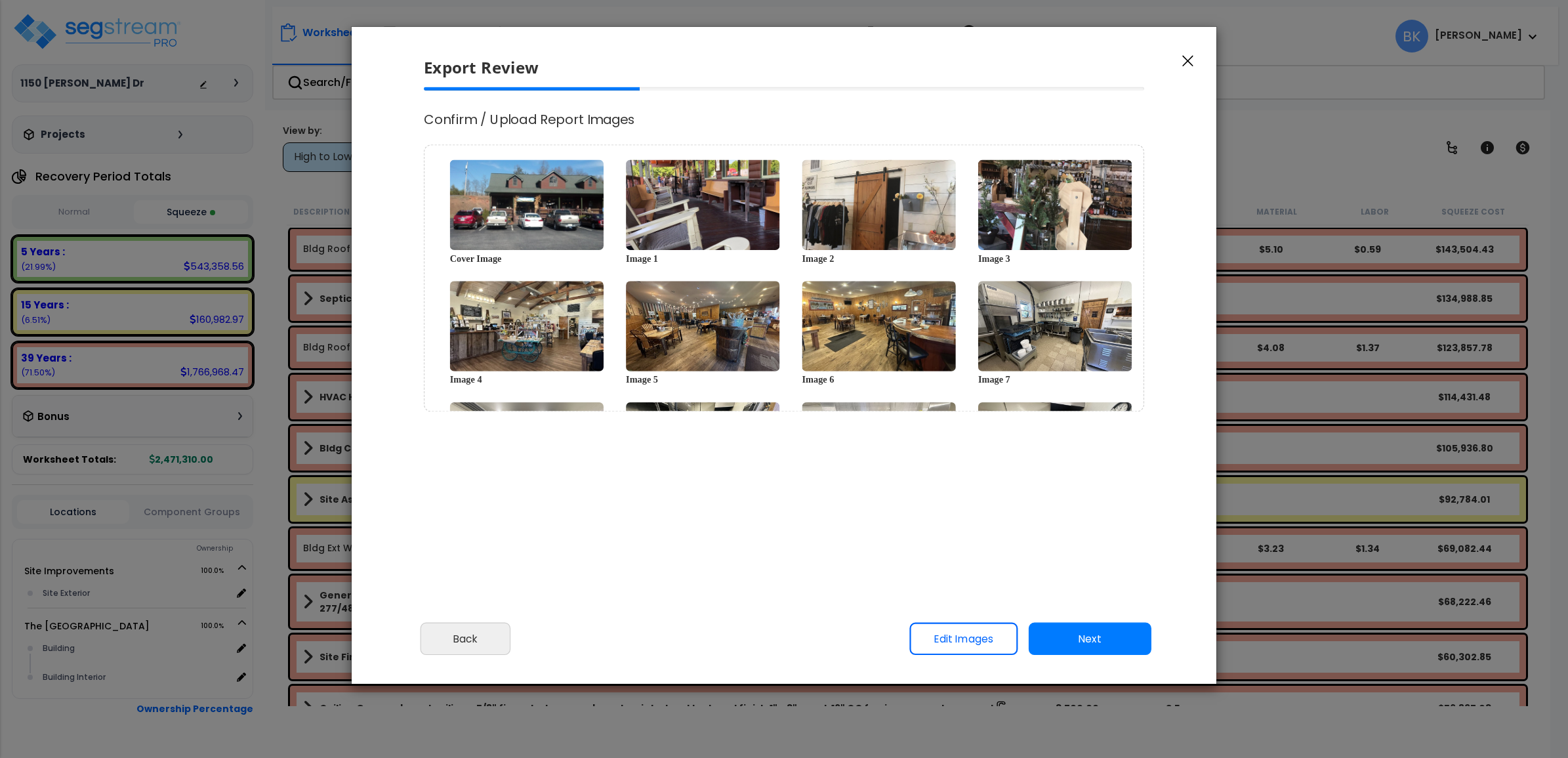
scroll to position [0, 0]
click at [1064, 633] on button "Next" at bounding box center [1090, 639] width 123 height 33
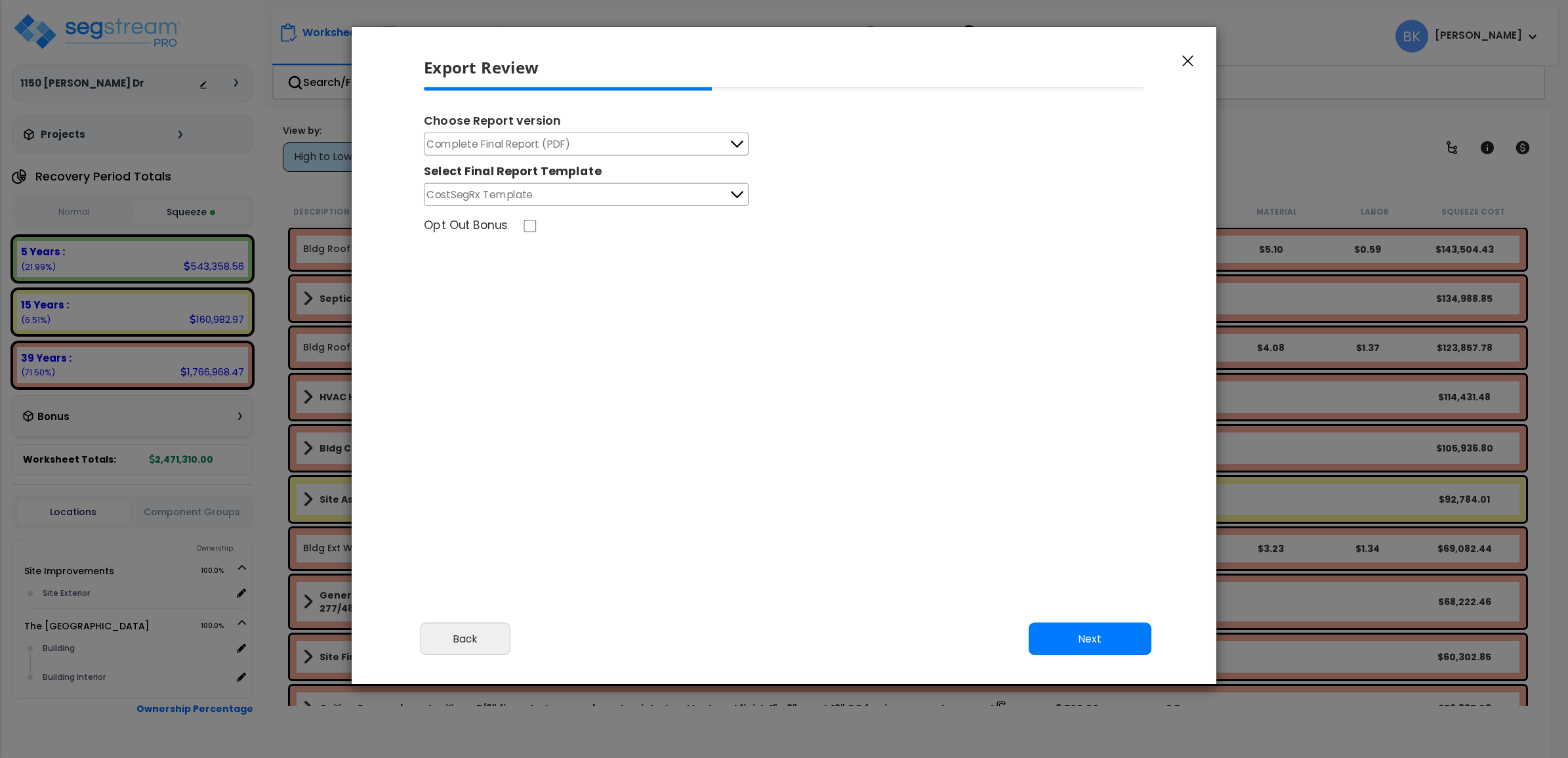
click at [1081, 633] on button "Next" at bounding box center [1090, 639] width 123 height 33
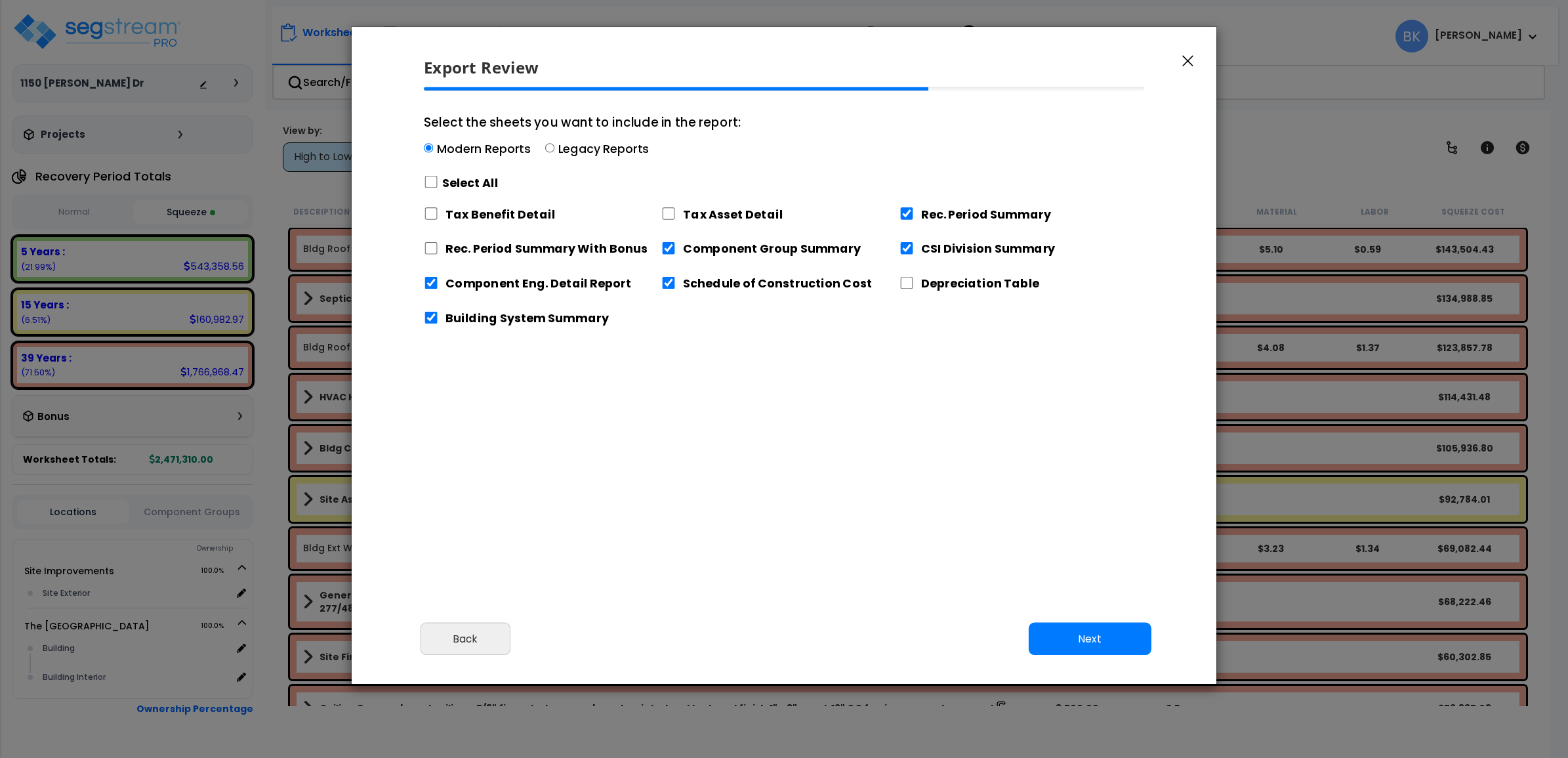
click at [1101, 642] on button "Next" at bounding box center [1090, 639] width 123 height 33
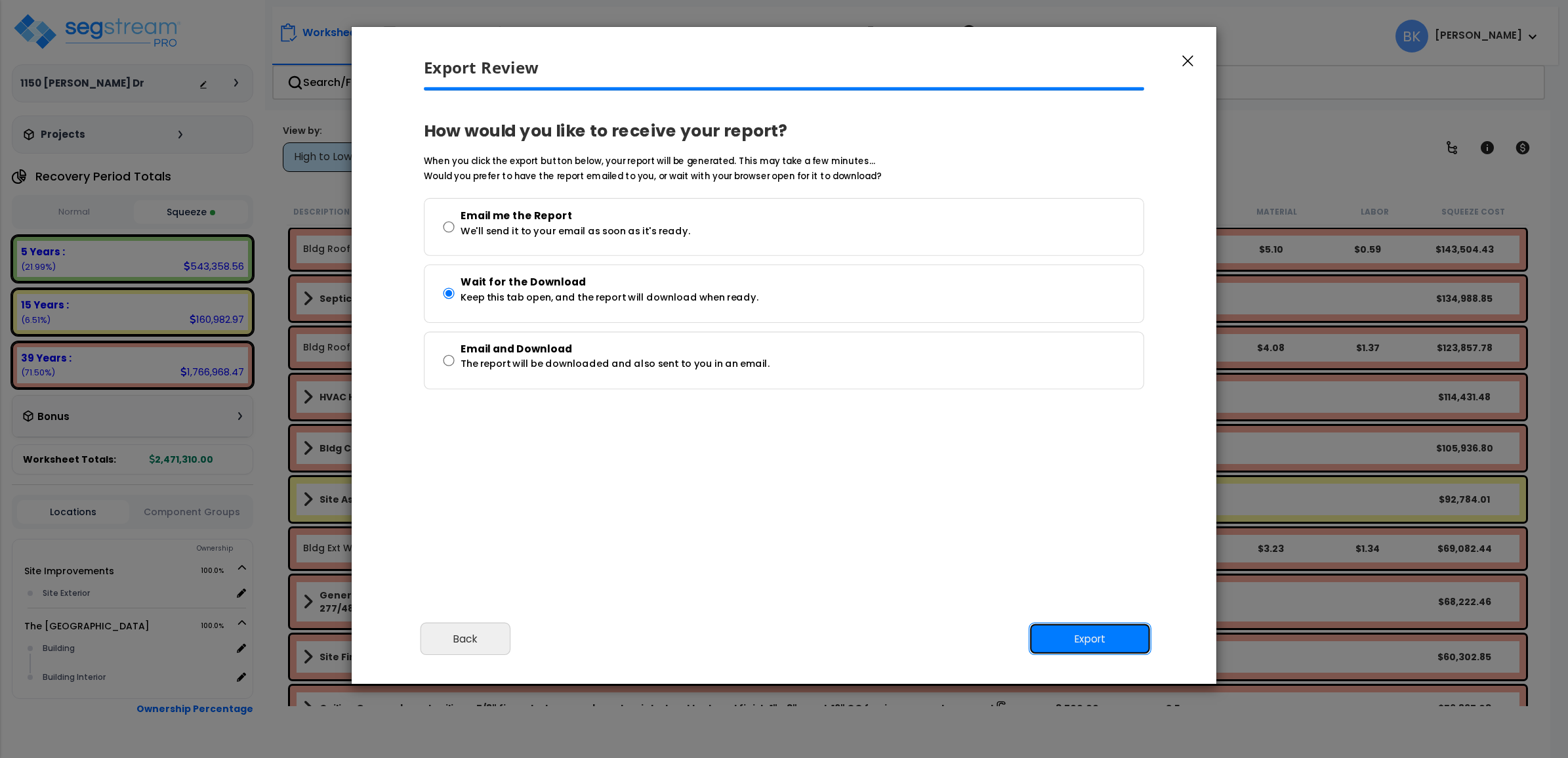
click at [1101, 642] on button "Export" at bounding box center [1090, 639] width 123 height 33
